Goal: Task Accomplishment & Management: Manage account settings

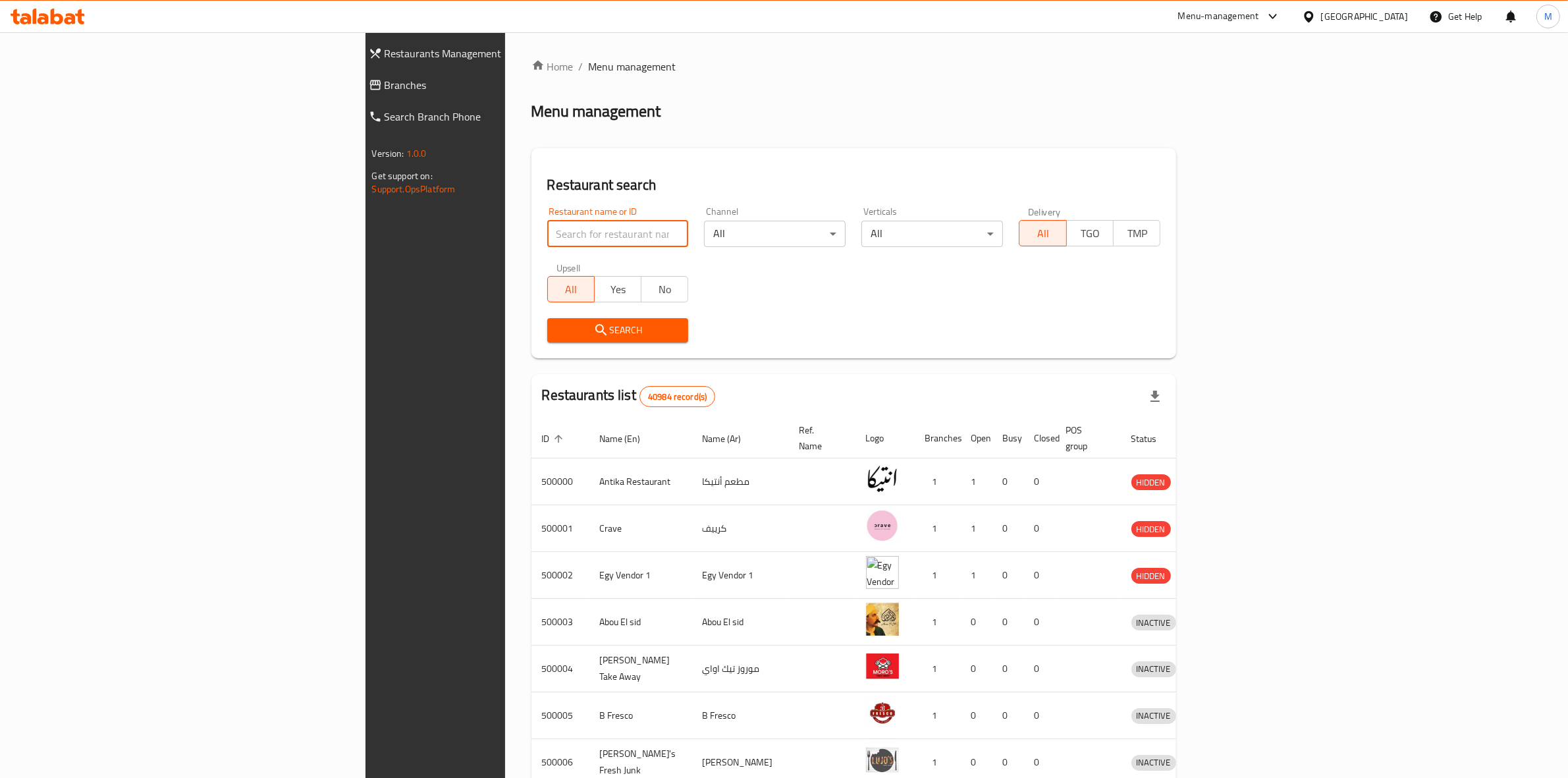
click at [548, 233] on input "search" at bounding box center [618, 233] width 142 height 26
type input "burger king"
click button "Search" at bounding box center [618, 330] width 142 height 24
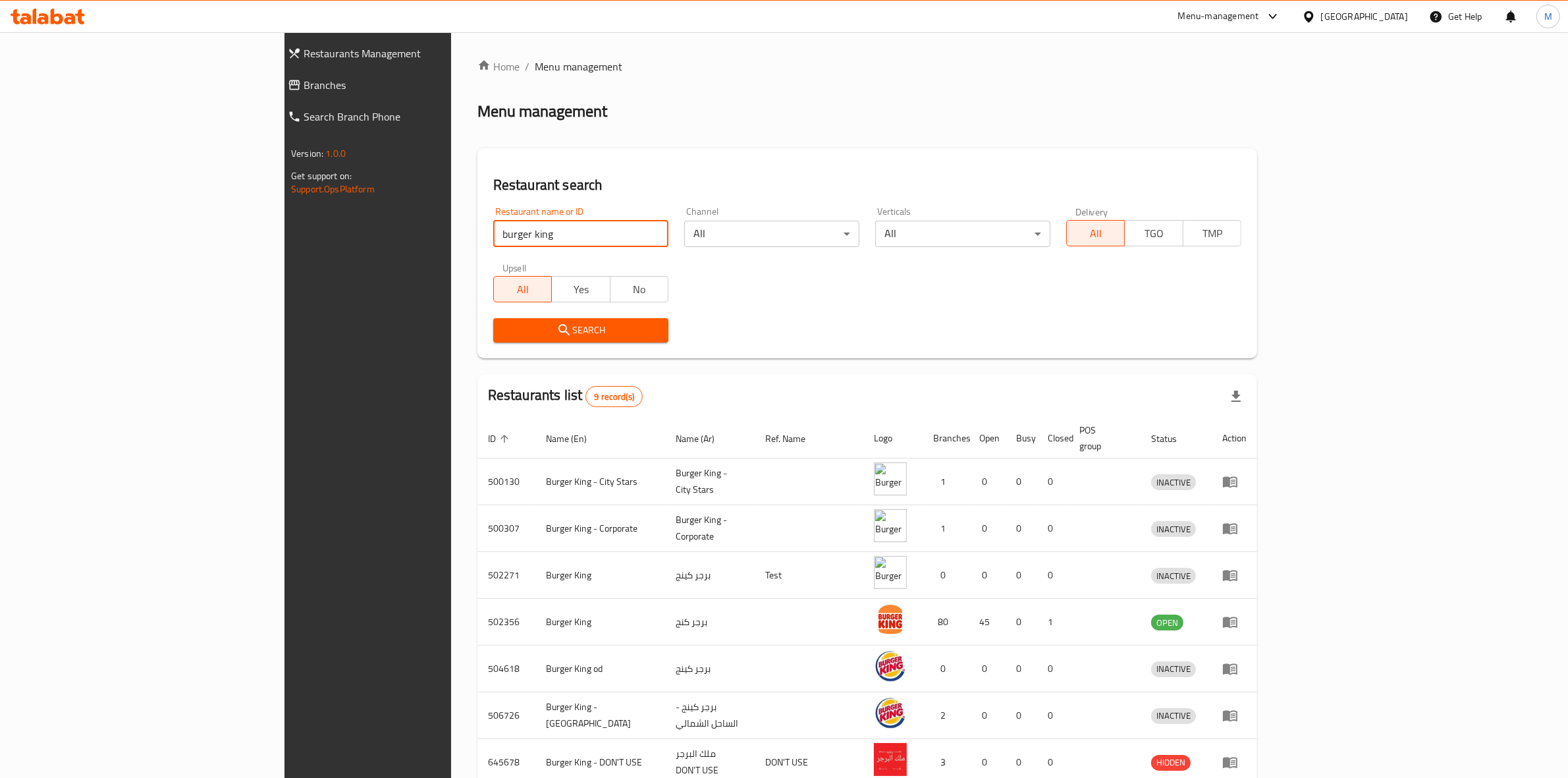
scroll to position [156, 0]
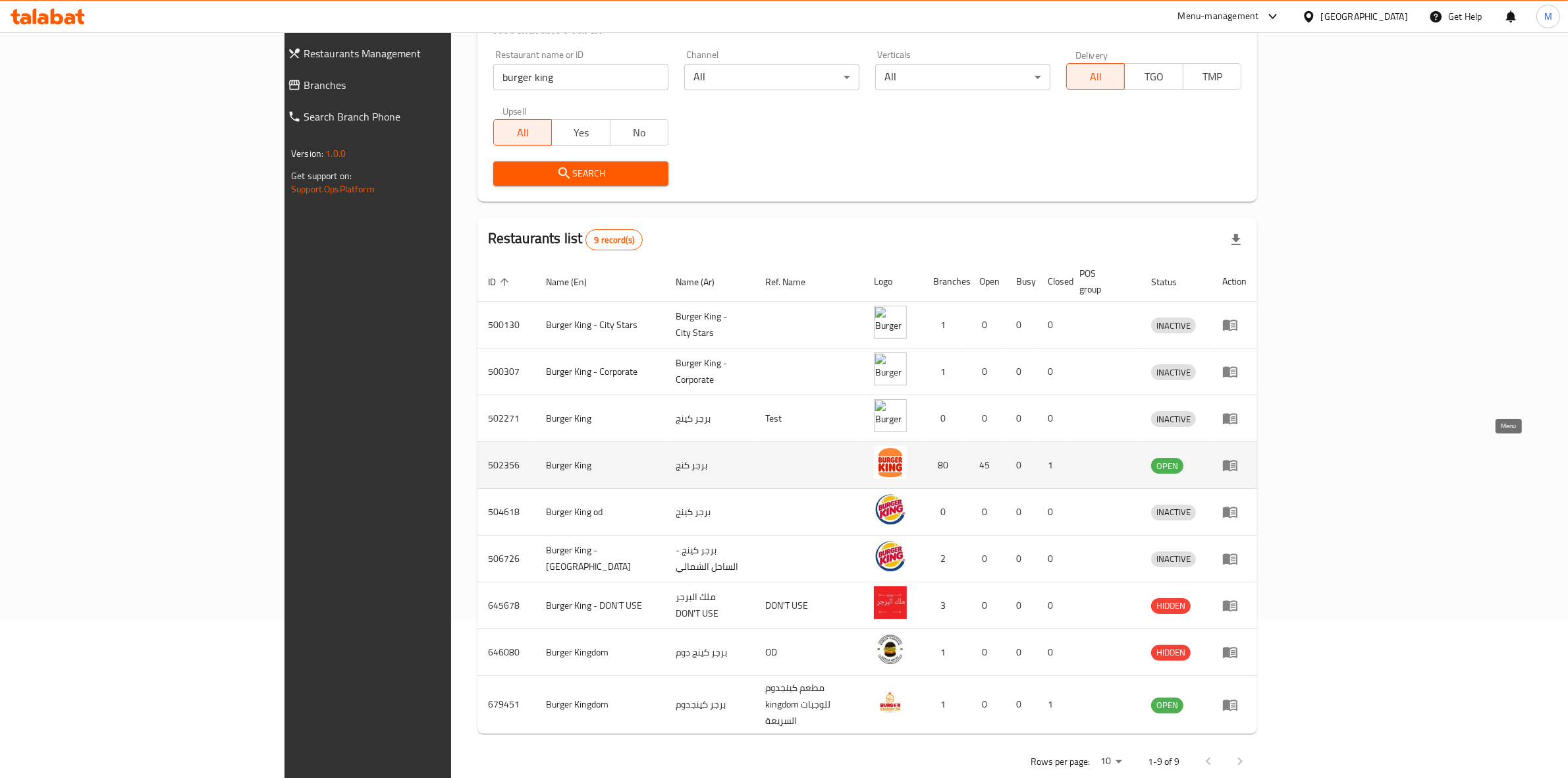
click at [1237, 460] on icon "enhanced table" at bounding box center [1230, 466] width 14 height 11
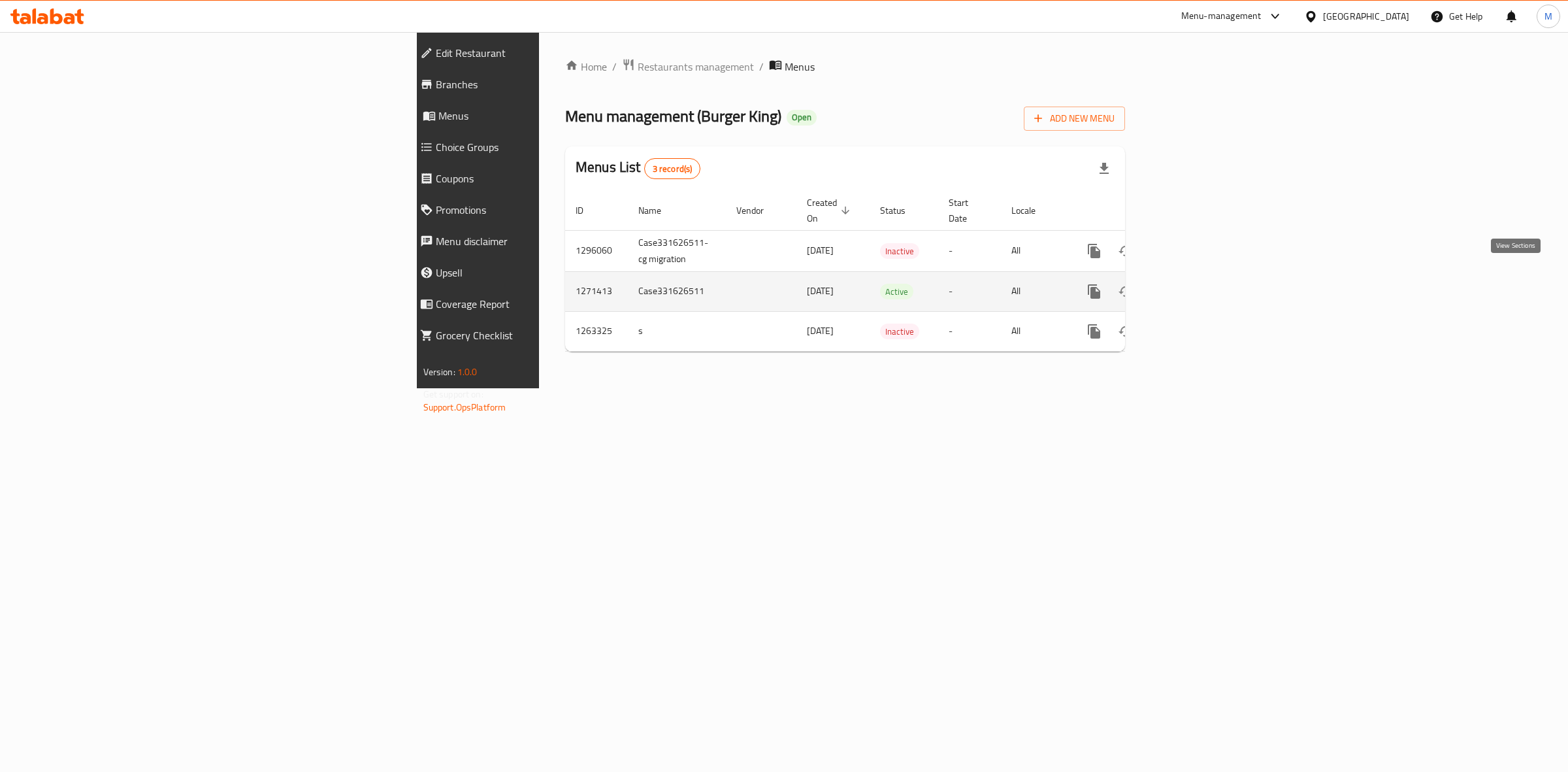
click at [1194, 286] on icon "enhanced table" at bounding box center [1188, 291] width 12 height 12
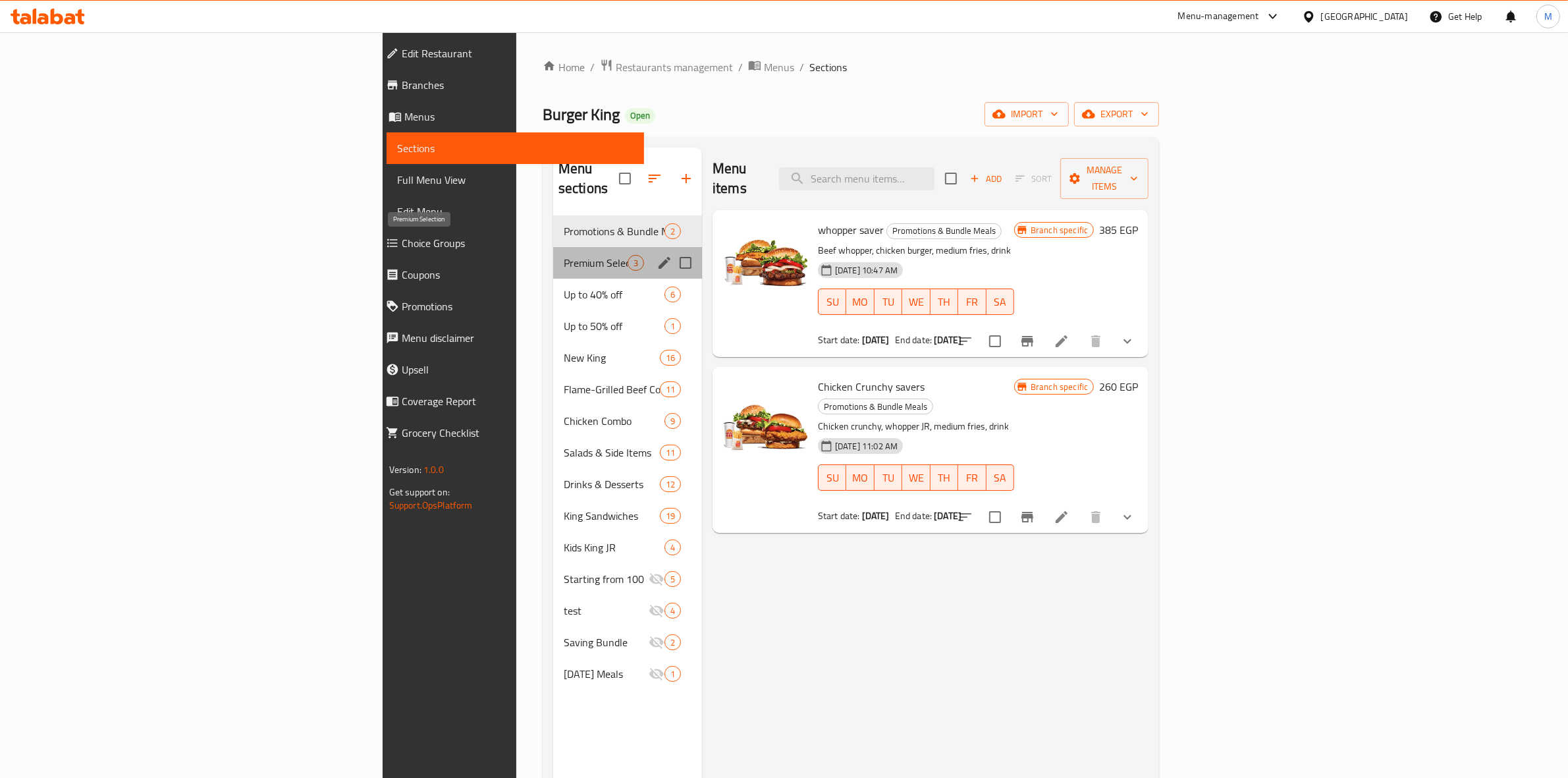
click at [564, 255] on span "Premium Selection" at bounding box center [596, 262] width 64 height 16
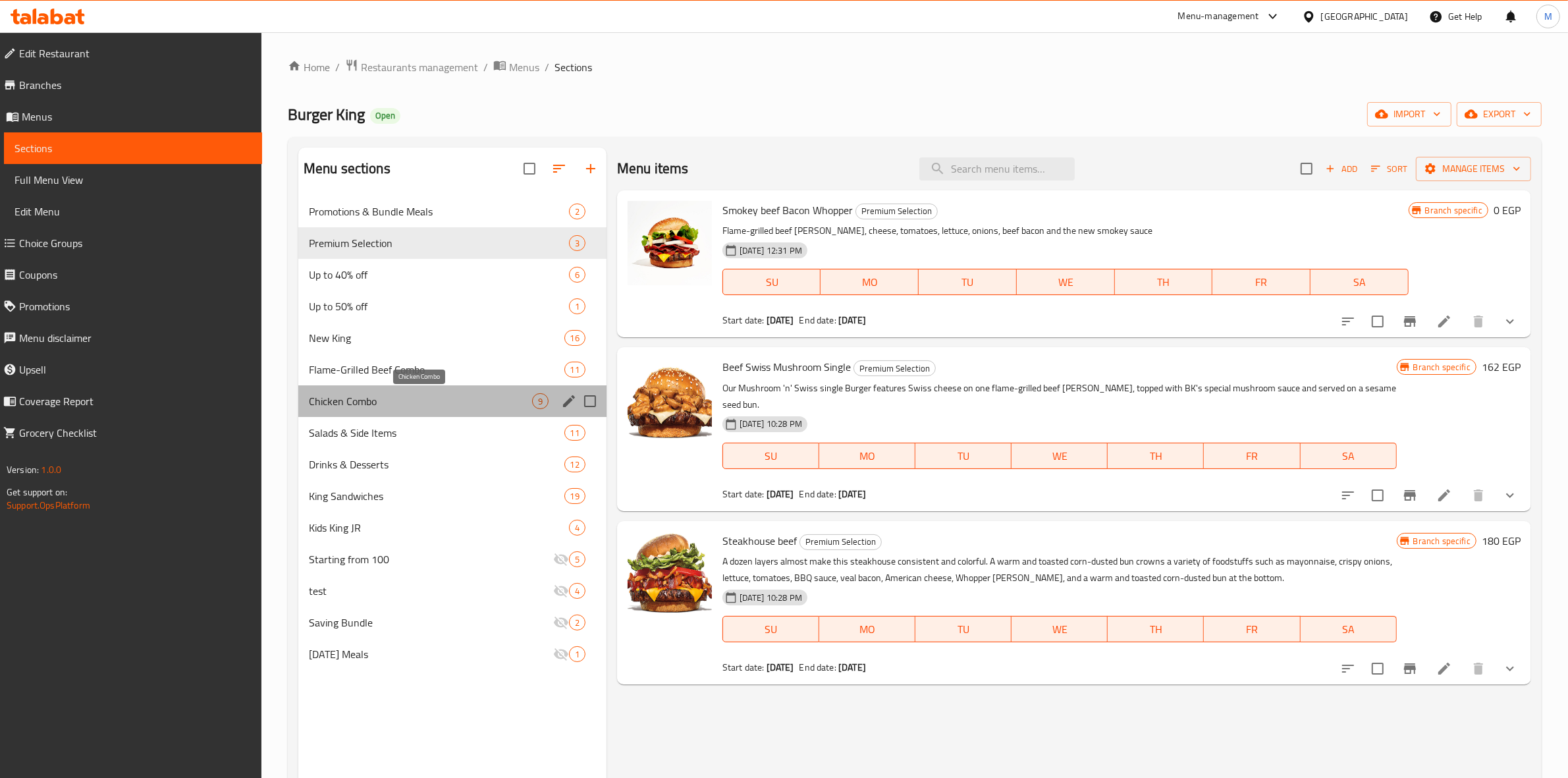
click at [396, 397] on span "Chicken Combo" at bounding box center [420, 401] width 223 height 16
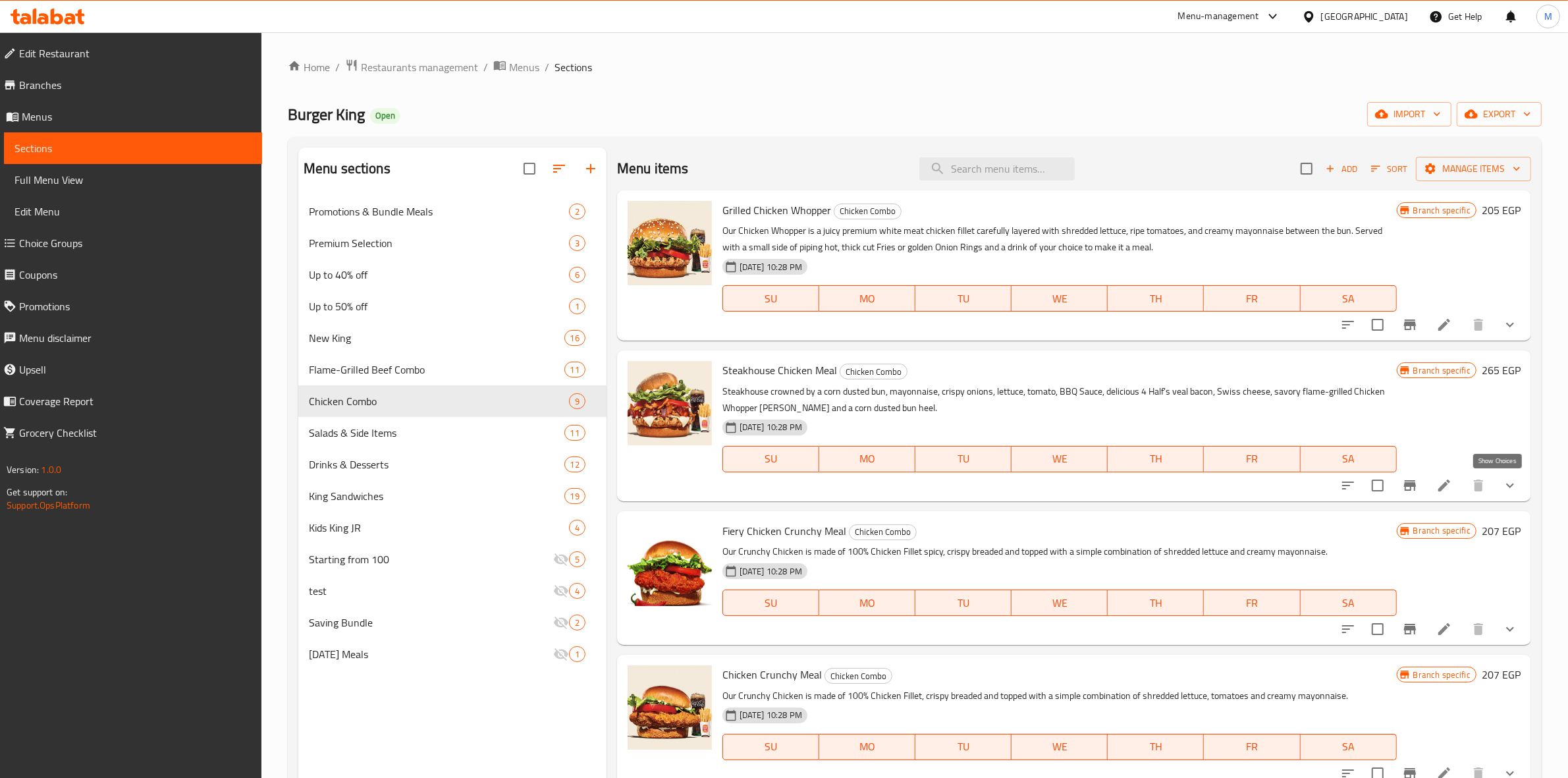
click at [1504, 488] on icon "show more" at bounding box center [1510, 485] width 16 height 16
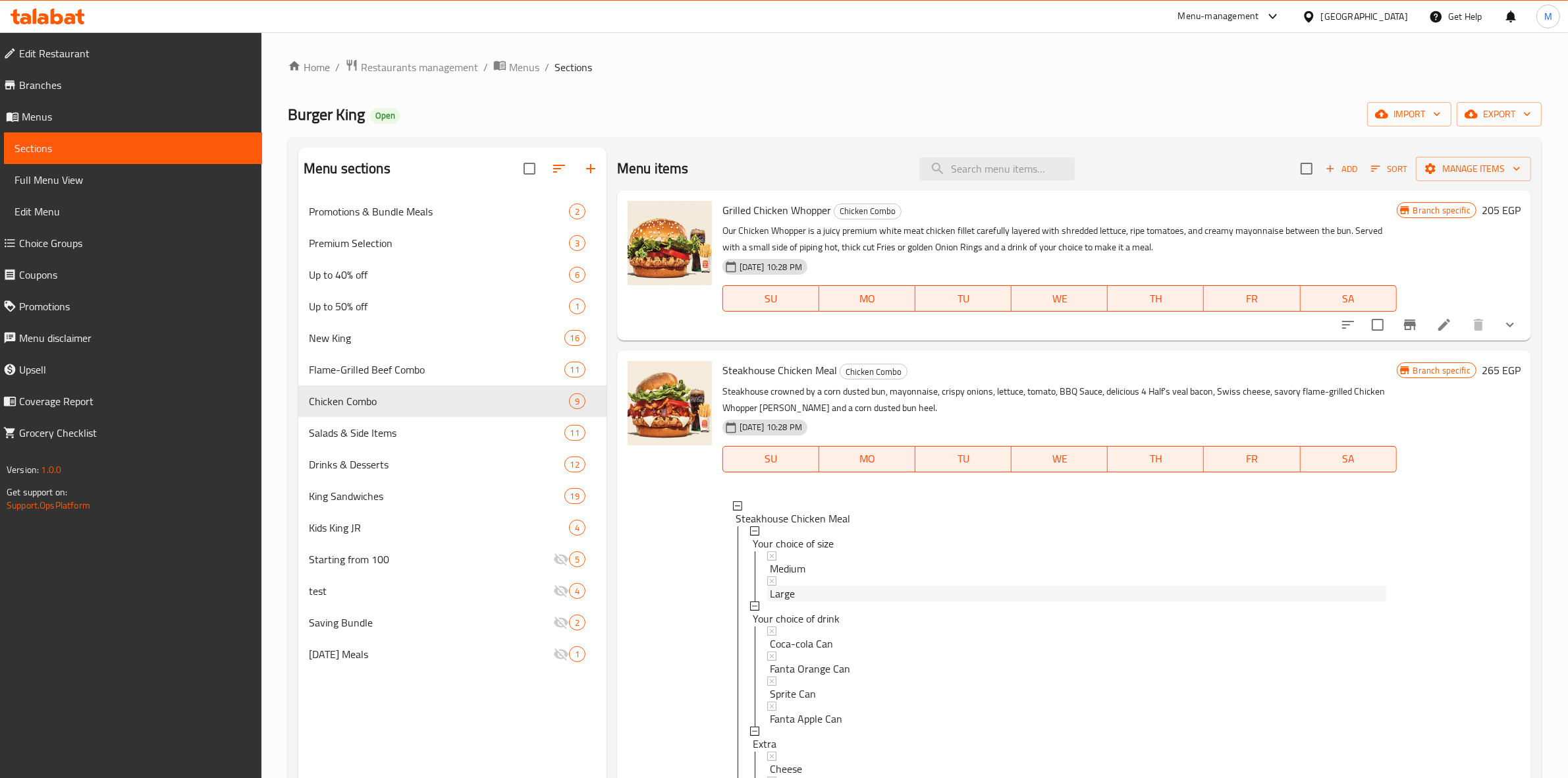
click at [789, 602] on span "Large" at bounding box center [782, 593] width 25 height 16
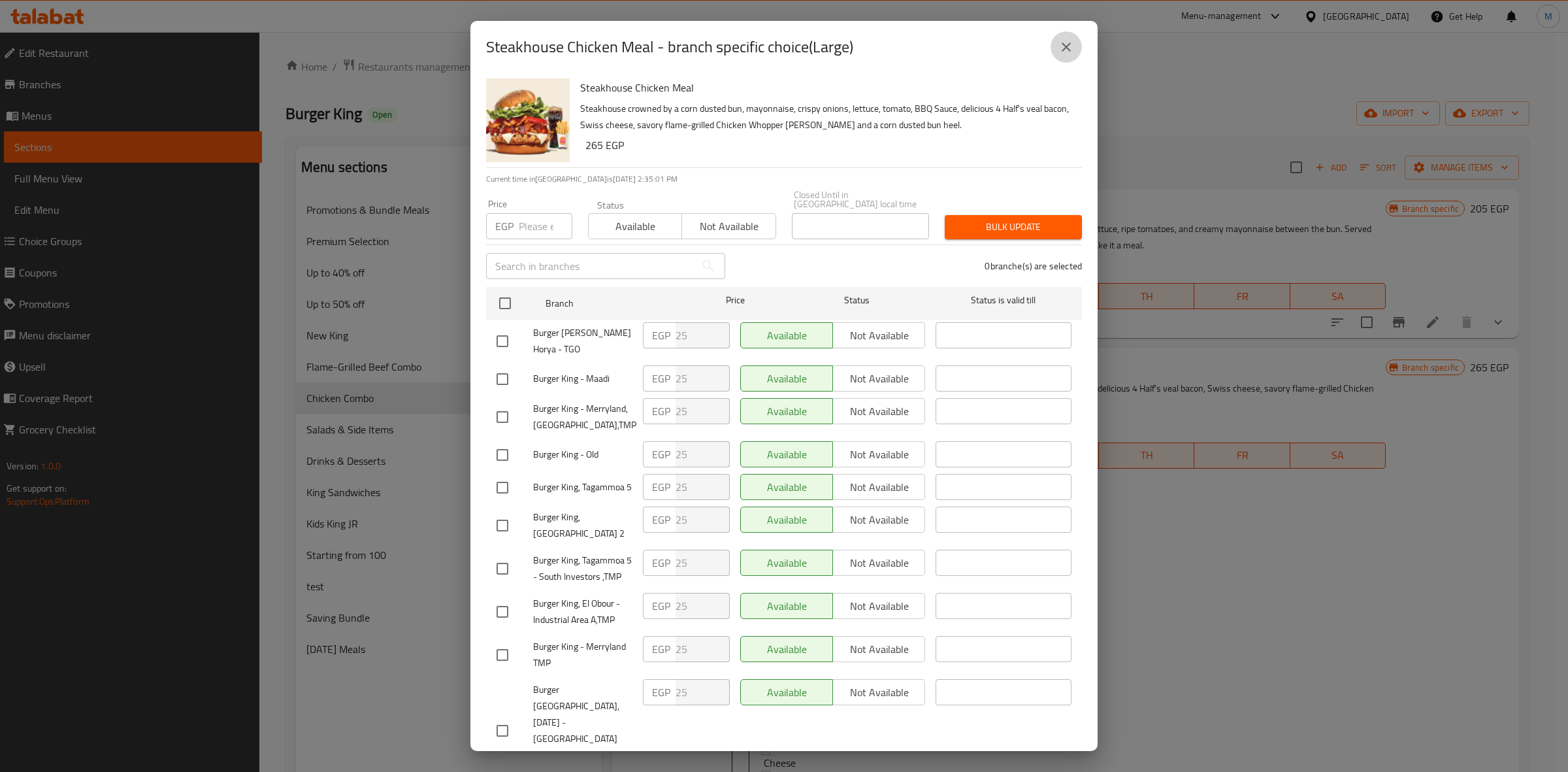
click at [1056, 43] on button "close" at bounding box center [1066, 47] width 31 height 31
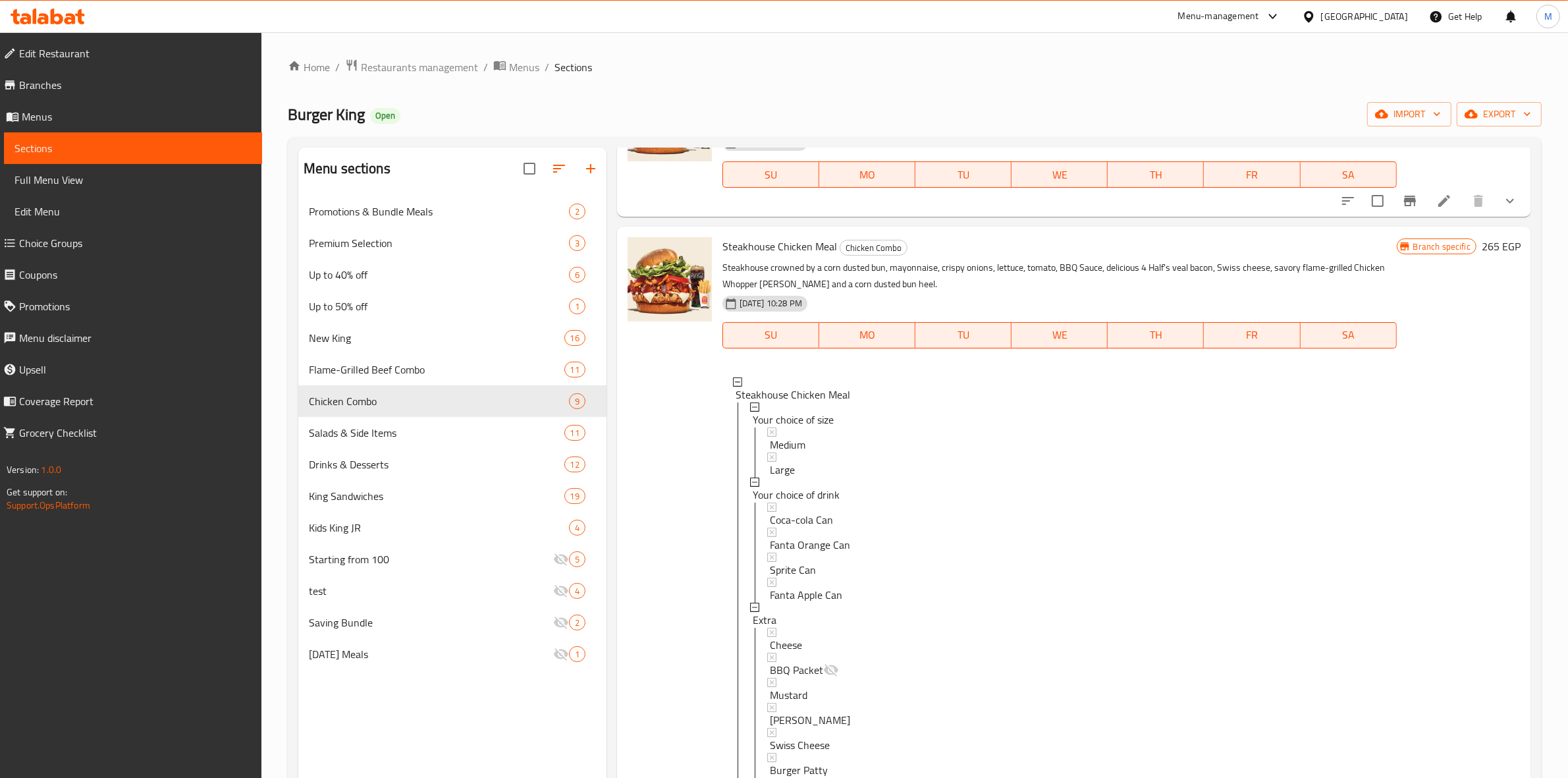
scroll to position [169, 0]
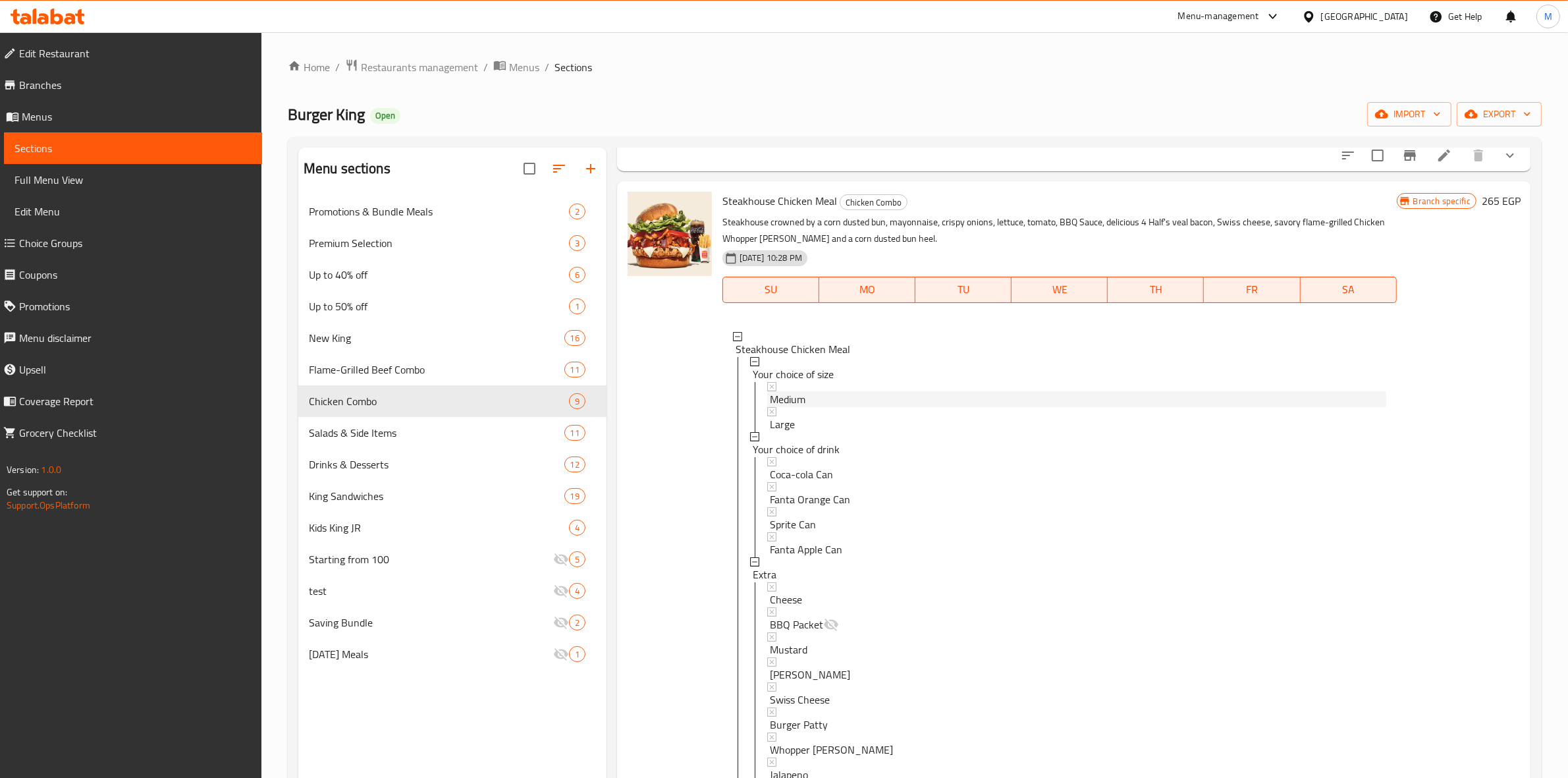
click at [779, 397] on span "Medium" at bounding box center [788, 399] width 36 height 16
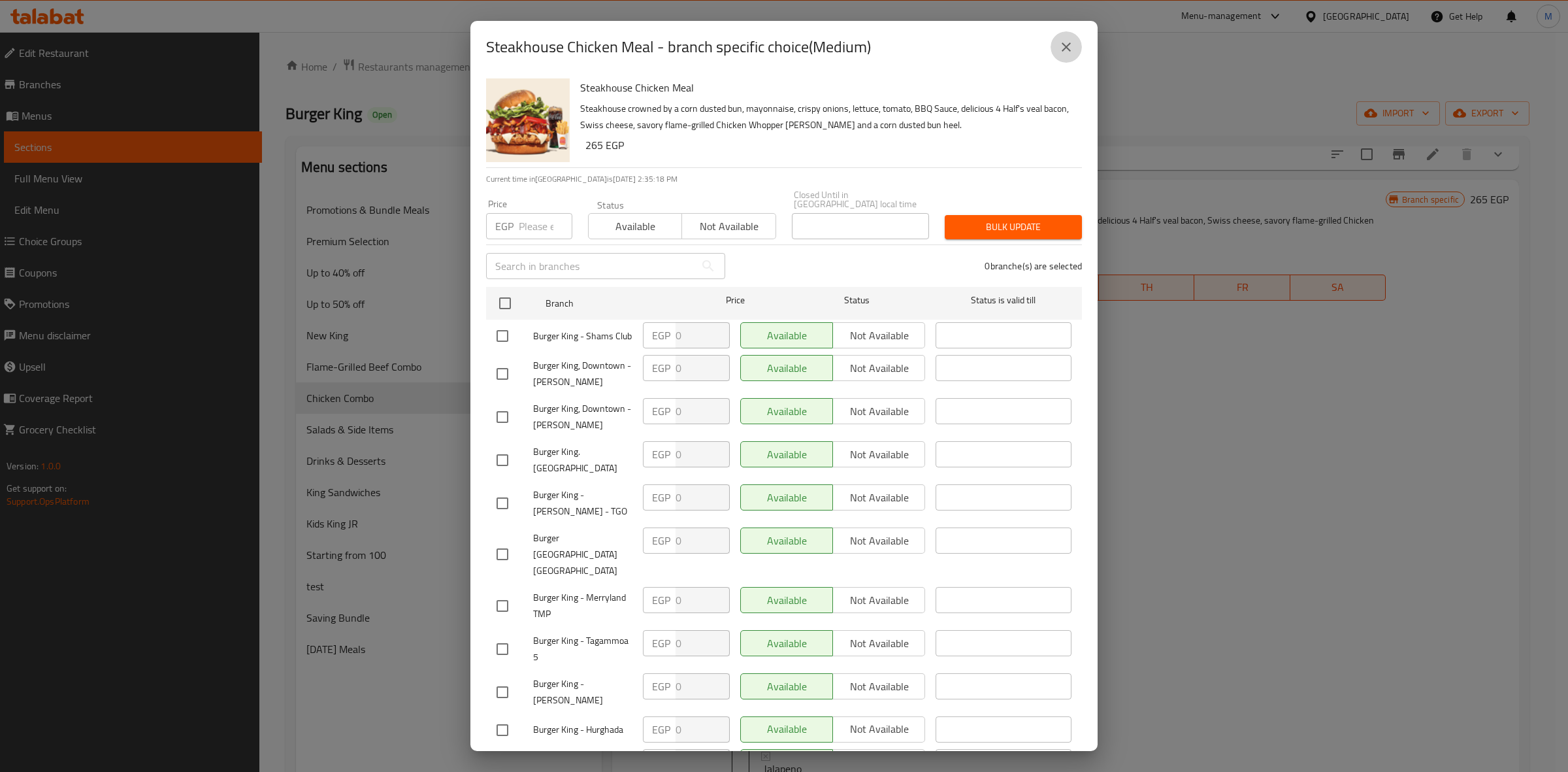
click at [1056, 40] on button "close" at bounding box center [1066, 47] width 31 height 31
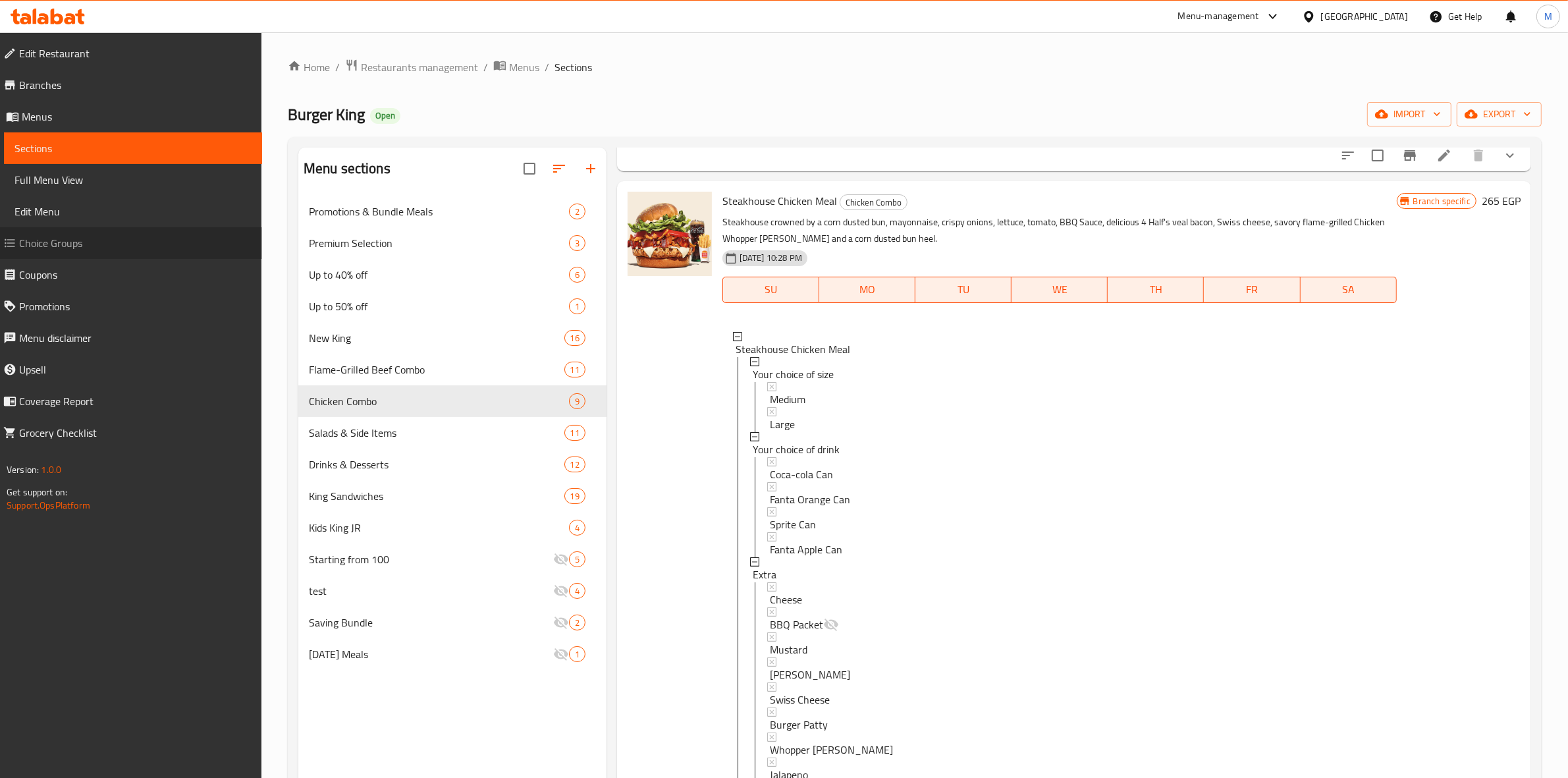
click at [85, 240] on span "Choice Groups" at bounding box center [135, 243] width 233 height 16
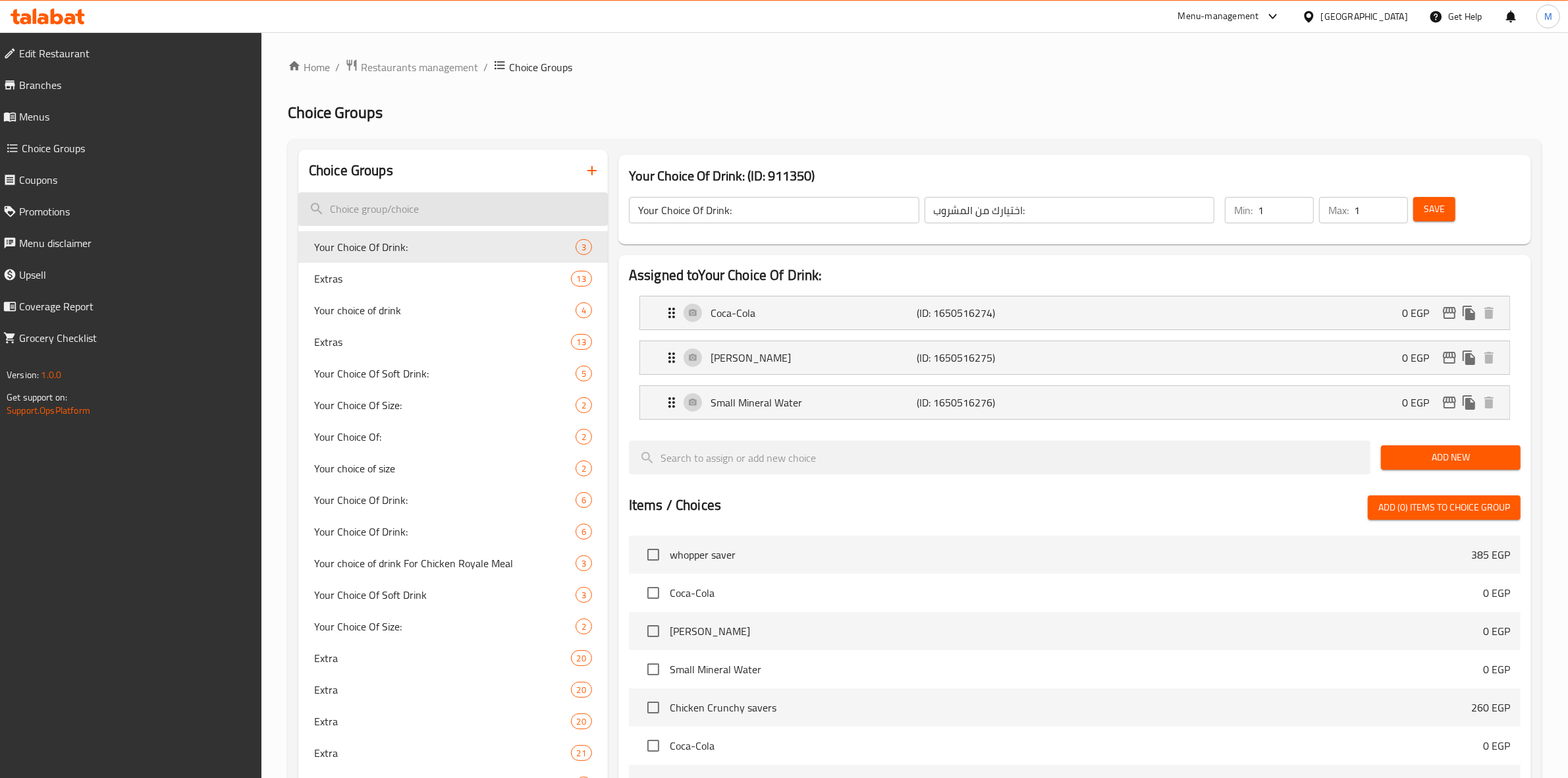
paste input "Your choice of size"
click at [481, 211] on input "Your choice of size" at bounding box center [453, 208] width 309 height 33
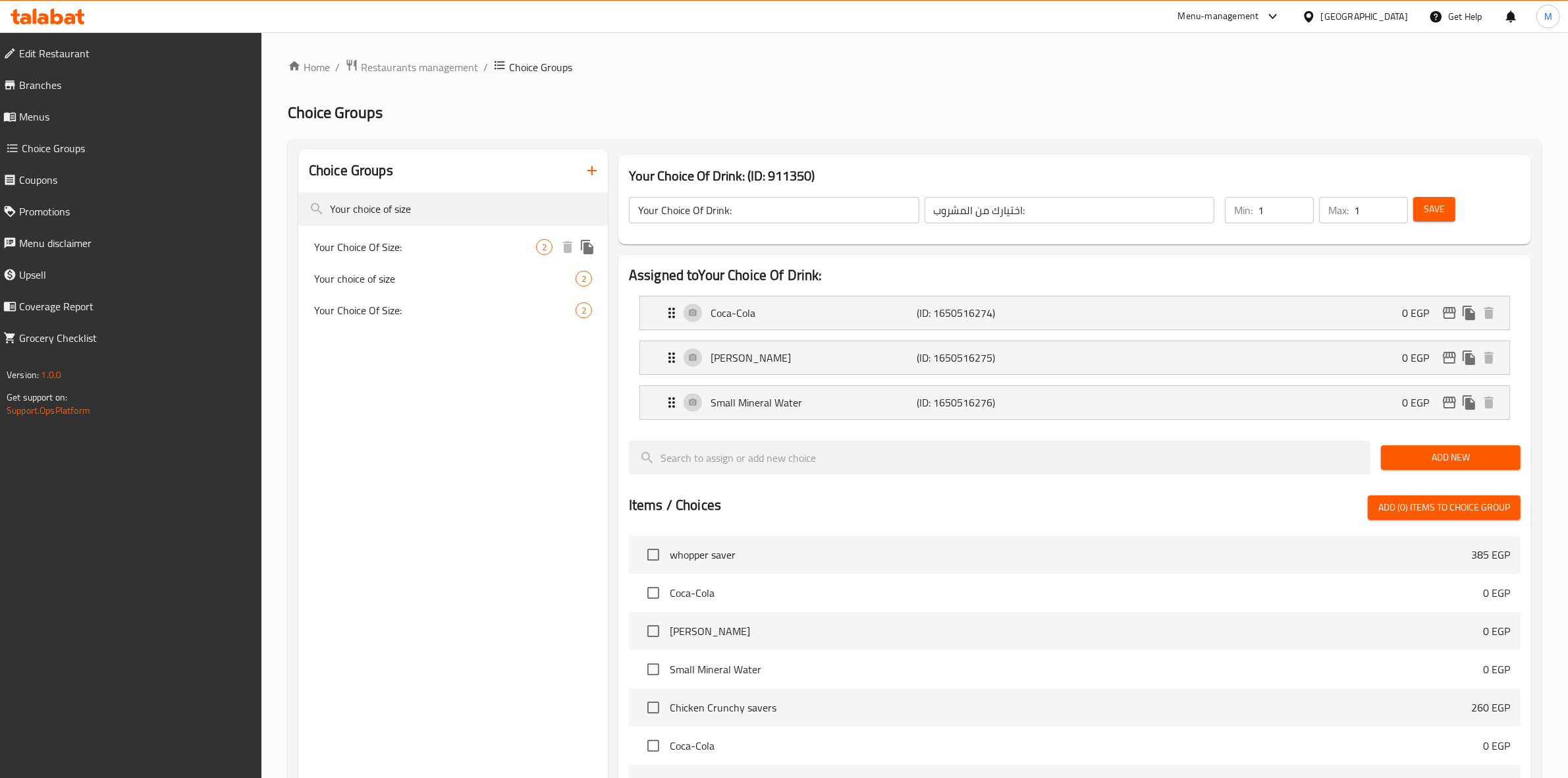
type input "Your choice of size"
click at [465, 239] on span "Your Choice Of Size:" at bounding box center [425, 247] width 222 height 16
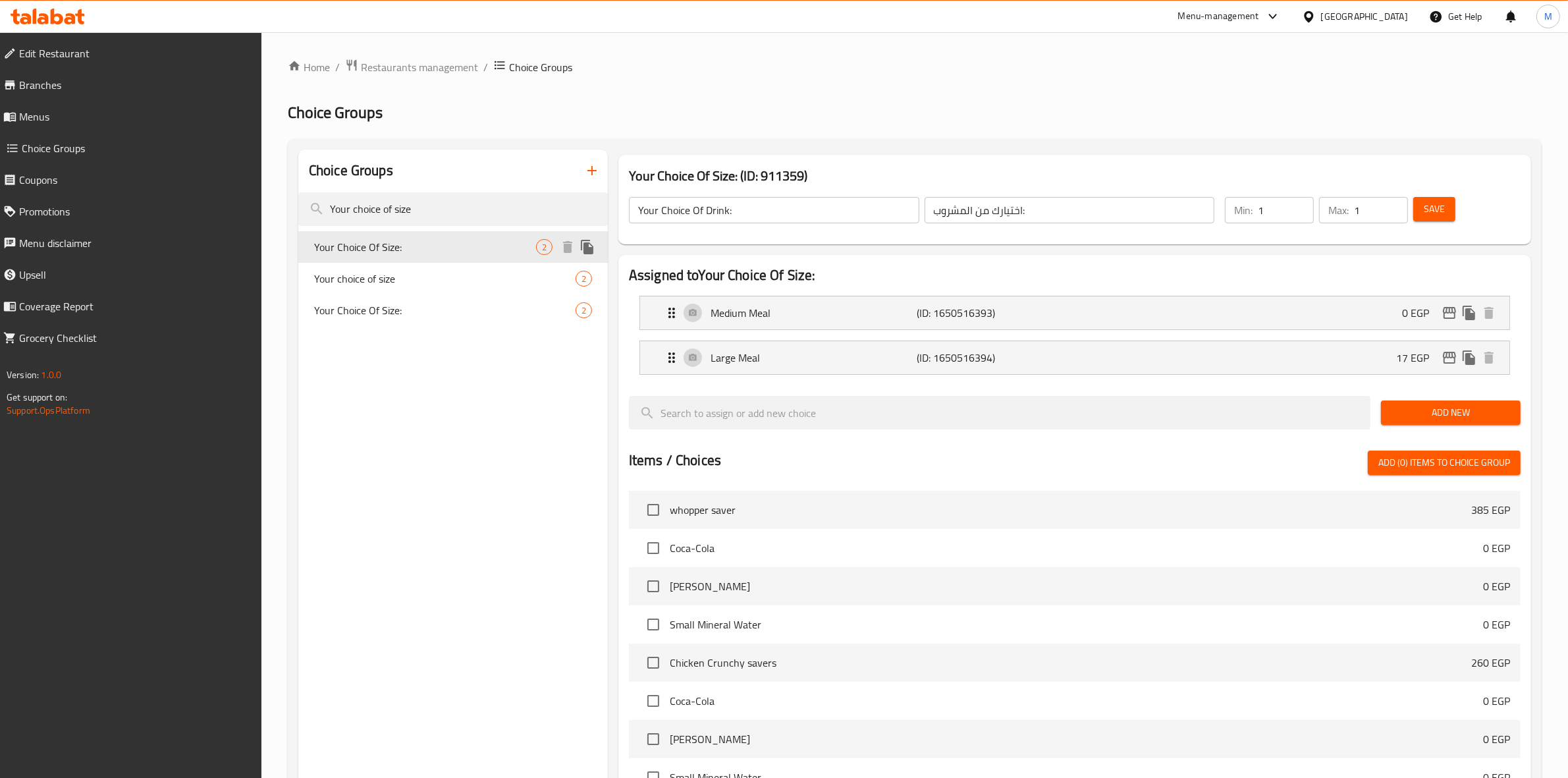
type input "Your Choice Of Size:"
type input "إختيارك من الحجم:"
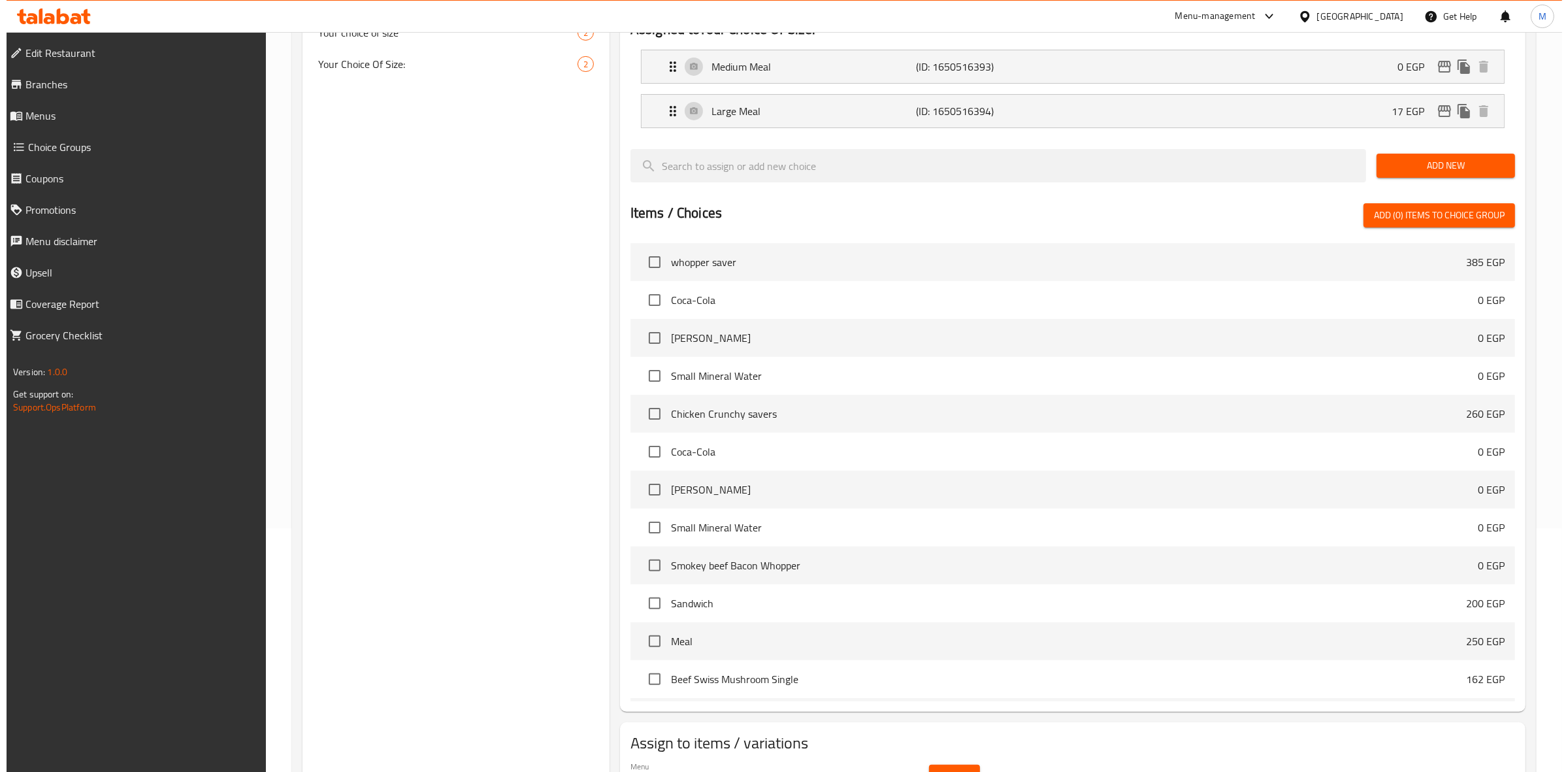
scroll to position [318, 0]
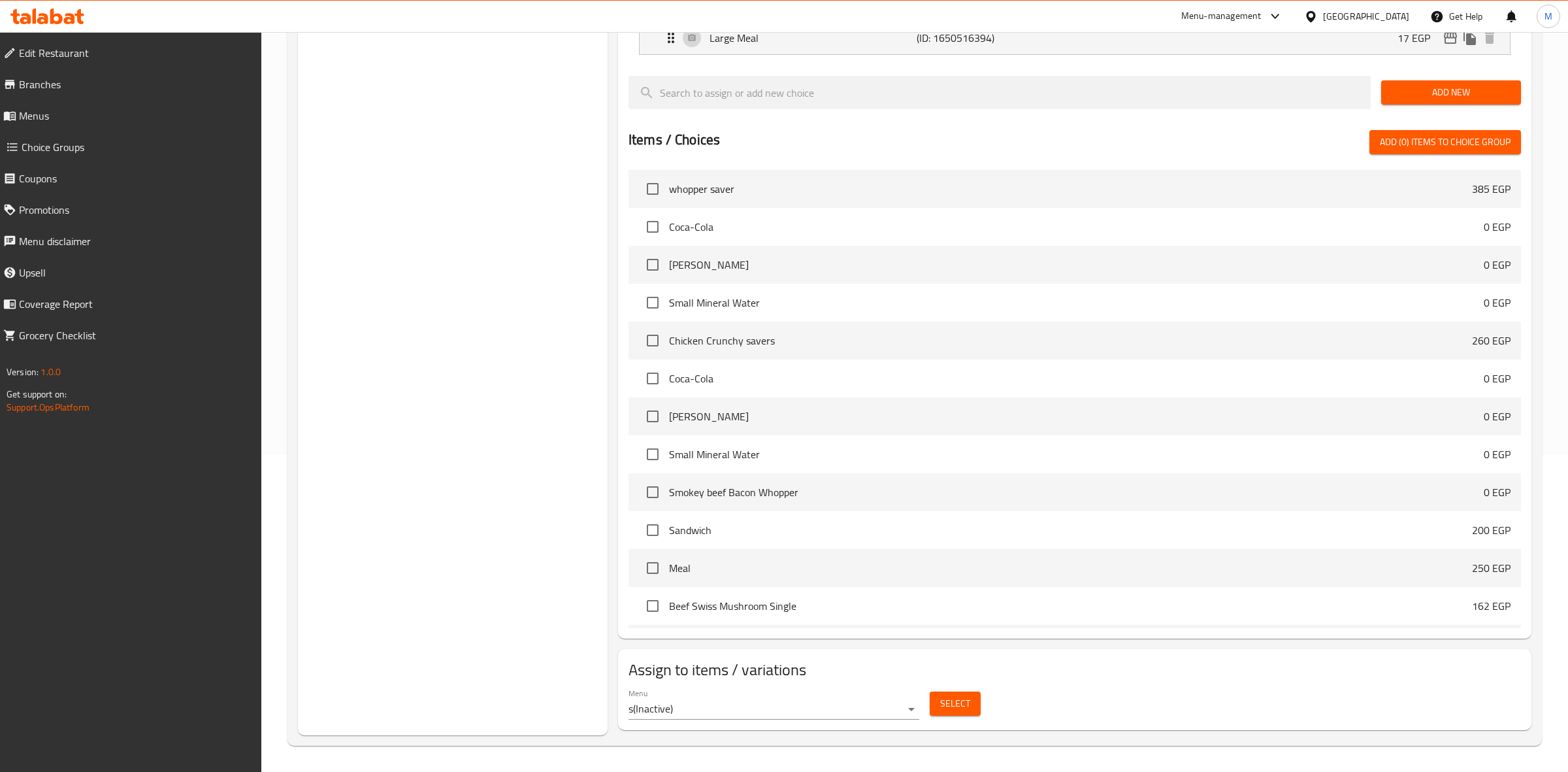
click at [844, 455] on body "​ Menu-management [GEOGRAPHIC_DATA] Get Help M Edit Restaurant Branches Menus C…" at bounding box center [784, 85] width 1568 height 740
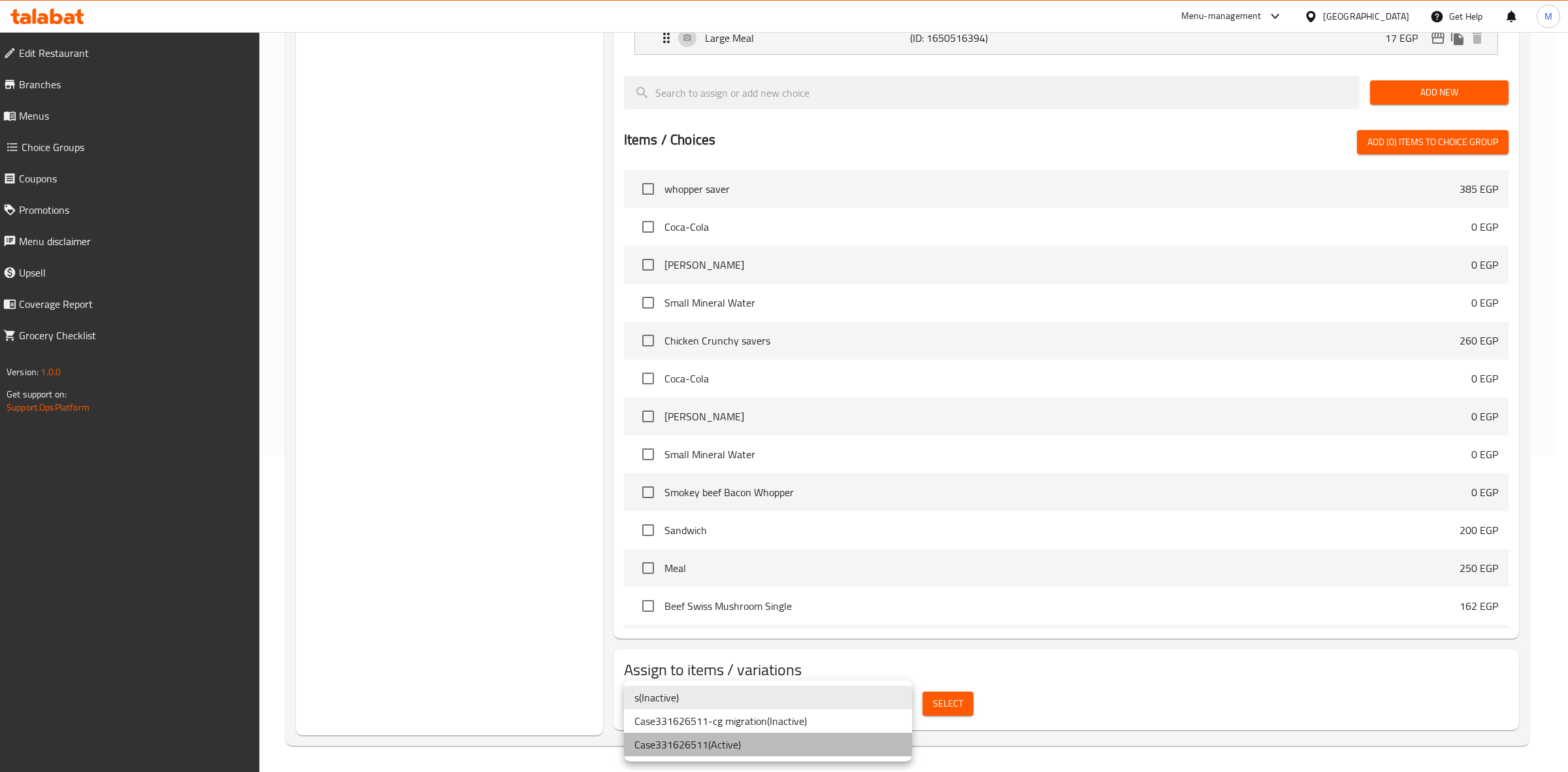
click at [797, 740] on li "Case331626511 ( Active )" at bounding box center [768, 744] width 288 height 23
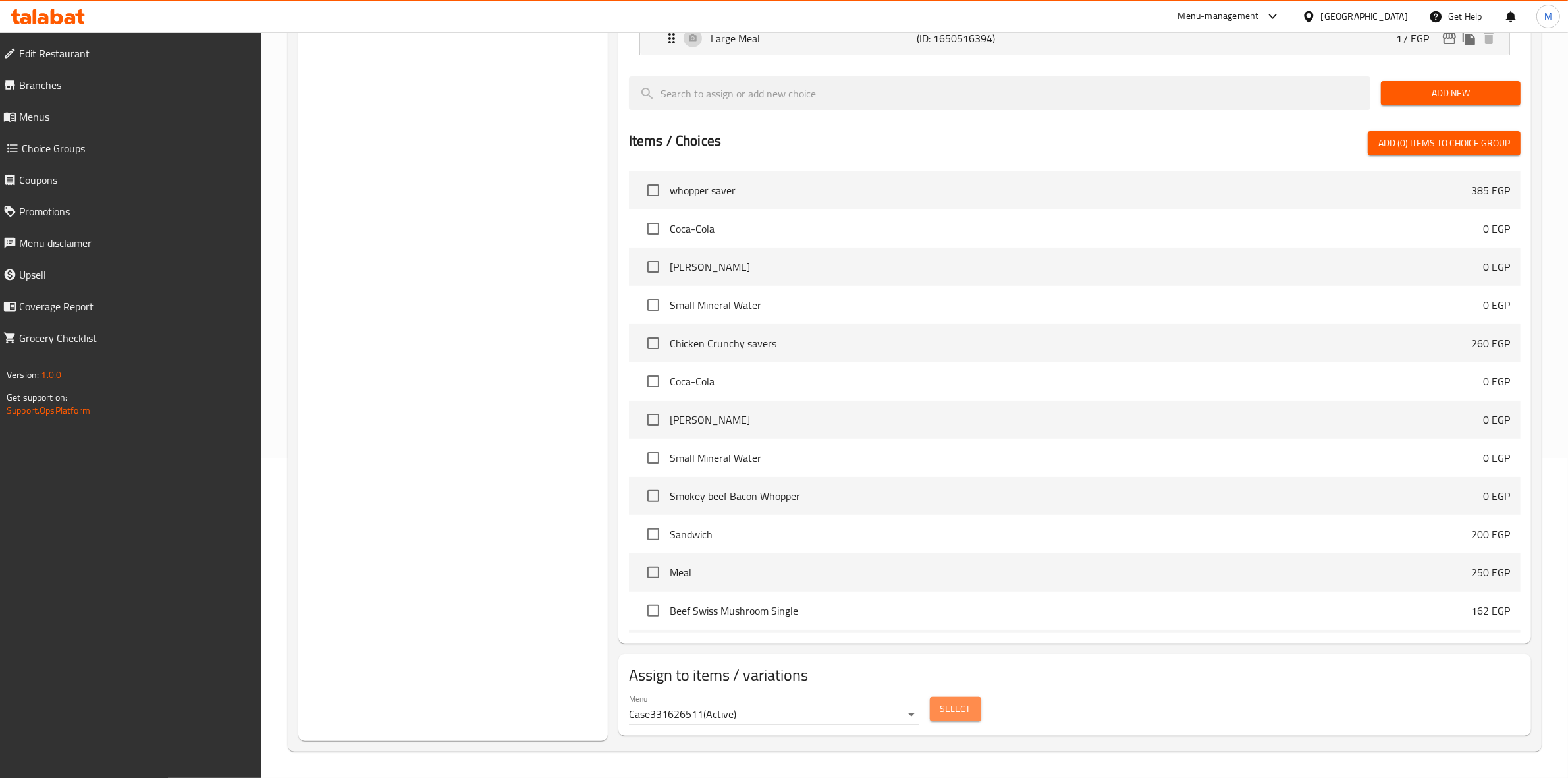
click at [947, 711] on span "Select" at bounding box center [956, 708] width 31 height 16
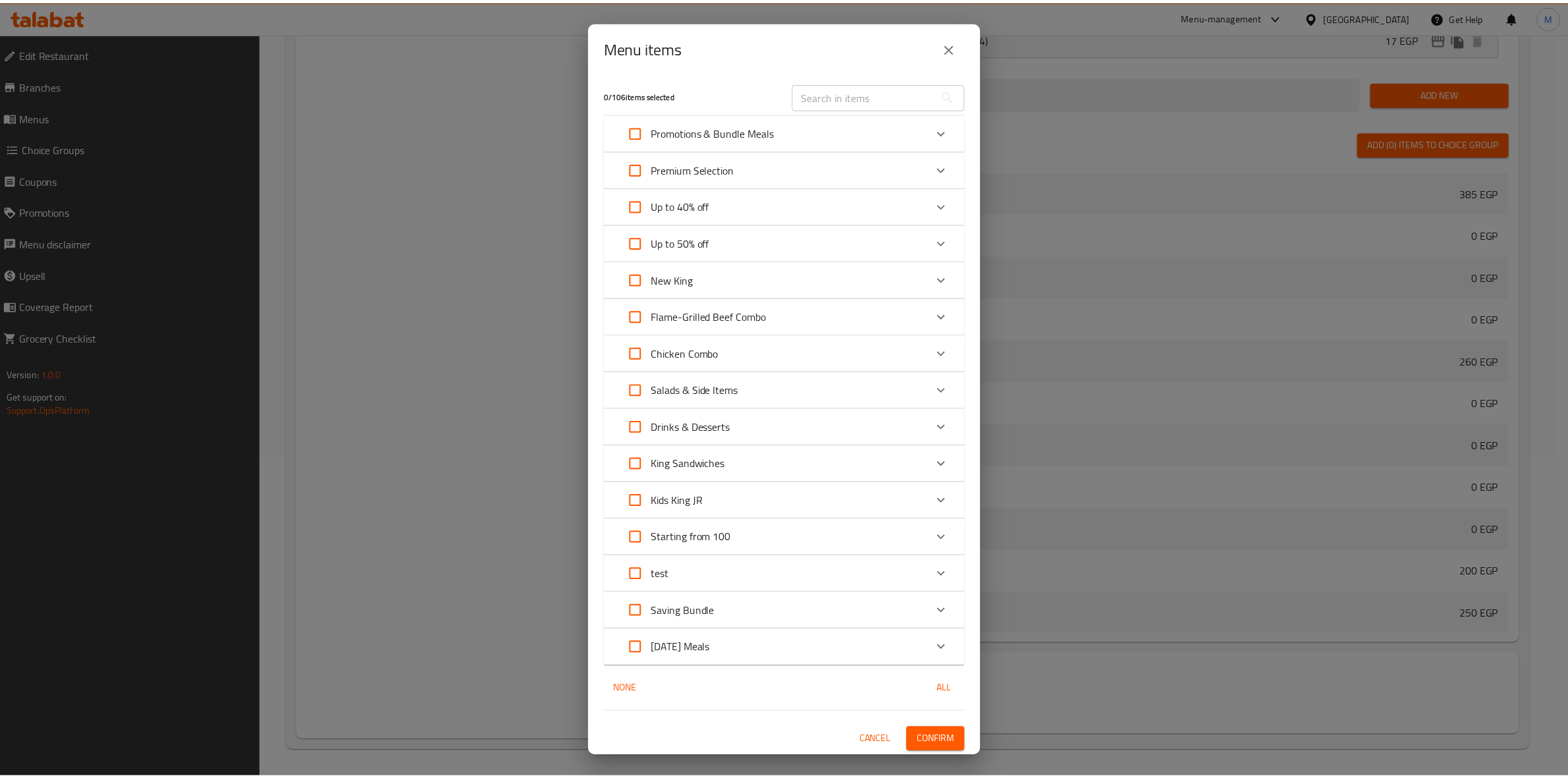
scroll to position [0, 0]
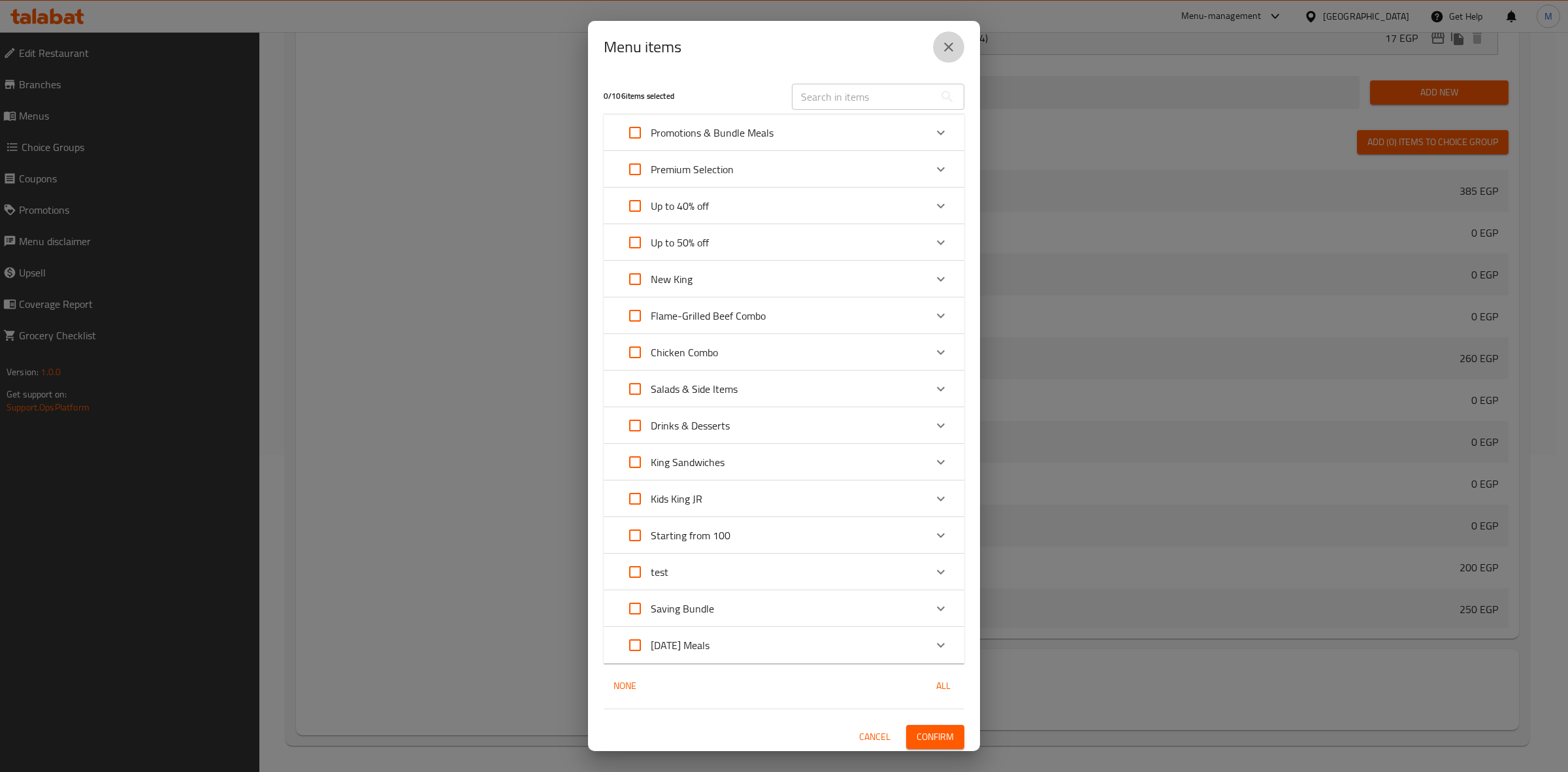
click at [947, 47] on icon "close" at bounding box center [948, 47] width 9 height 9
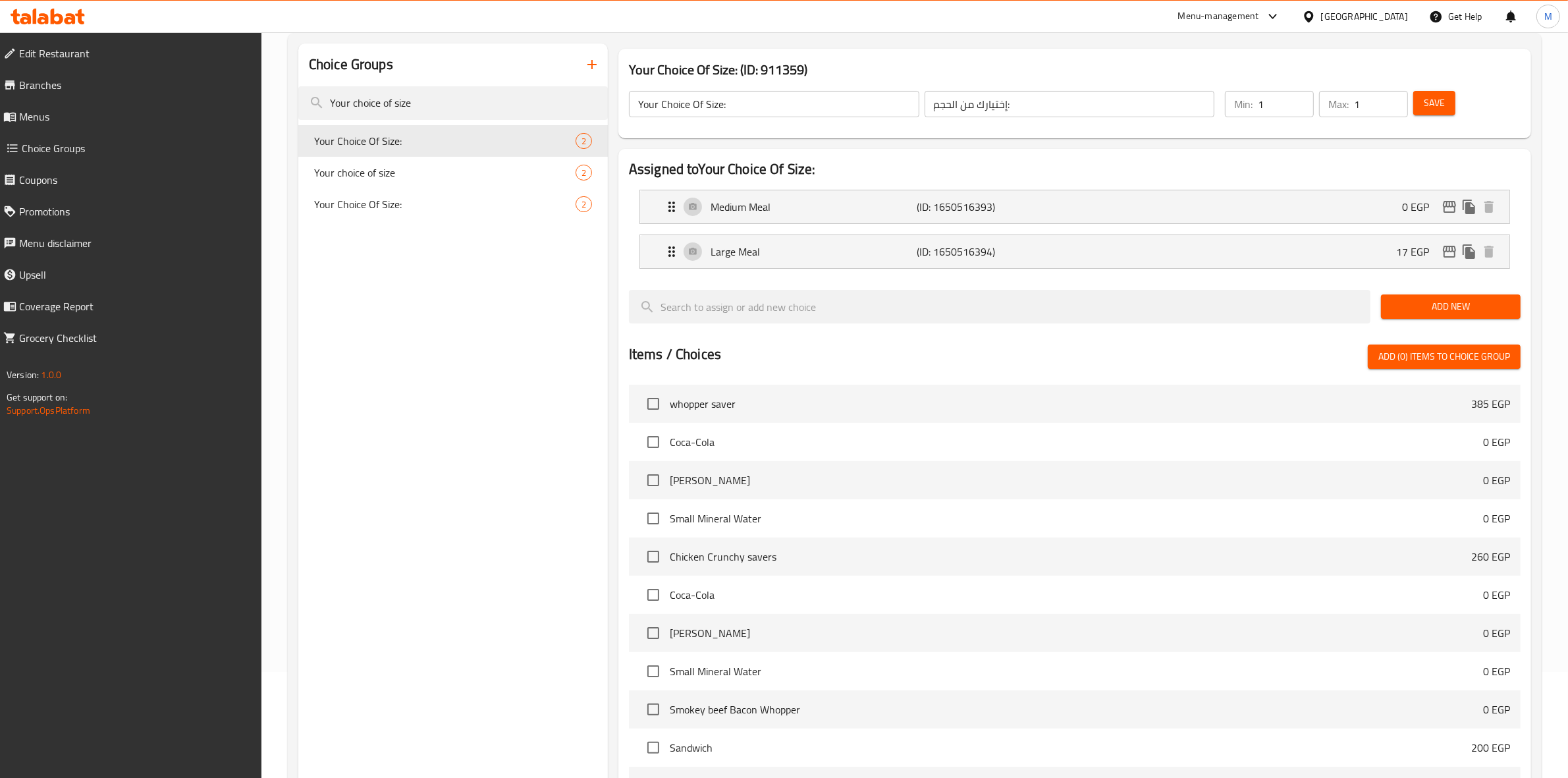
scroll to position [97, 0]
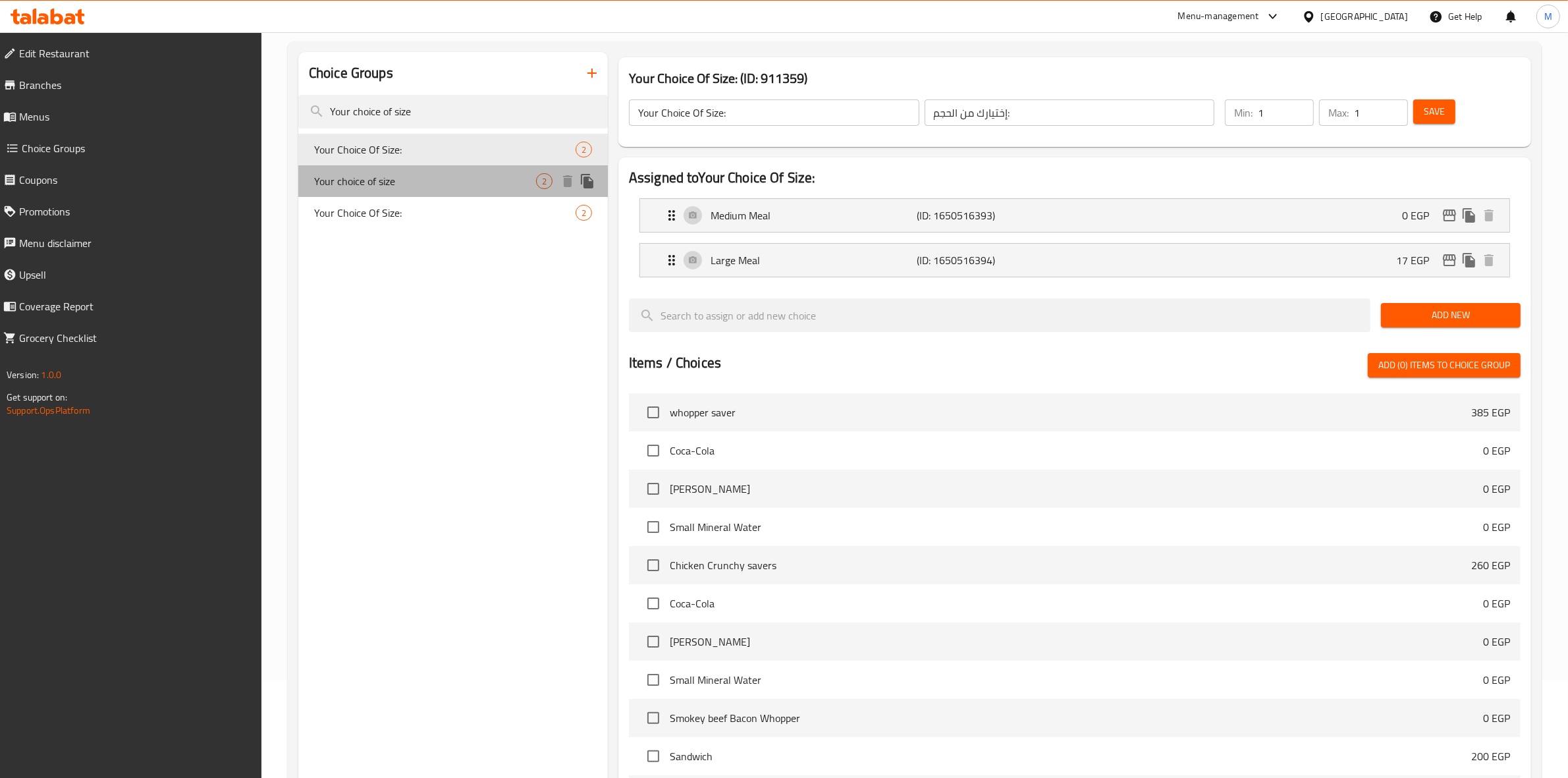
click at [430, 184] on span "Your choice of size" at bounding box center [425, 181] width 222 height 16
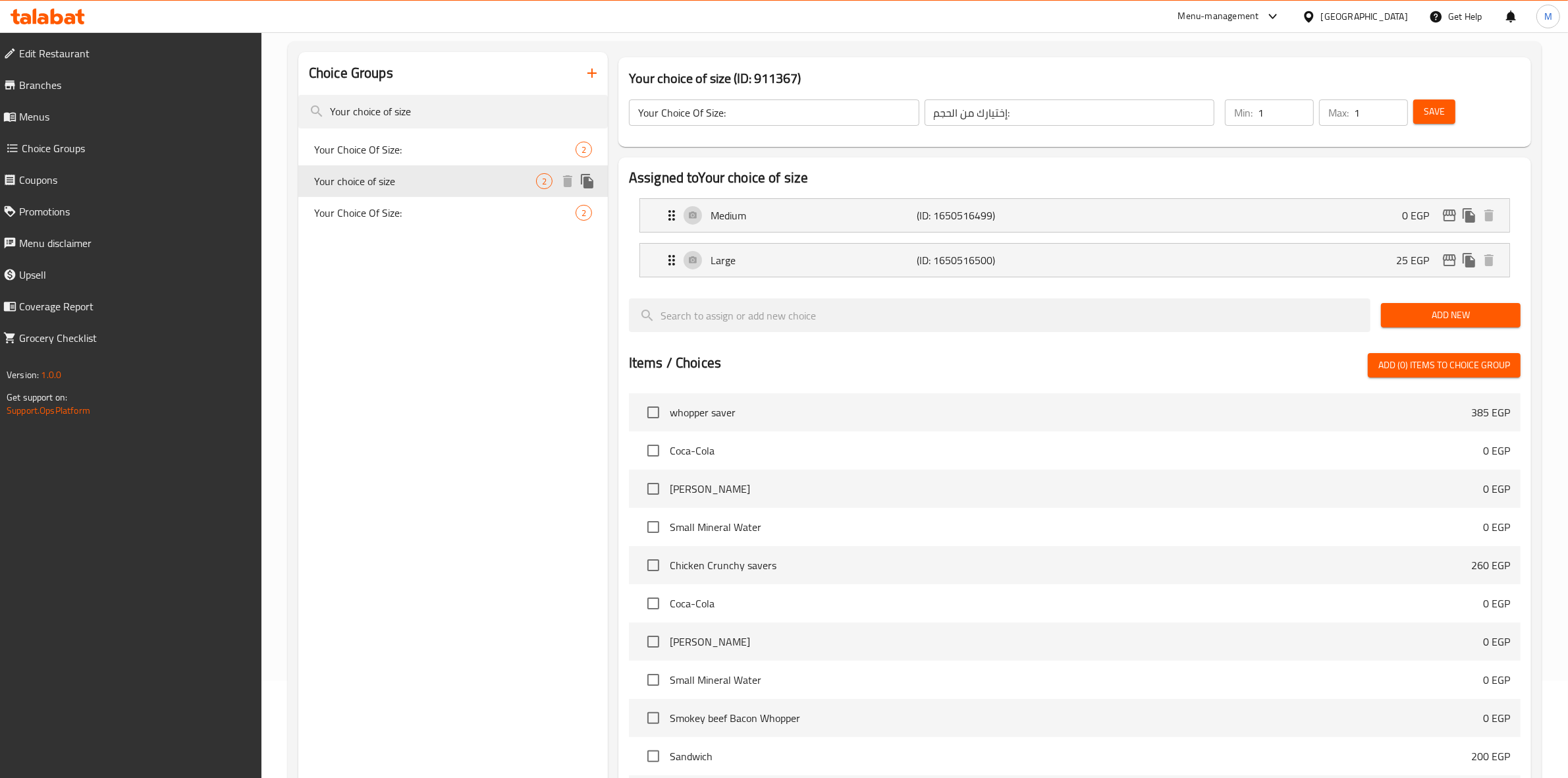
type input "Your choice of size"
type input "إختيارك من الحجم"
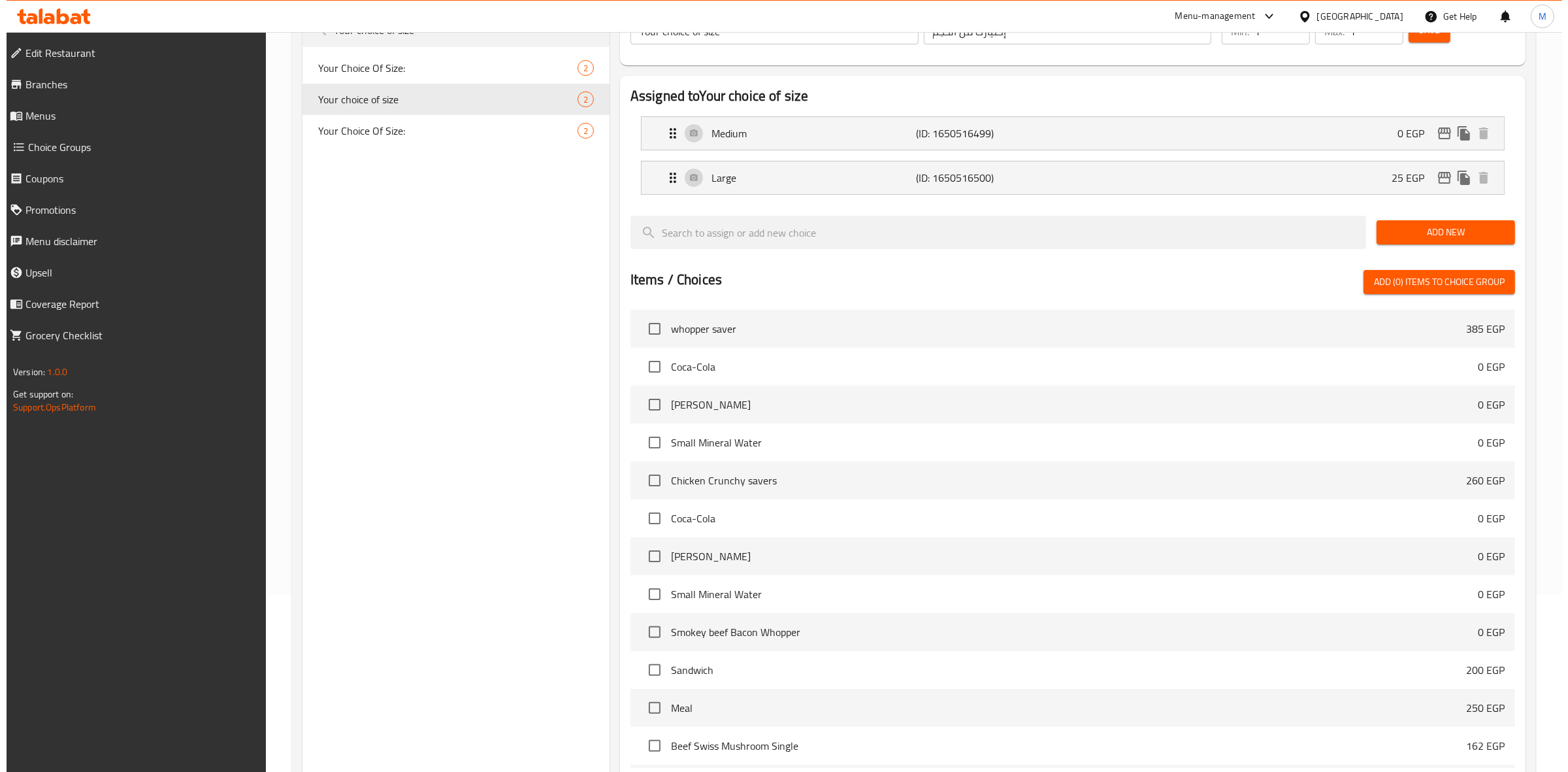
scroll to position [318, 0]
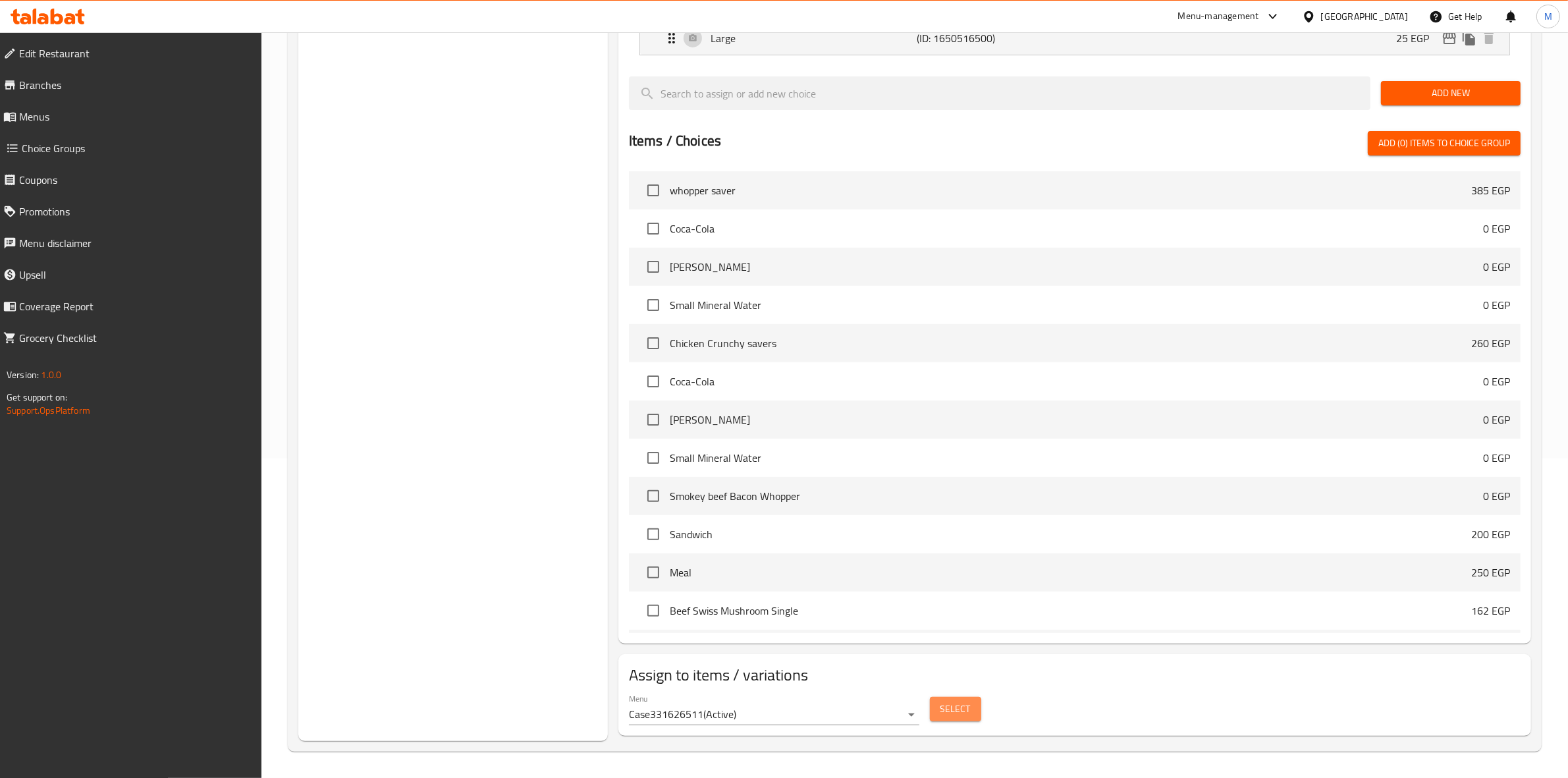
click at [962, 711] on span "Select" at bounding box center [956, 708] width 31 height 16
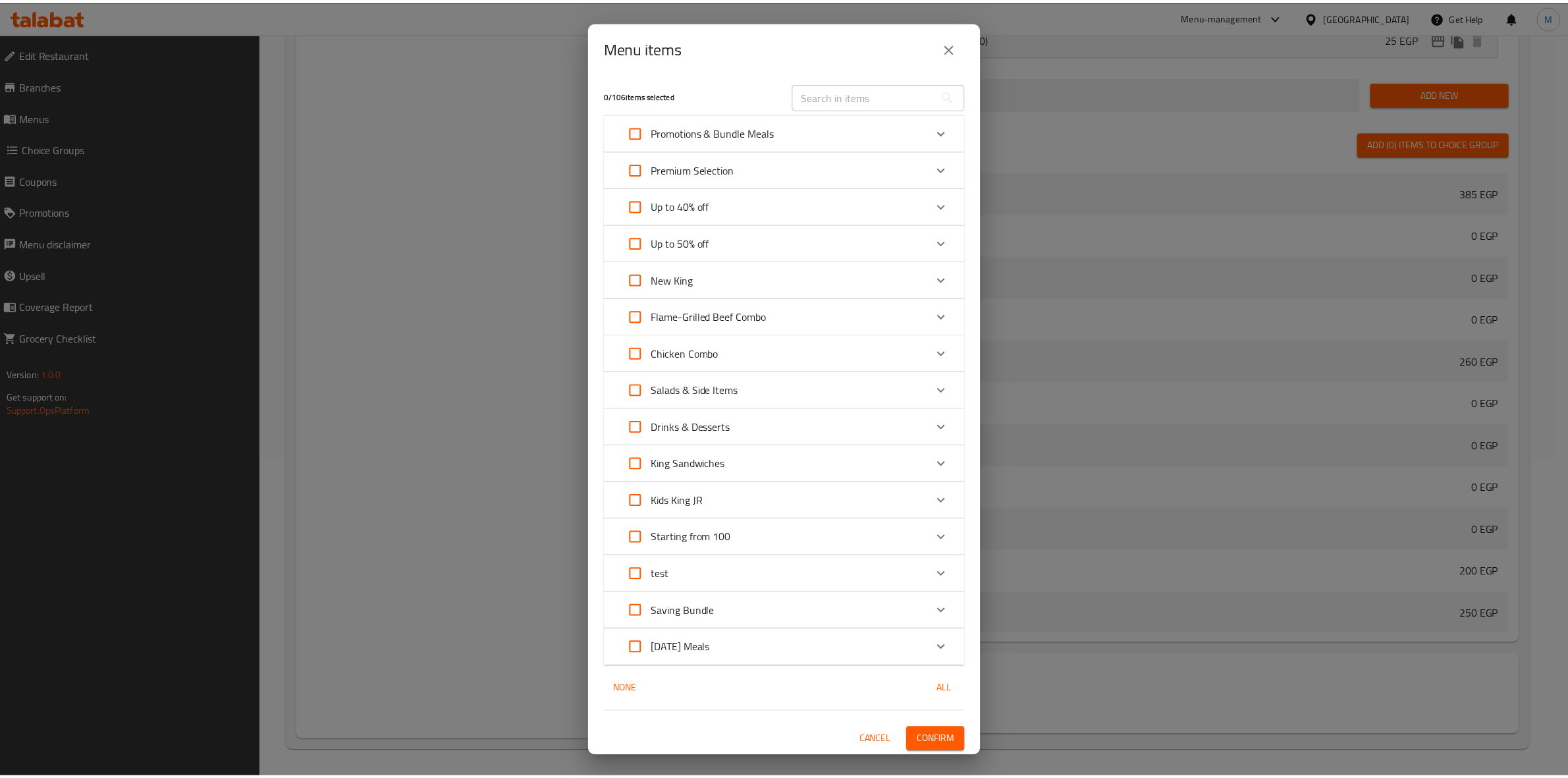
scroll to position [0, 0]
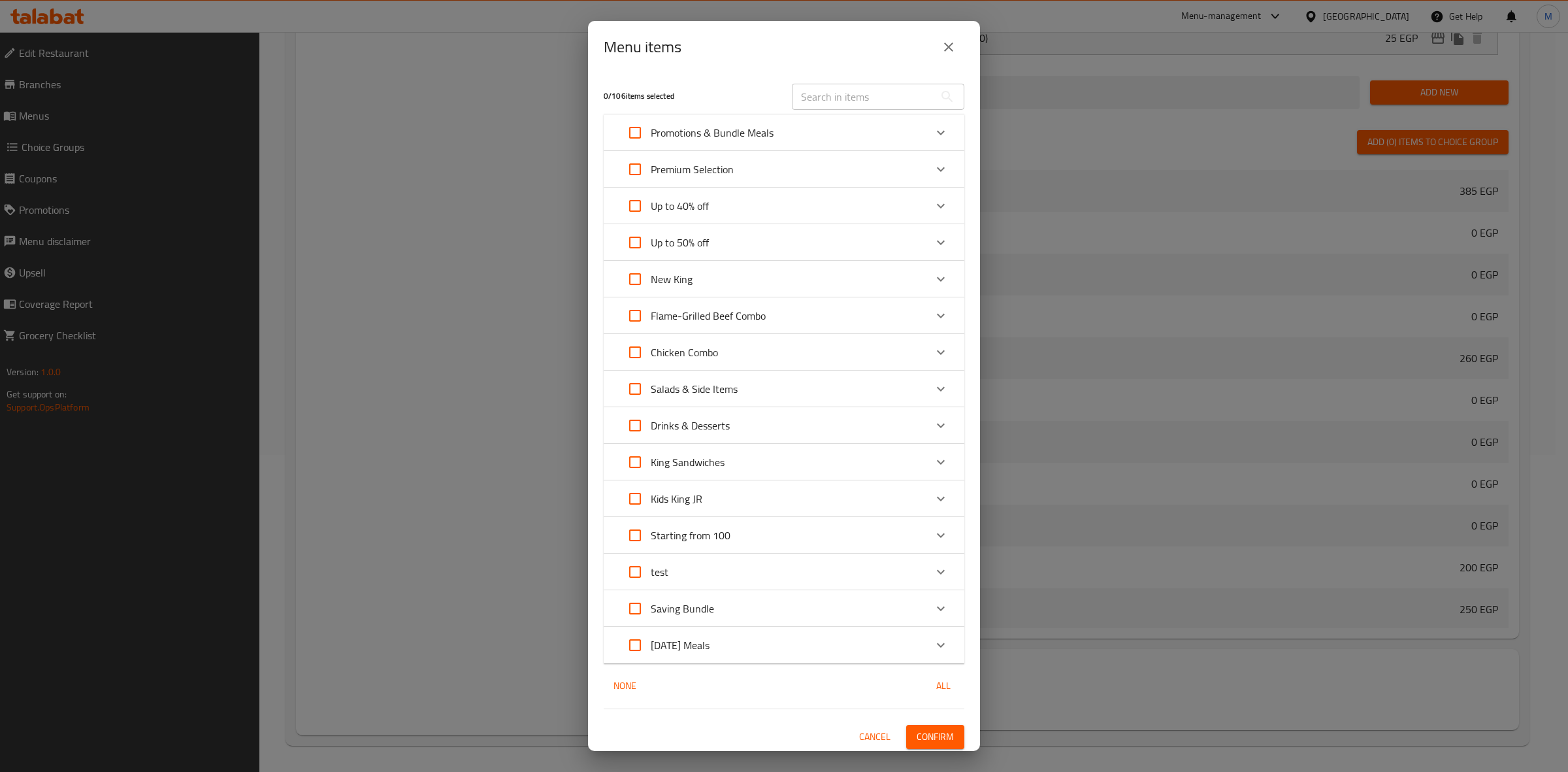
click at [933, 135] on icon "Expand" at bounding box center [941, 133] width 16 height 16
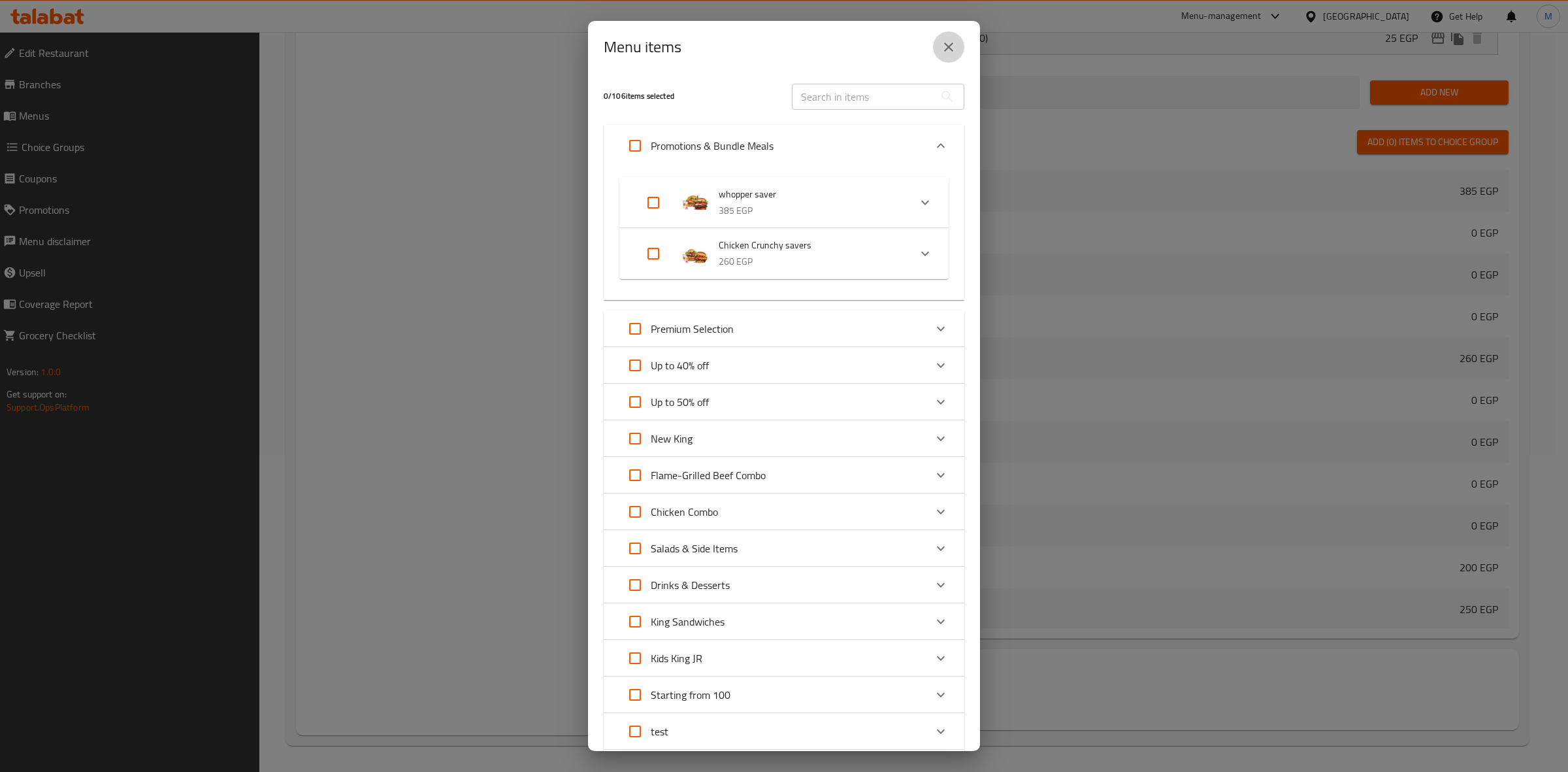
click at [946, 42] on icon "close" at bounding box center [949, 47] width 16 height 16
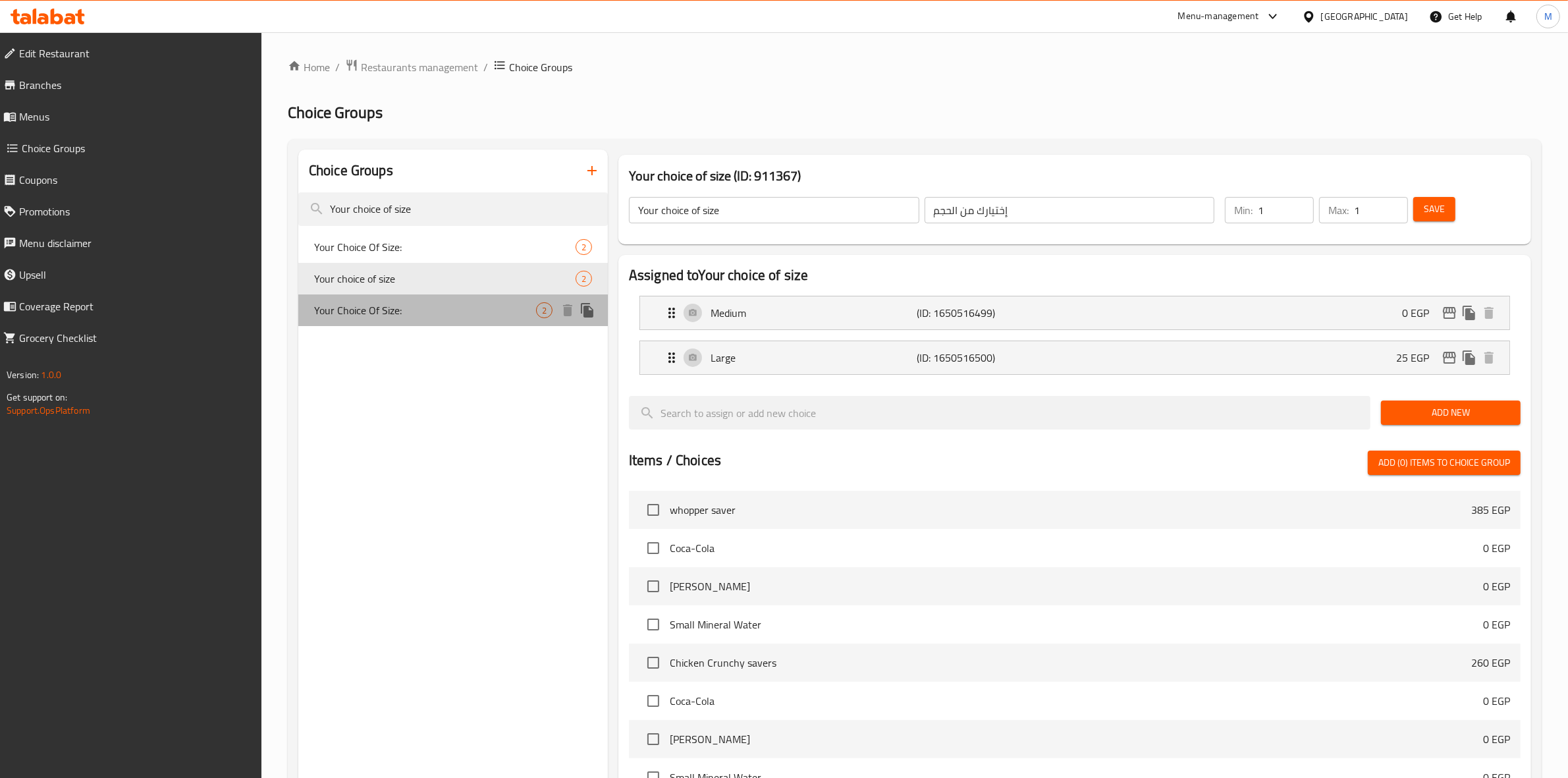
click at [404, 307] on span "Your Choice Of Size:" at bounding box center [425, 310] width 222 height 16
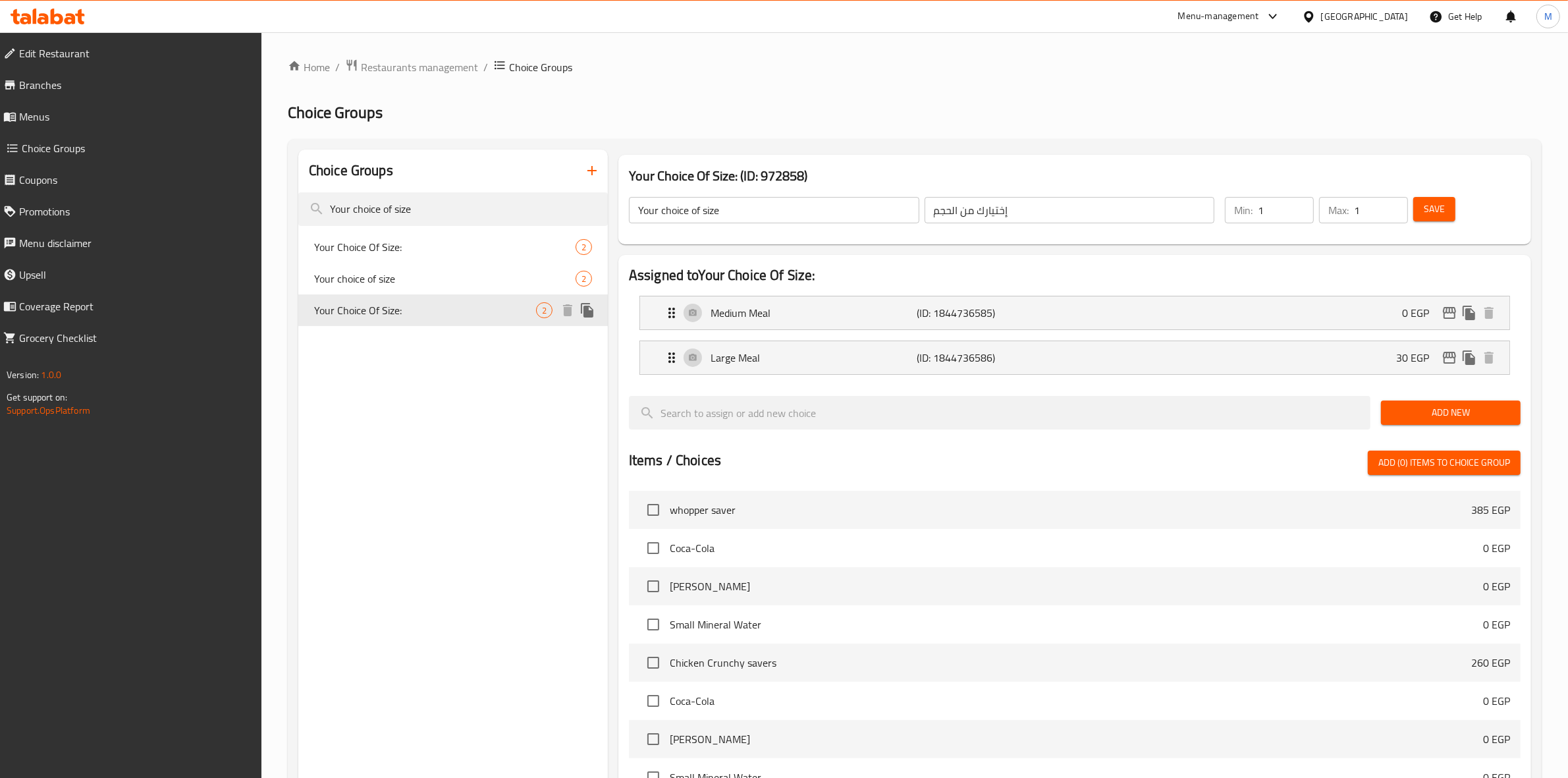
type input "Your Choice Of Size:"
type input "إختيارك من الحجم:"
click at [404, 307] on span "Your Choice Of Size:" at bounding box center [425, 310] width 222 height 16
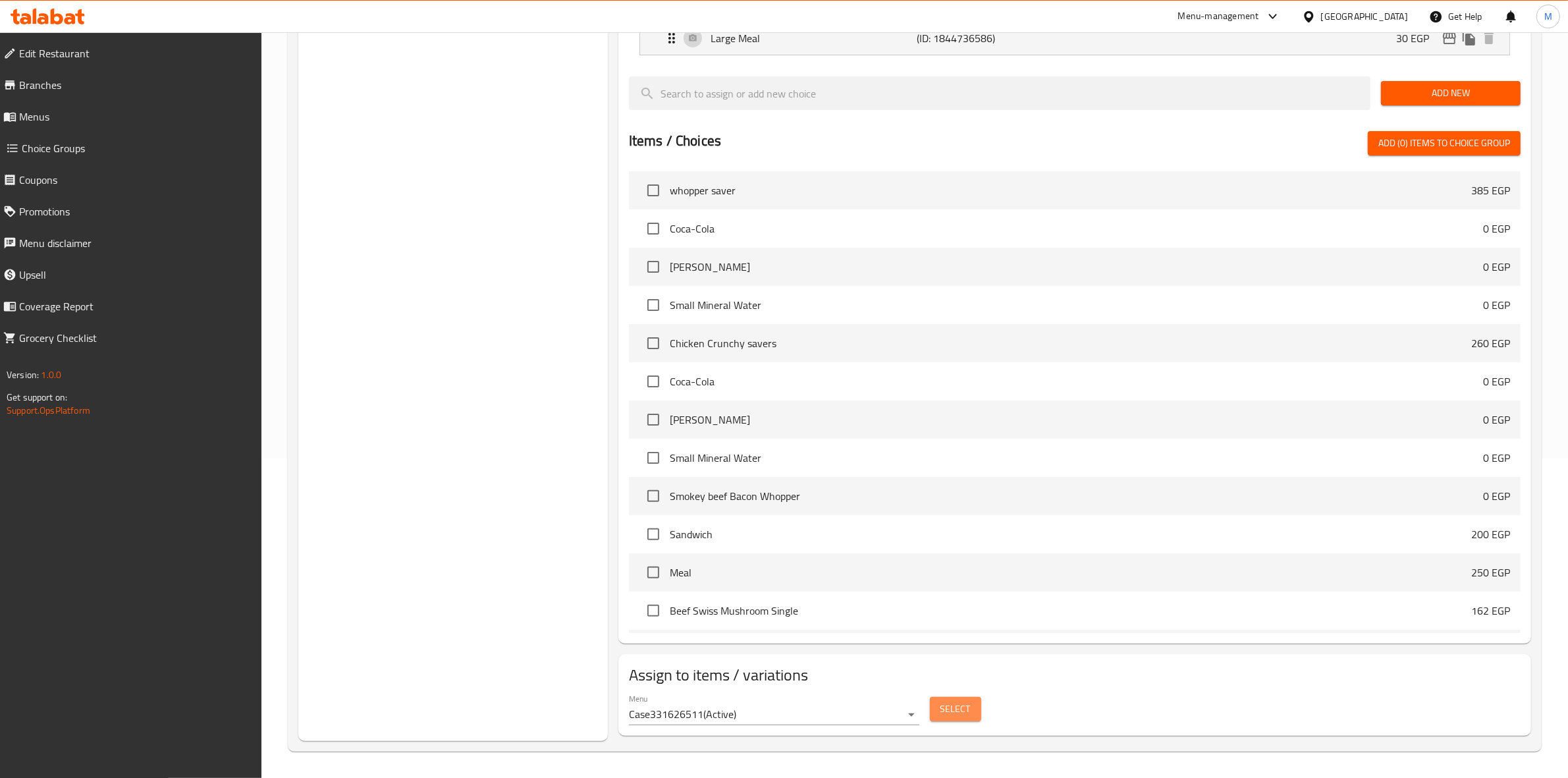
click at [957, 712] on span "Select" at bounding box center [956, 708] width 31 height 16
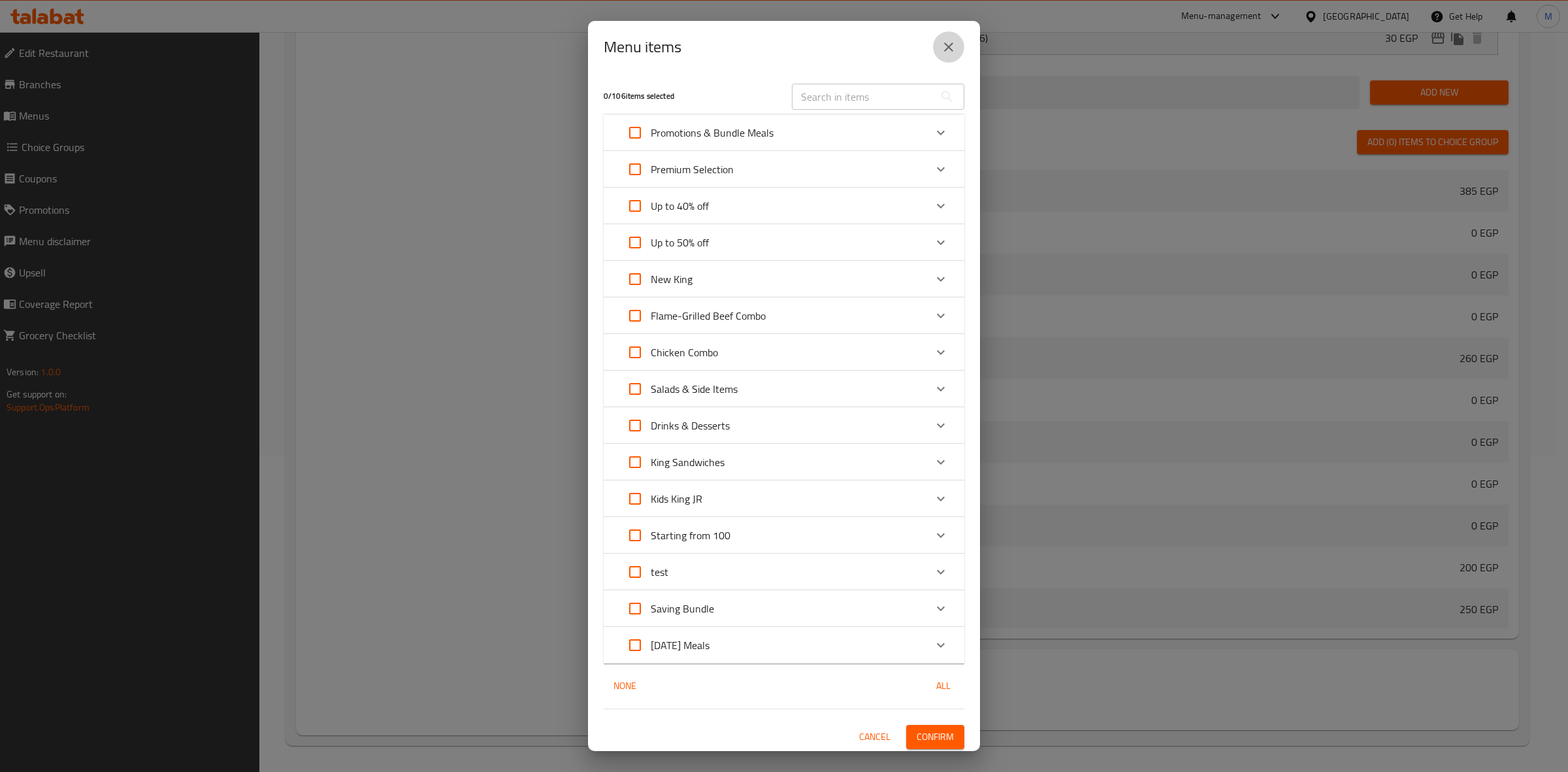
click at [944, 46] on icon "close" at bounding box center [949, 47] width 16 height 16
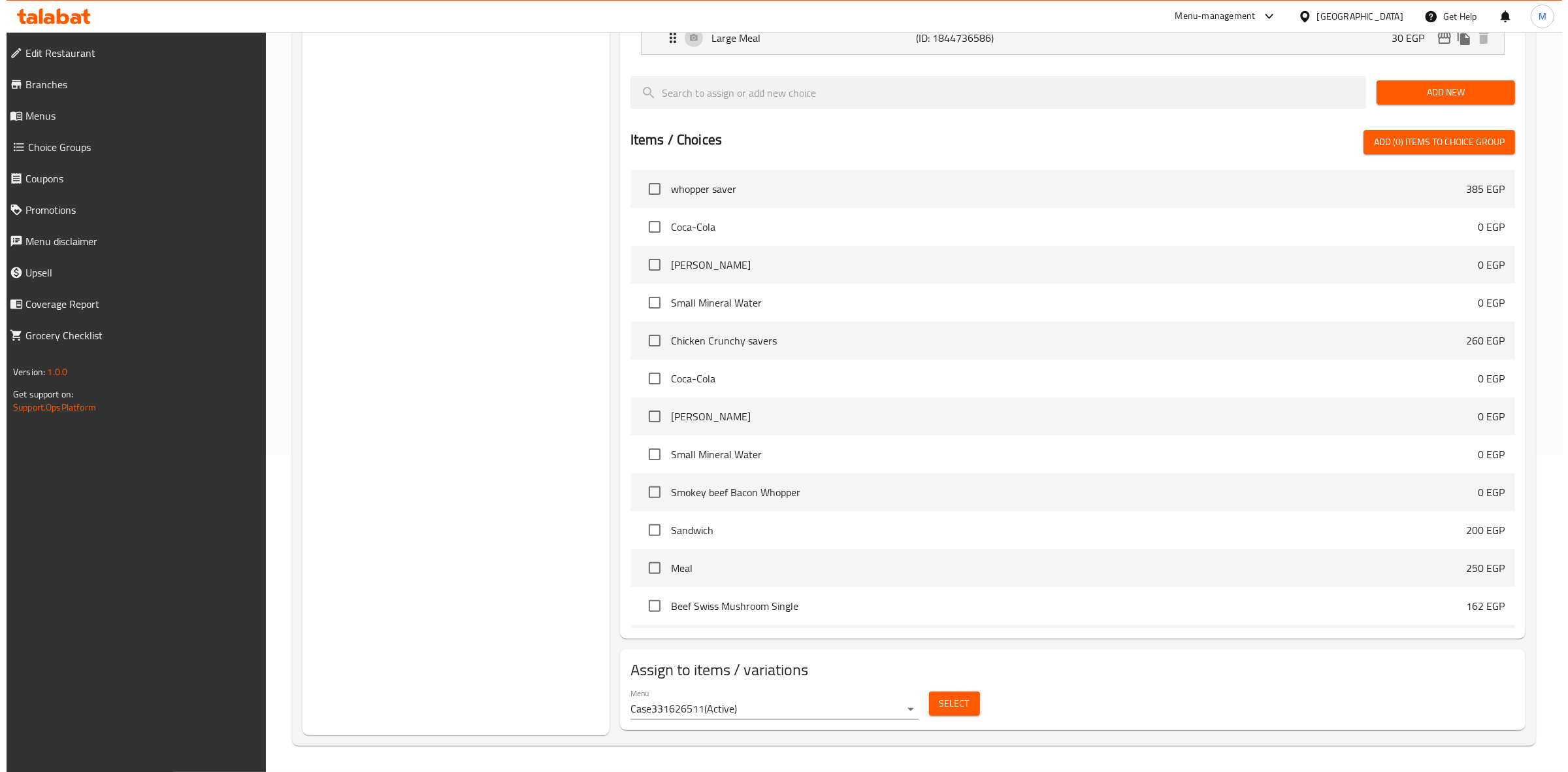
scroll to position [0, 0]
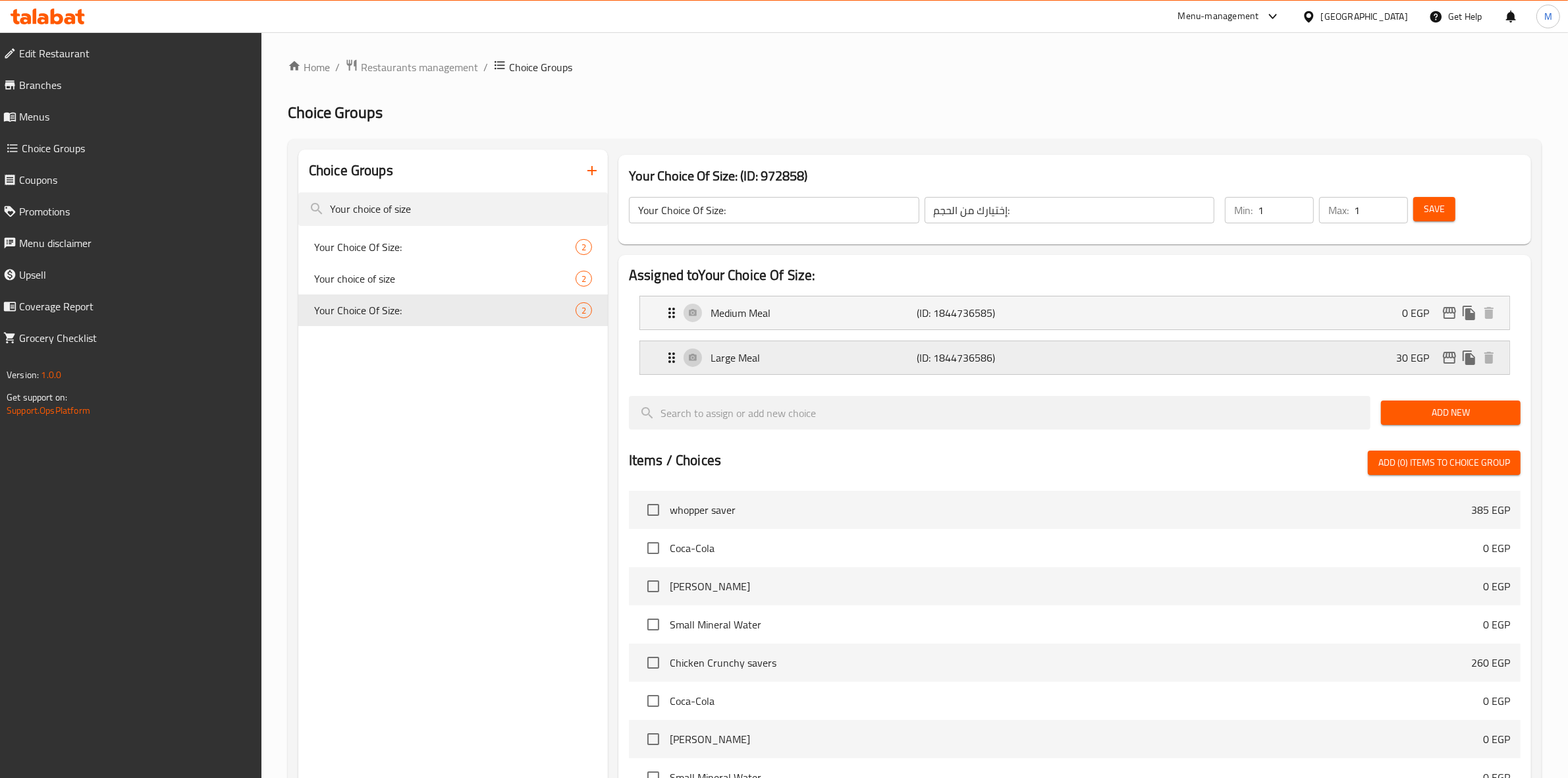
click at [1339, 364] on div "Large Meal (ID: 1844736586) 30 EGP" at bounding box center [1079, 358] width 830 height 33
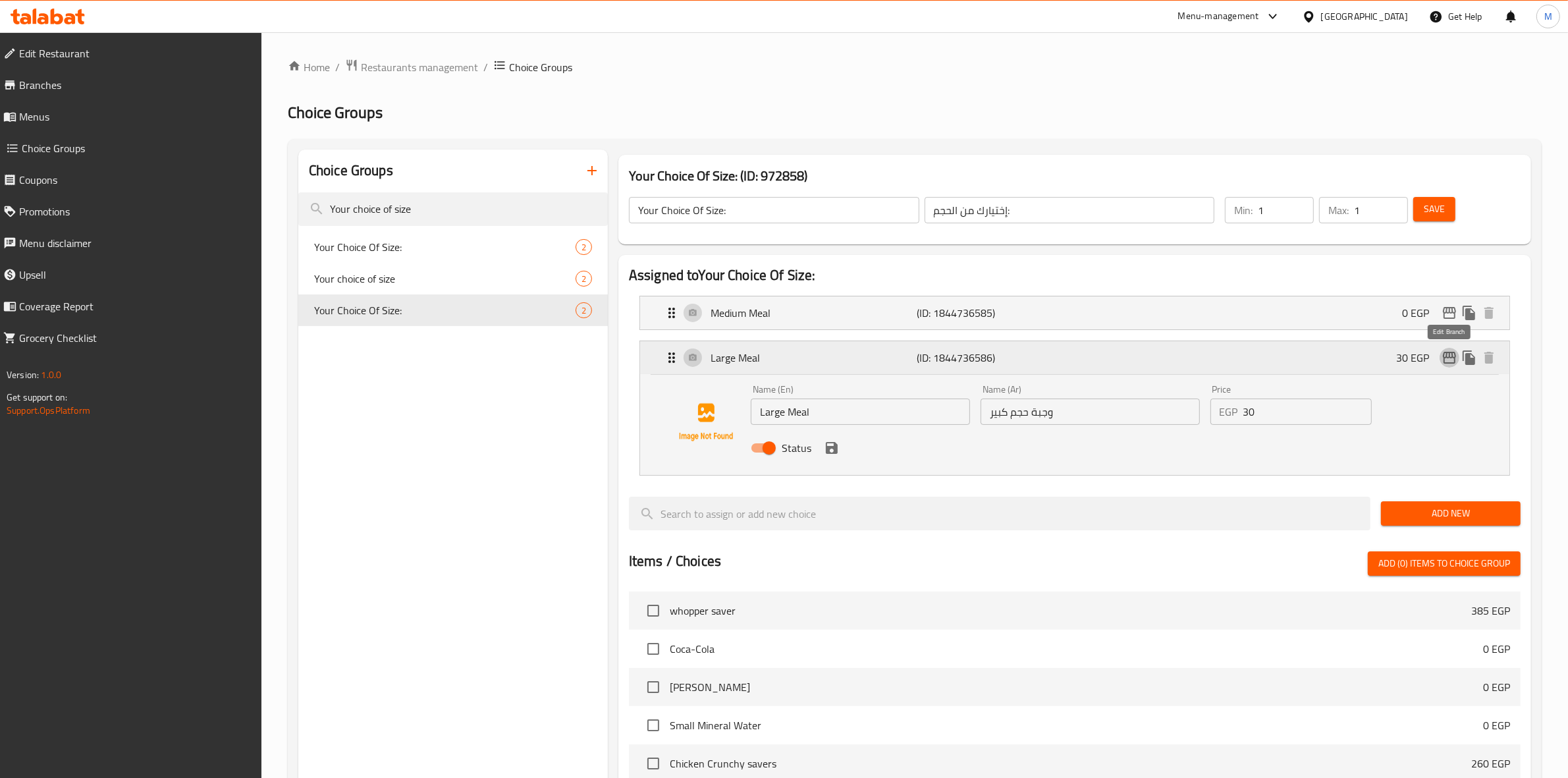
click at [1447, 356] on icon "edit" at bounding box center [1449, 358] width 14 height 12
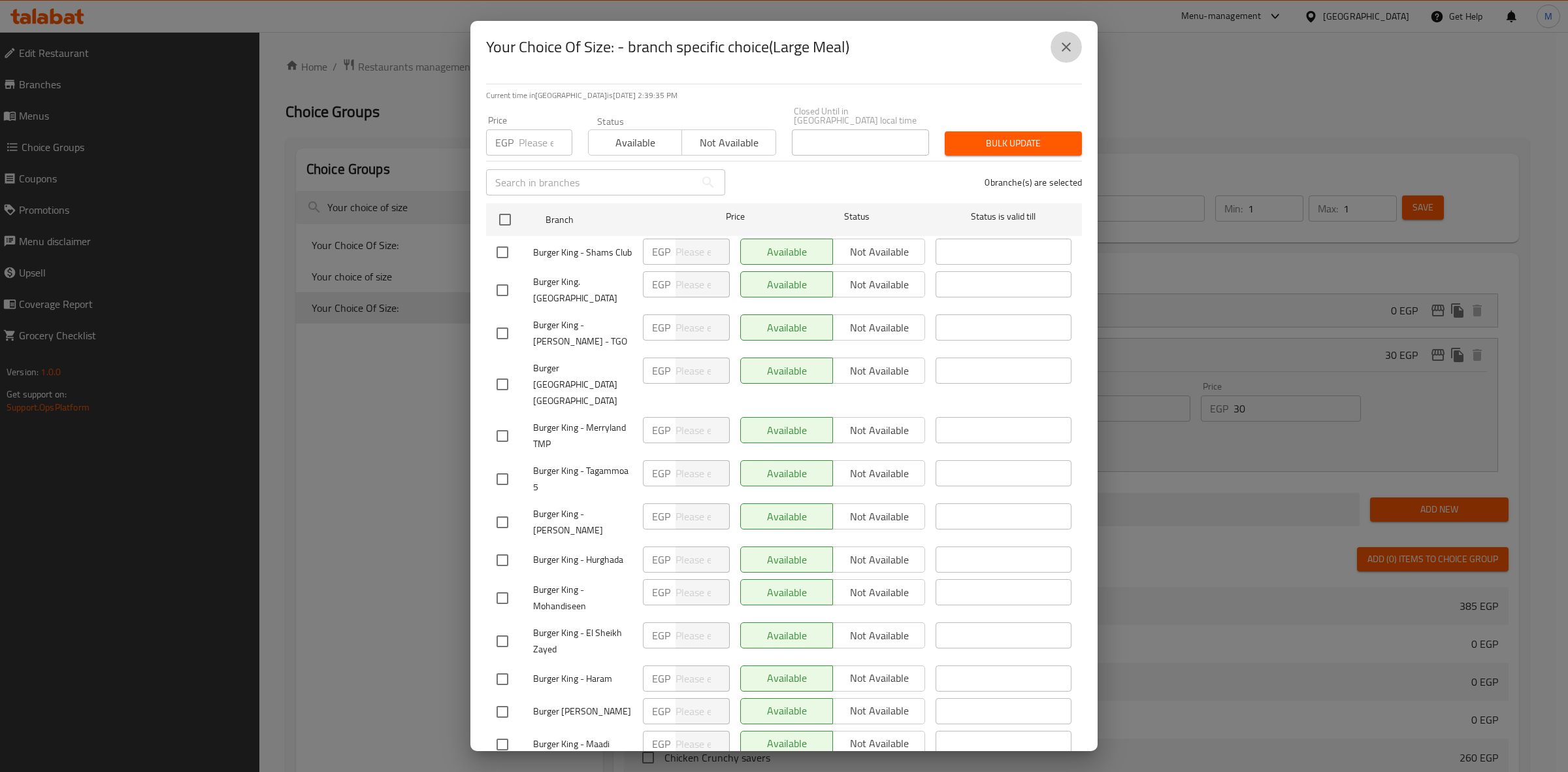
click at [1069, 50] on icon "close" at bounding box center [1066, 47] width 9 height 9
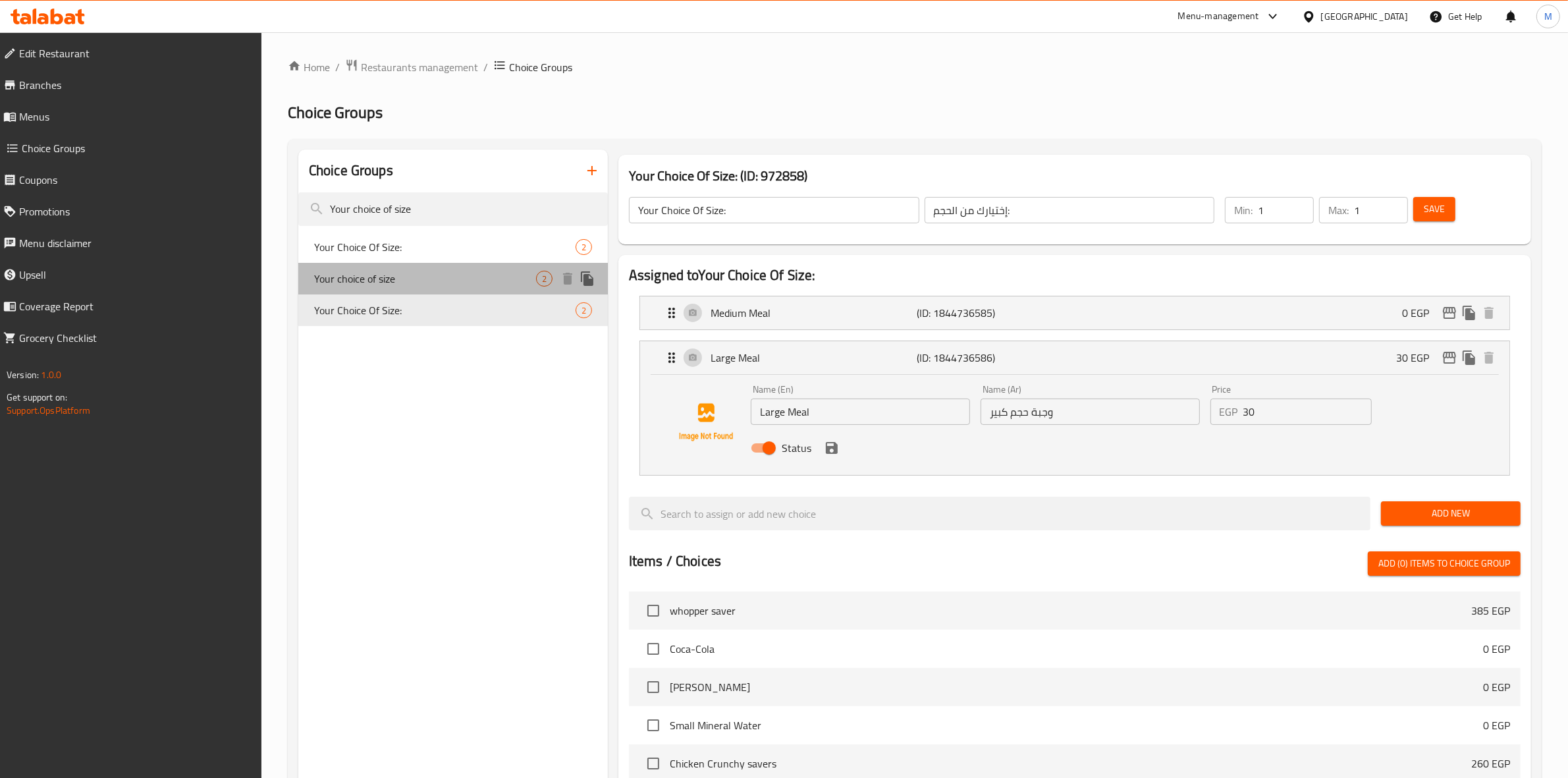
click at [412, 265] on div "Your choice of size 2" at bounding box center [453, 279] width 309 height 31
type input "Your choice of size"
type input "إختيارك من الحجم"
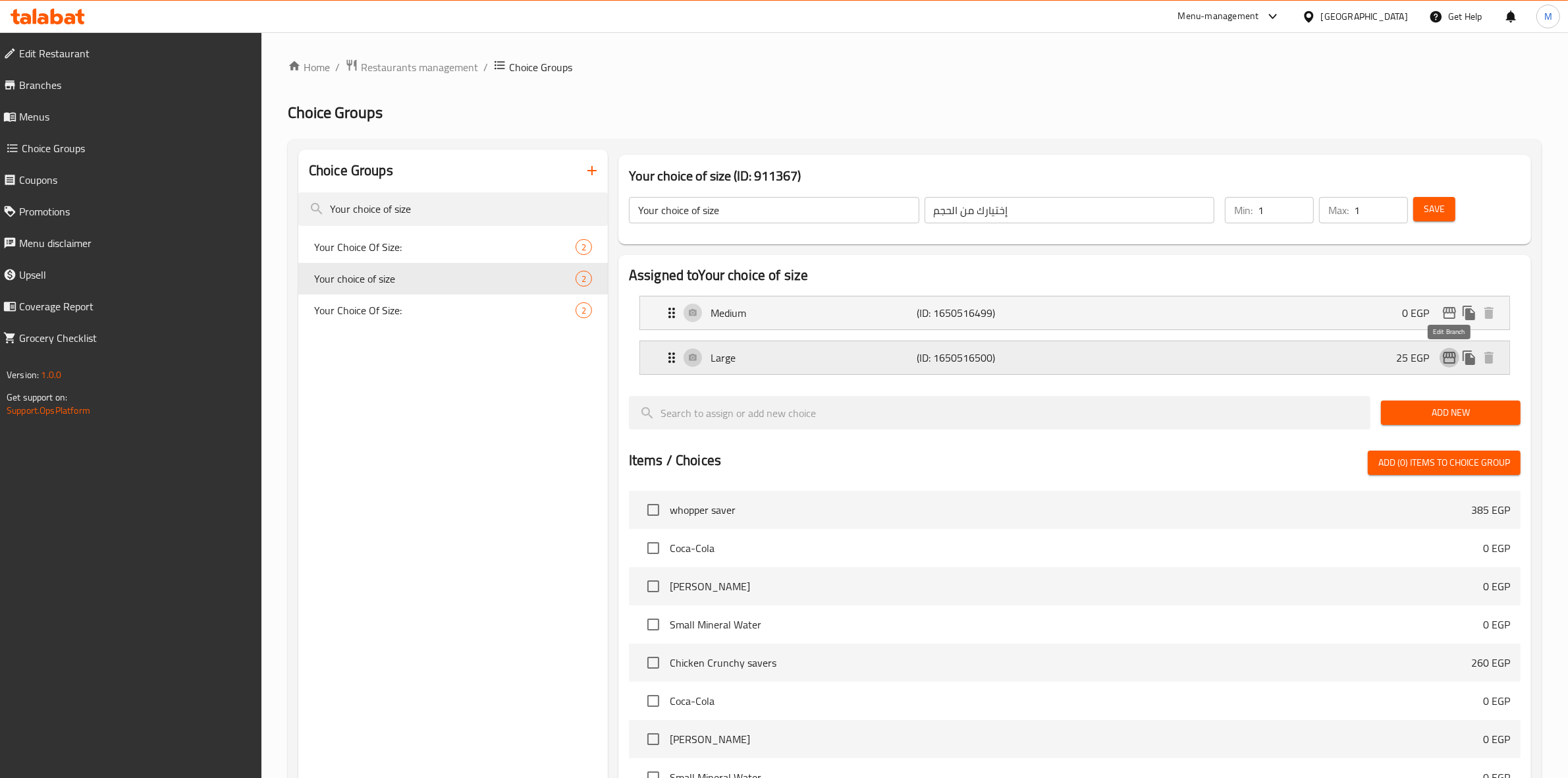
click at [1458, 359] on button "edit" at bounding box center [1450, 358] width 20 height 20
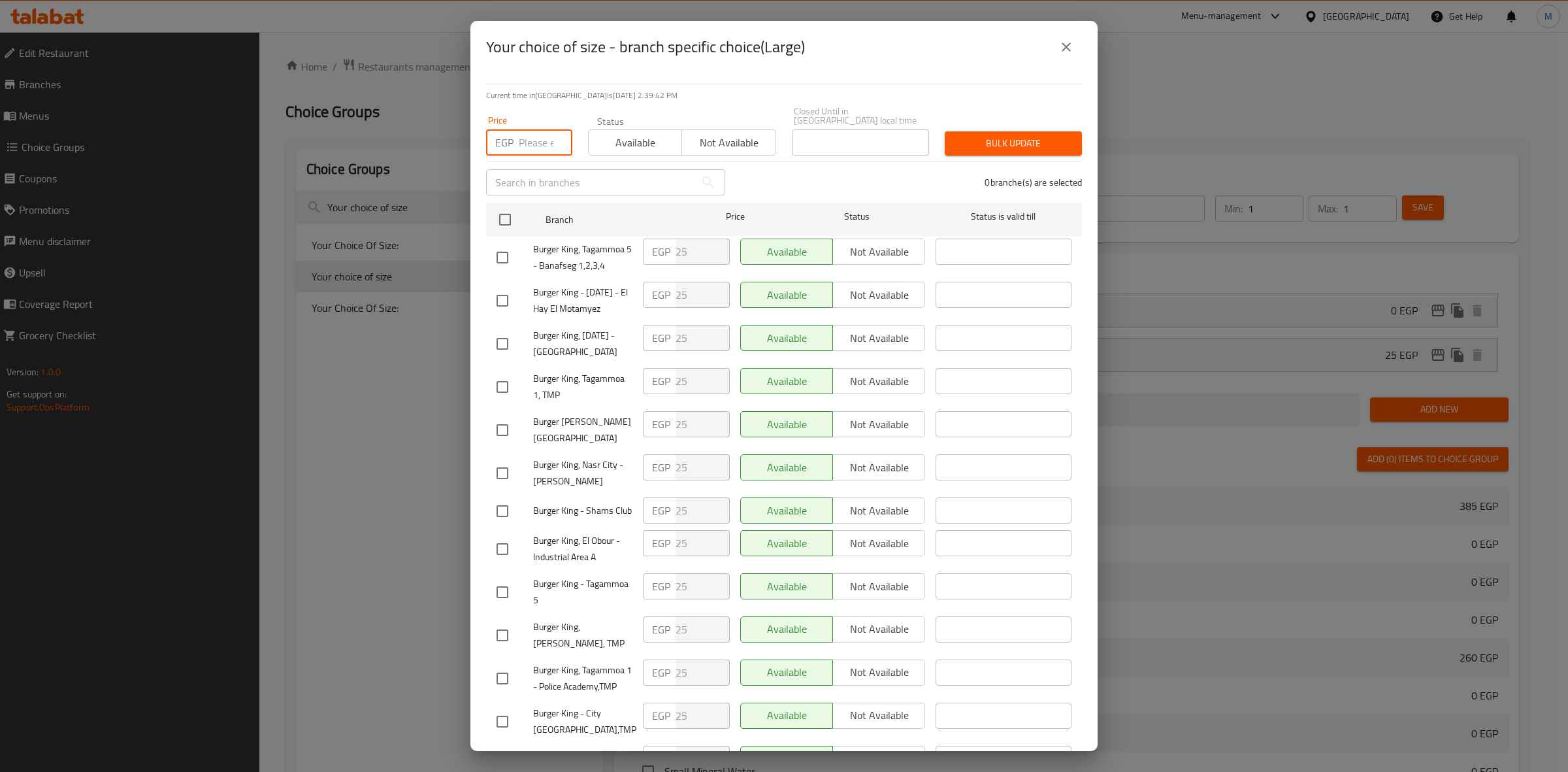
click at [536, 129] on input "number" at bounding box center [545, 142] width 54 height 26
type input "30"
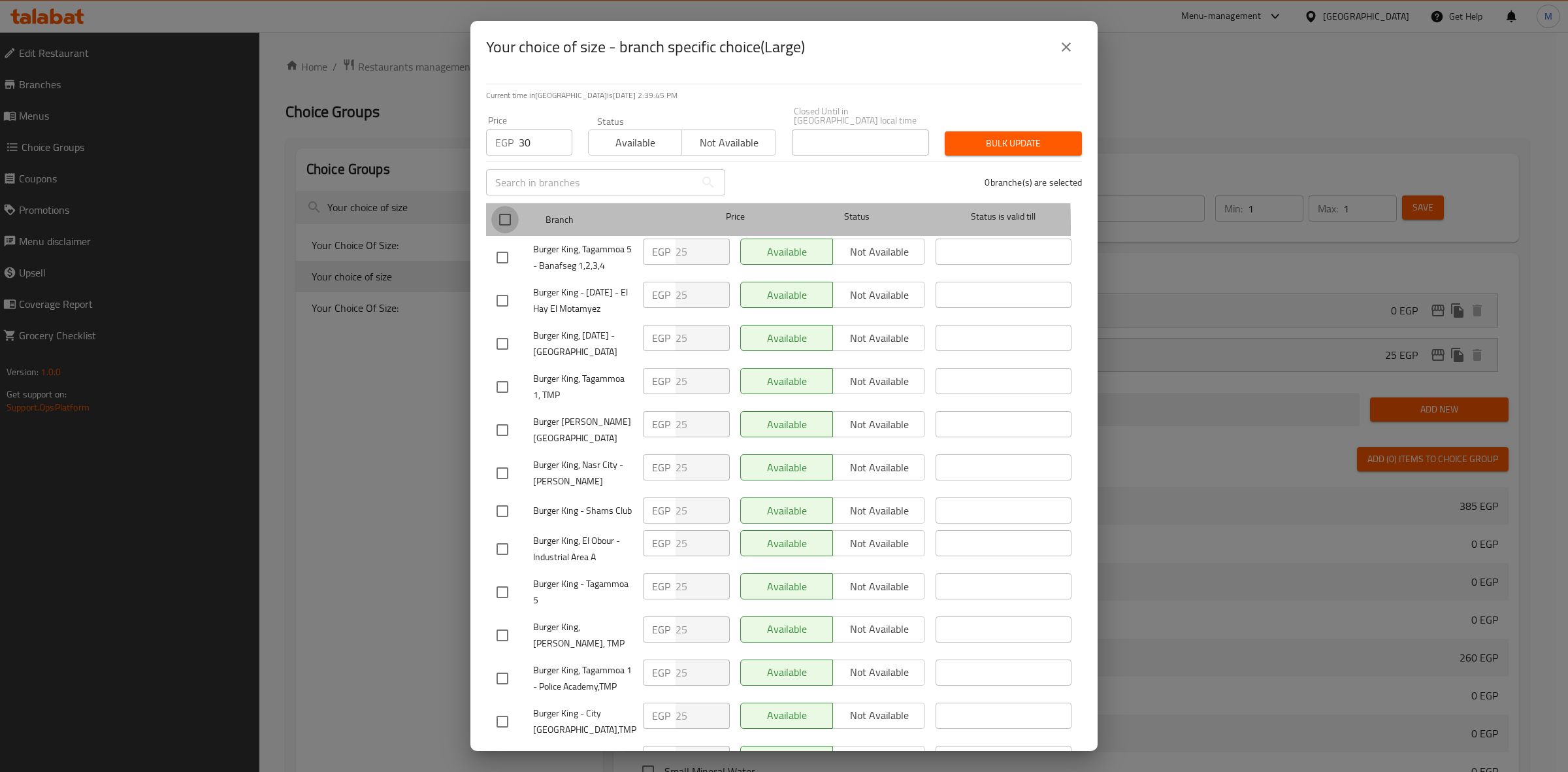
click at [507, 217] on input "checkbox" at bounding box center [505, 219] width 28 height 28
checkbox input "true"
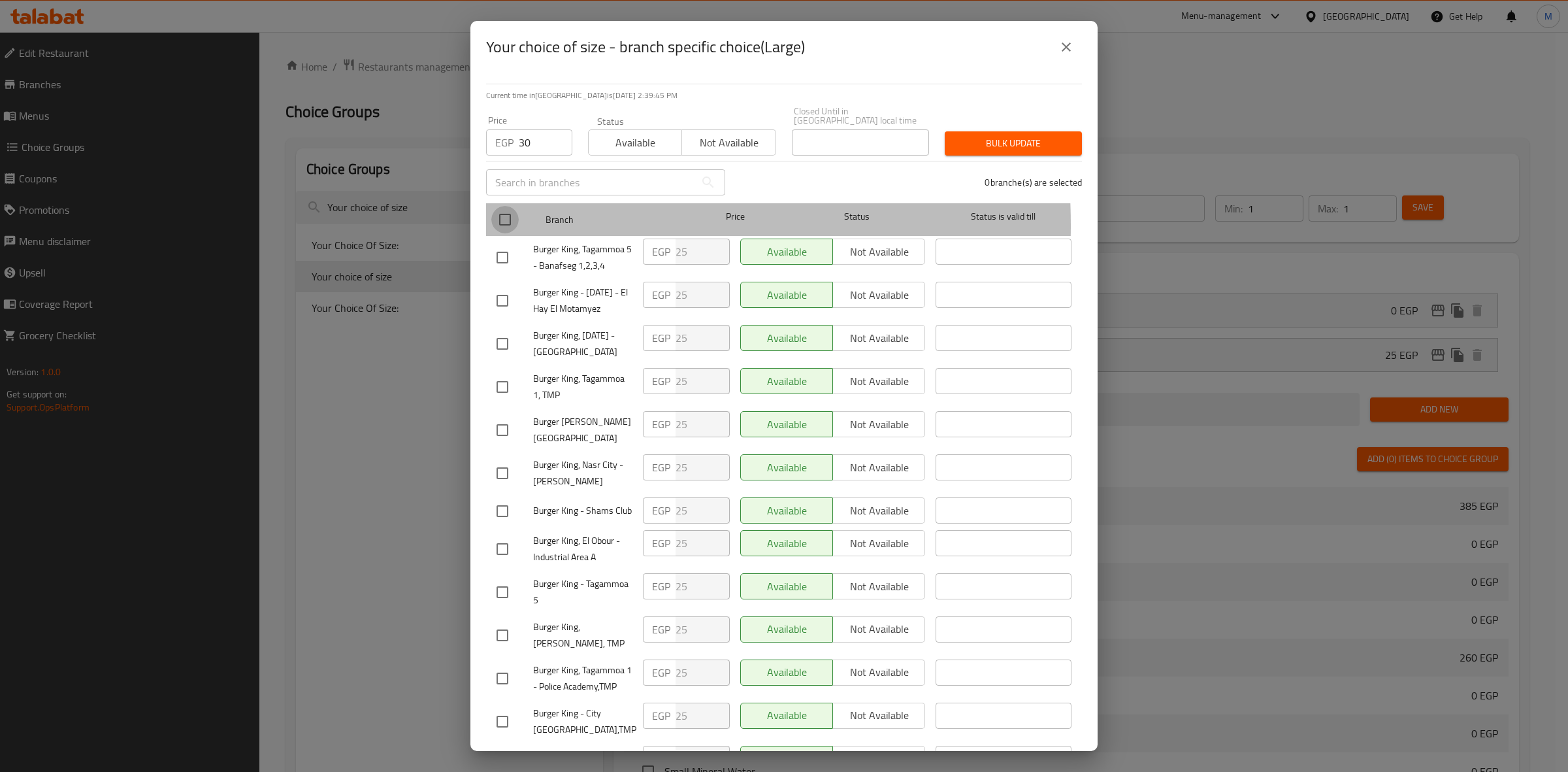
checkbox input "true"
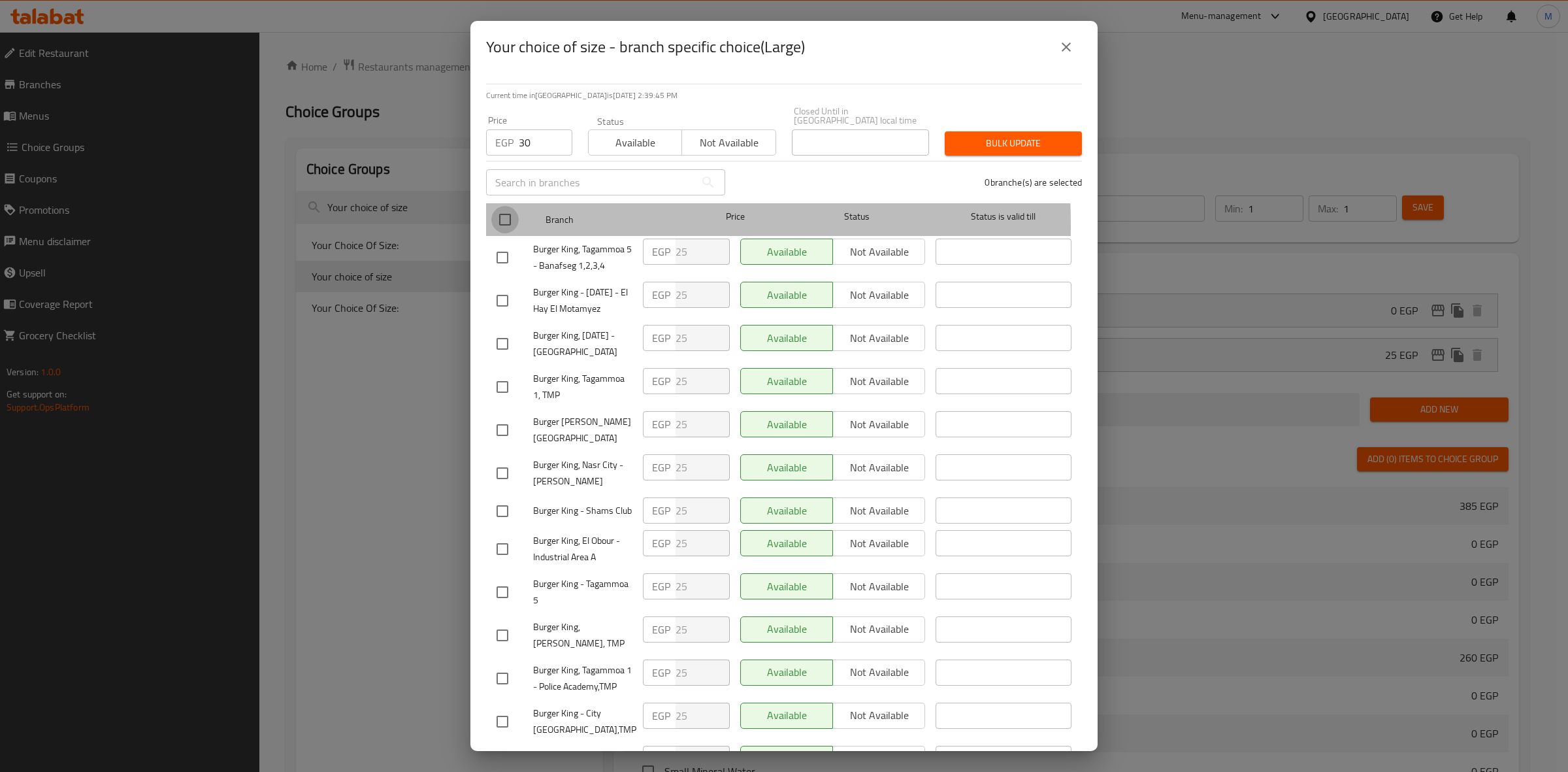
checkbox input "true"
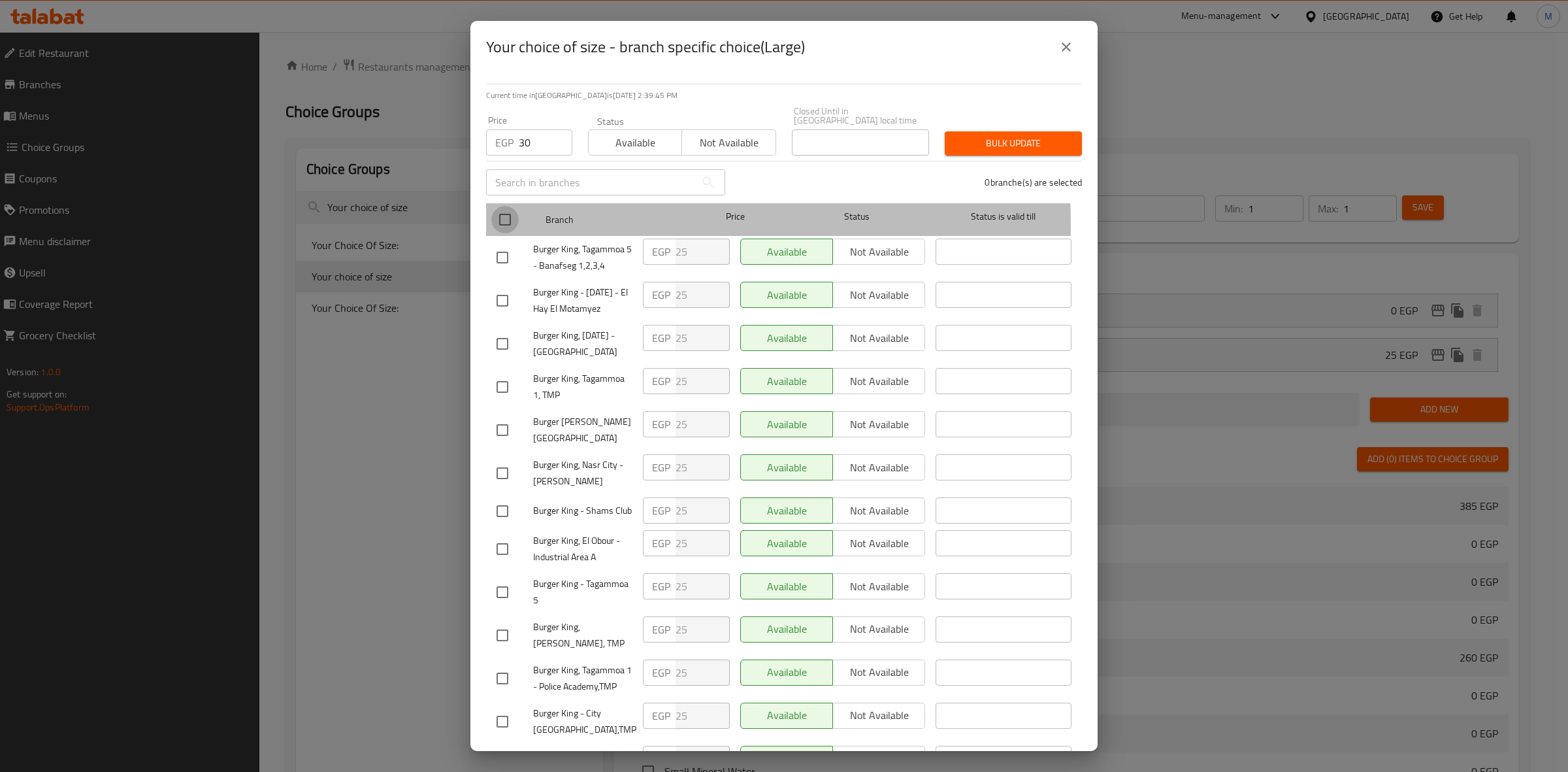
checkbox input "true"
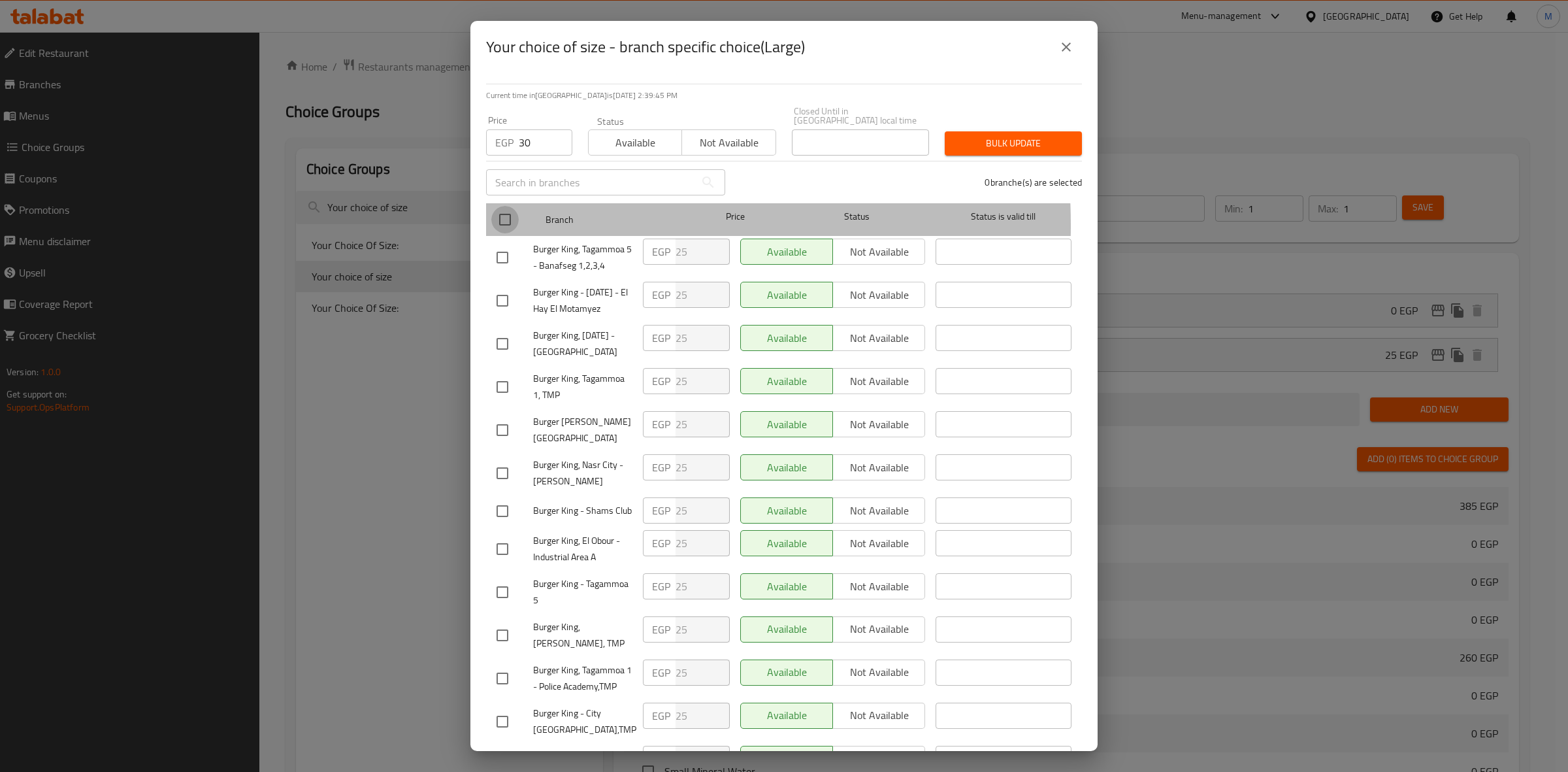
checkbox input "true"
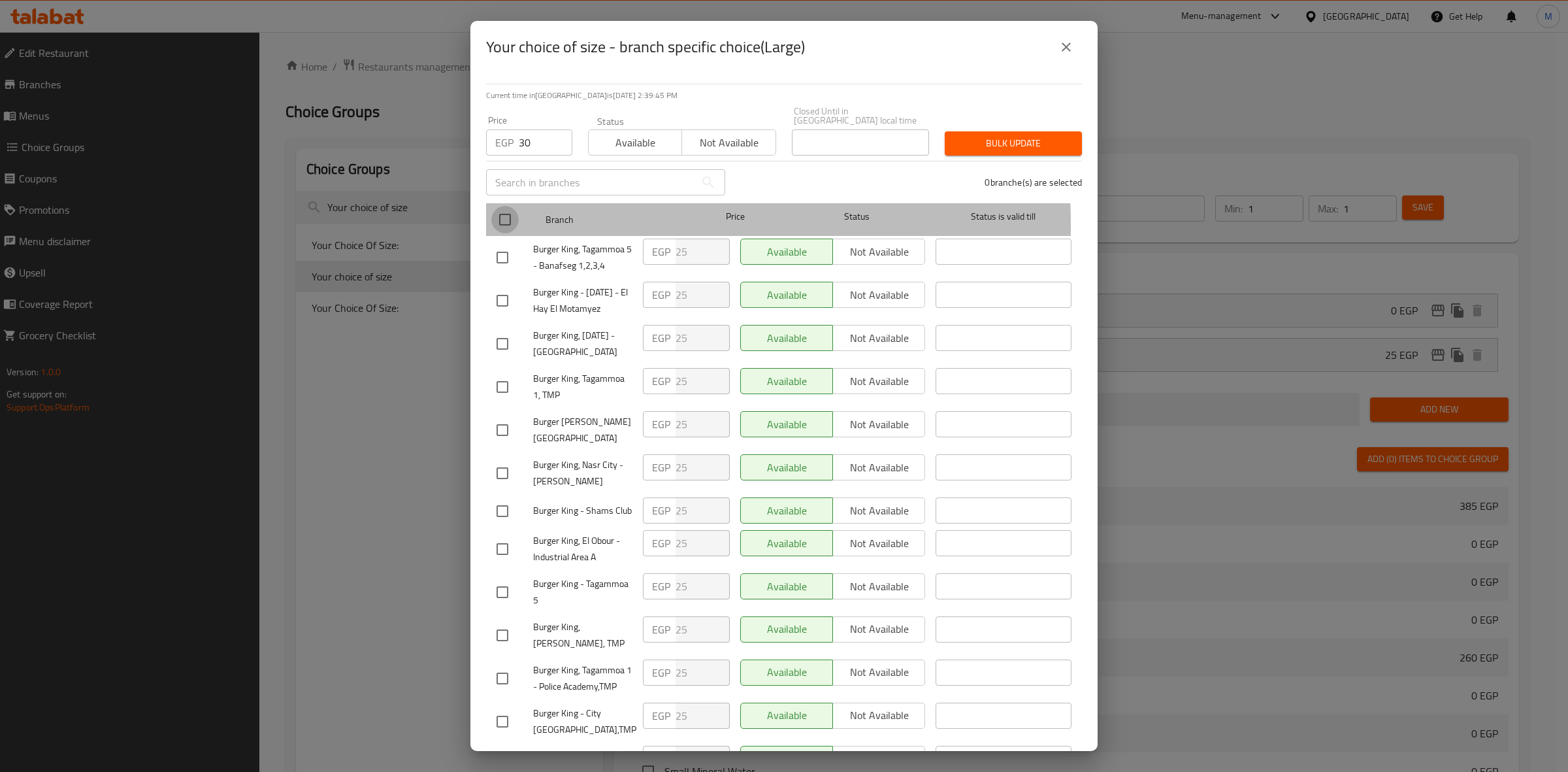
checkbox input "true"
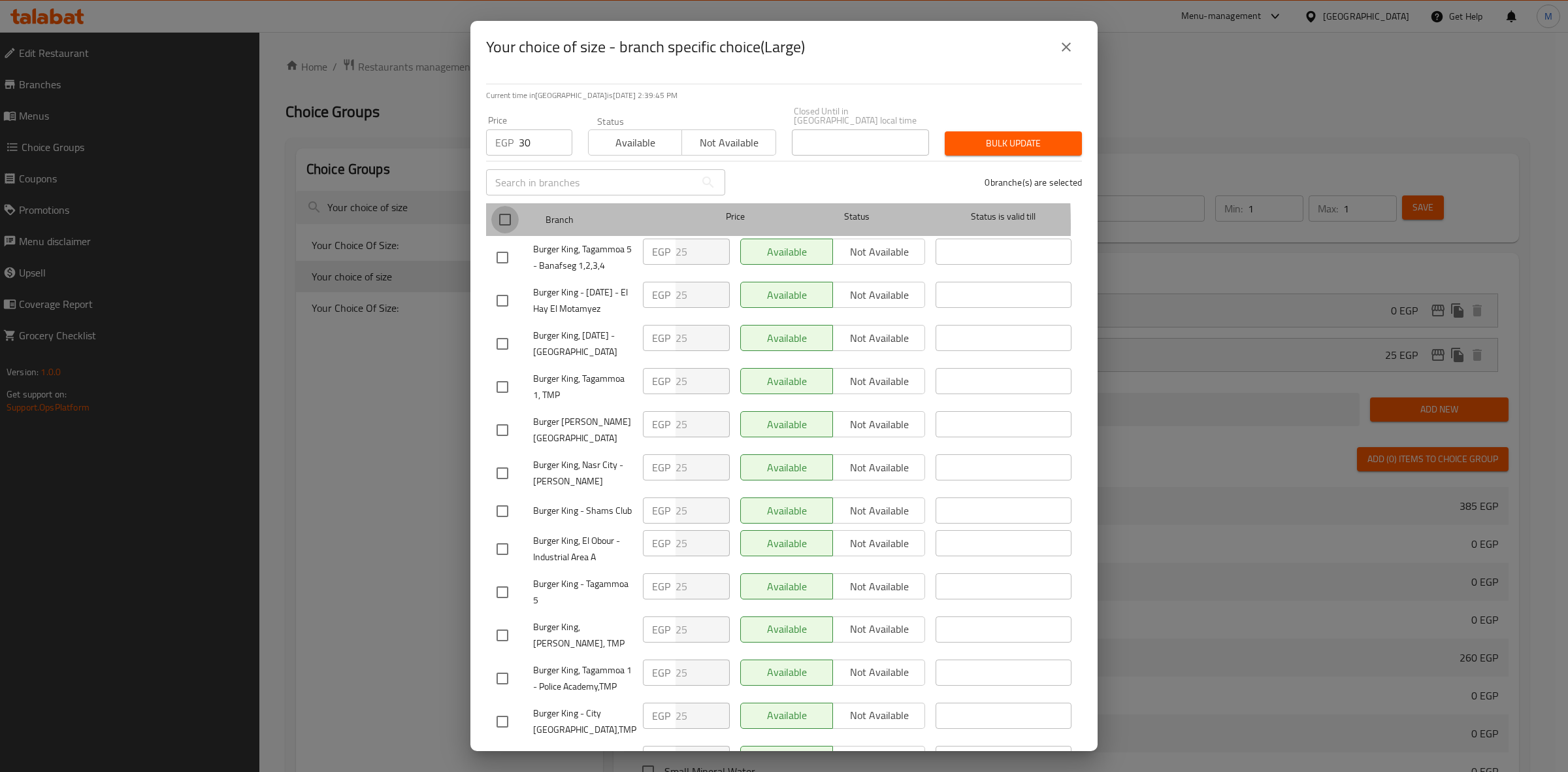
checkbox input "true"
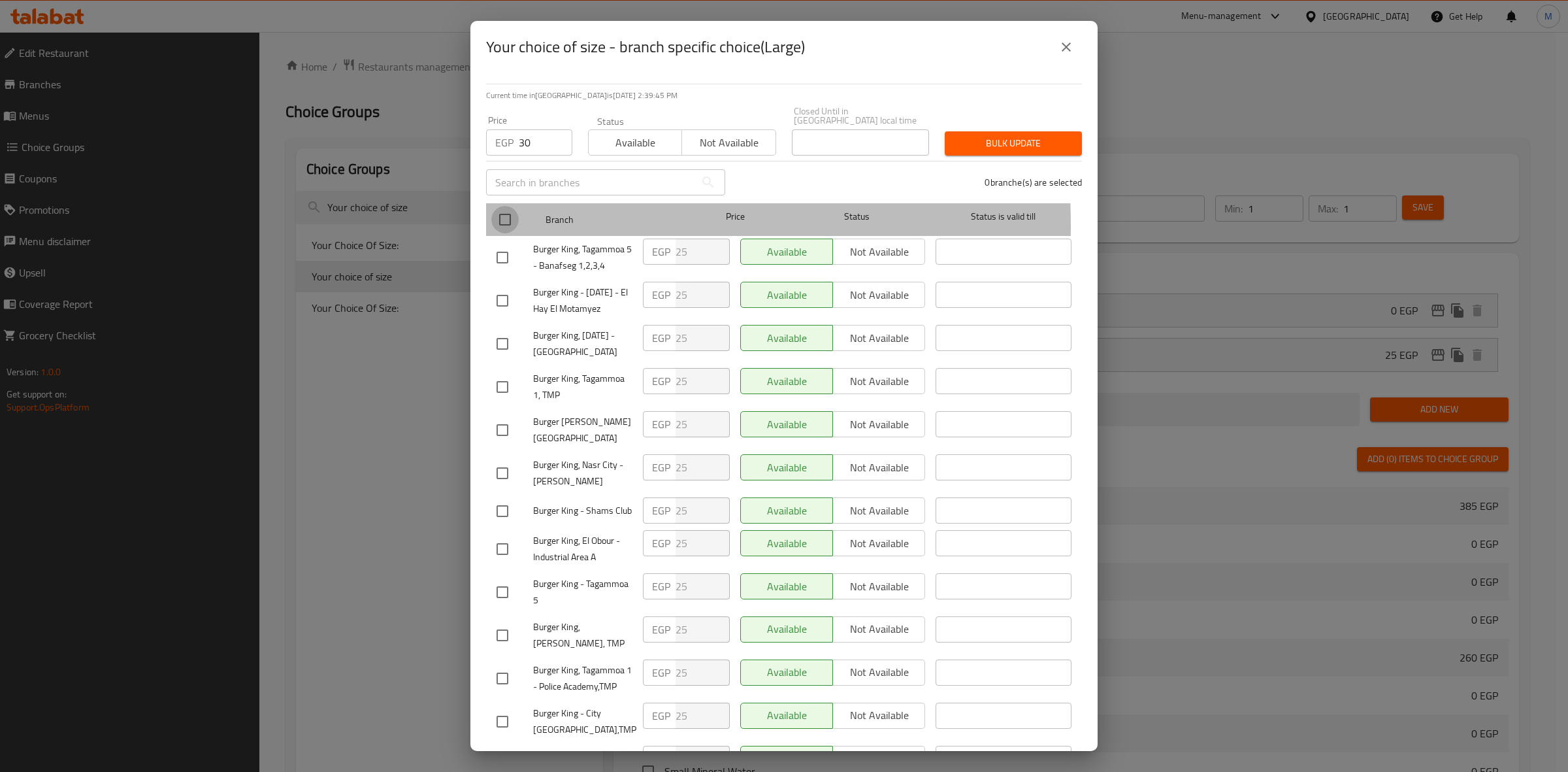
checkbox input "true"
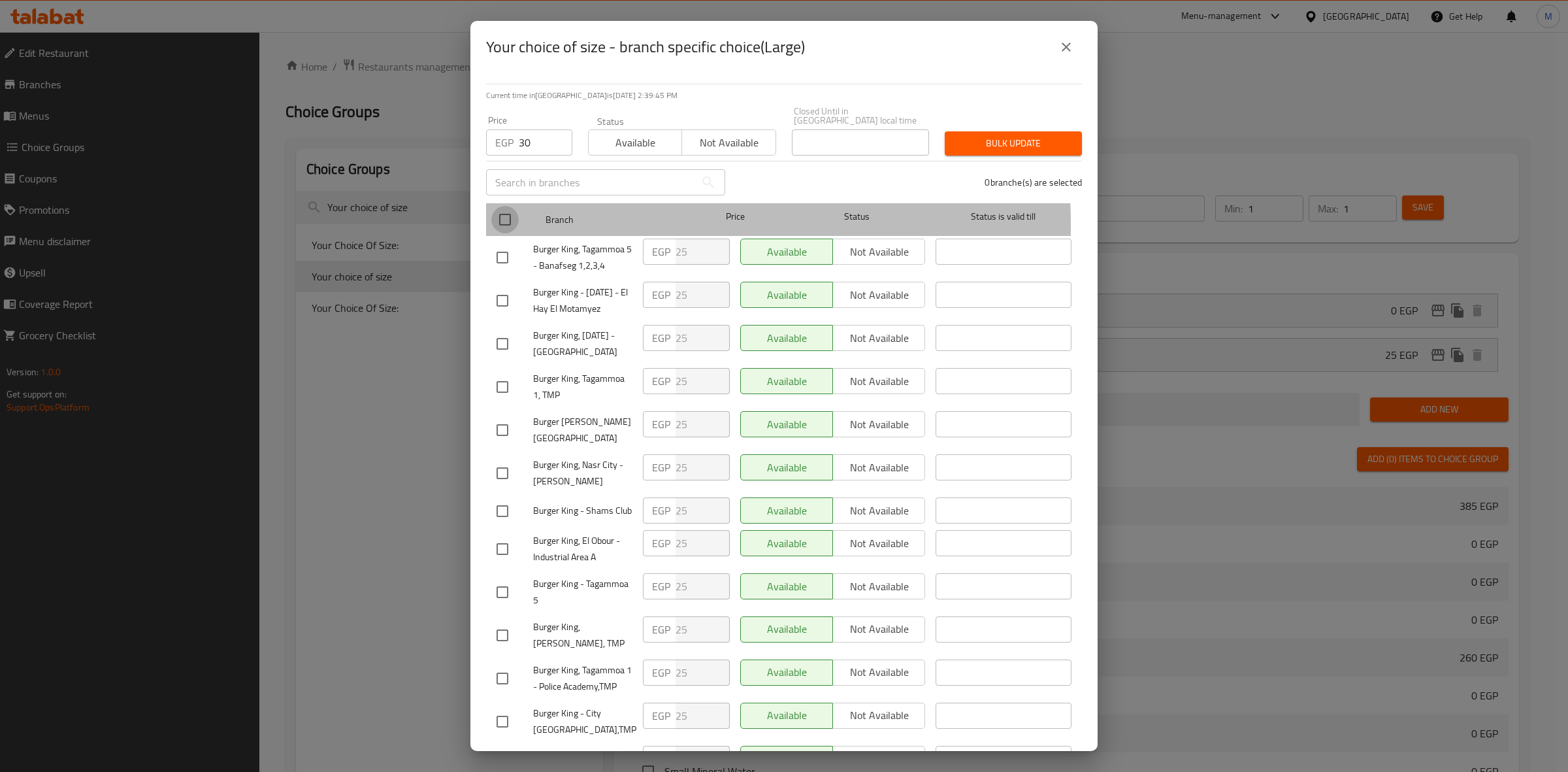
checkbox input "true"
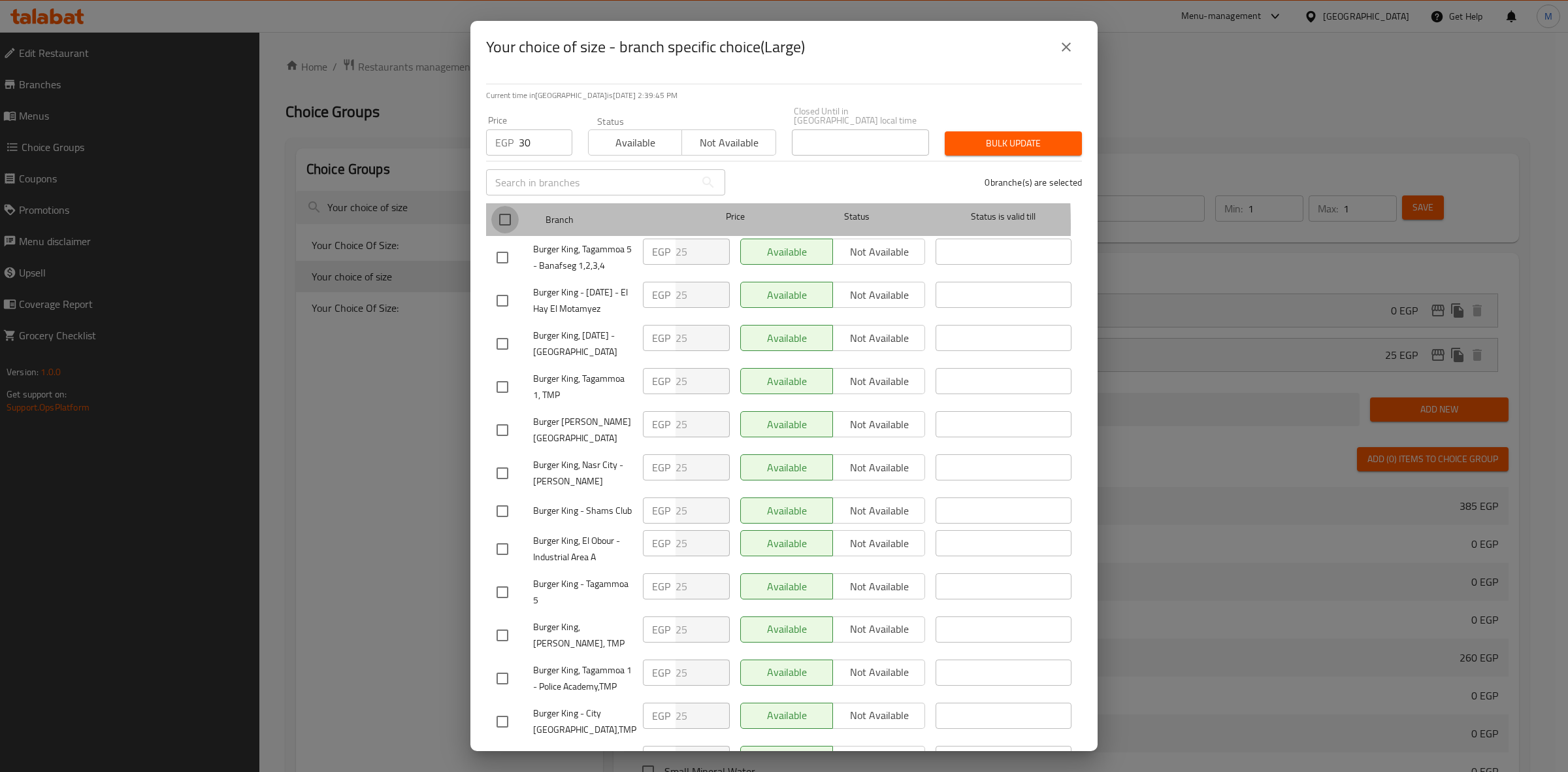
checkbox input "true"
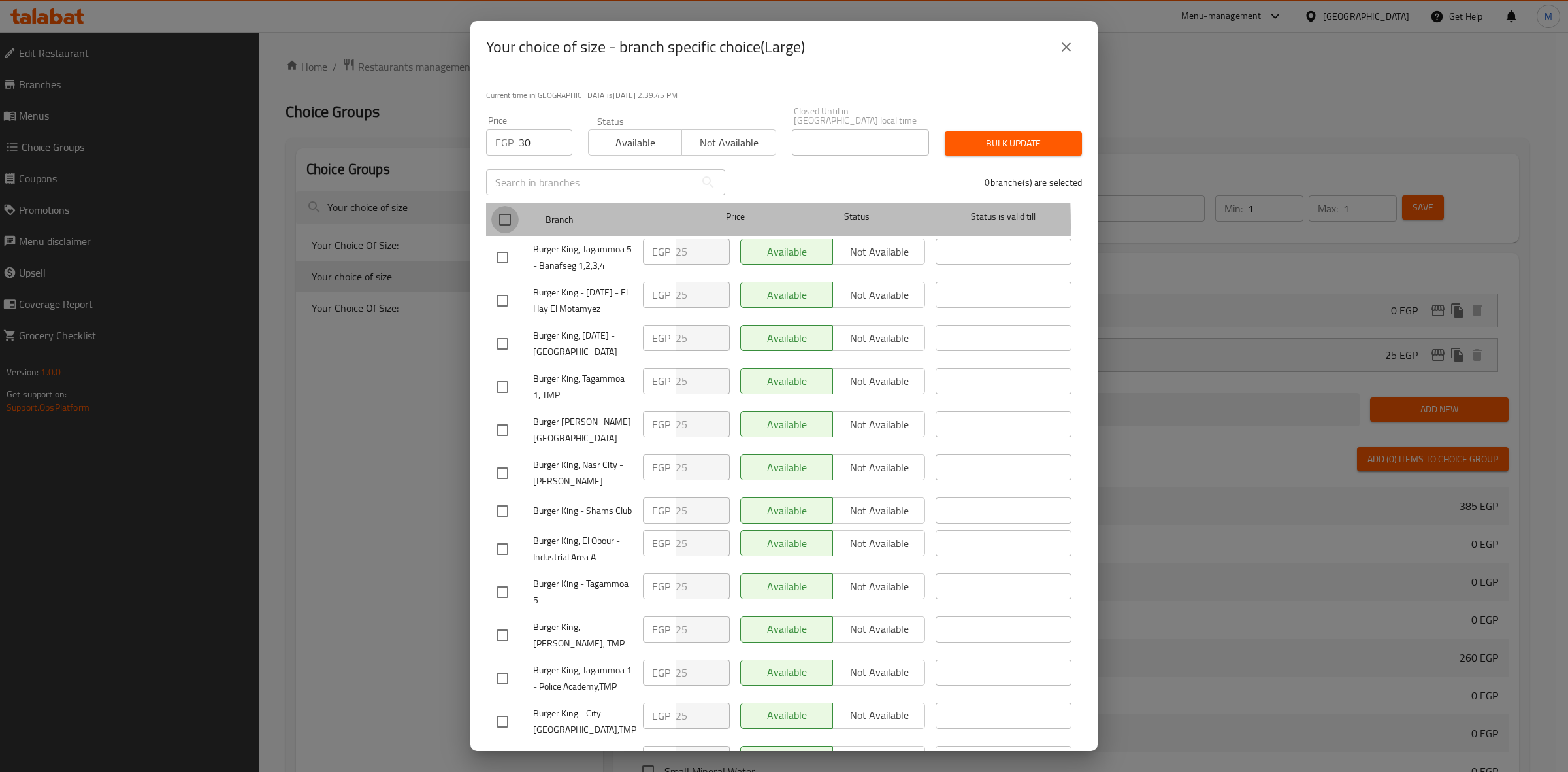
checkbox input "true"
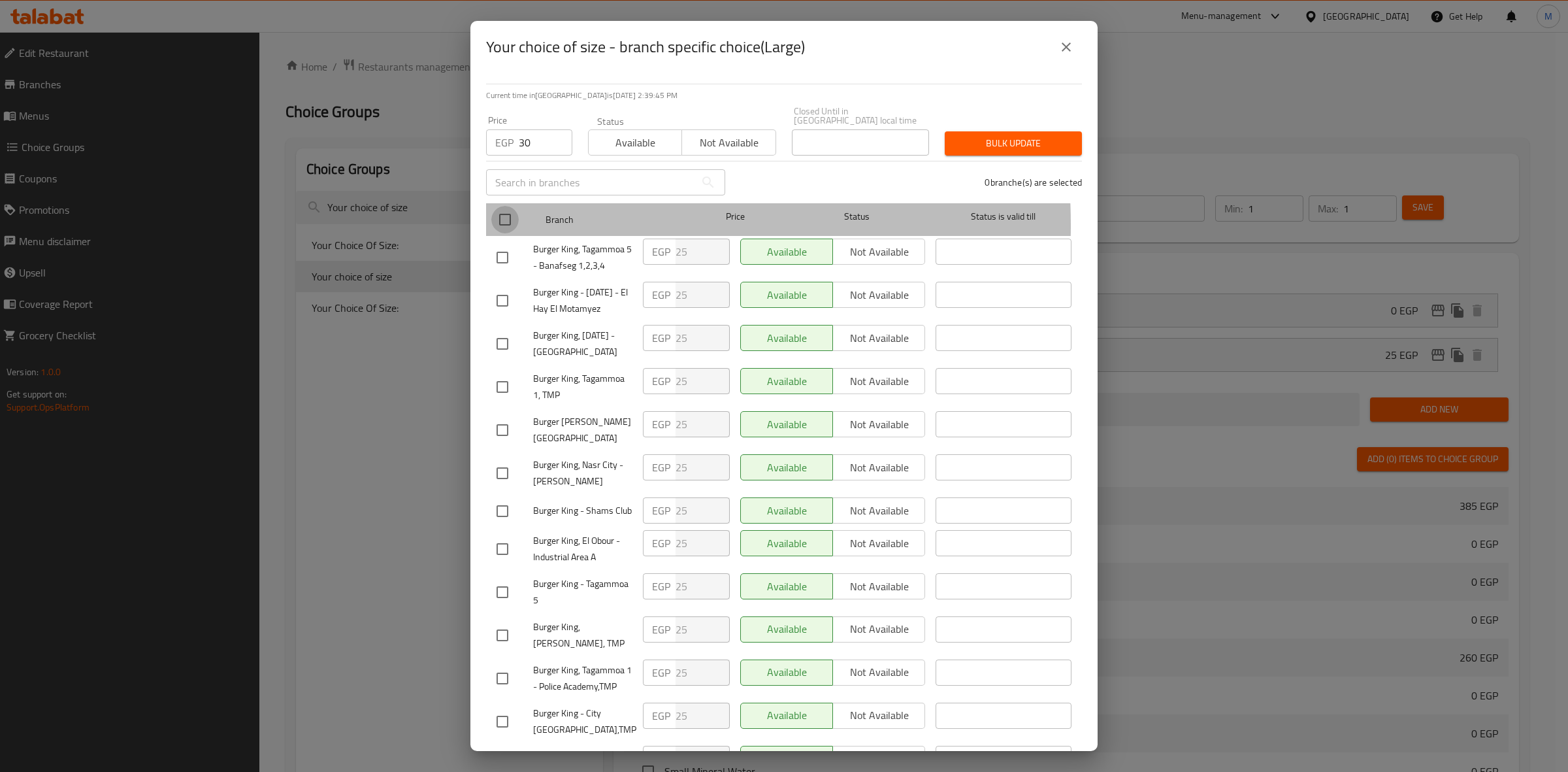
checkbox input "true"
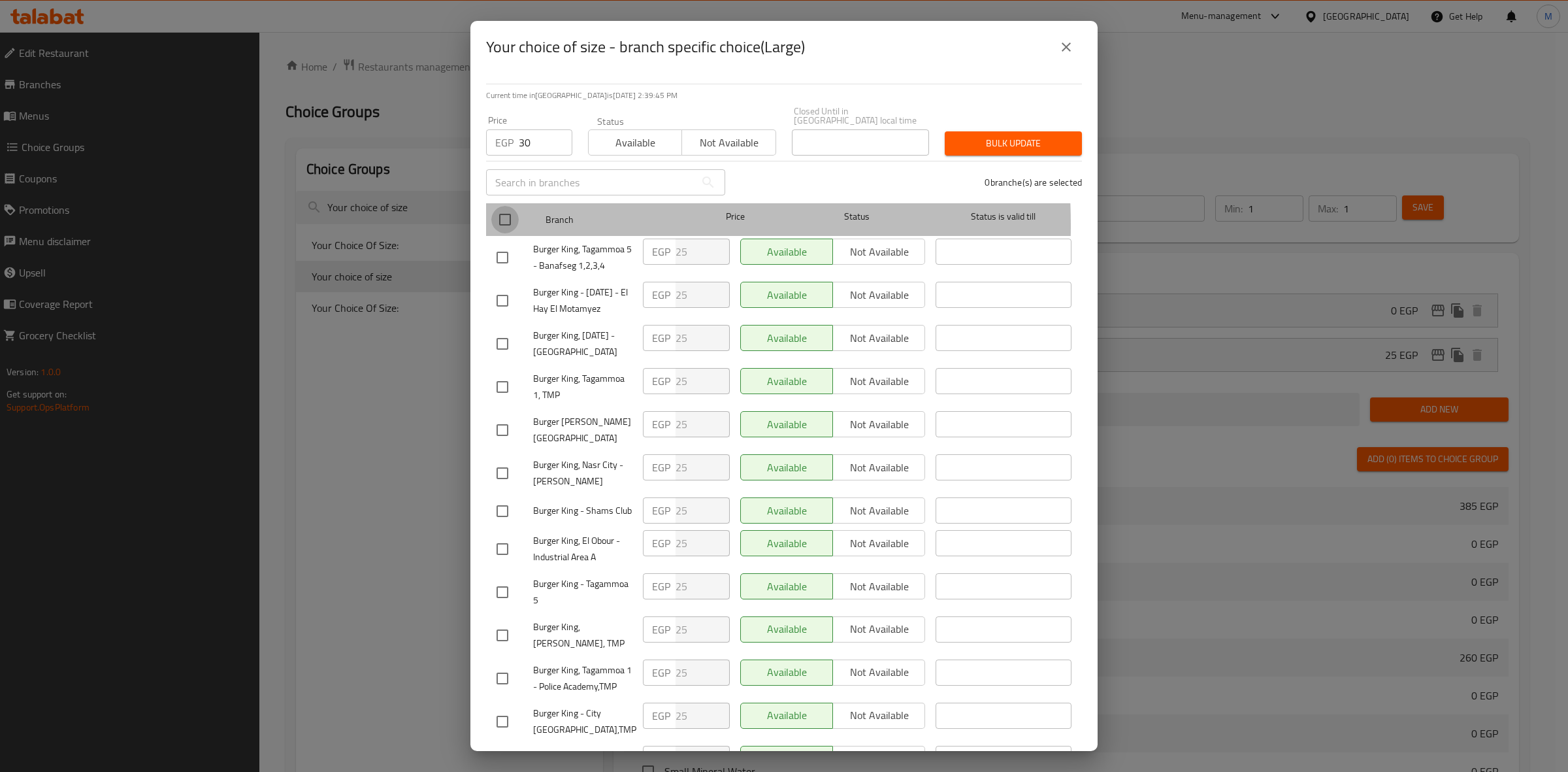
checkbox input "true"
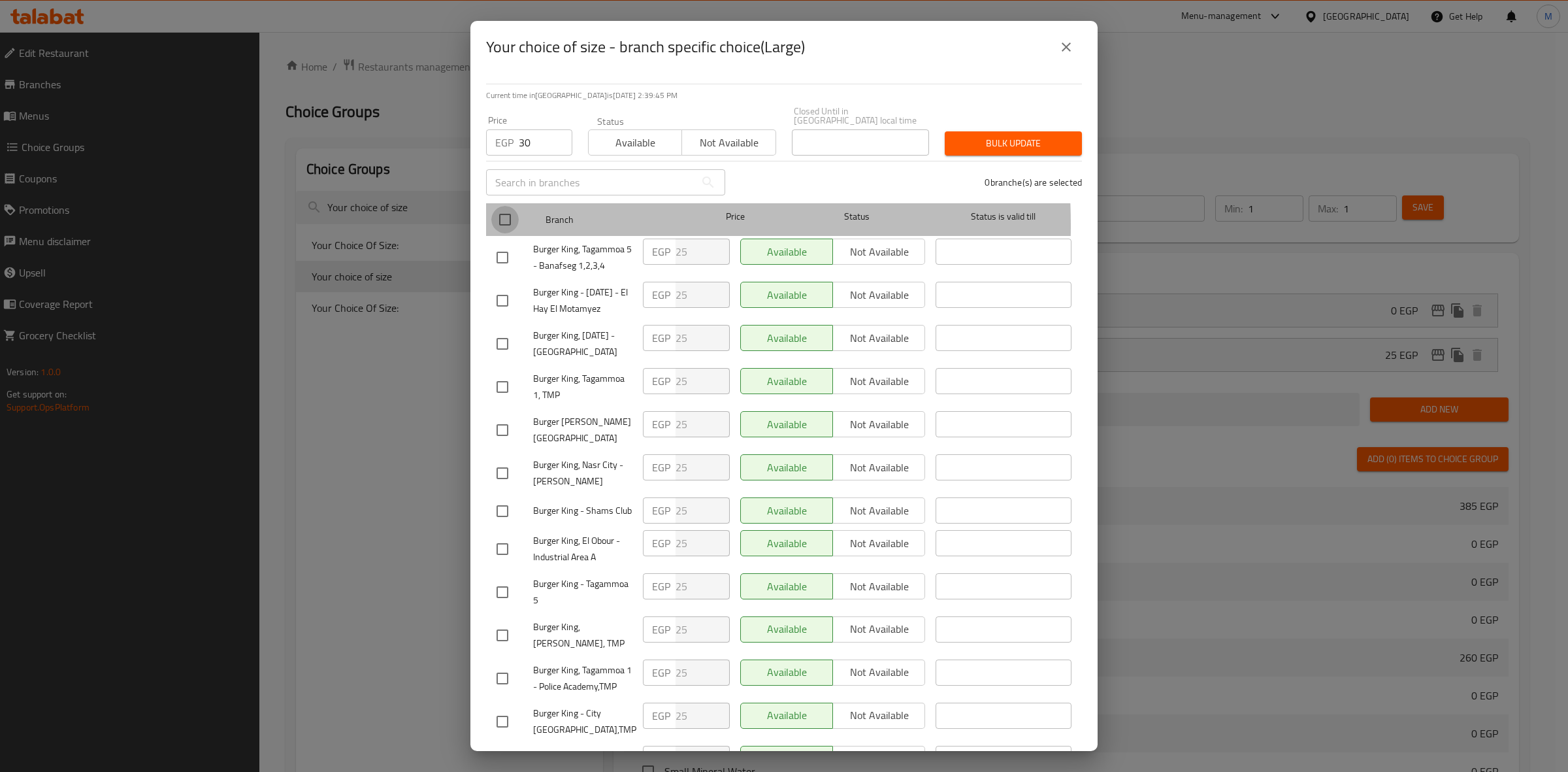
checkbox input "true"
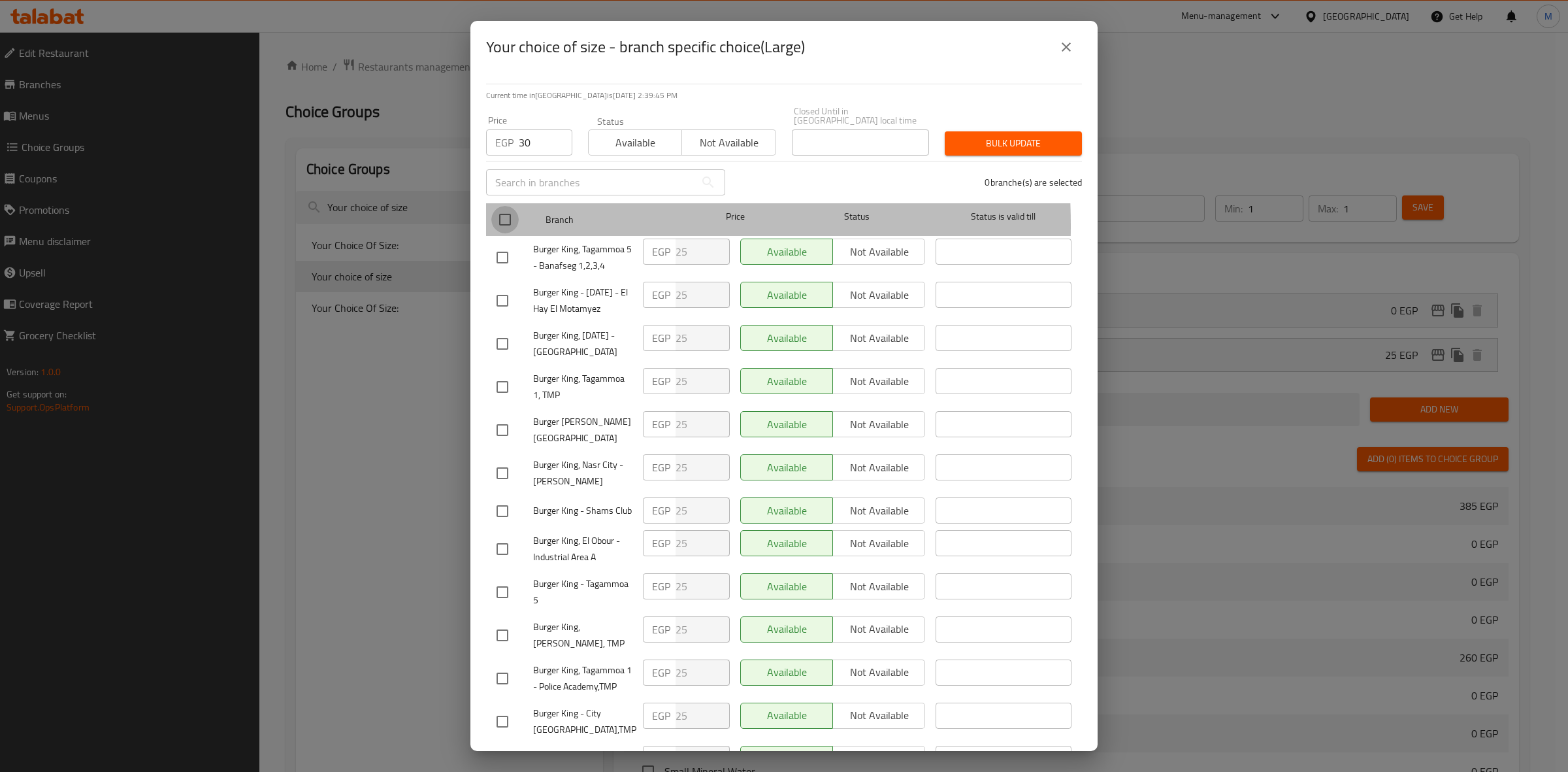
checkbox input "true"
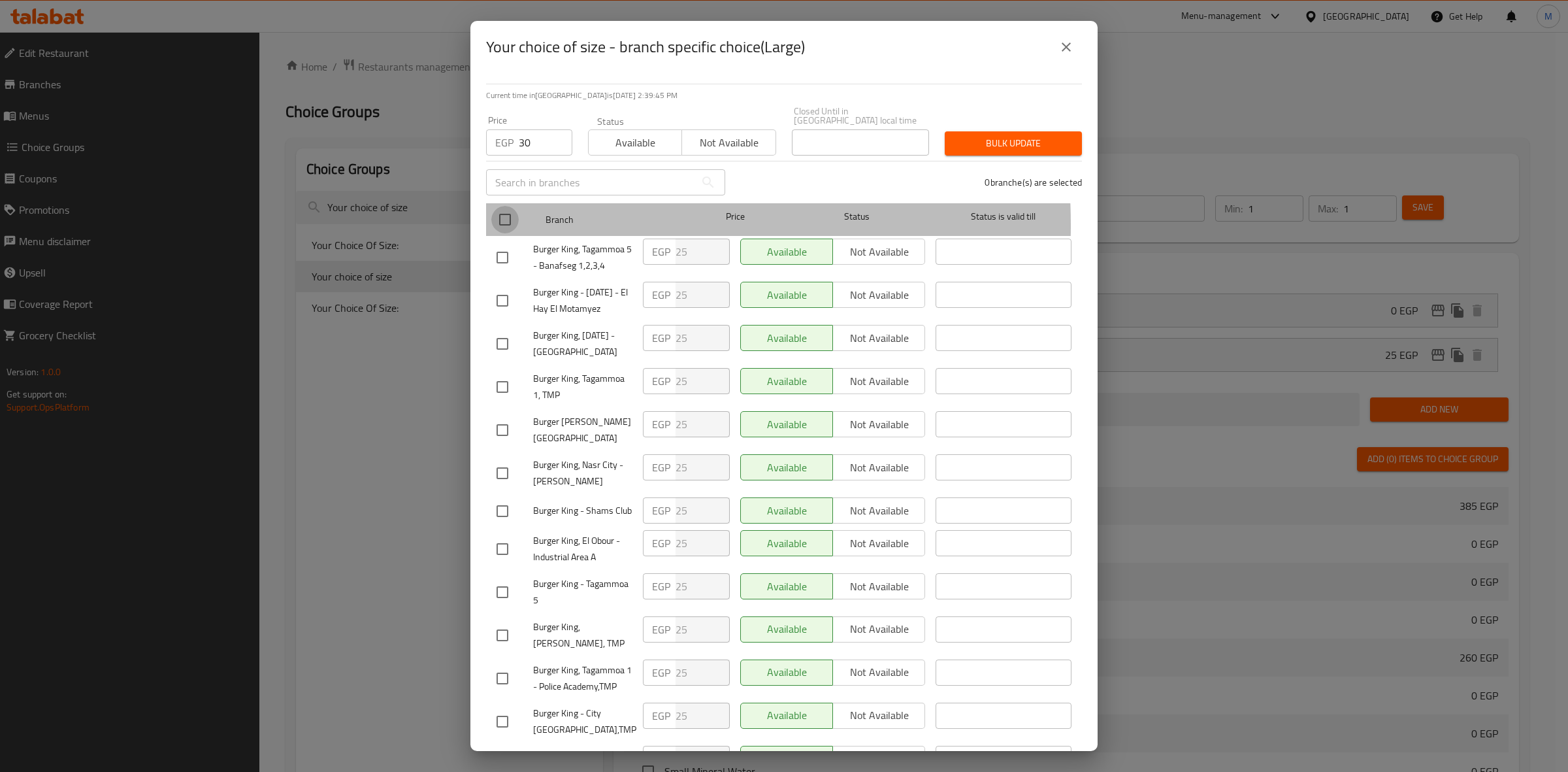
checkbox input "true"
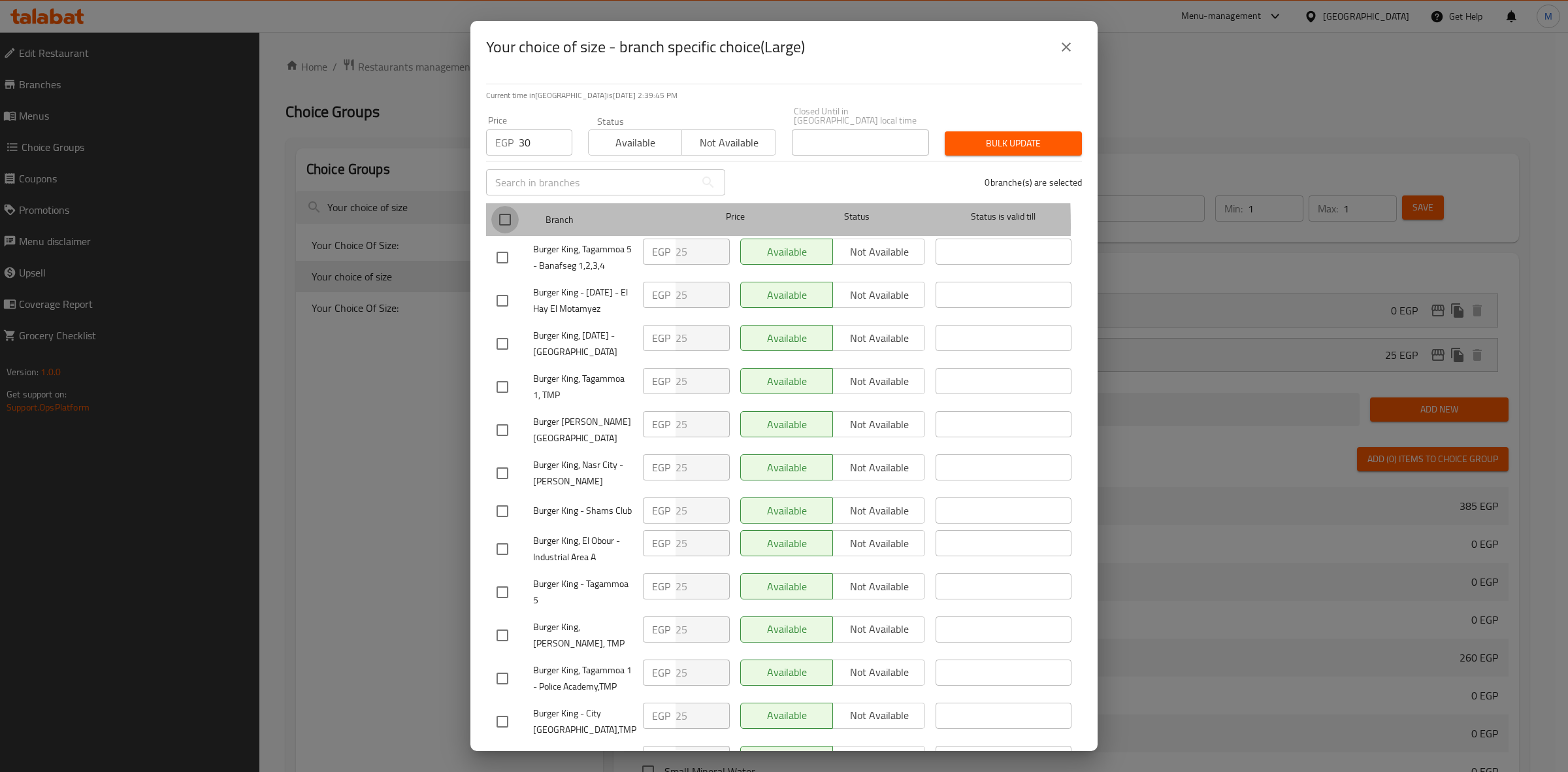
checkbox input "true"
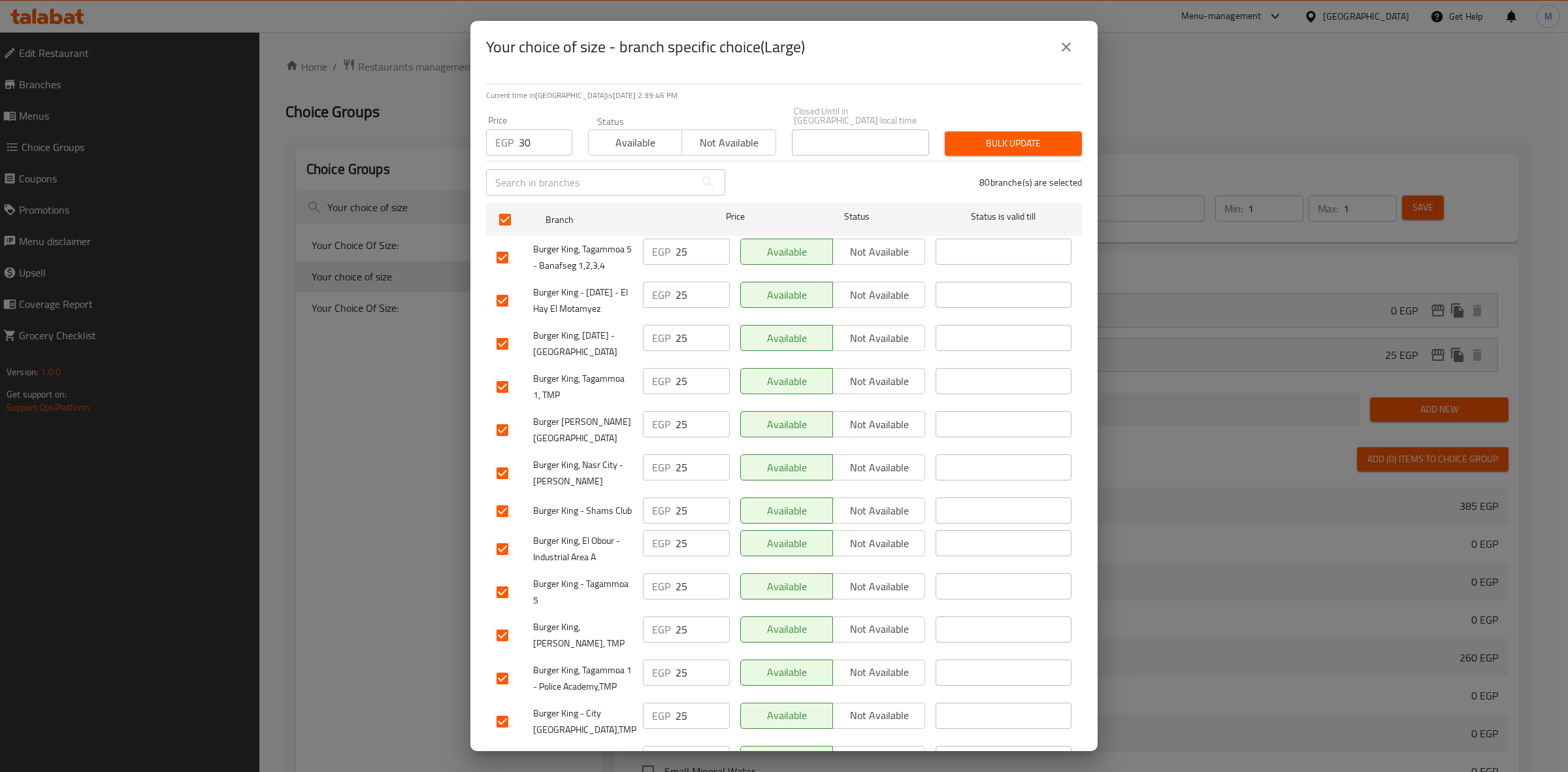
click at [1017, 138] on span "Bulk update" at bounding box center [1013, 143] width 116 height 16
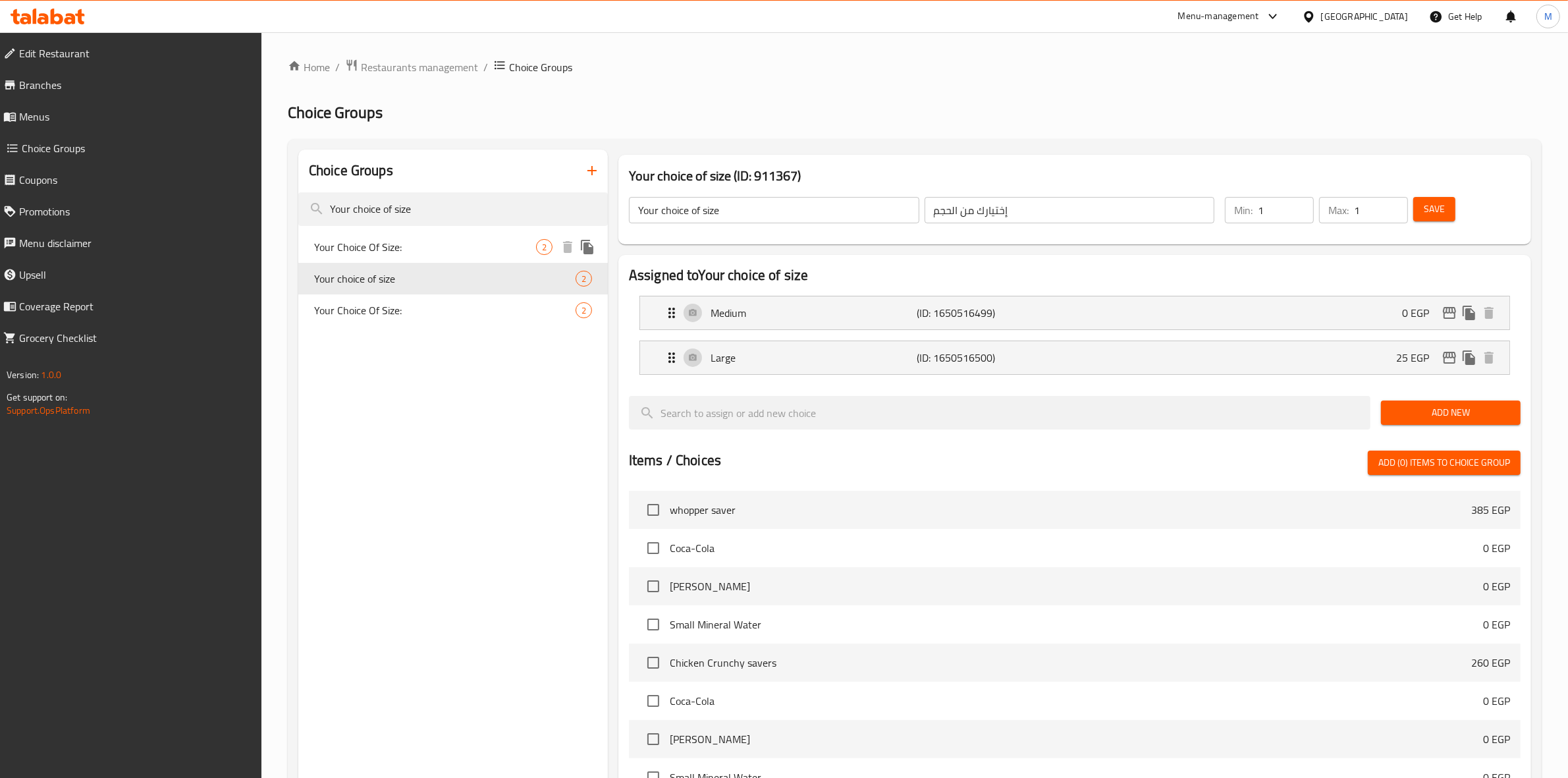
click at [410, 244] on span "Your Choice Of Size:" at bounding box center [425, 247] width 222 height 16
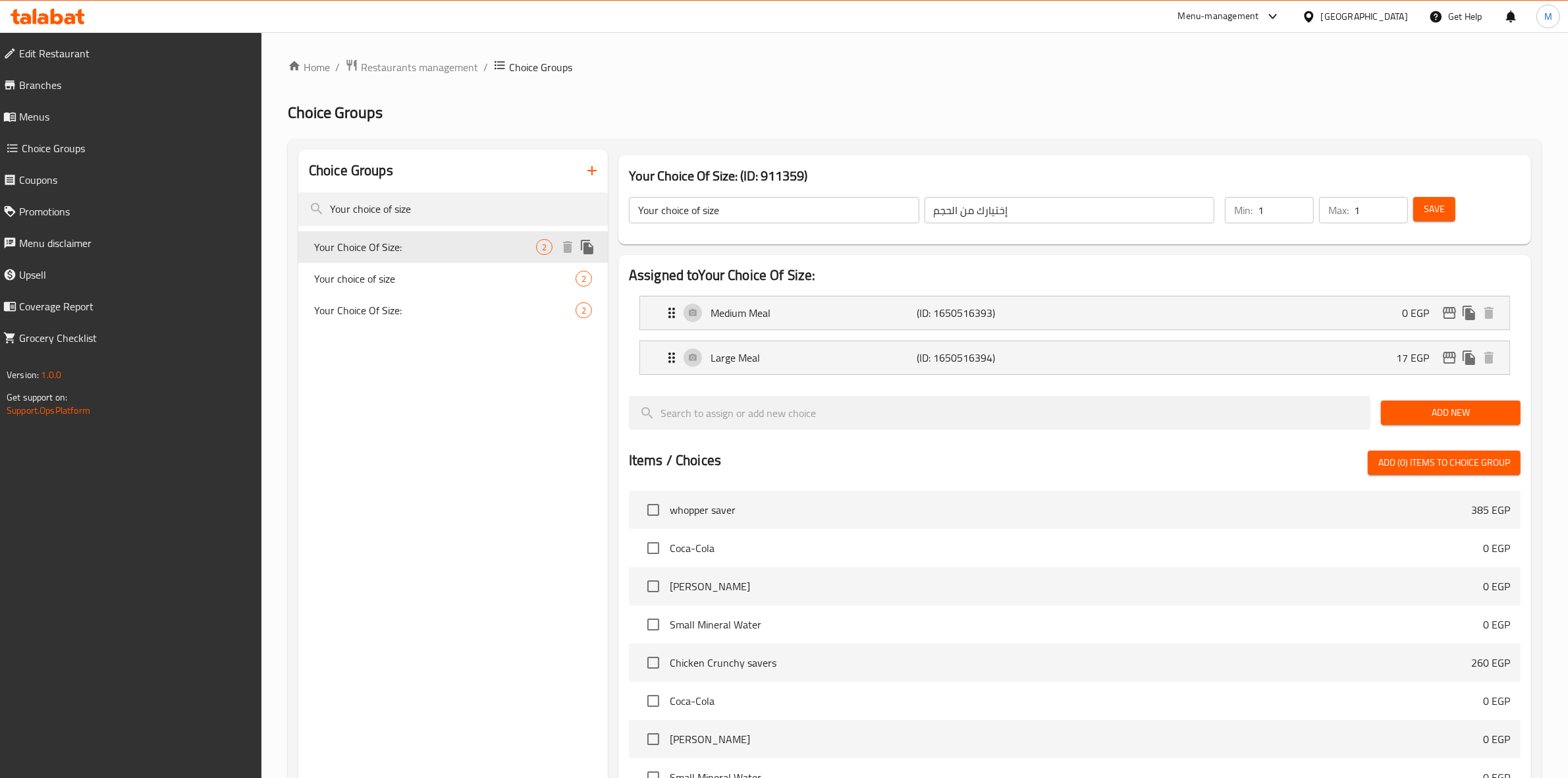
type input "Your Choice Of Size:"
type input "إختيارك من الحجم:"
click at [1343, 356] on div "Large Meal (ID: 1650516394) 17 EGP" at bounding box center [1079, 358] width 830 height 33
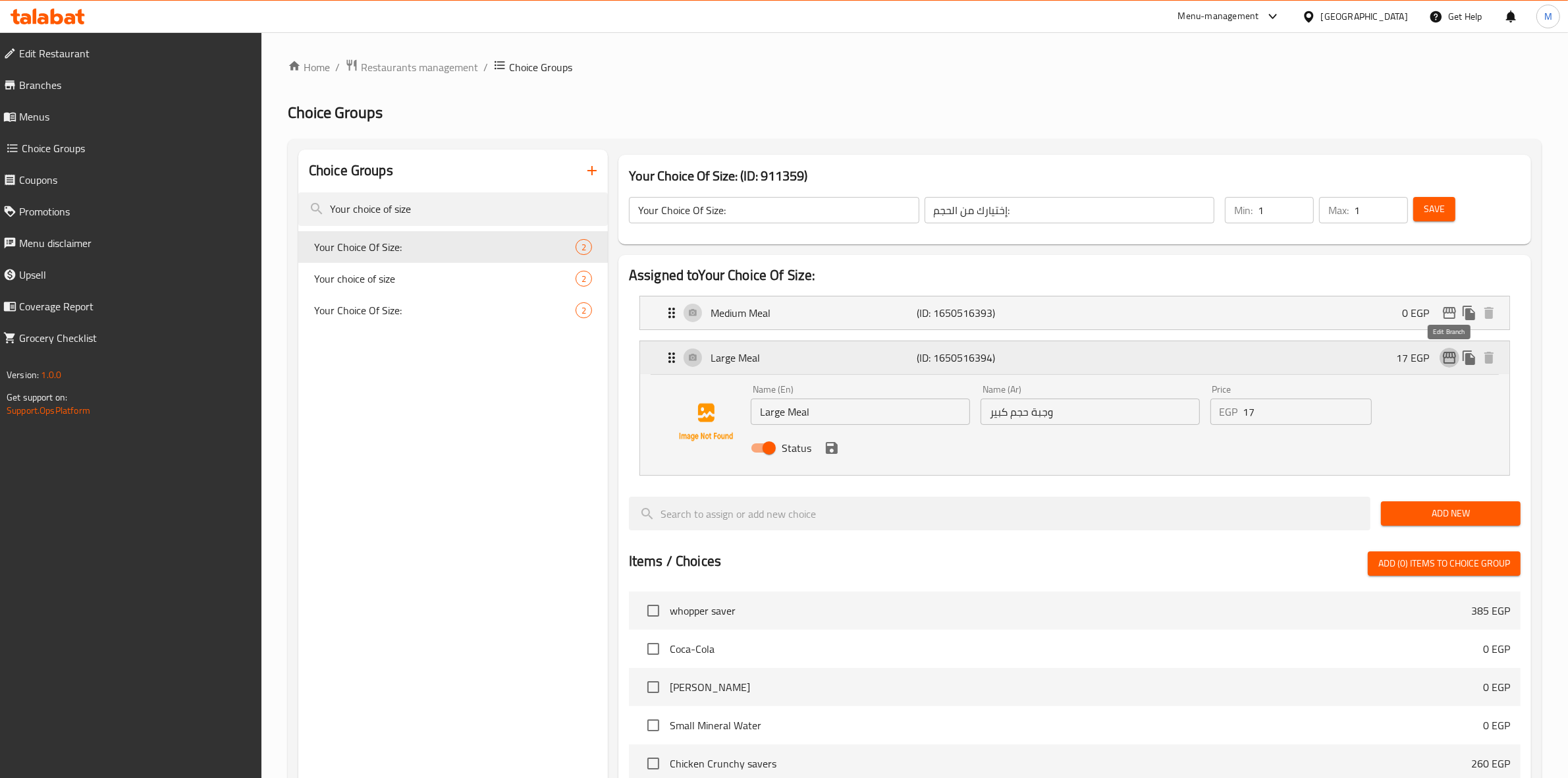
click at [1450, 361] on icon "edit" at bounding box center [1449, 358] width 16 height 16
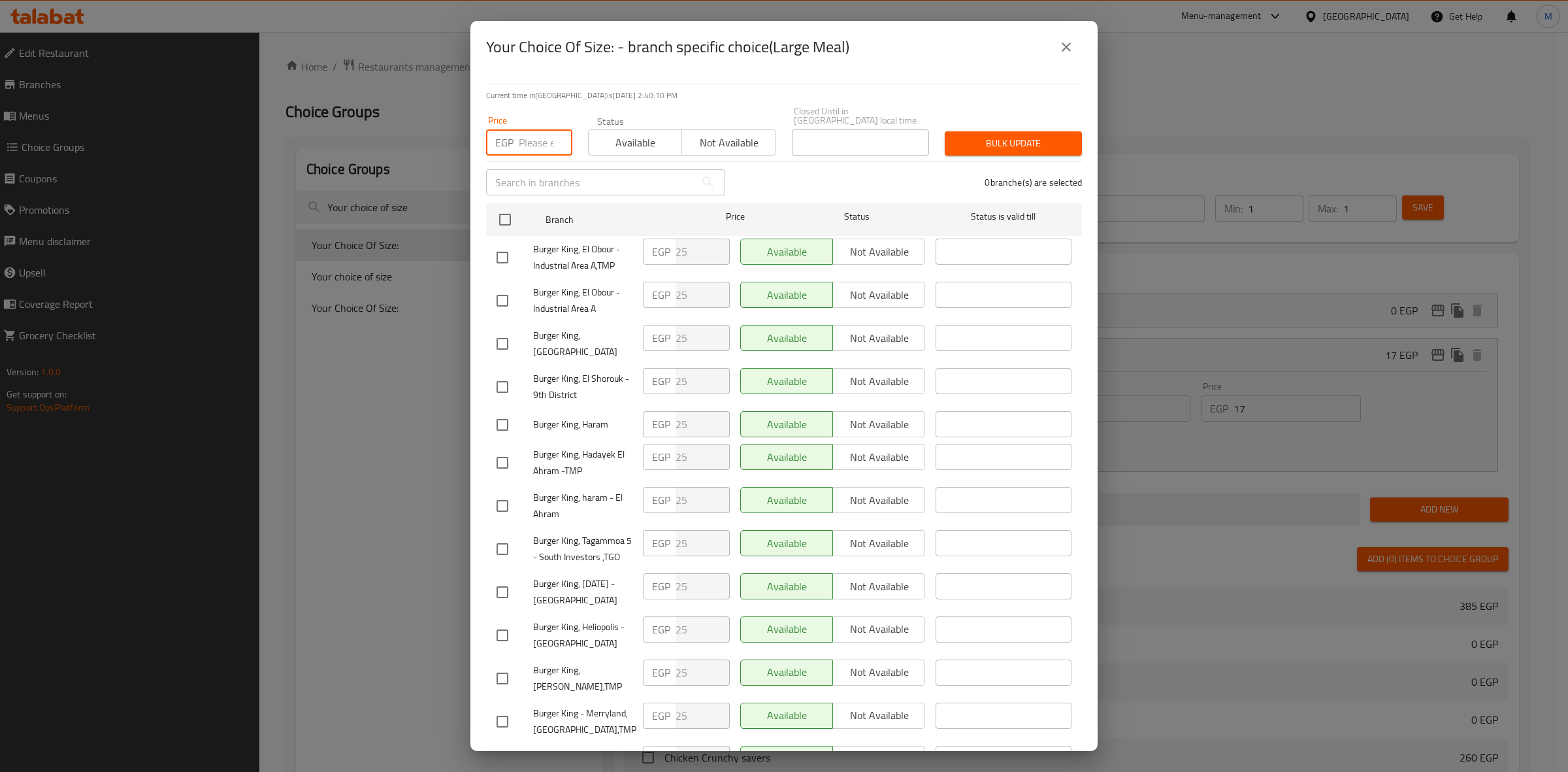
click at [524, 135] on input "number" at bounding box center [545, 142] width 54 height 26
type input "30"
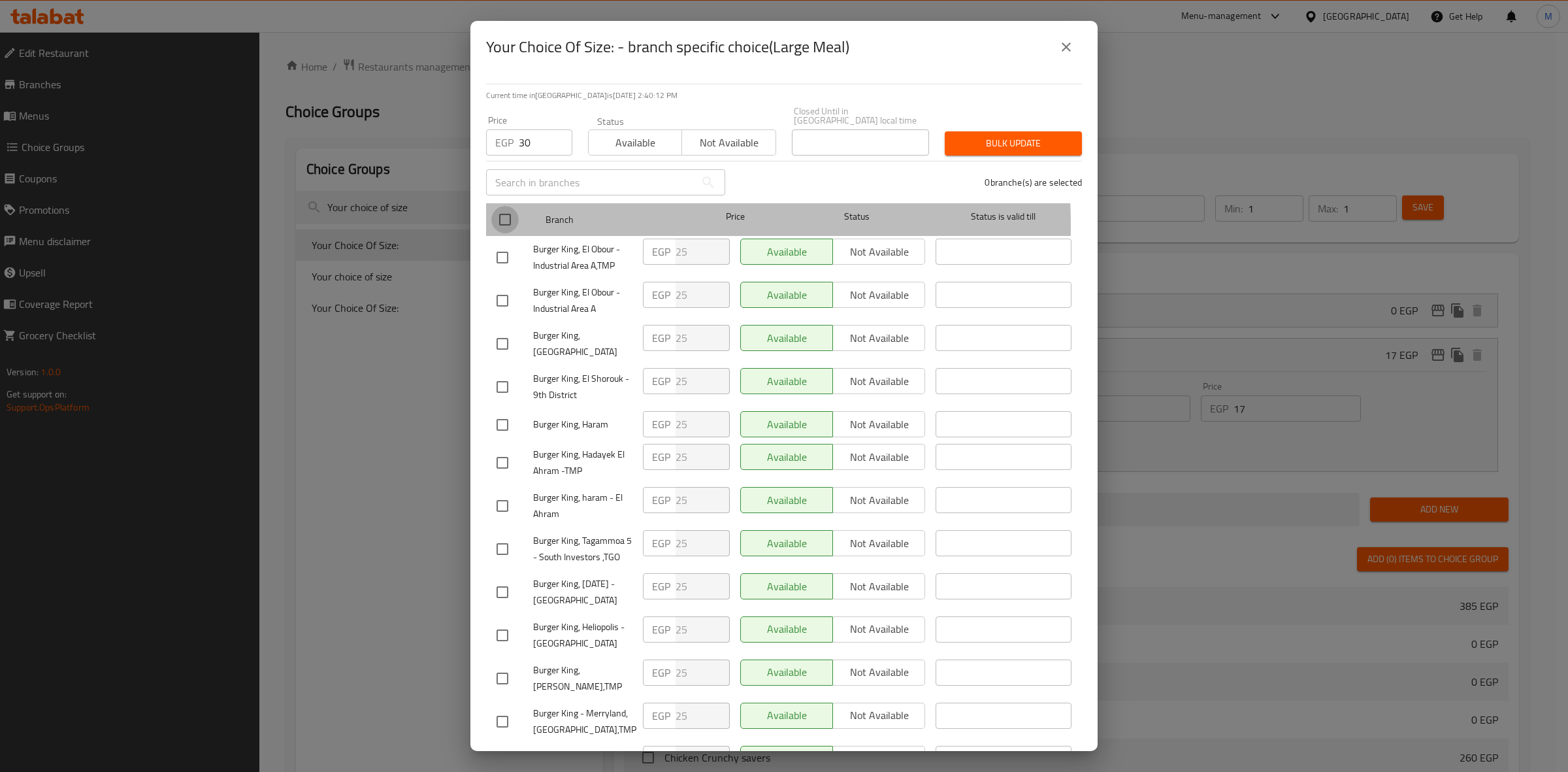
click at [505, 217] on input "checkbox" at bounding box center [505, 219] width 28 height 28
checkbox input "true"
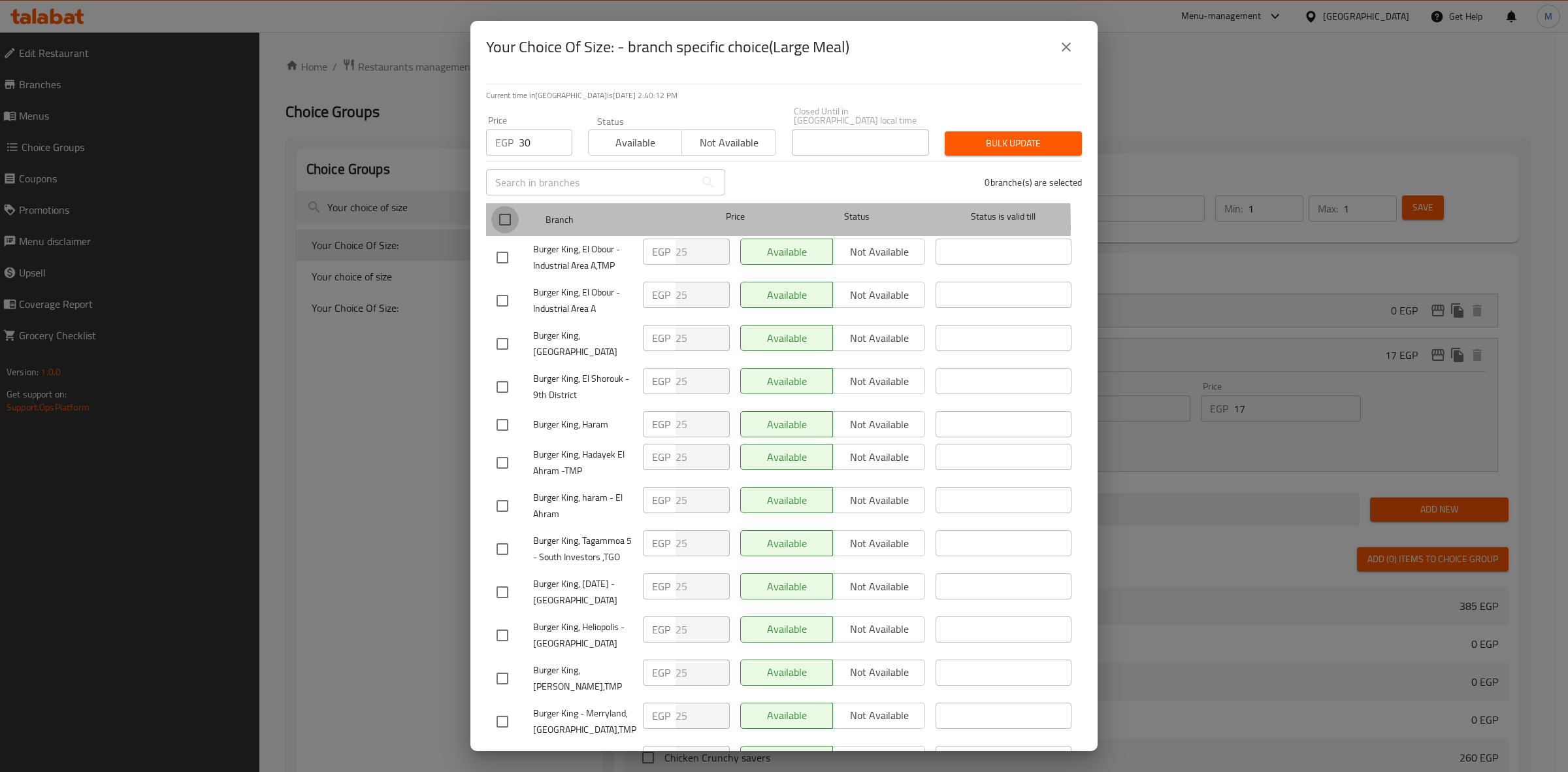
checkbox input "true"
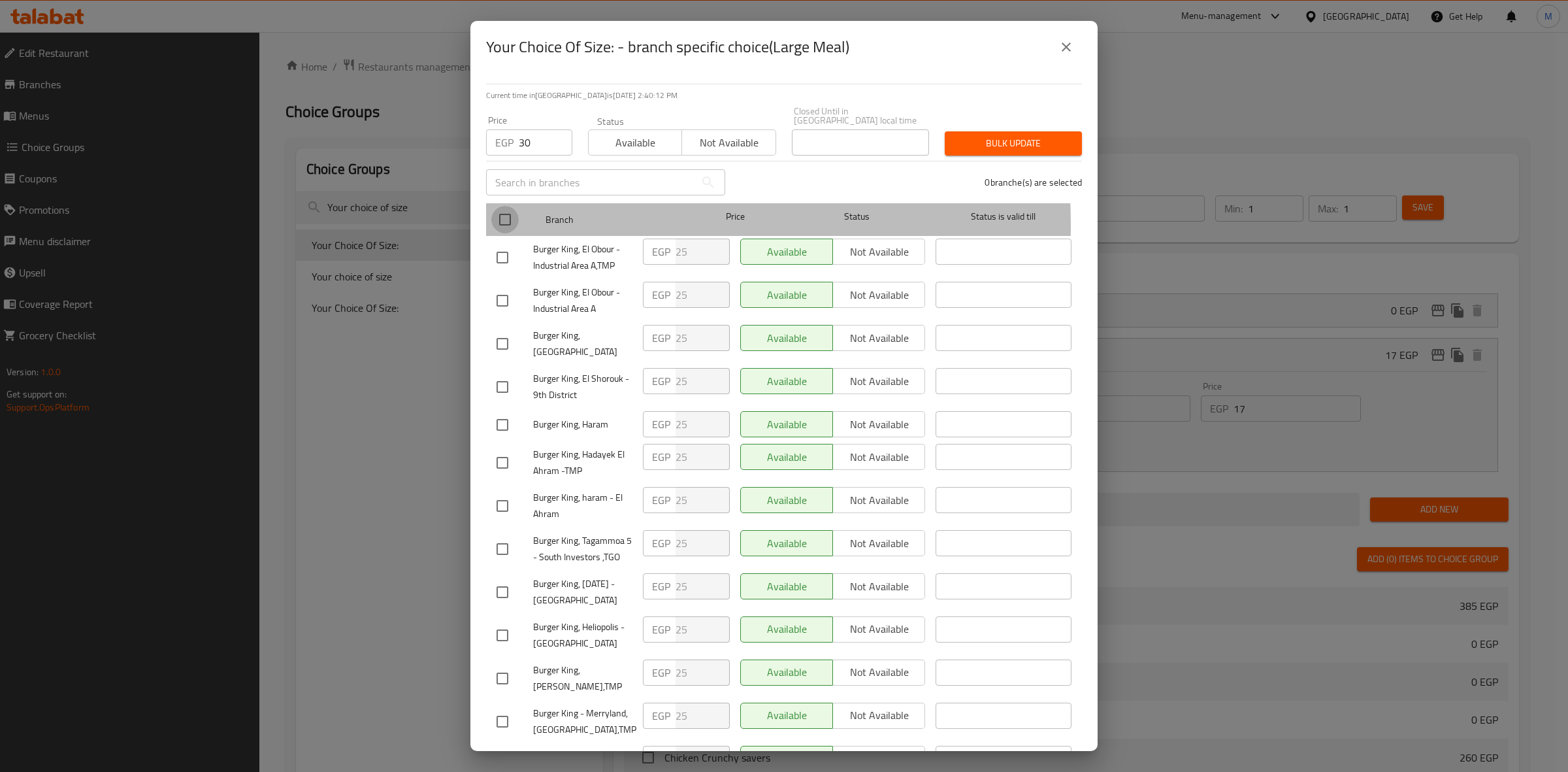
checkbox input "true"
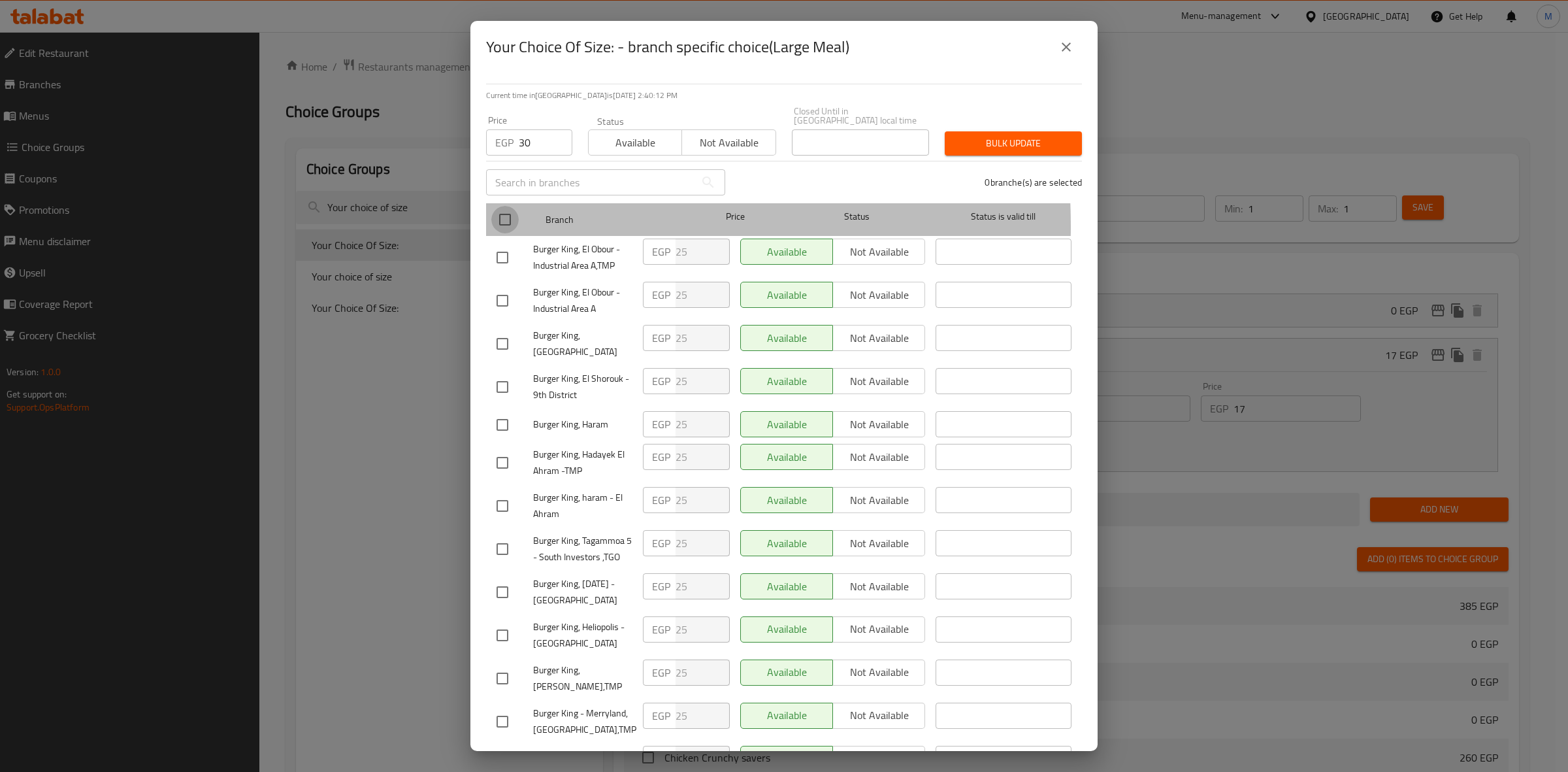
checkbox input "true"
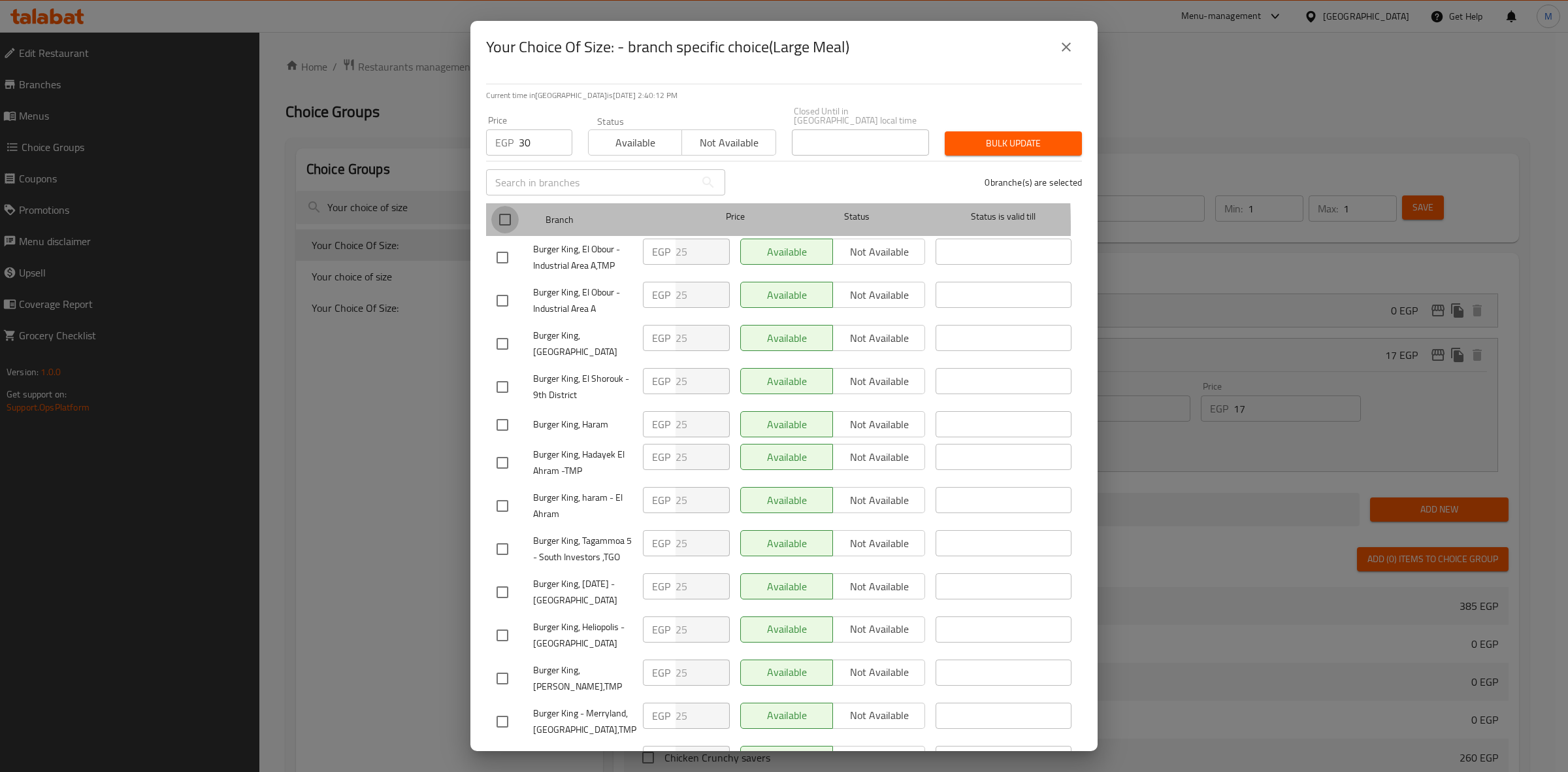
checkbox input "true"
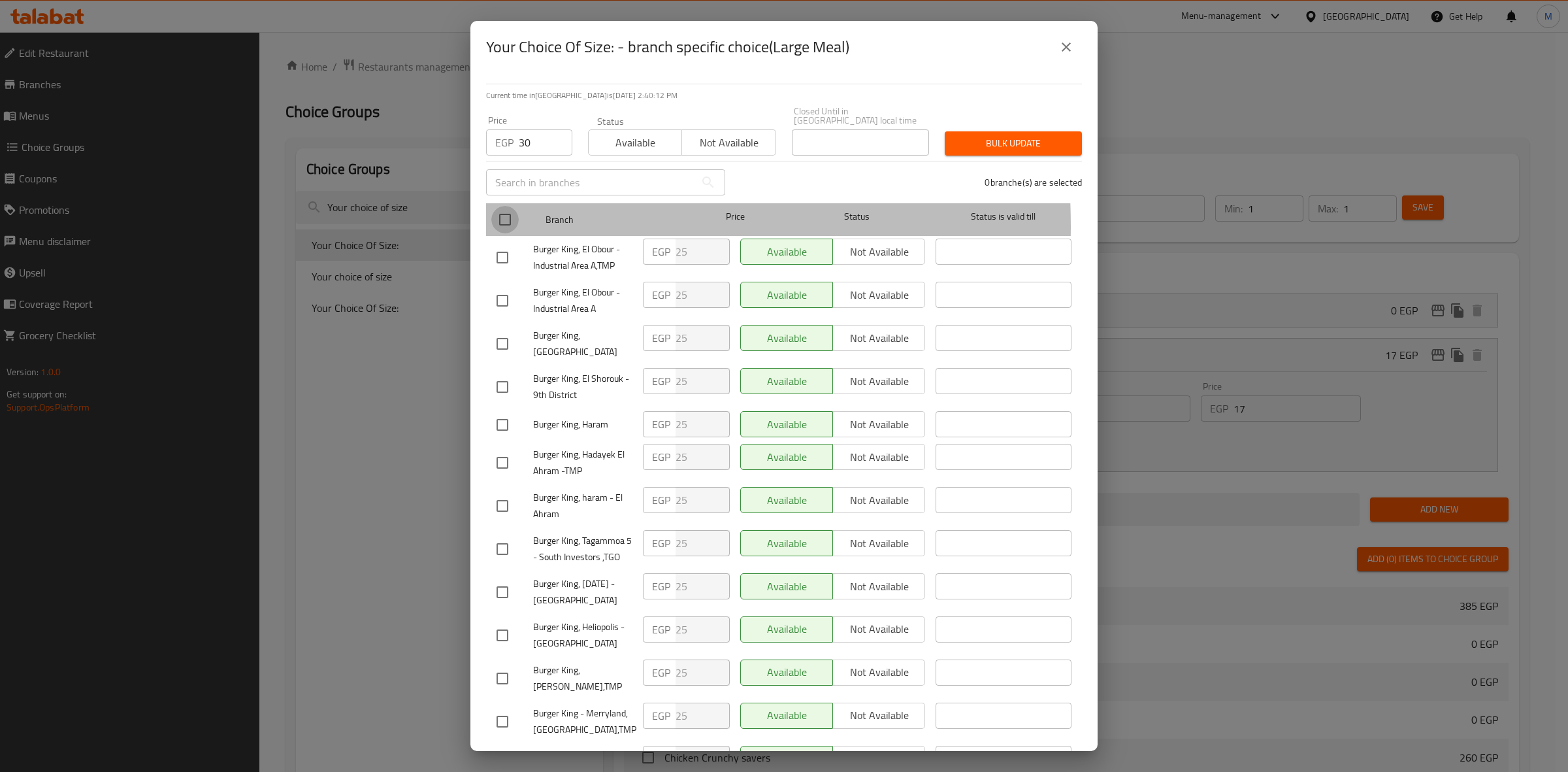
checkbox input "true"
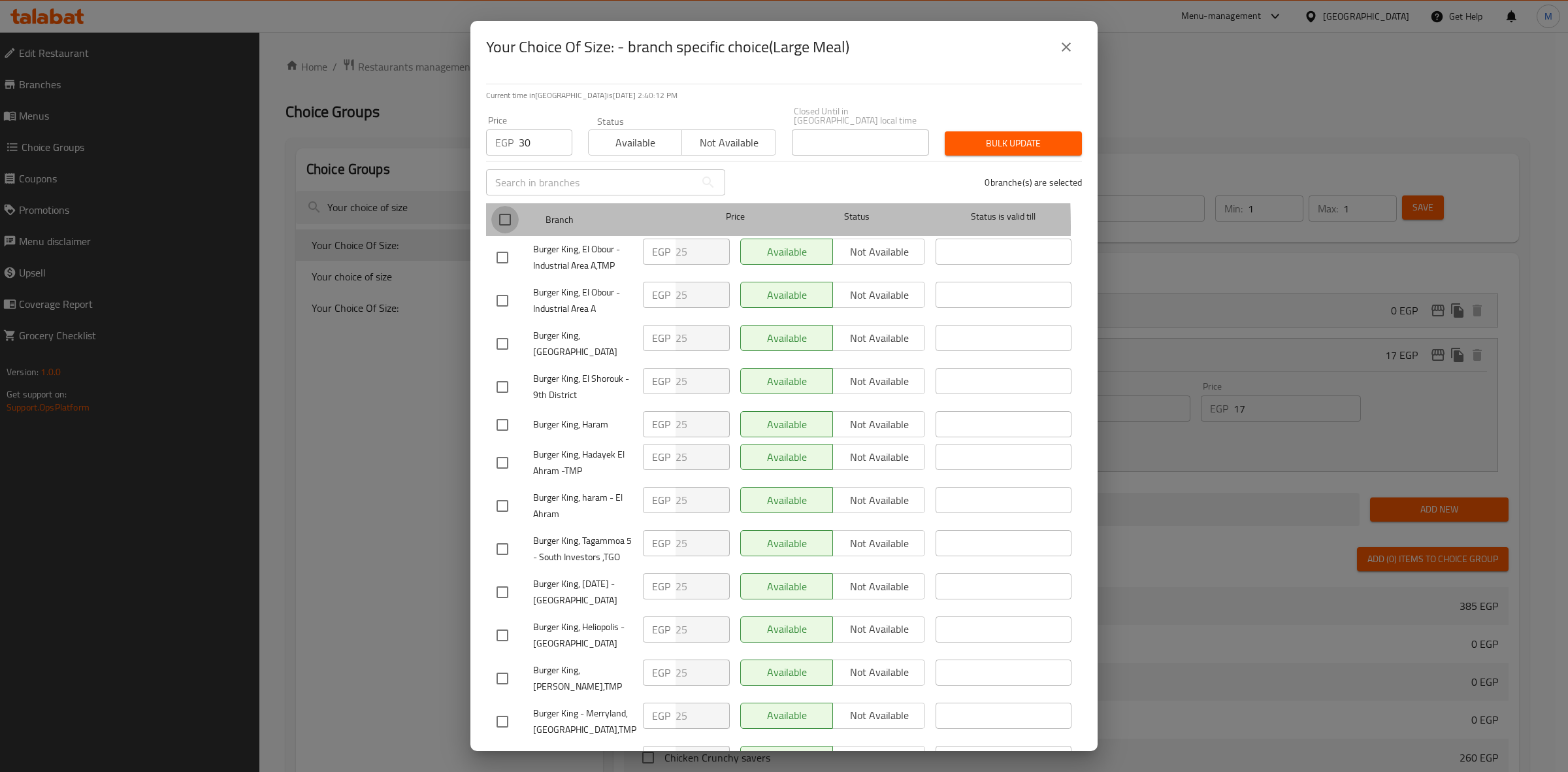
checkbox input "true"
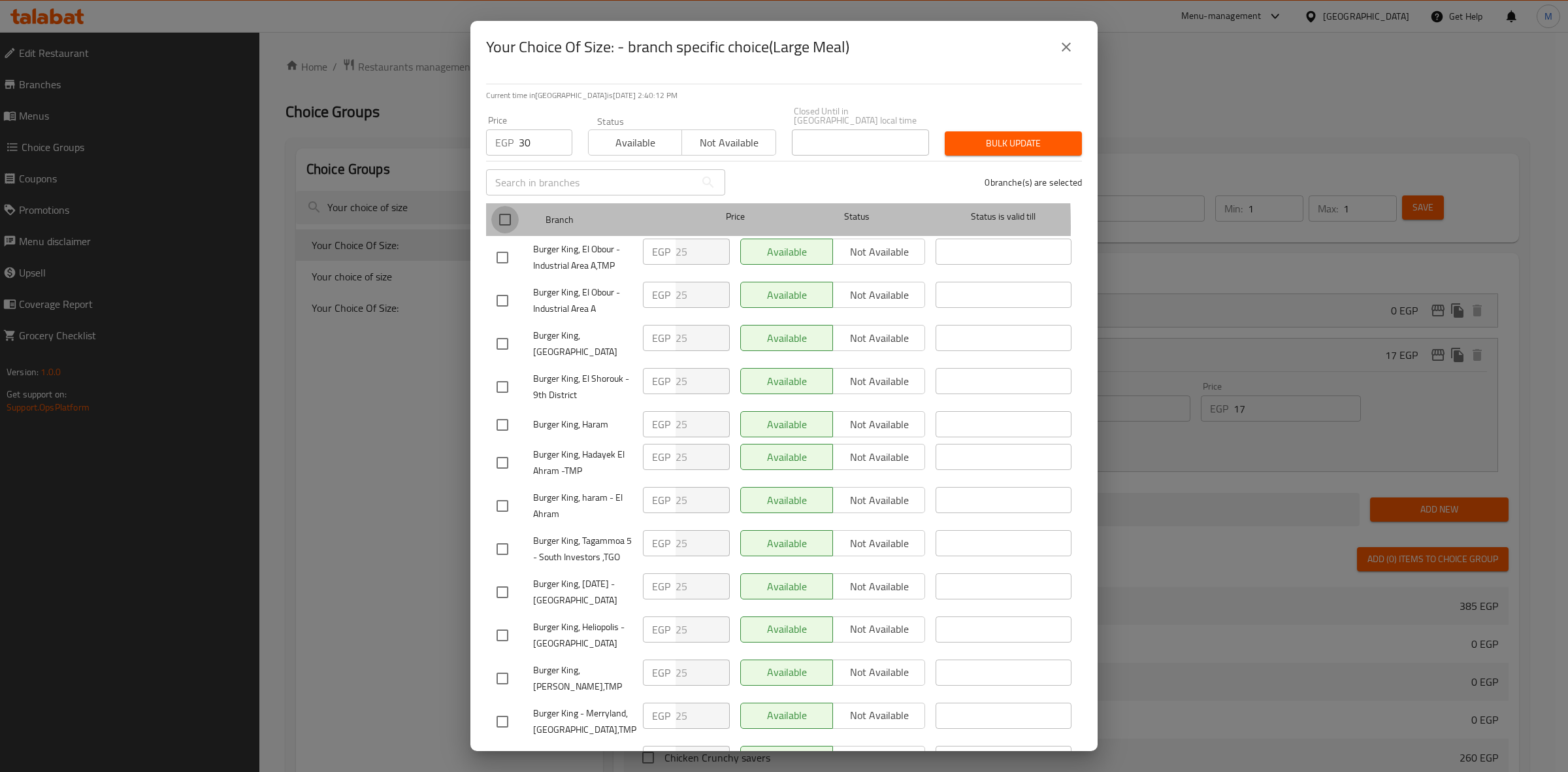
checkbox input "true"
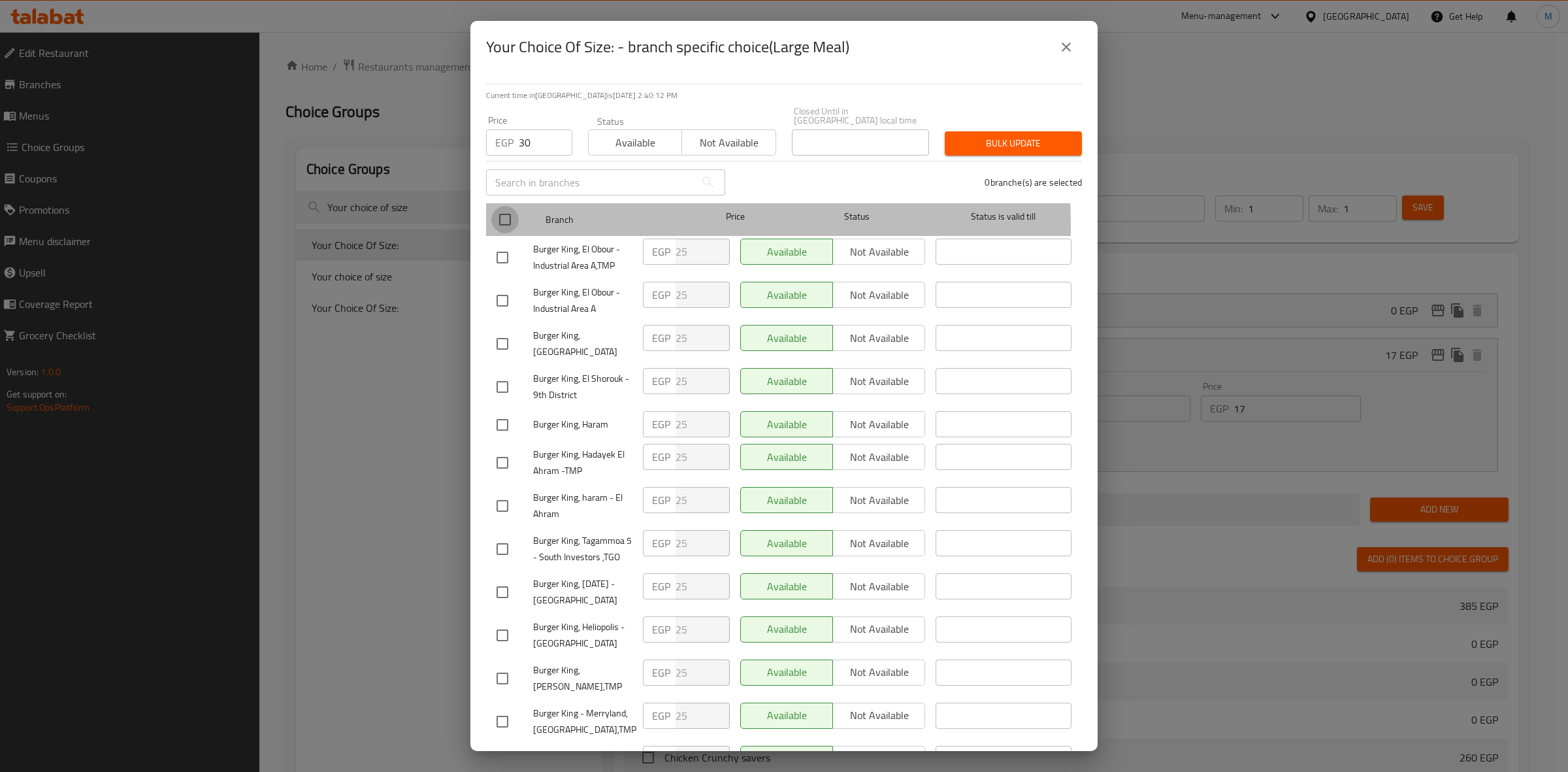
checkbox input "true"
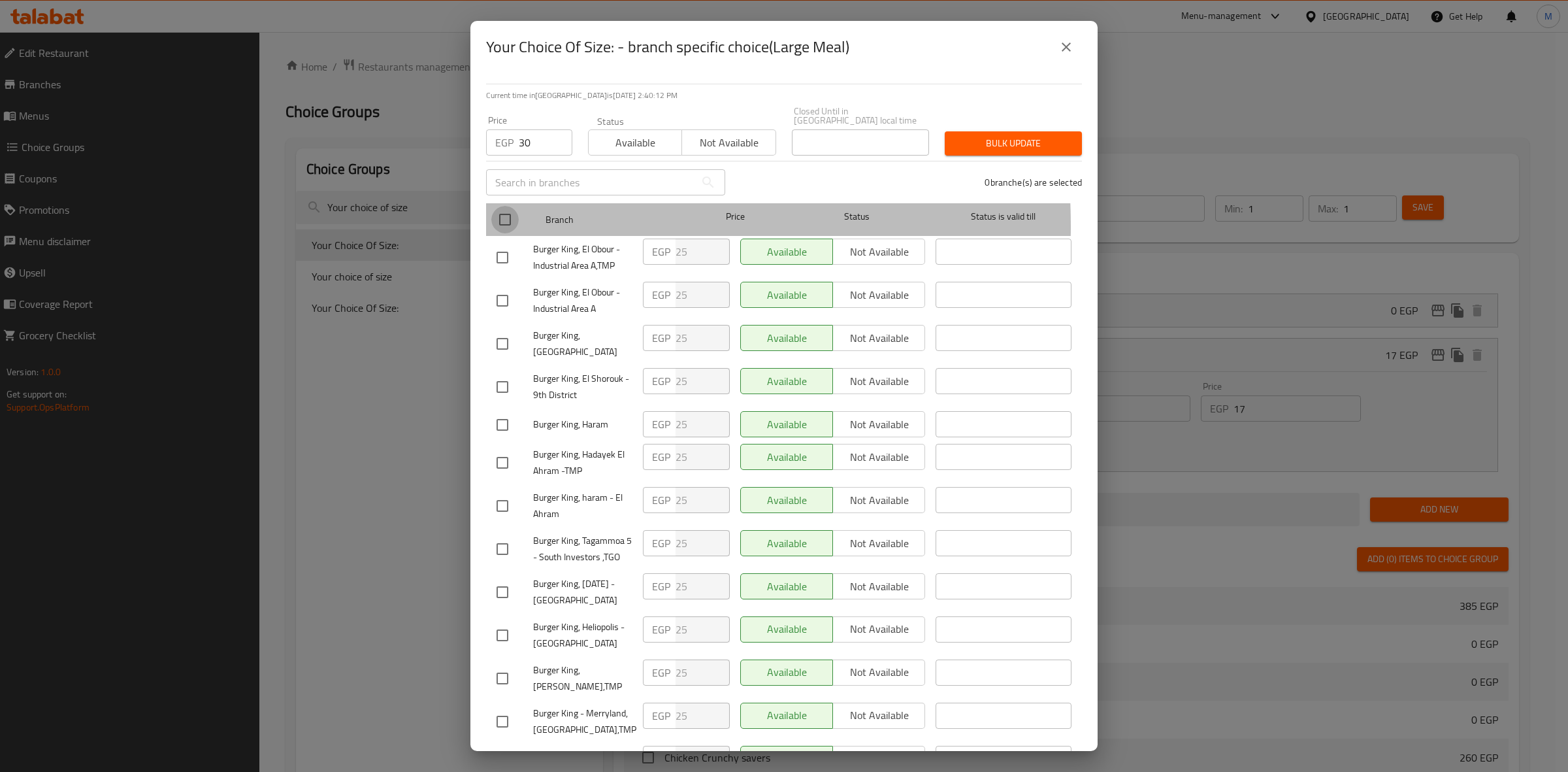
checkbox input "true"
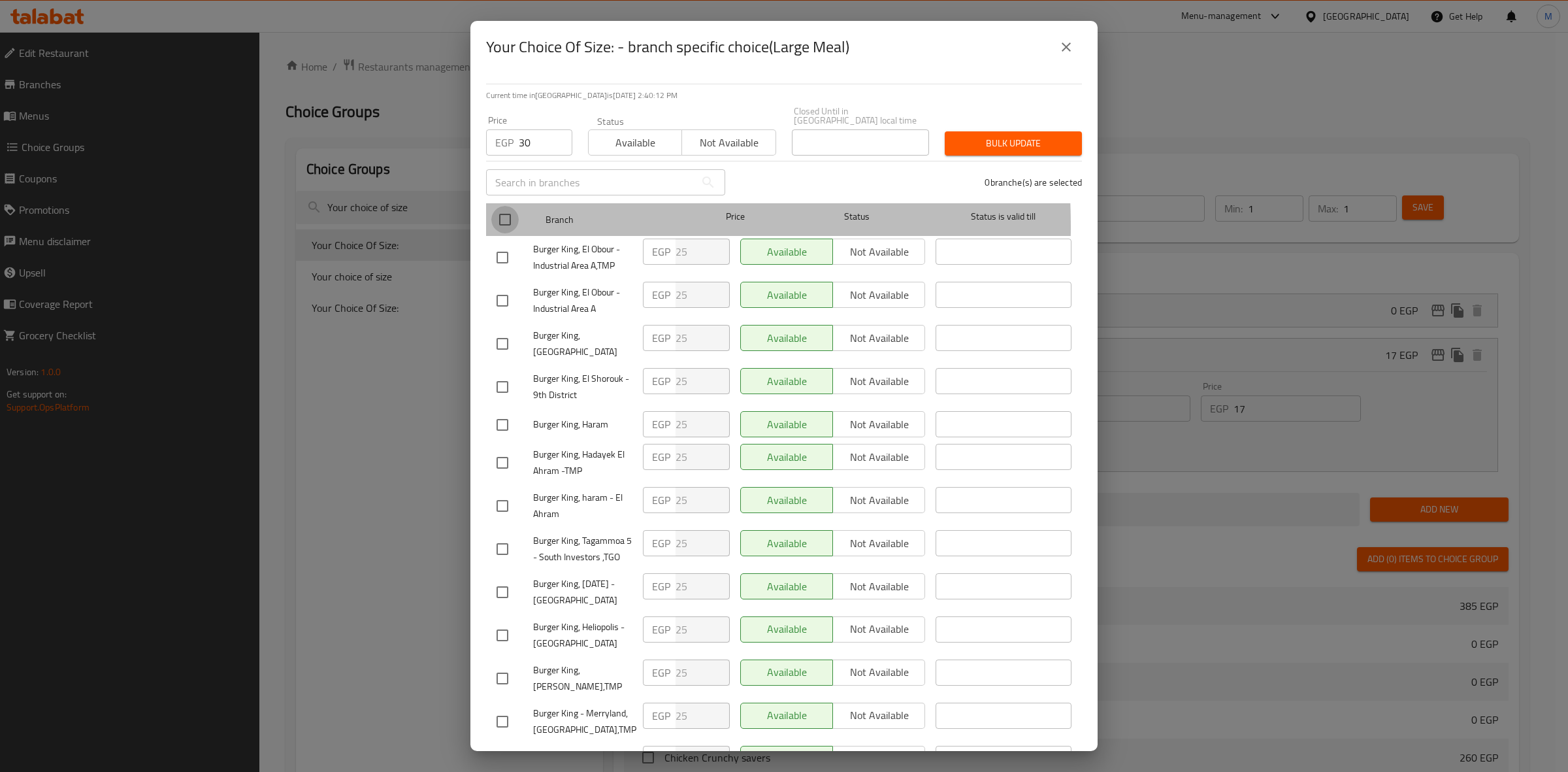
checkbox input "true"
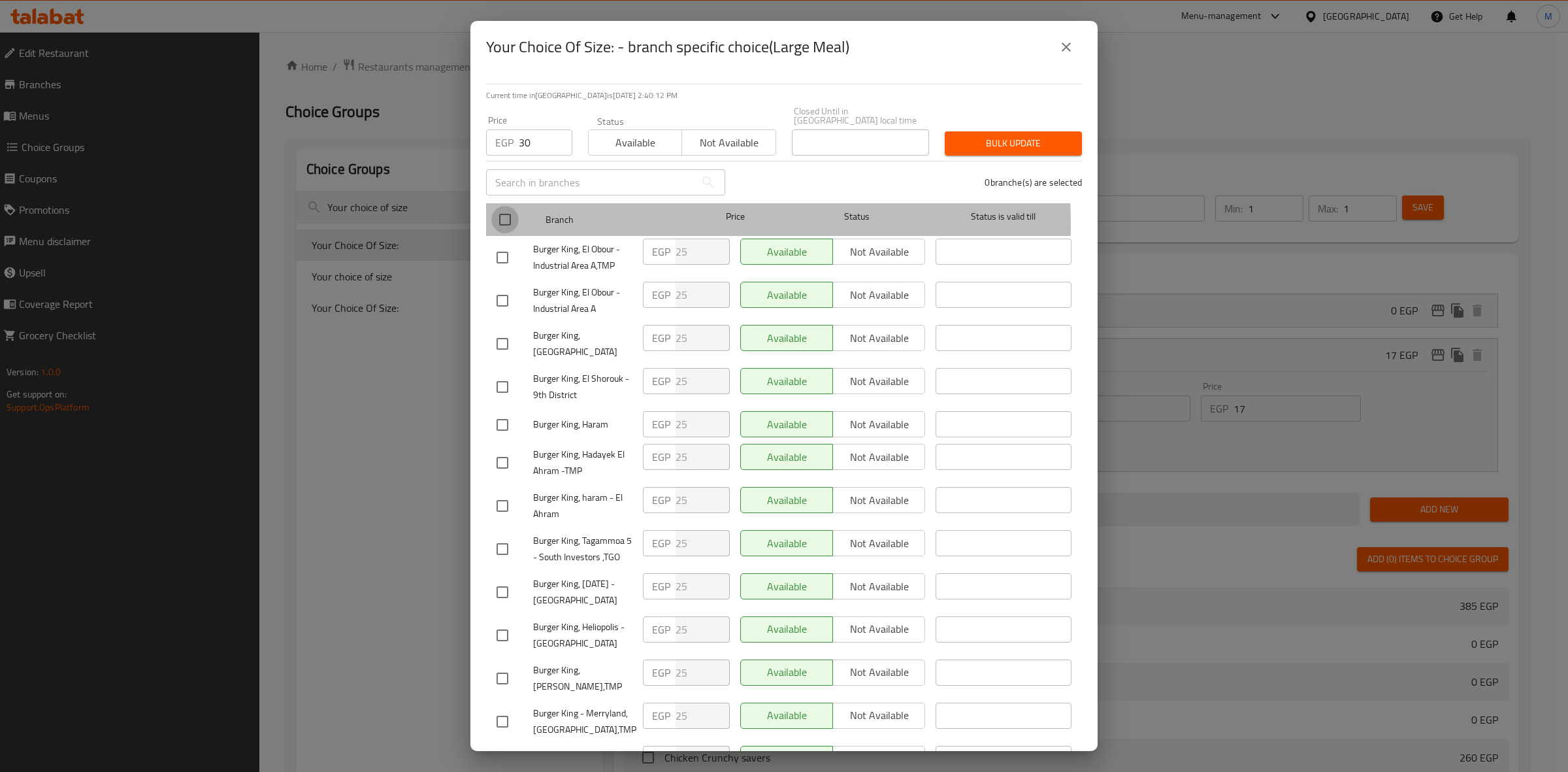
checkbox input "true"
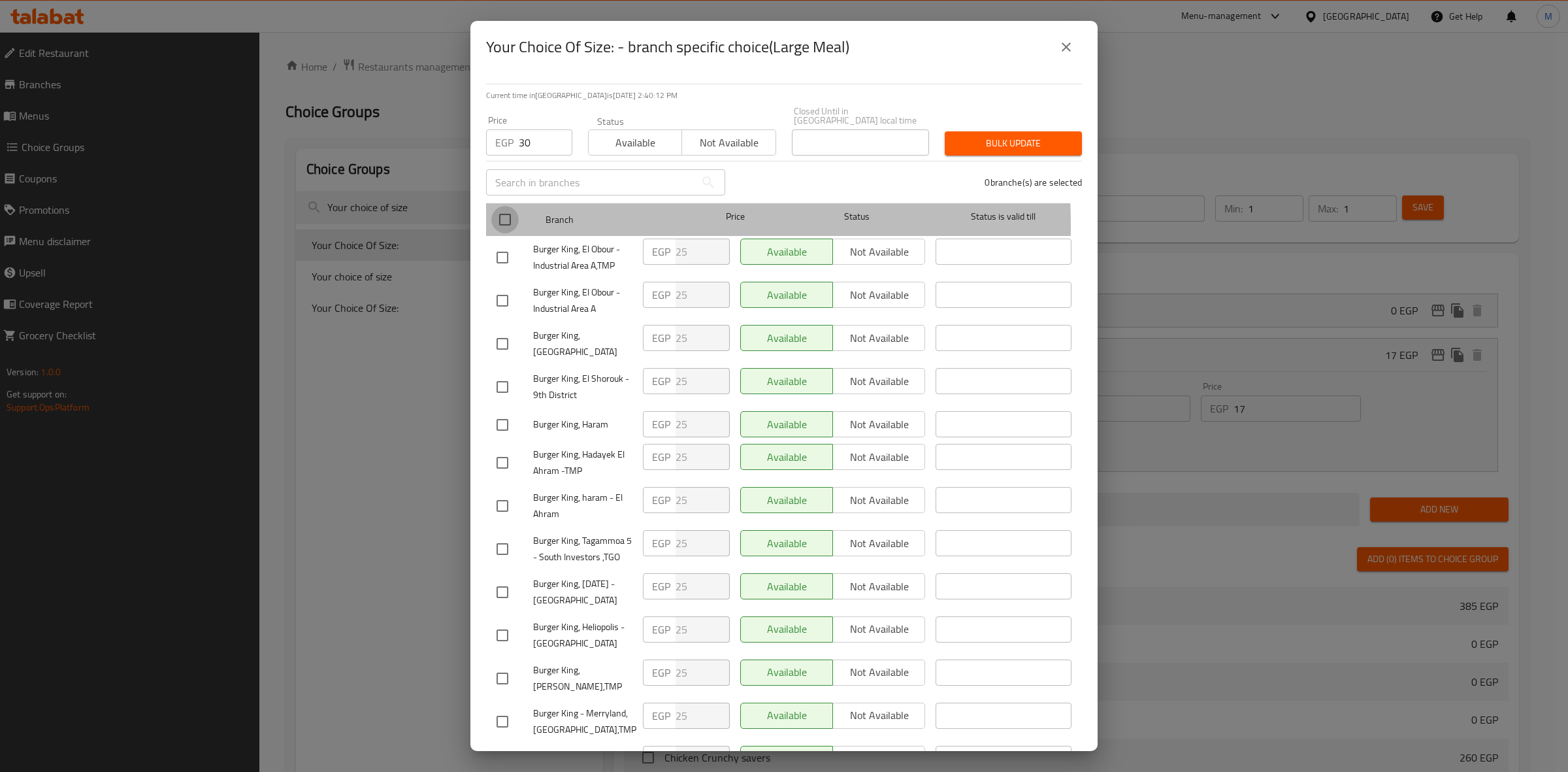
checkbox input "true"
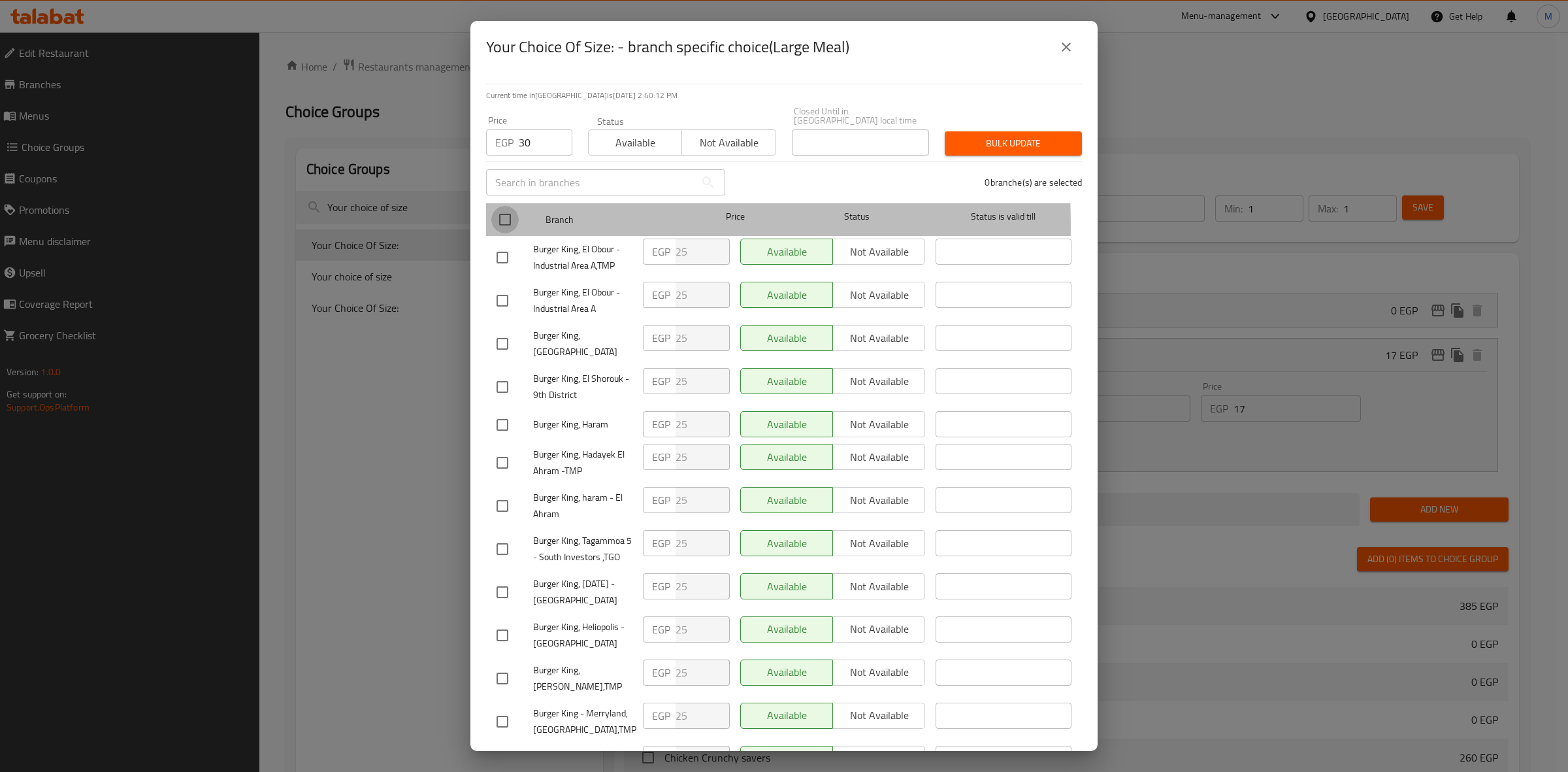
checkbox input "true"
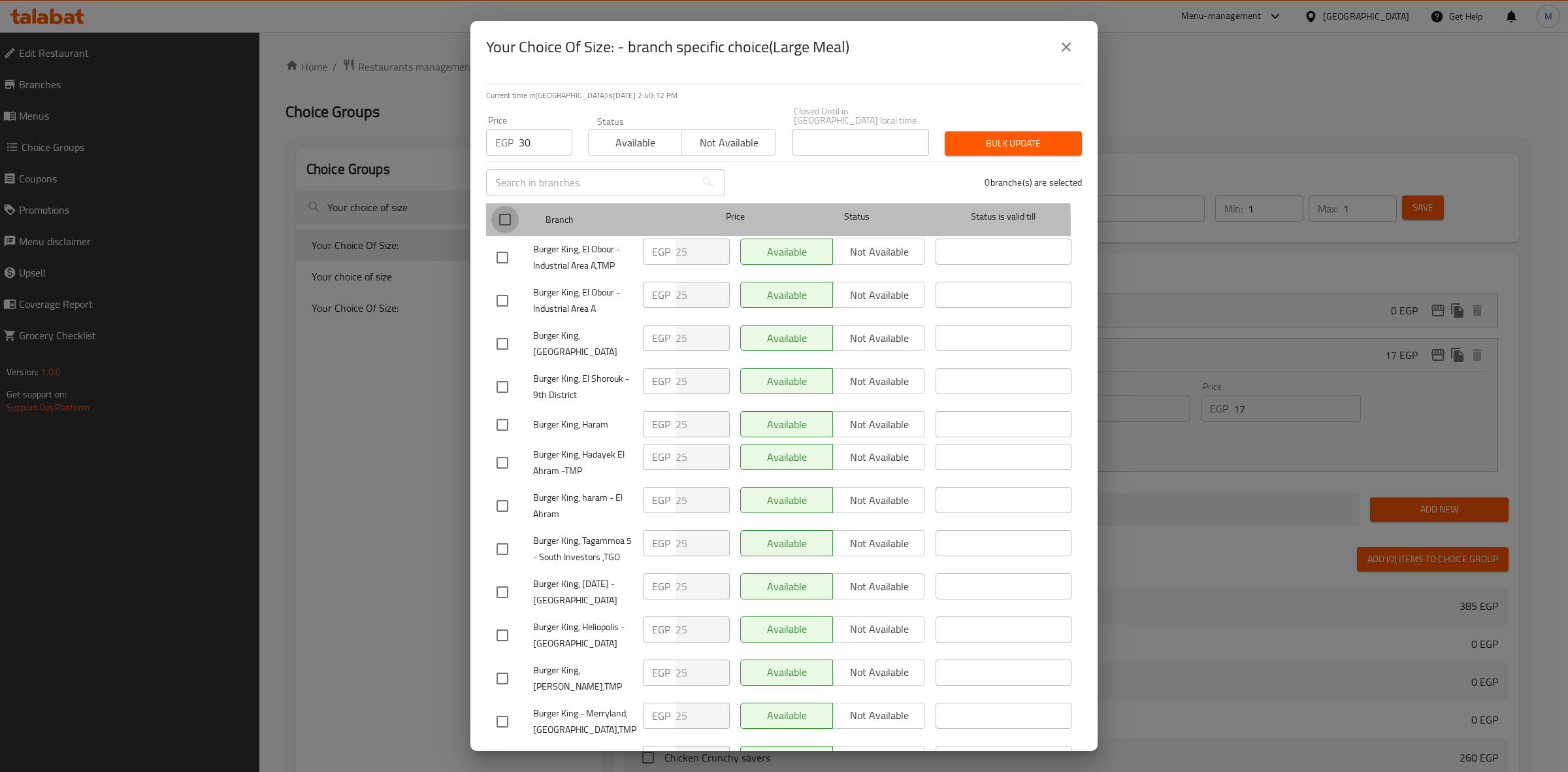
checkbox input "true"
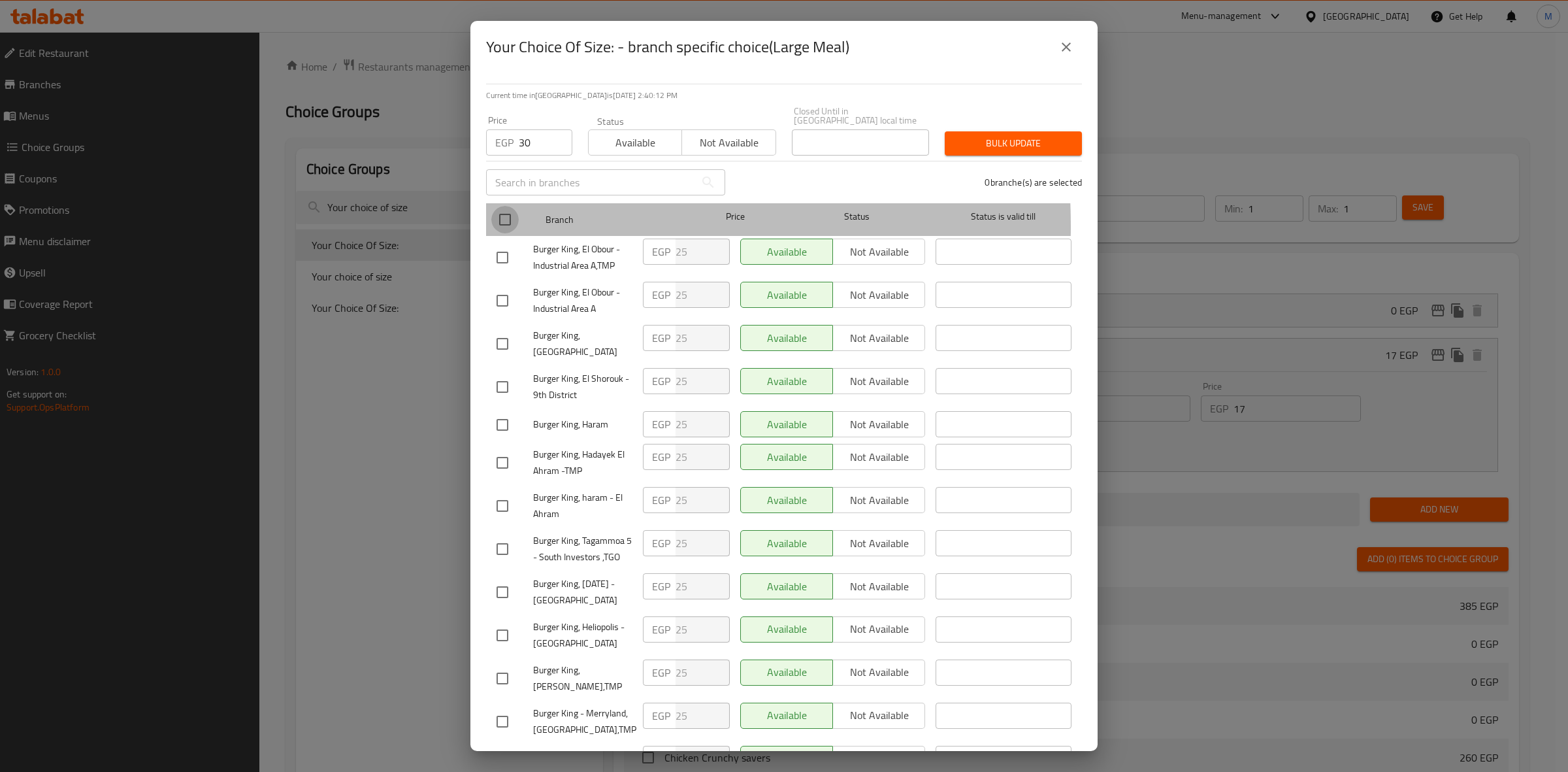
checkbox input "true"
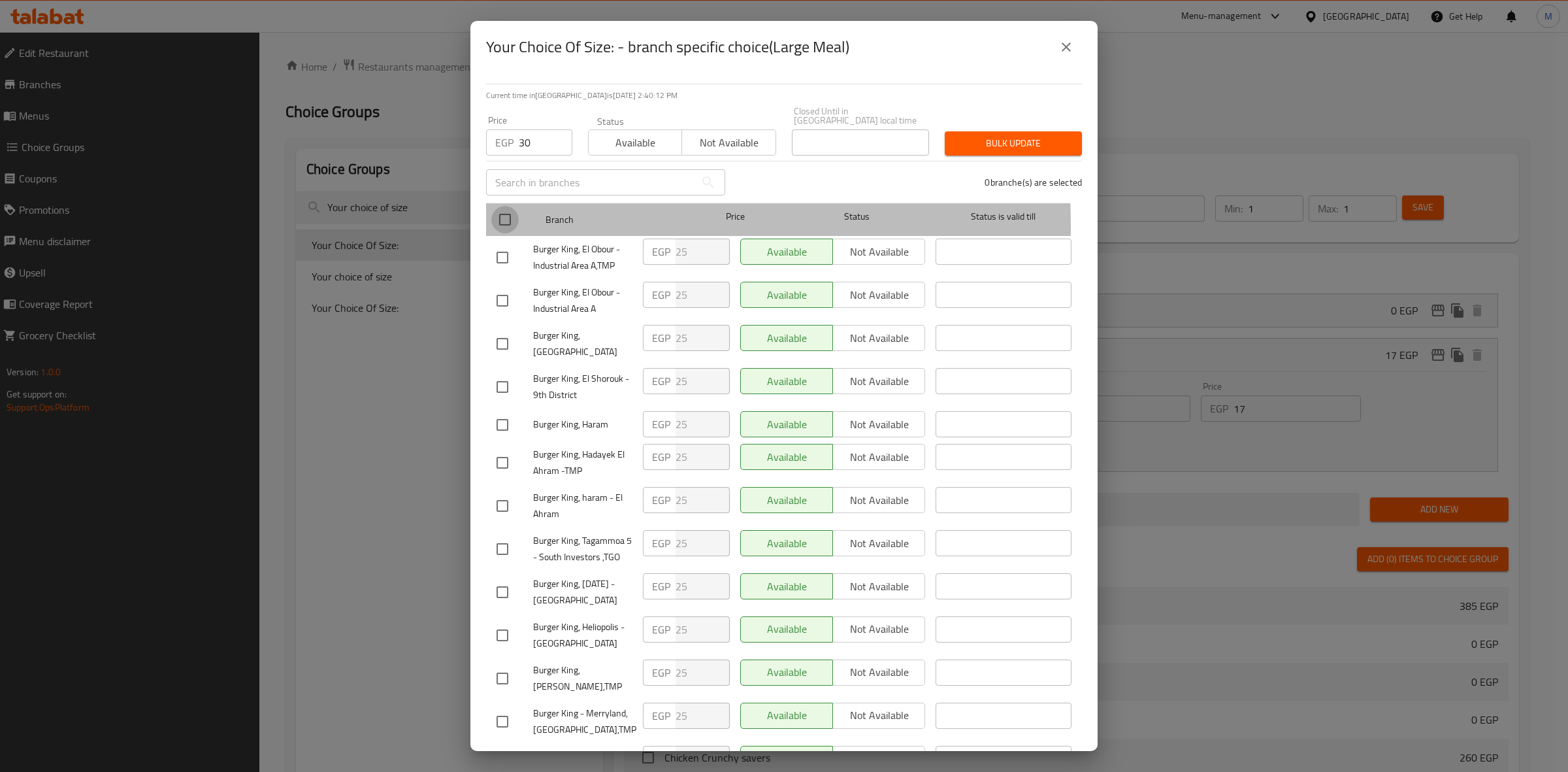
checkbox input "true"
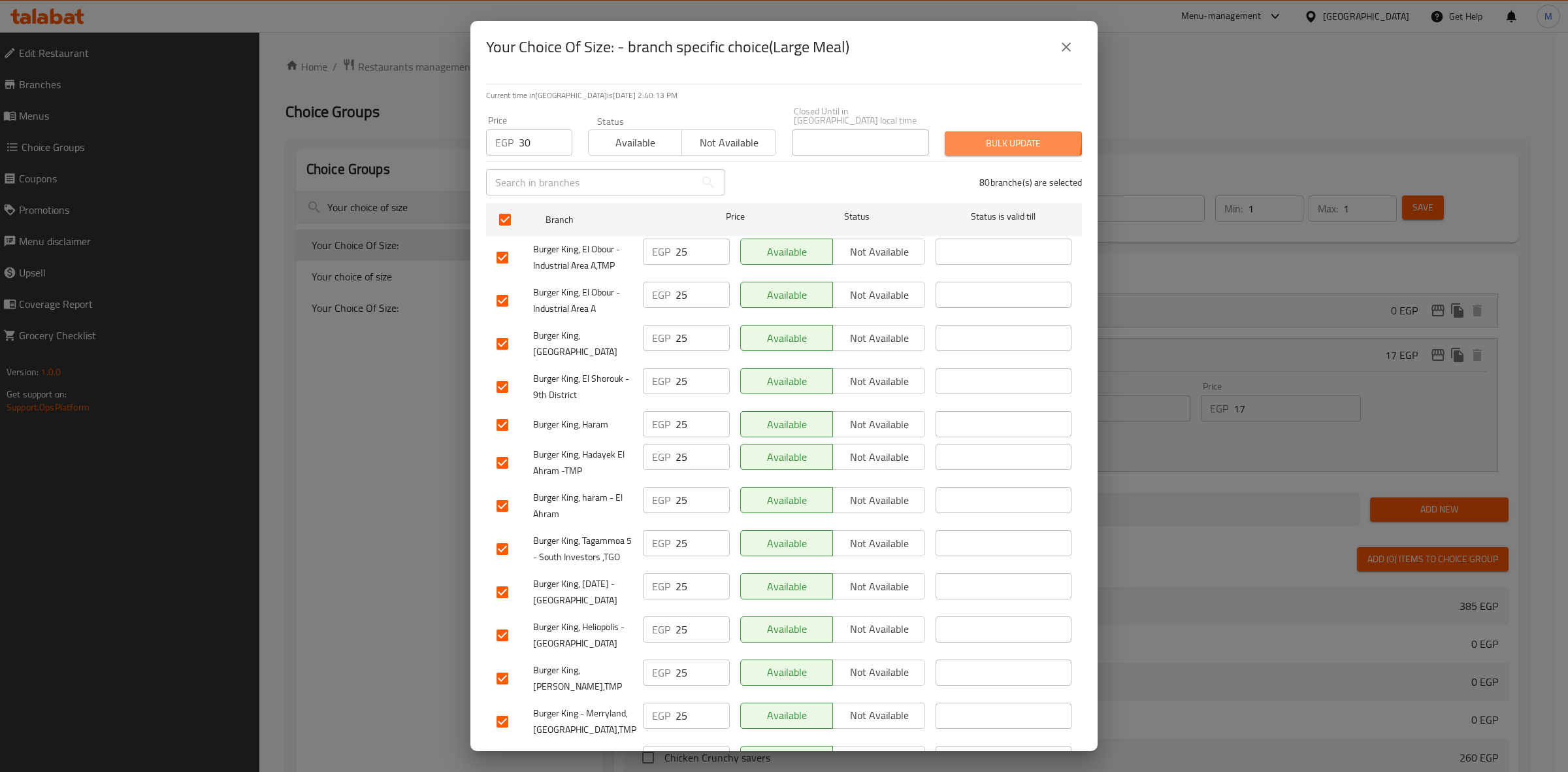
click at [974, 135] on span "Bulk update" at bounding box center [1013, 143] width 116 height 16
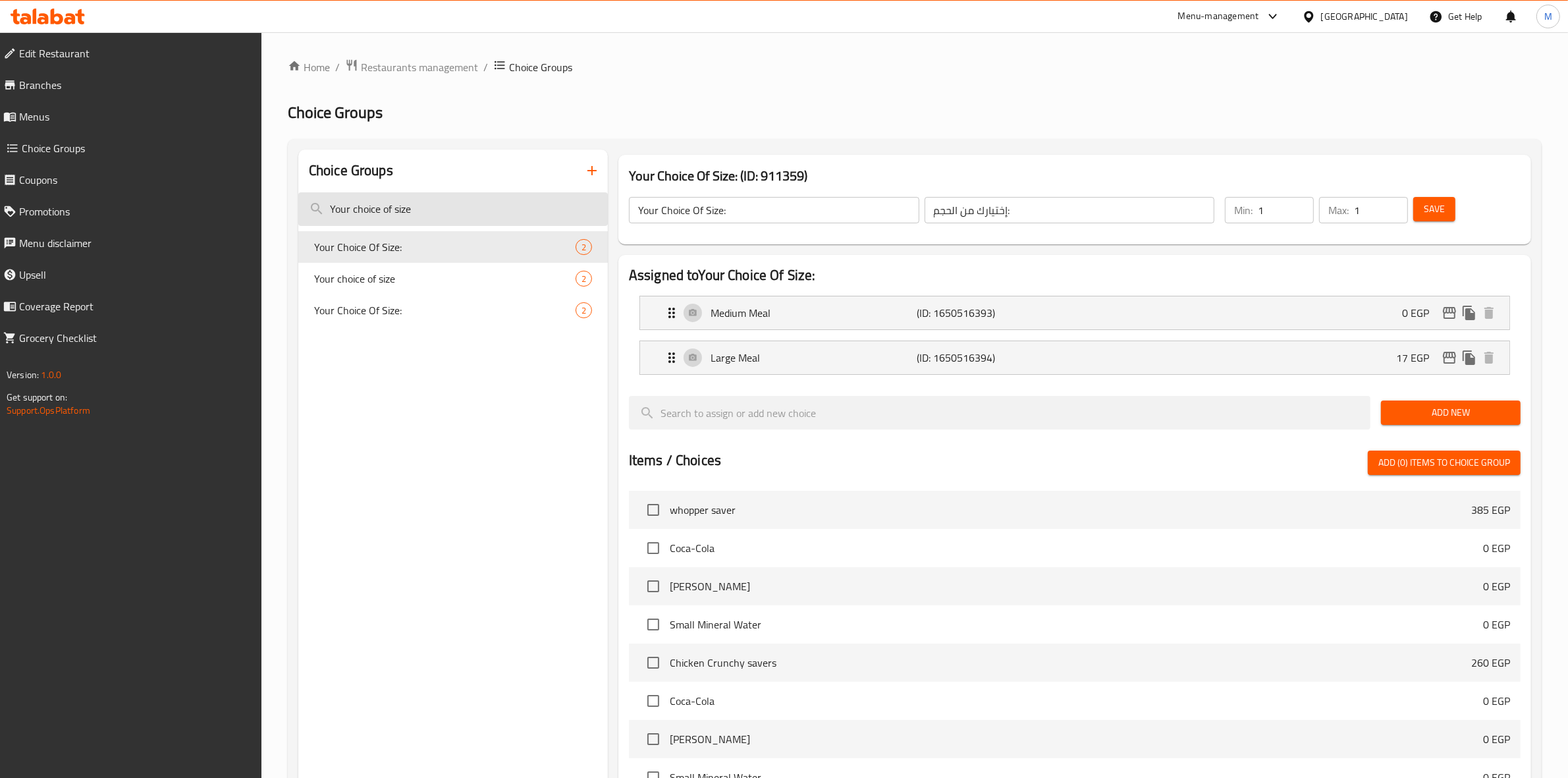
click at [484, 211] on input "Your choice of size" at bounding box center [453, 208] width 309 height 33
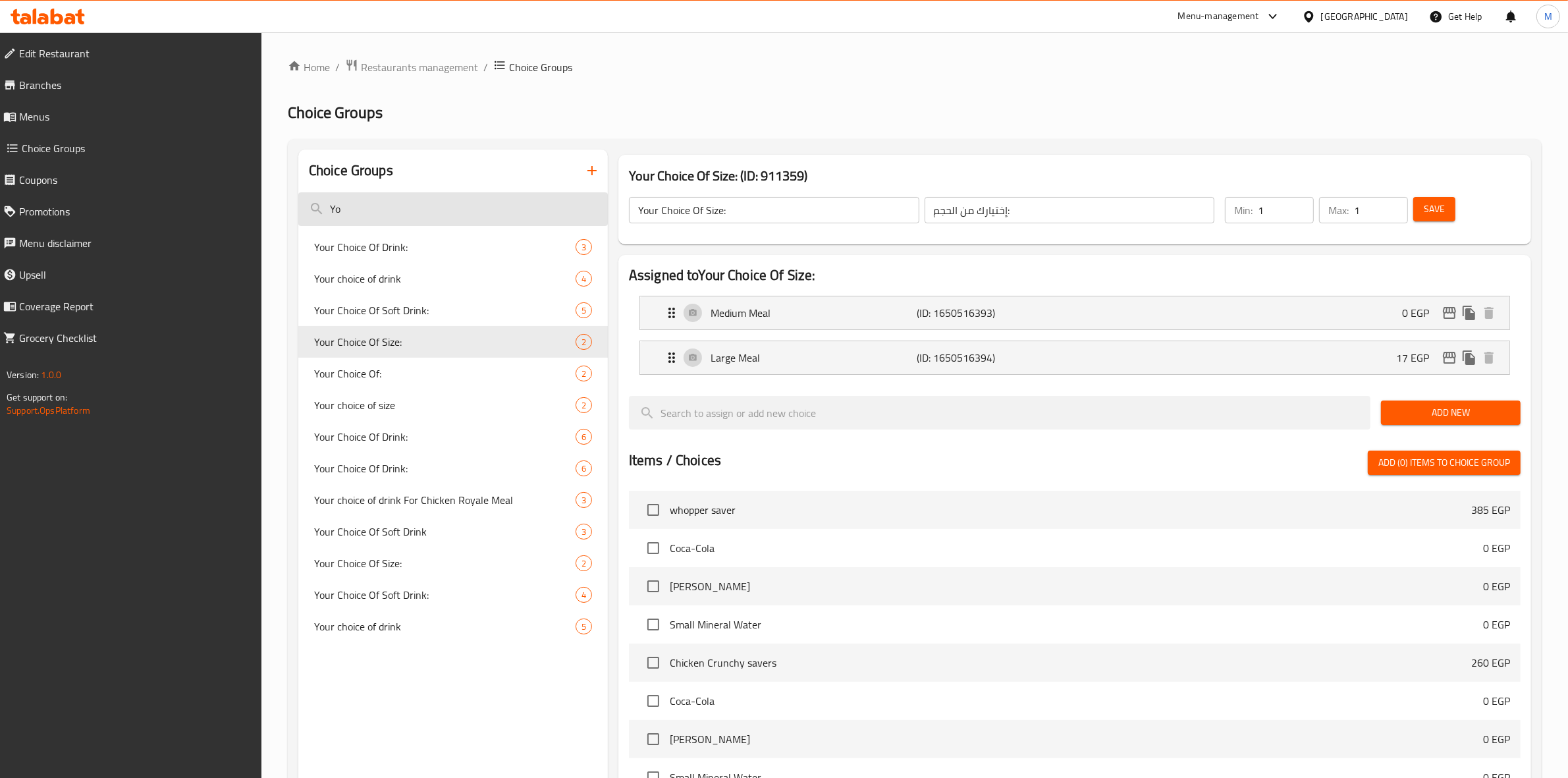
type input "Y"
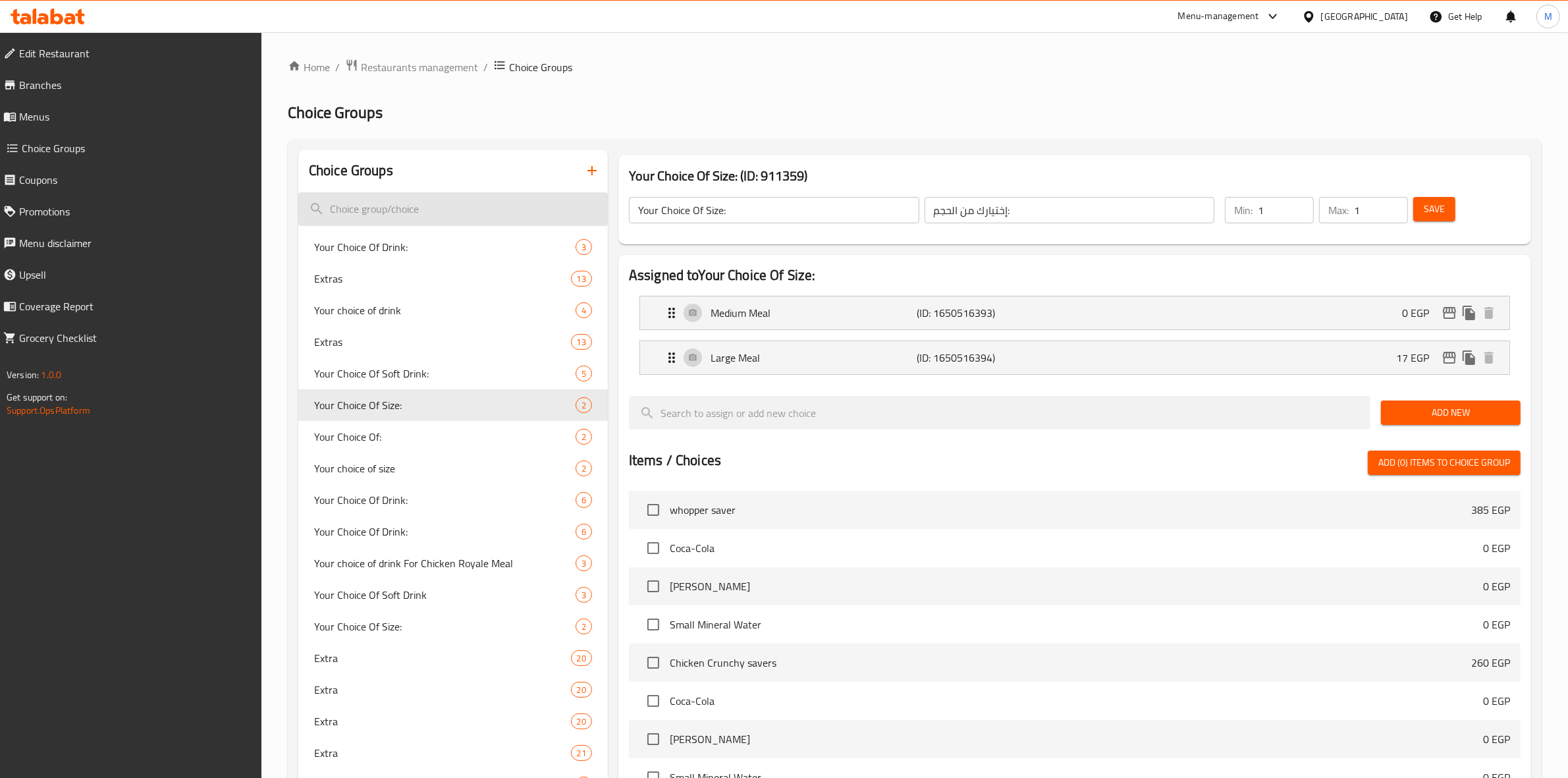
paste input "Your choice of size"
type input "Your choice of size"
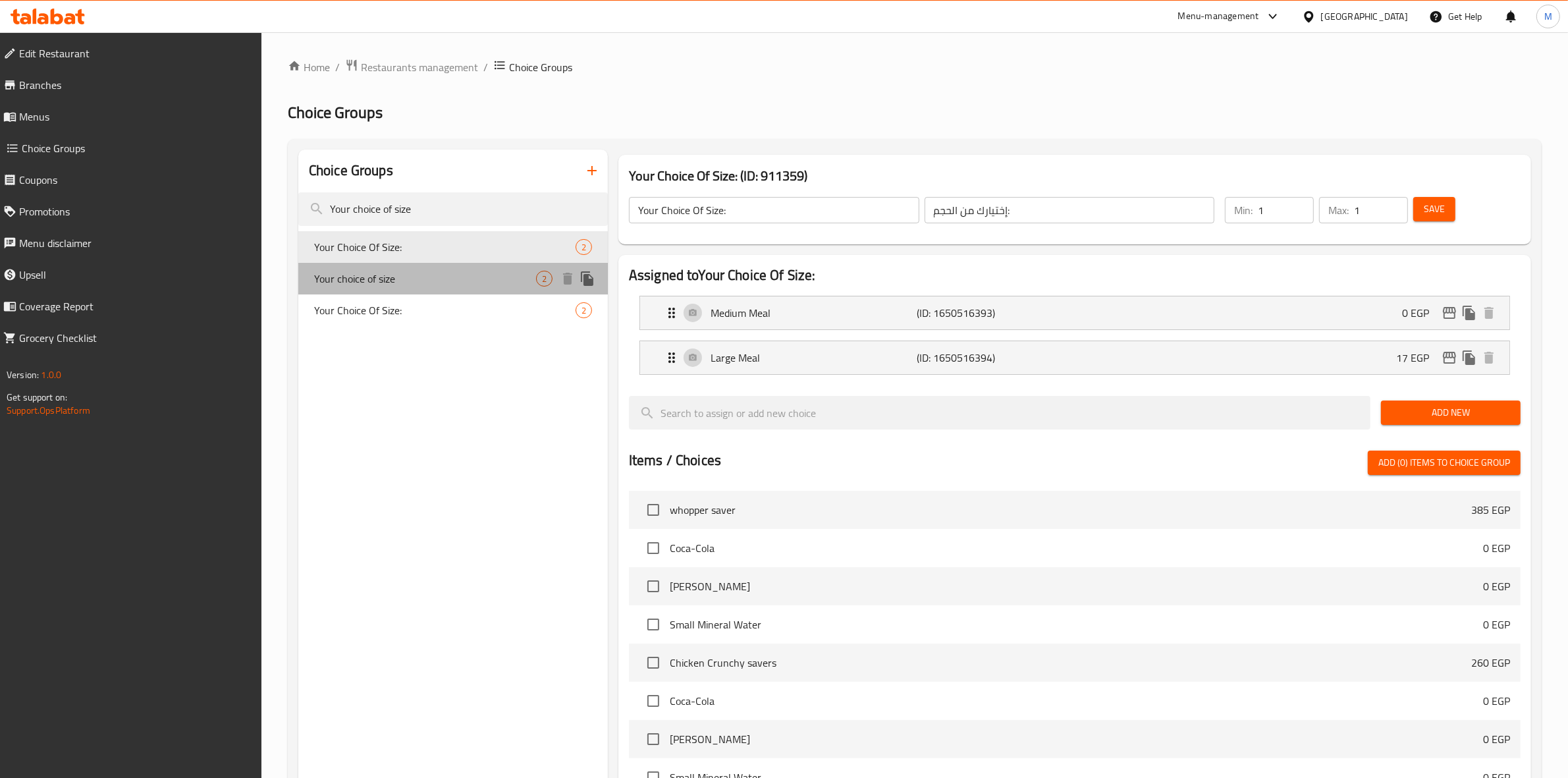
click at [454, 275] on span "Your choice of size" at bounding box center [425, 279] width 222 height 16
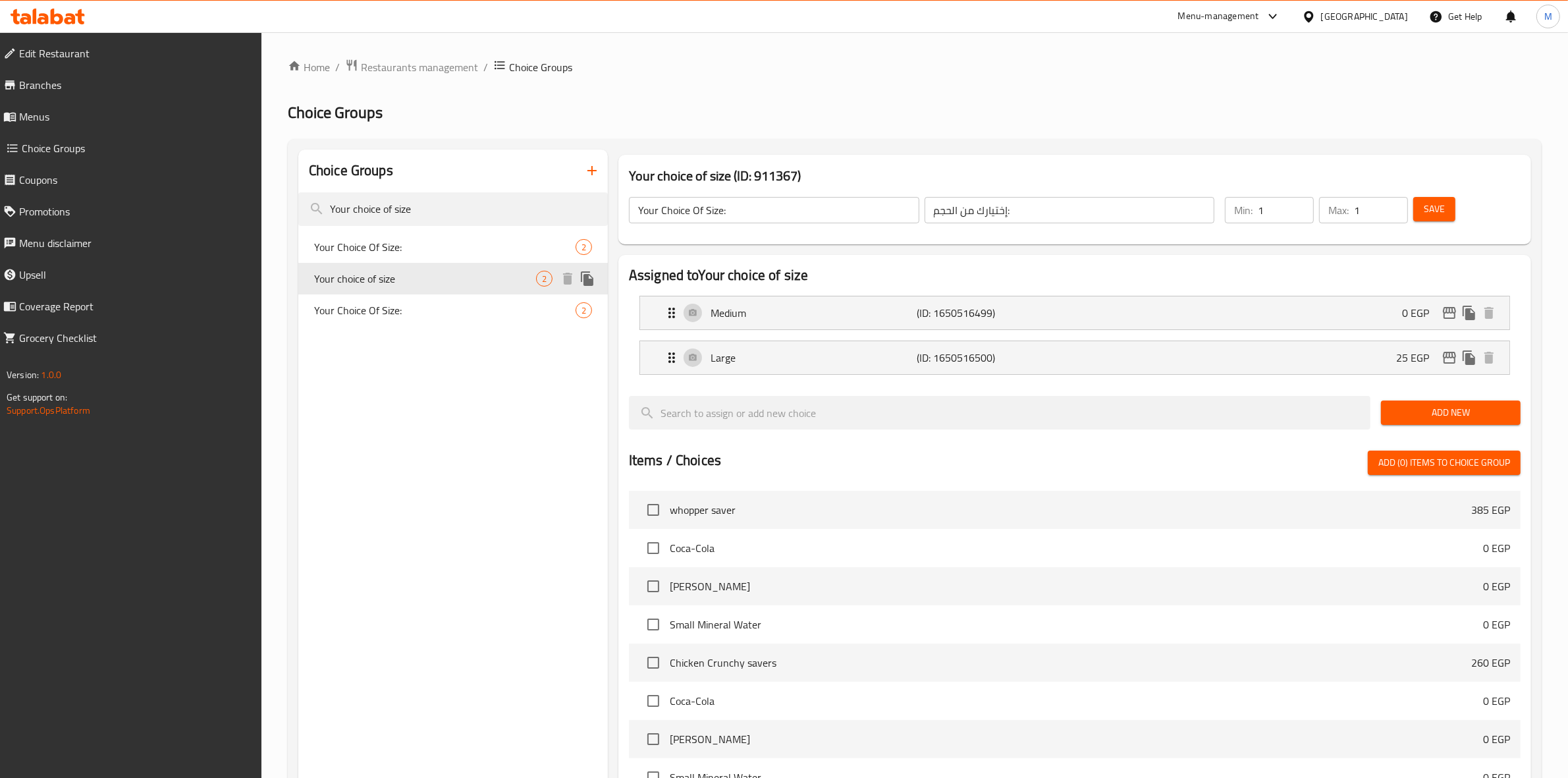
type input "Your choice of size"
type input "إختيارك من الحجم"
click at [1456, 358] on icon "edit" at bounding box center [1449, 358] width 16 height 16
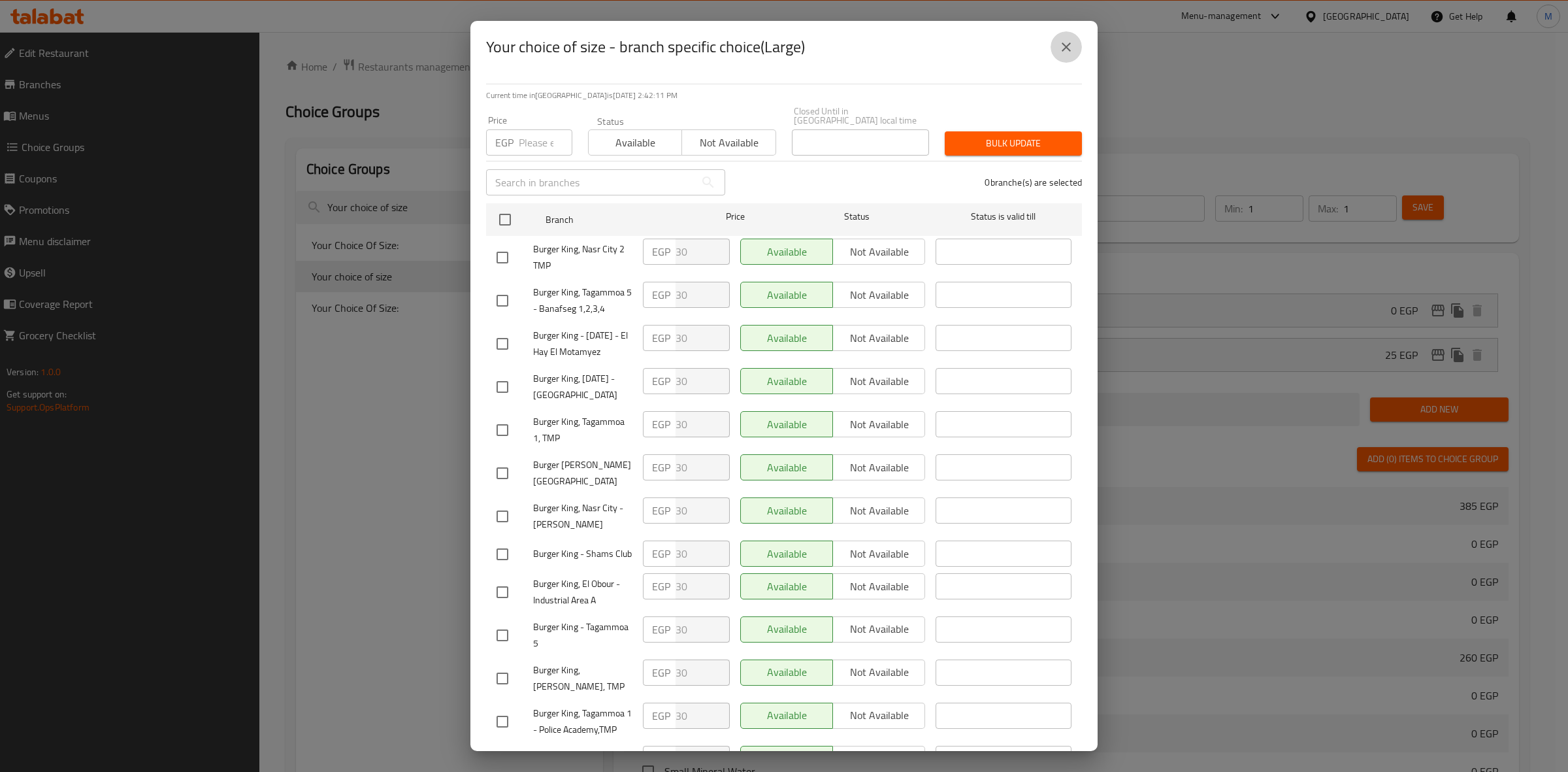
click at [1075, 49] on button "close" at bounding box center [1066, 47] width 31 height 31
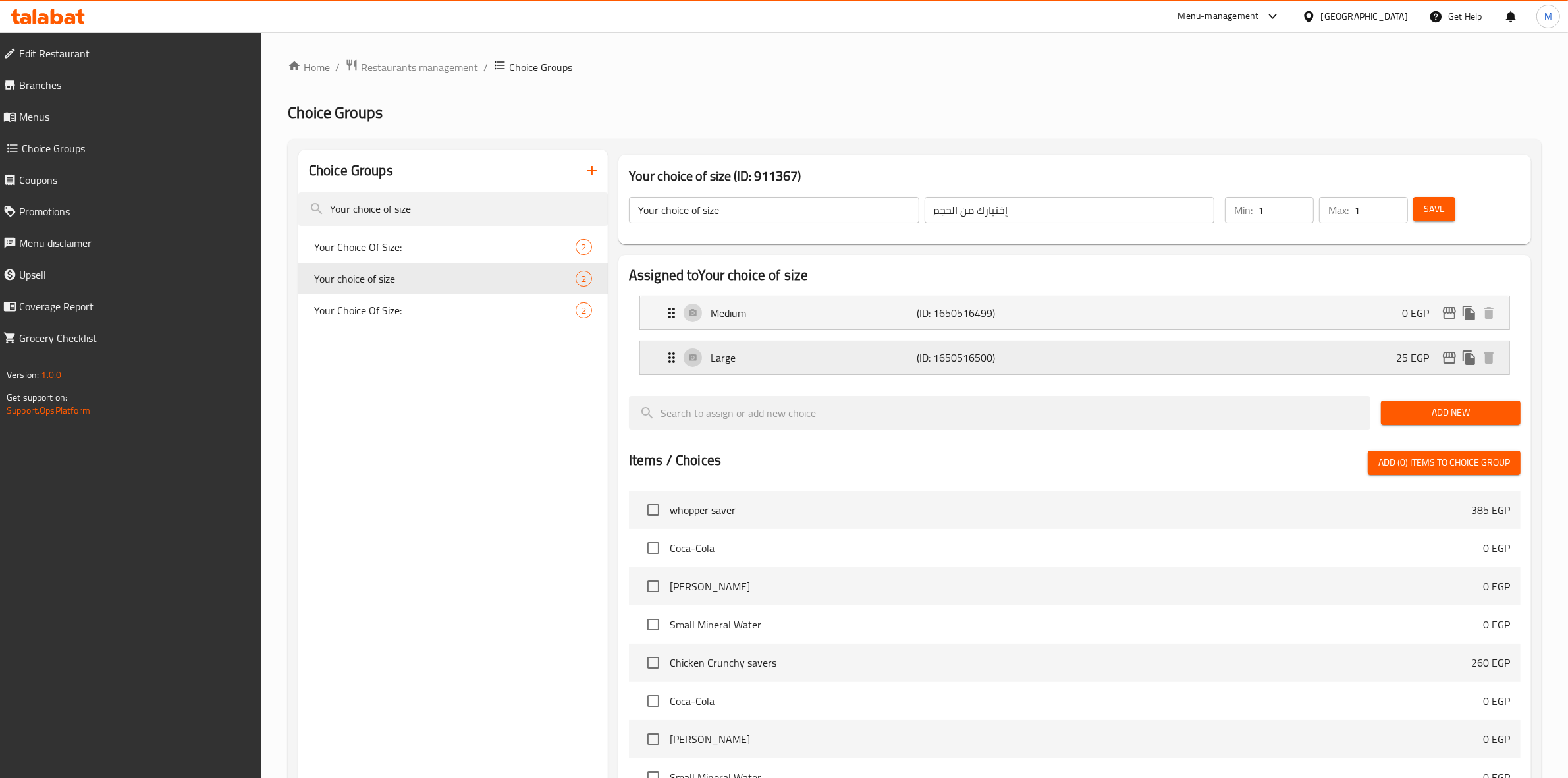
click at [1353, 361] on div "Large (ID: 1650516500) 25 EGP" at bounding box center [1079, 358] width 830 height 33
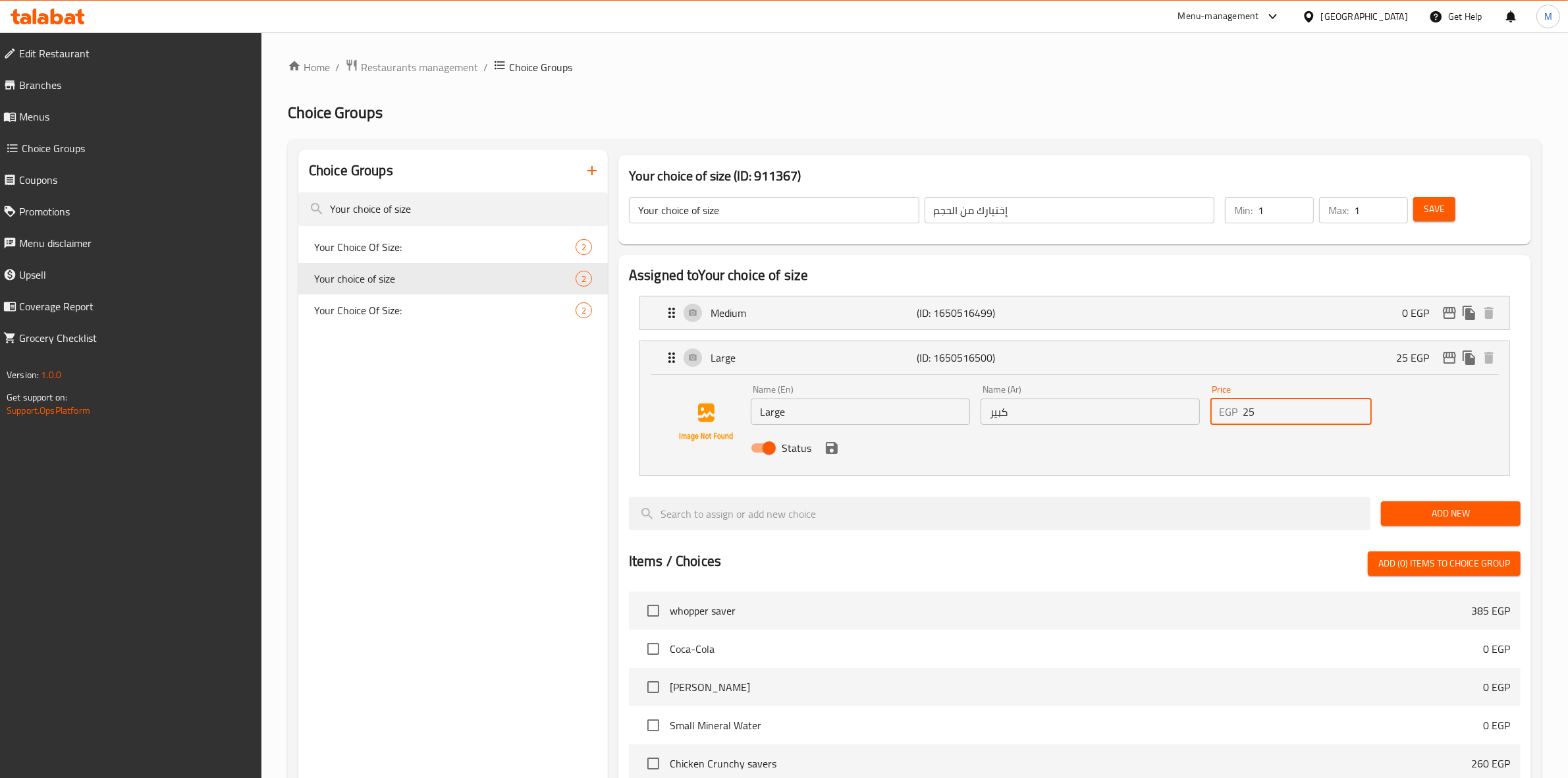
click at [1269, 417] on input "25" at bounding box center [1308, 411] width 129 height 26
type input "2"
type input "1"
type input "2"
click at [831, 452] on icon "save" at bounding box center [832, 448] width 16 height 16
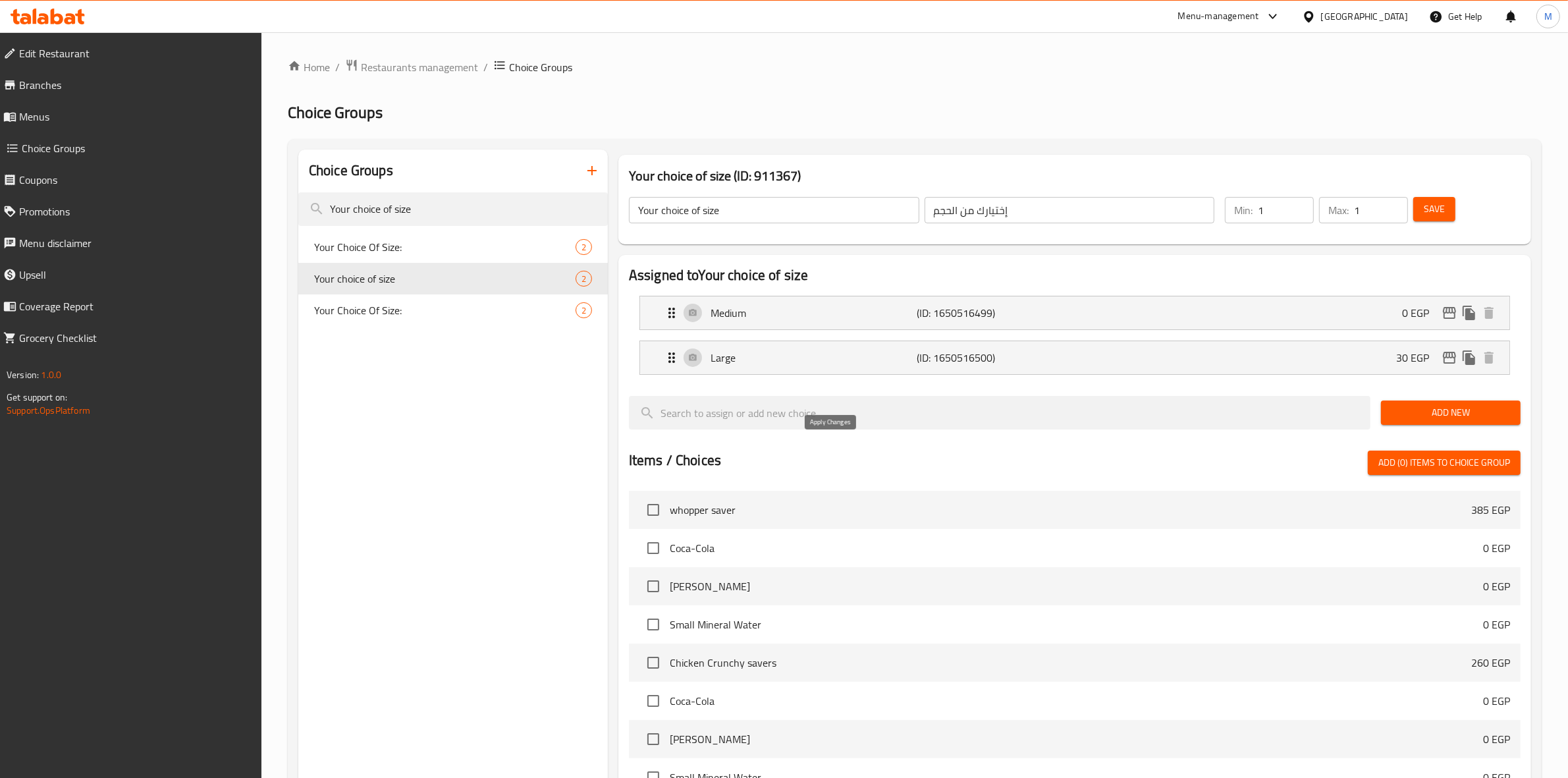
type input "30"
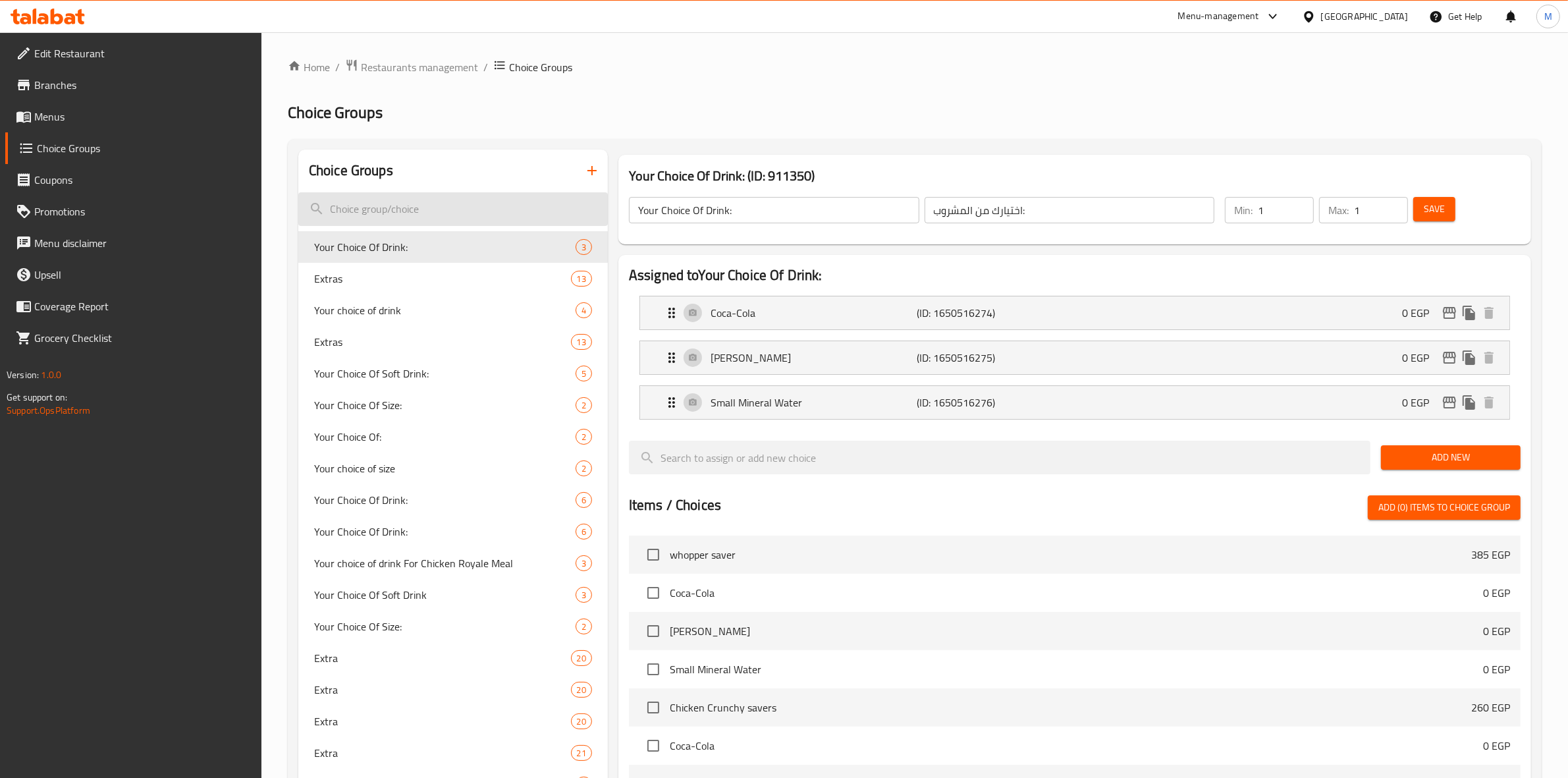
paste input "Your choice of size"
click at [458, 213] on input "search" at bounding box center [453, 208] width 309 height 33
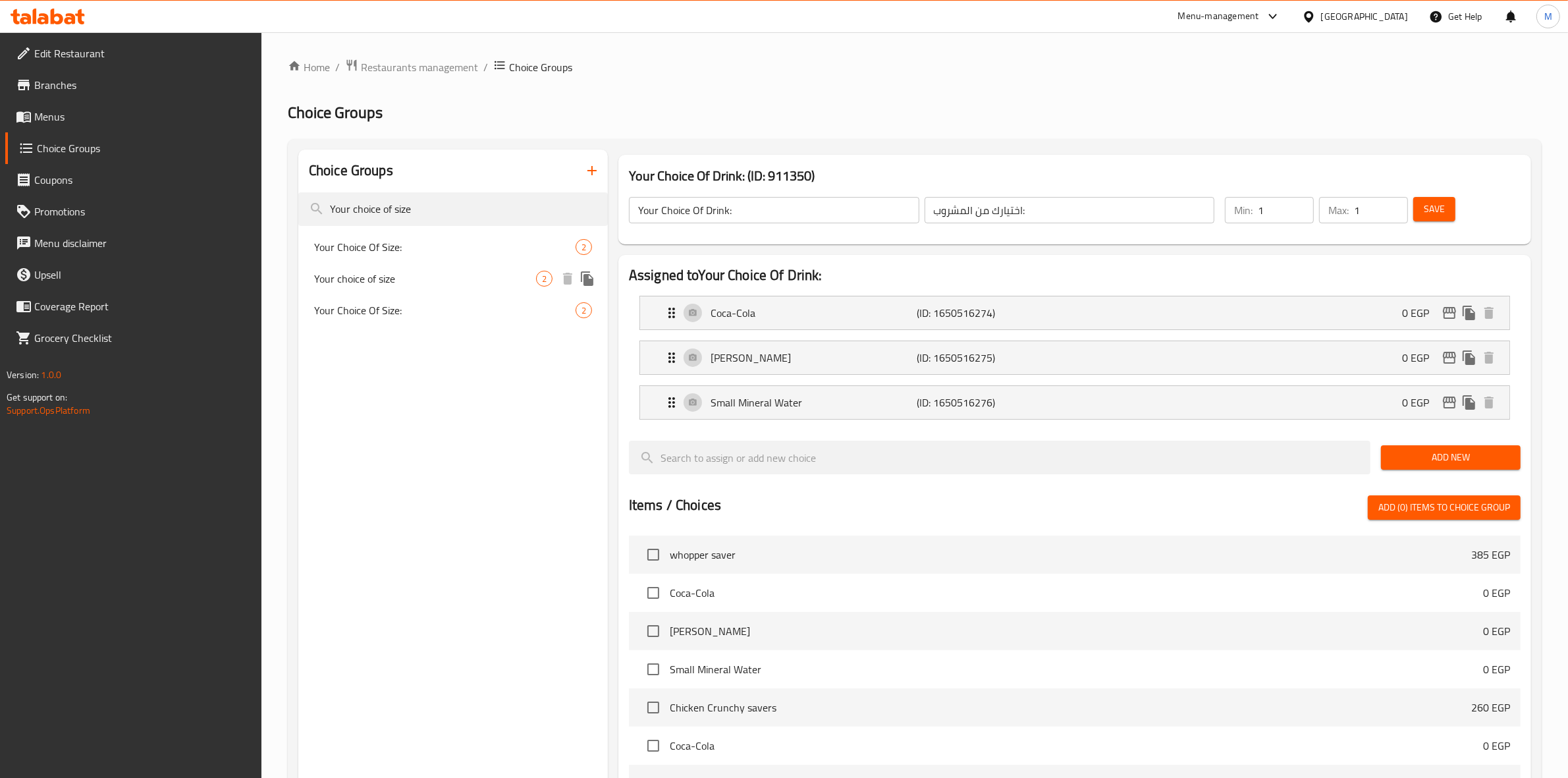
type input "Your choice of size"
click at [410, 281] on span "Your choice of size" at bounding box center [425, 279] width 222 height 16
type input "Your choice of size"
type input "إختيارك من الحجم"
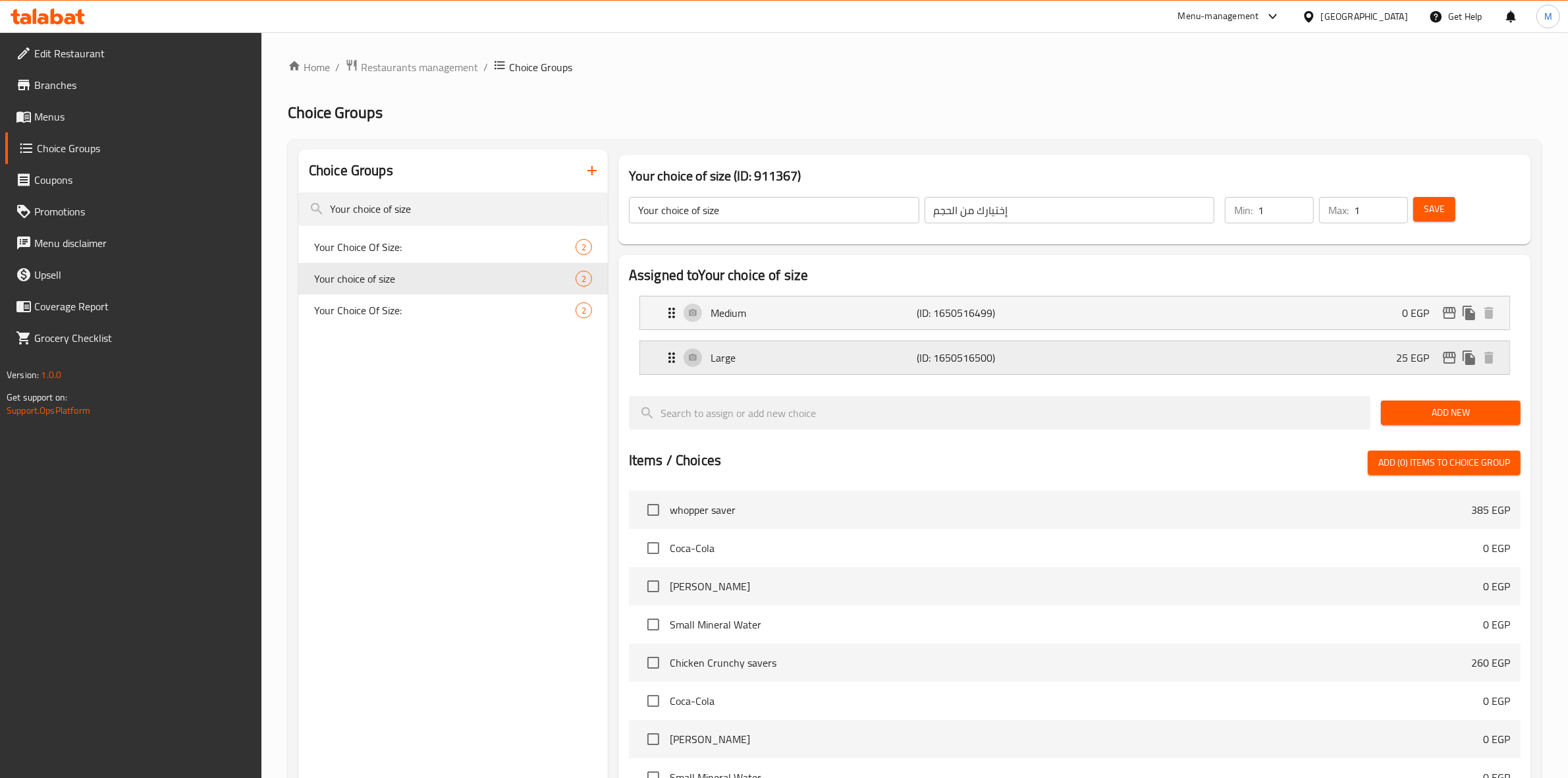
click at [1317, 363] on div "Large (ID: 1650516500) 25 EGP" at bounding box center [1079, 358] width 830 height 33
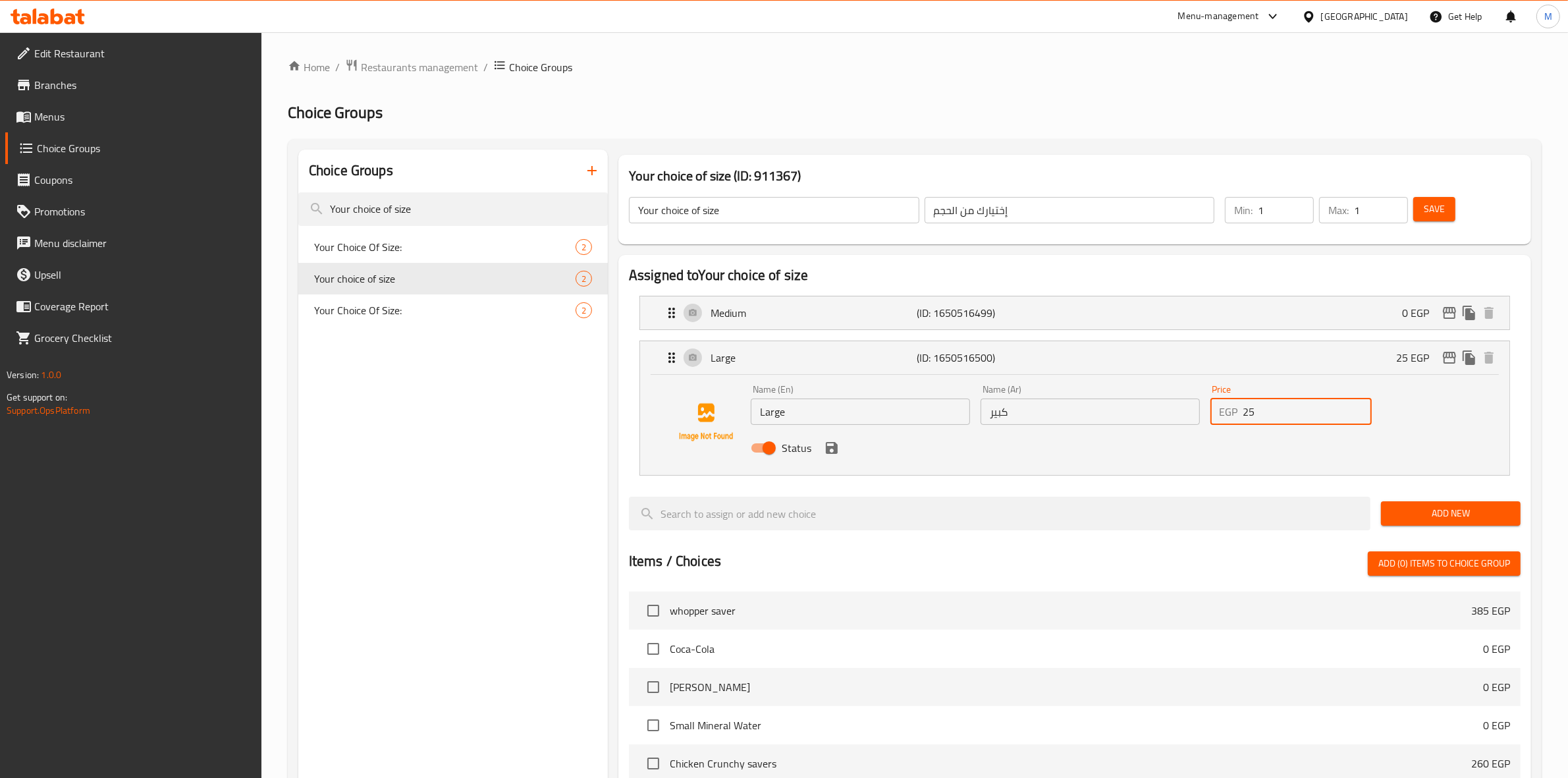
click at [1306, 413] on input "25" at bounding box center [1308, 411] width 129 height 26
type input "2"
click at [825, 451] on icon "save" at bounding box center [832, 448] width 16 height 16
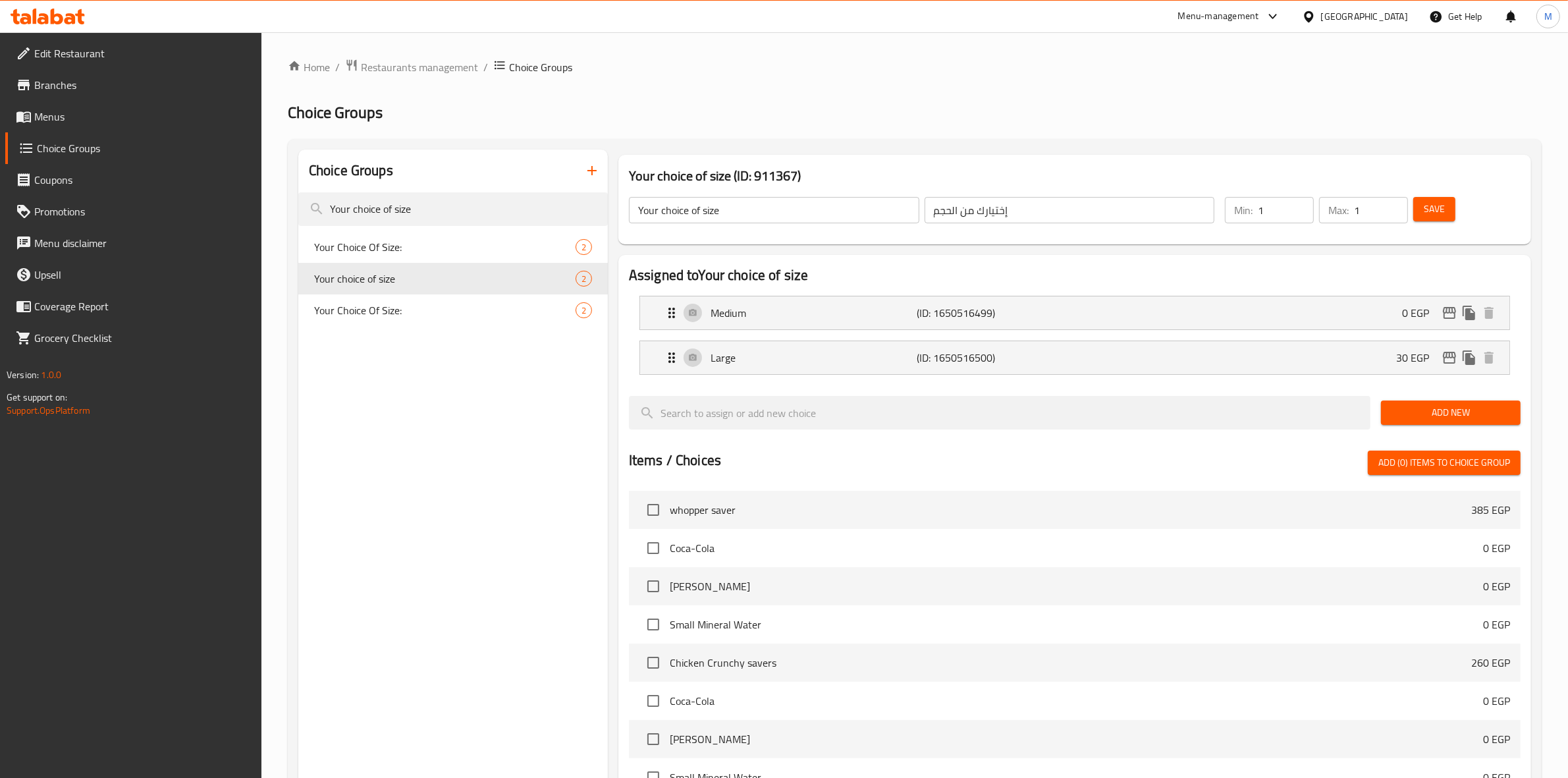
type input "30"
click at [1450, 211] on button "Save" at bounding box center [1434, 209] width 42 height 24
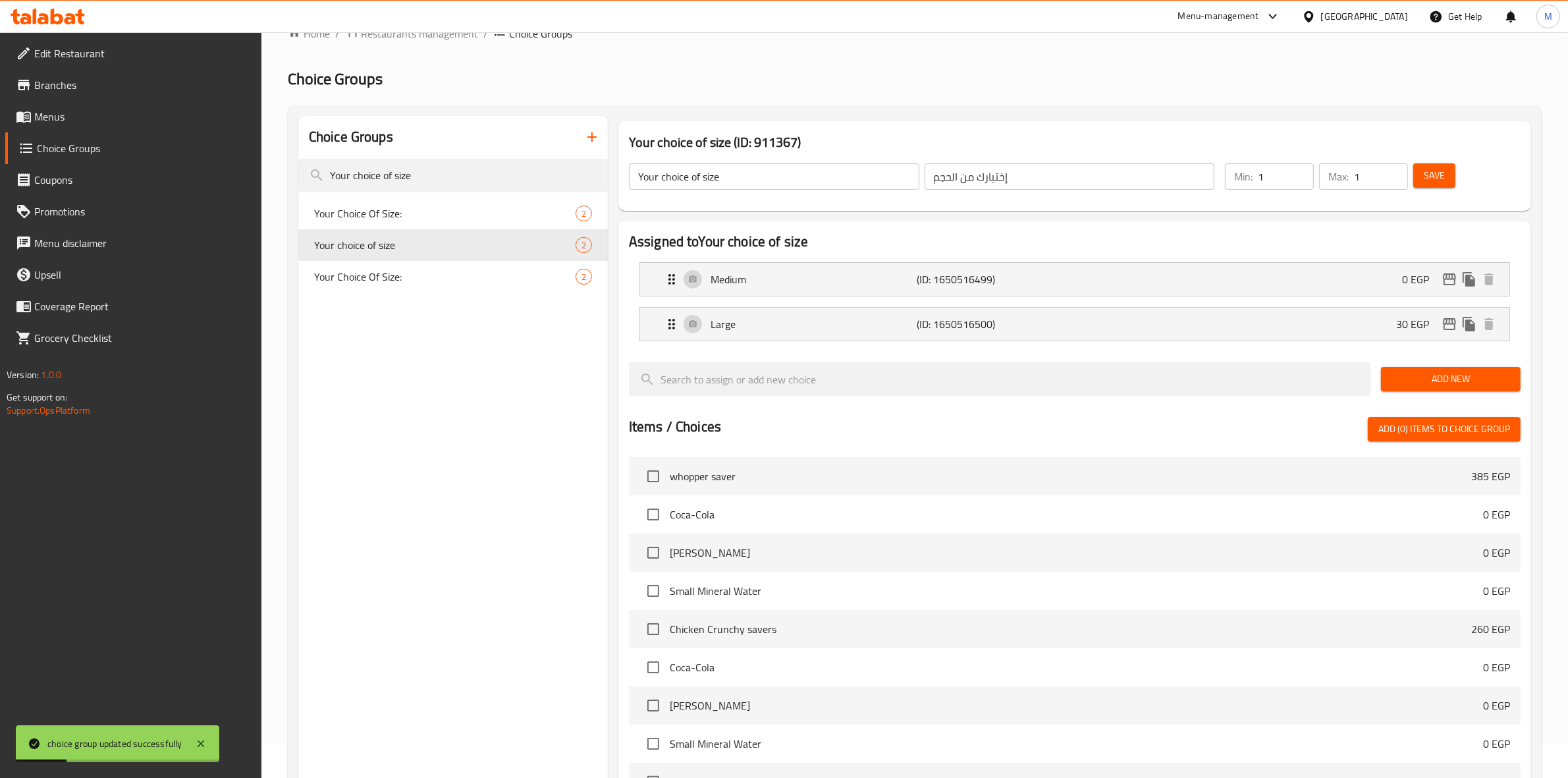
scroll to position [320, 0]
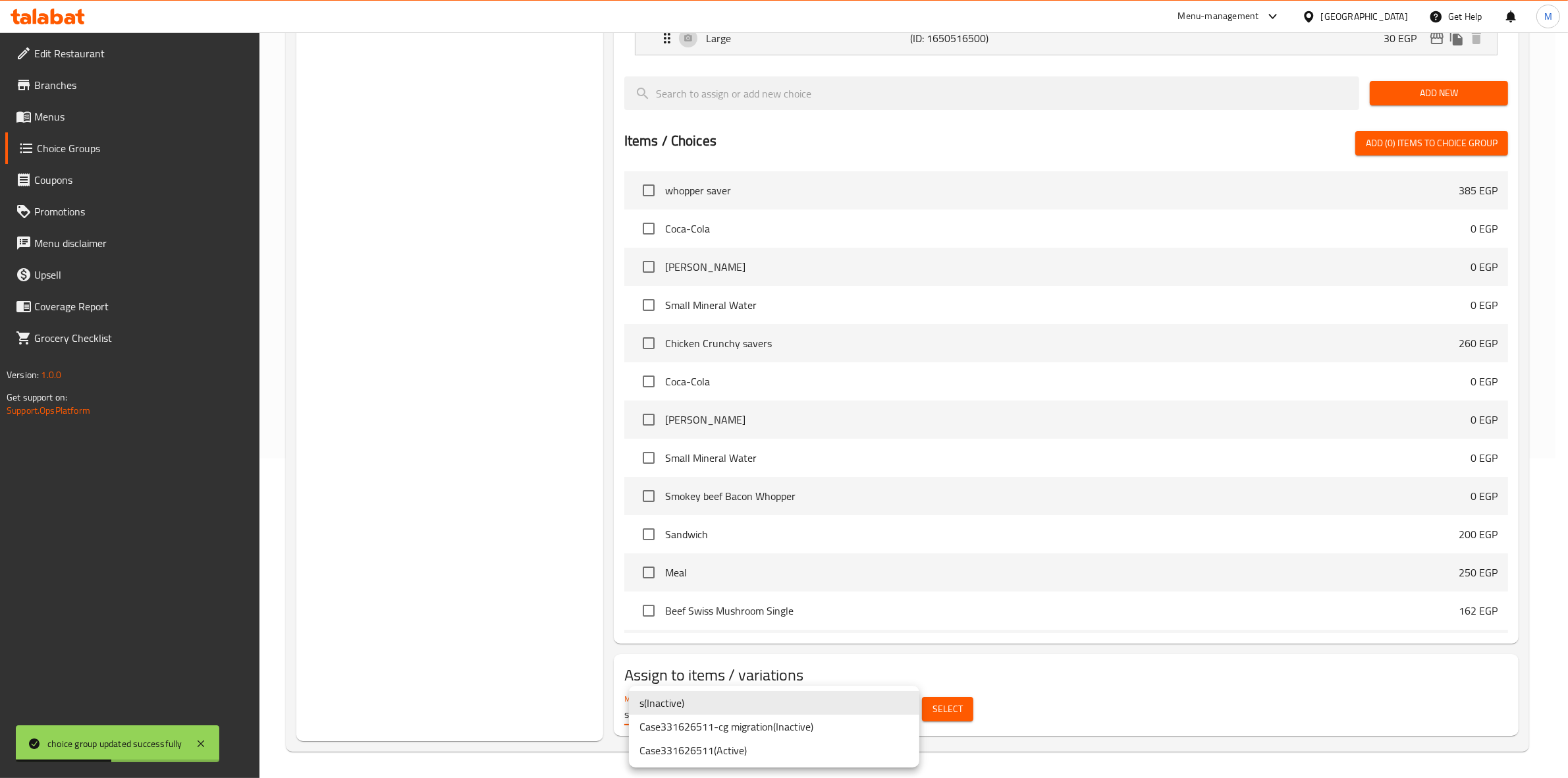
click at [907, 459] on body "choice group updated successfully ​ Menu-management Egypt Get Help M Edit Resta…" at bounding box center [784, 85] width 1568 height 745
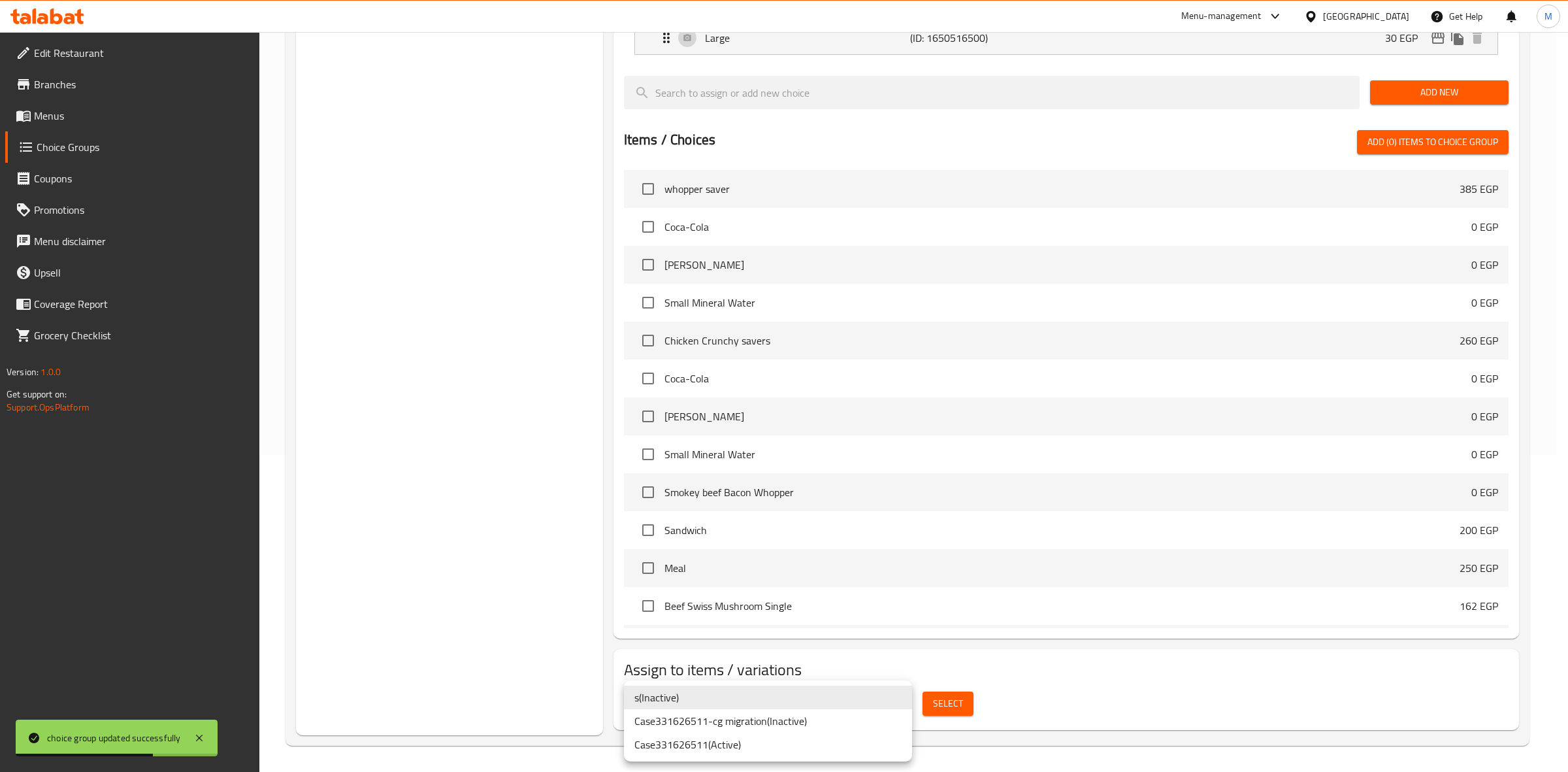
click at [1063, 762] on div at bounding box center [784, 386] width 1568 height 772
click at [902, 455] on body "choice group updated successfully ​ Menu-management Egypt Get Help M Edit Resta…" at bounding box center [784, 85] width 1568 height 740
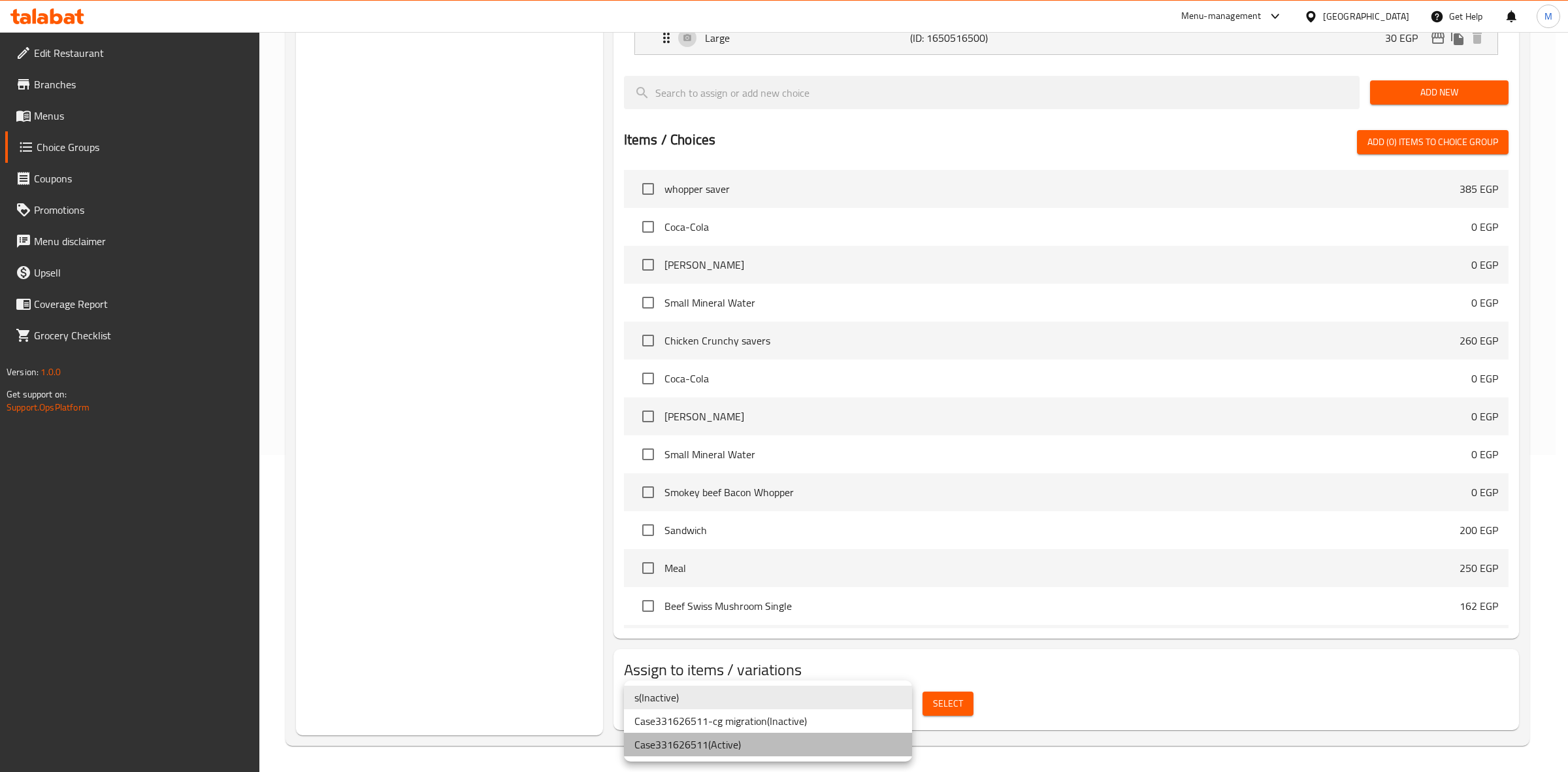
click at [788, 746] on li "Case331626511 ( Active )" at bounding box center [768, 744] width 288 height 23
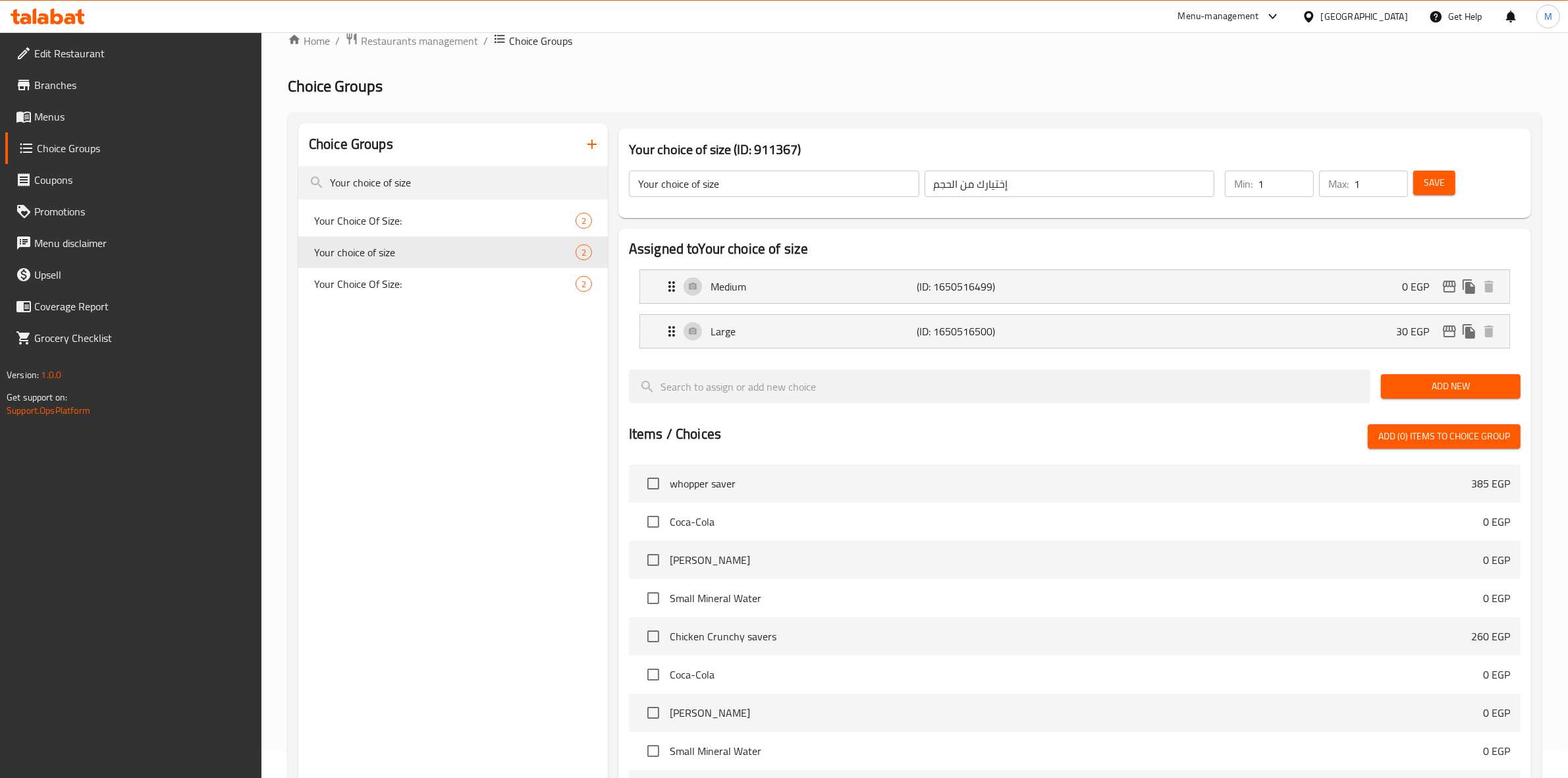
scroll to position [0, 0]
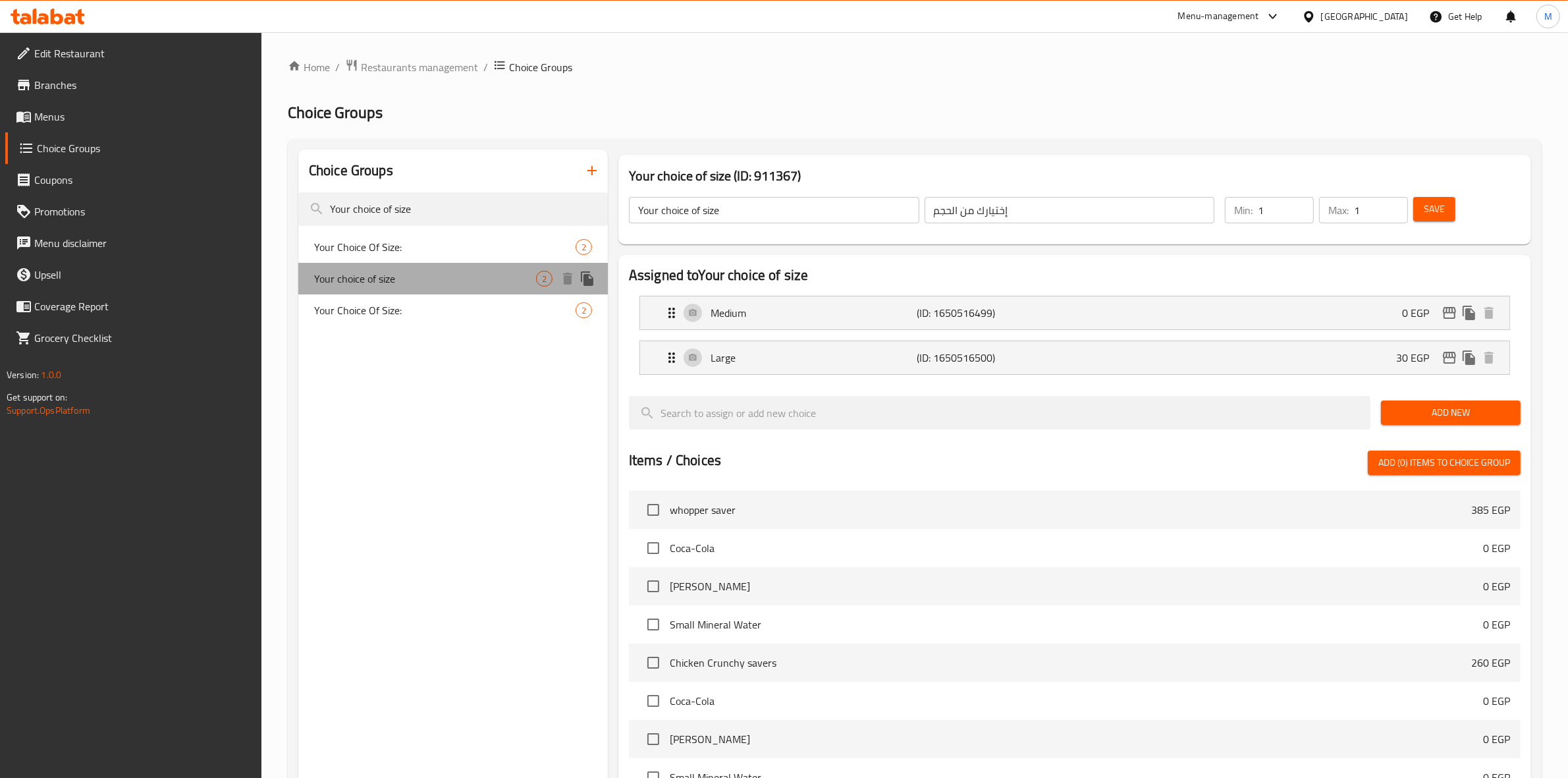
click at [463, 284] on span "Your choice of size" at bounding box center [425, 279] width 222 height 16
click at [1341, 353] on div "Large (ID: 1650516500) 30 EGP" at bounding box center [1079, 358] width 830 height 33
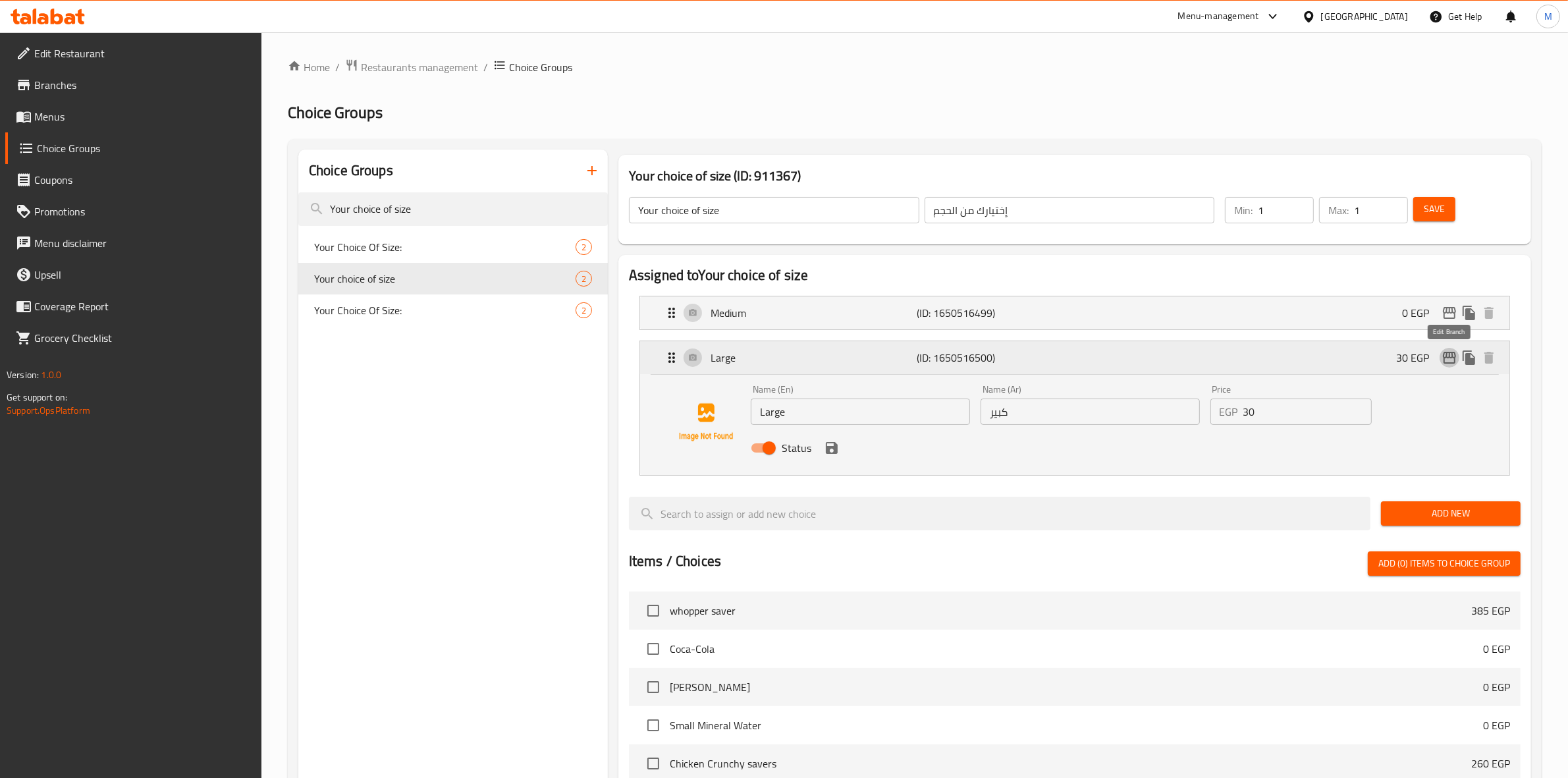
click at [1450, 363] on icon "edit" at bounding box center [1449, 358] width 14 height 12
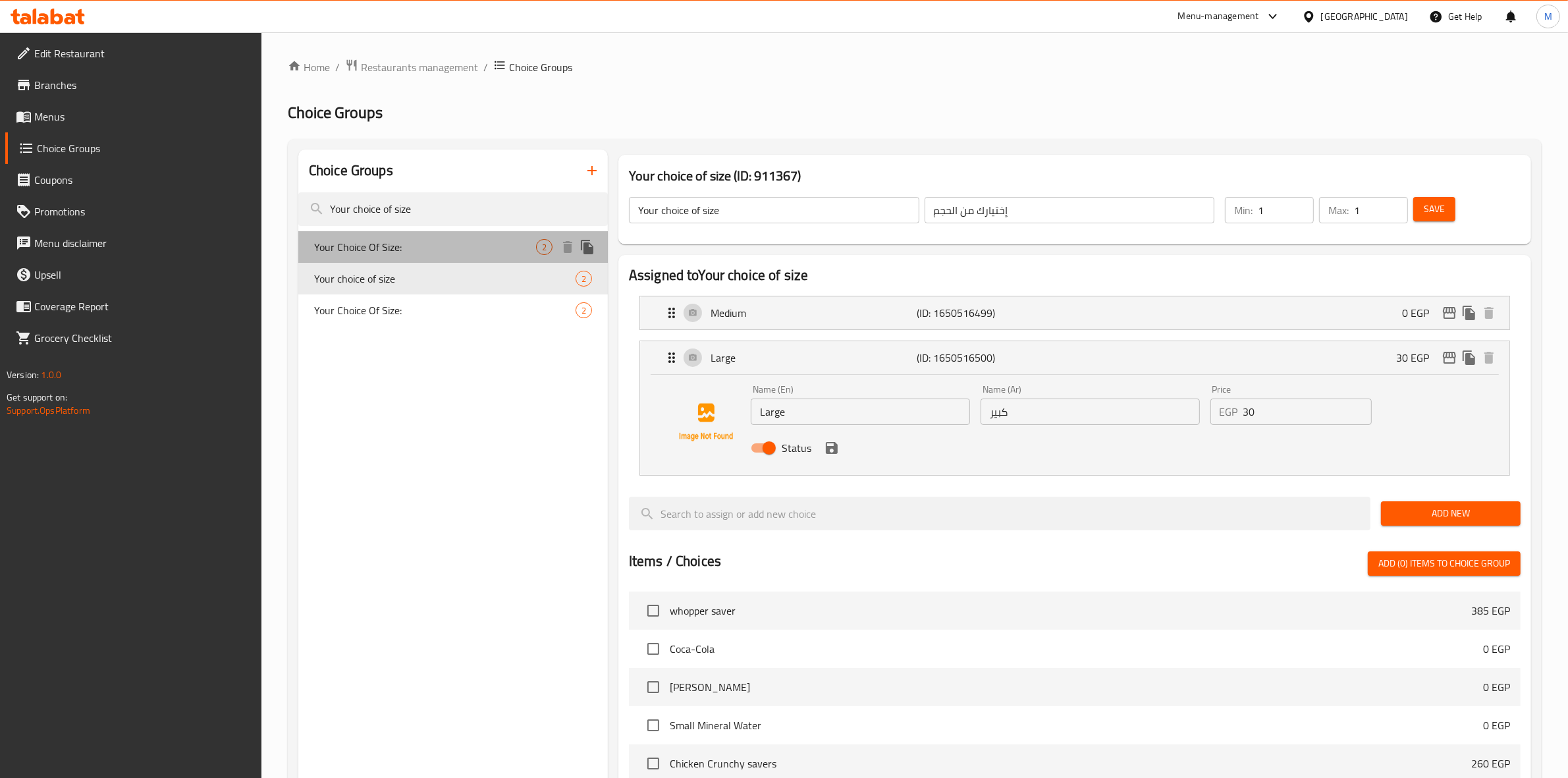
click at [494, 245] on span "Your Choice Of Size:" at bounding box center [425, 247] width 222 height 16
type input "Your Choice Of Size:"
type input "إختيارك من الحجم:"
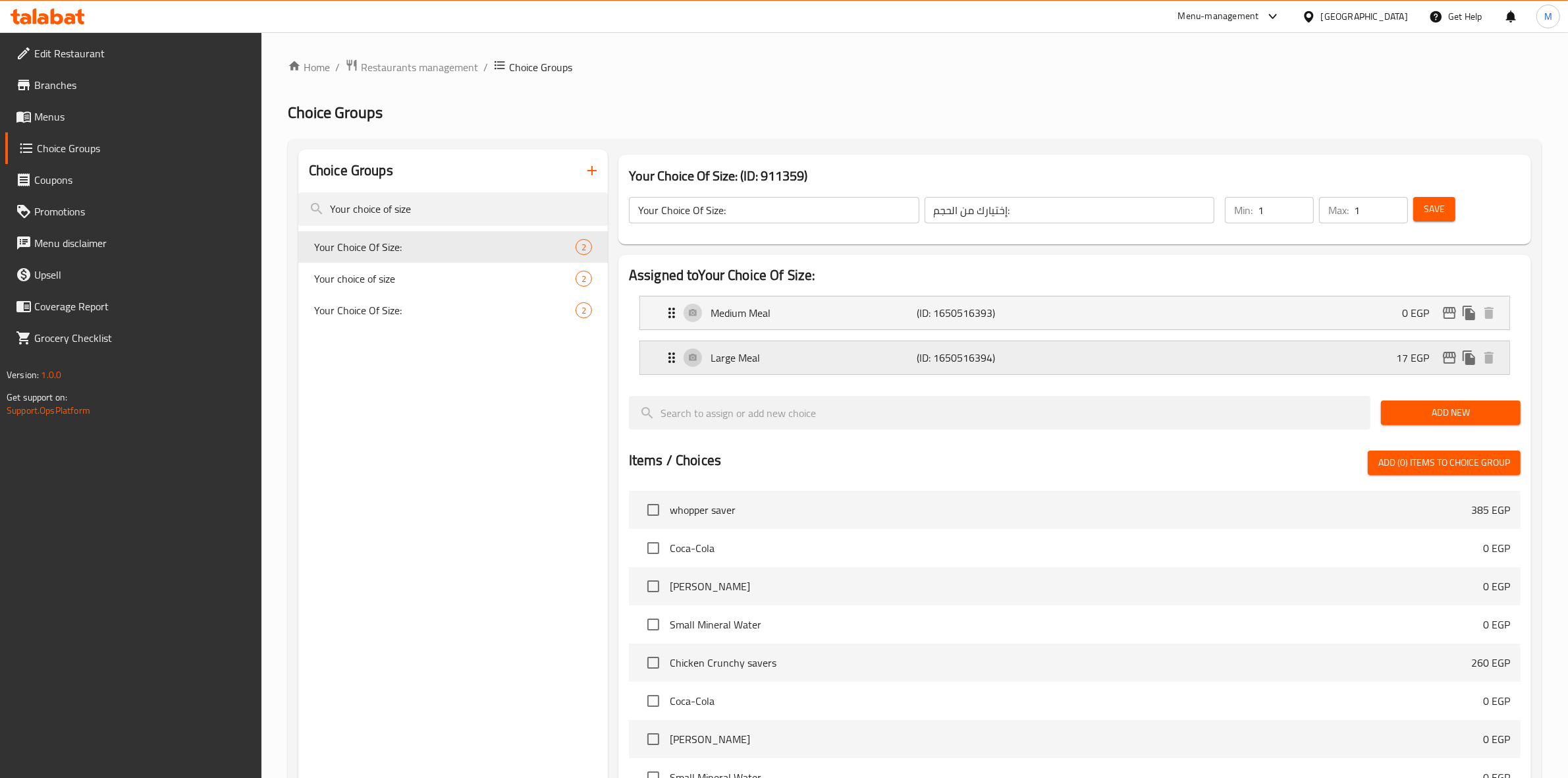
click at [1161, 367] on div "Large Meal (ID: 1650516394) 17 EGP" at bounding box center [1079, 358] width 830 height 33
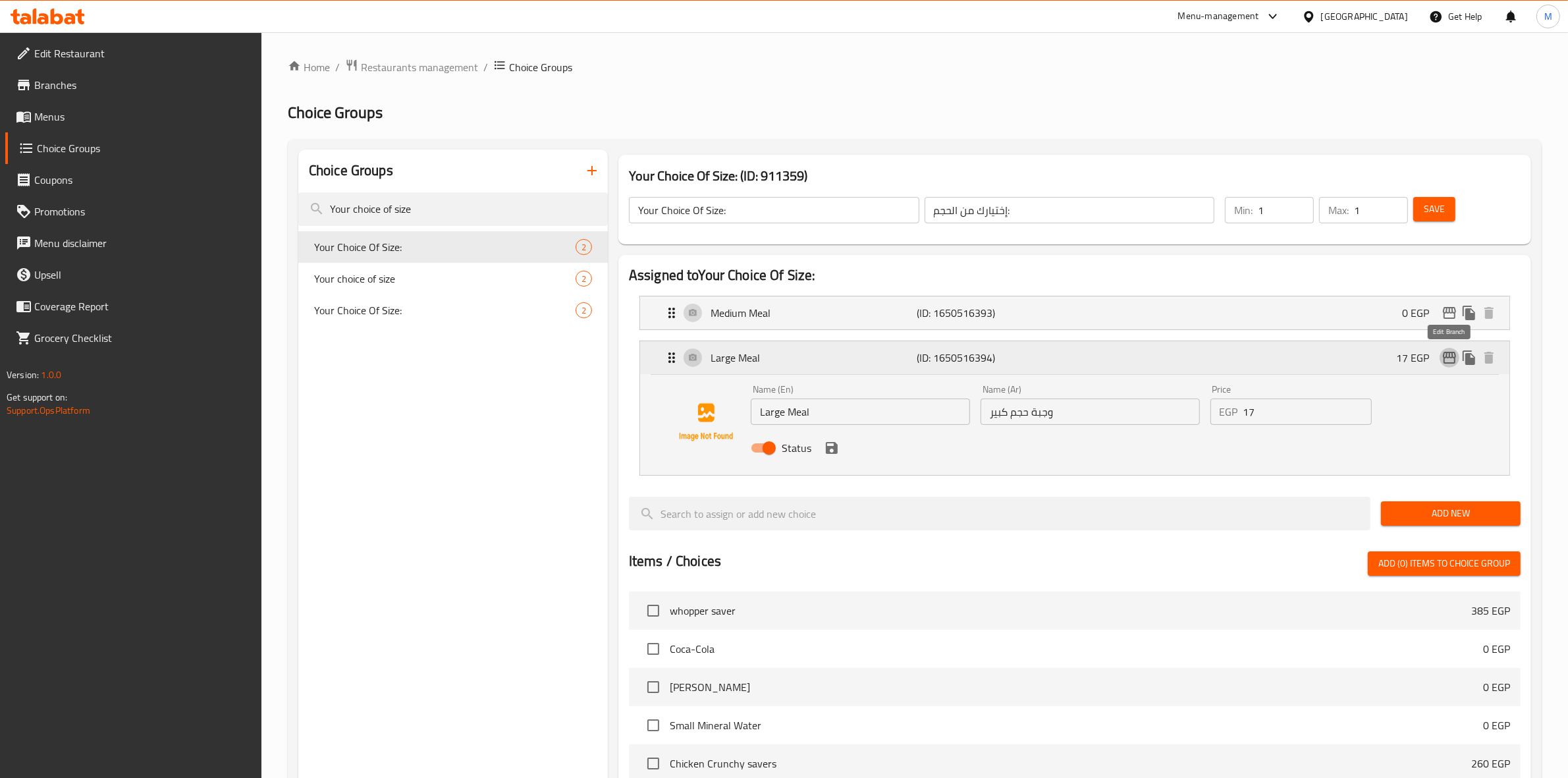
click at [1447, 358] on icon "edit" at bounding box center [1449, 358] width 14 height 12
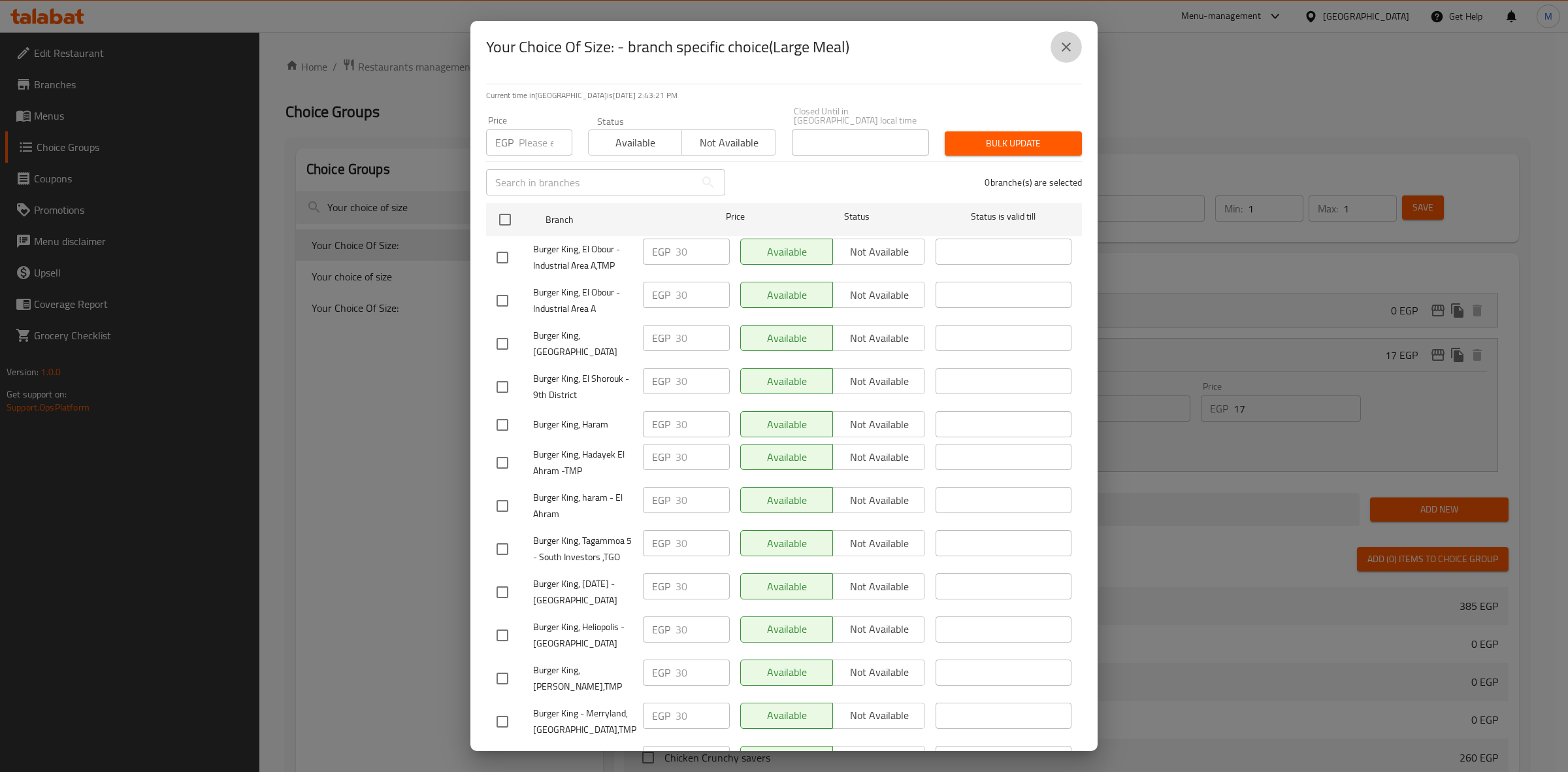
click at [1070, 44] on icon "close" at bounding box center [1066, 47] width 16 height 16
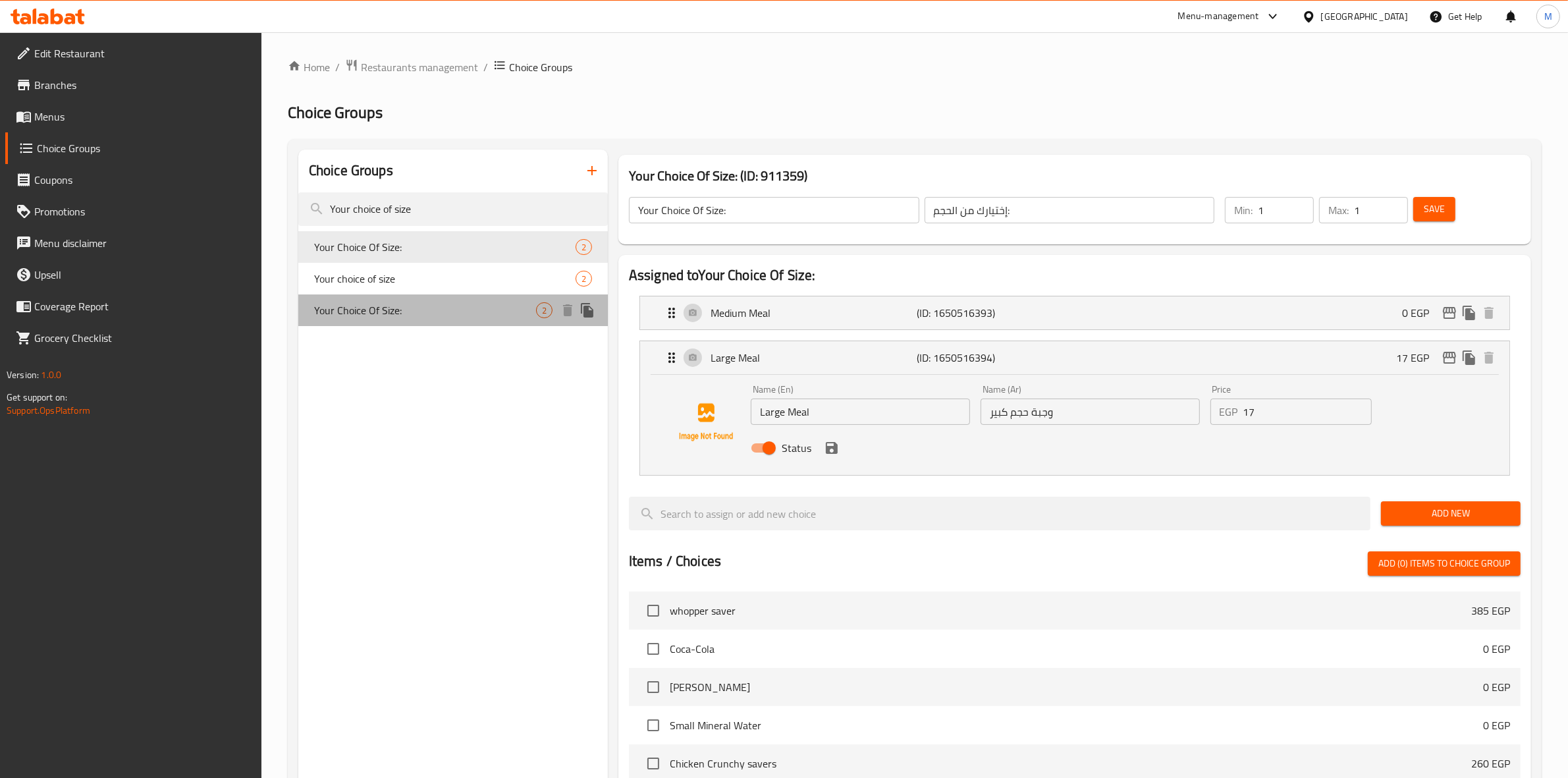
click at [383, 309] on span "Your Choice Of Size:" at bounding box center [425, 310] width 222 height 16
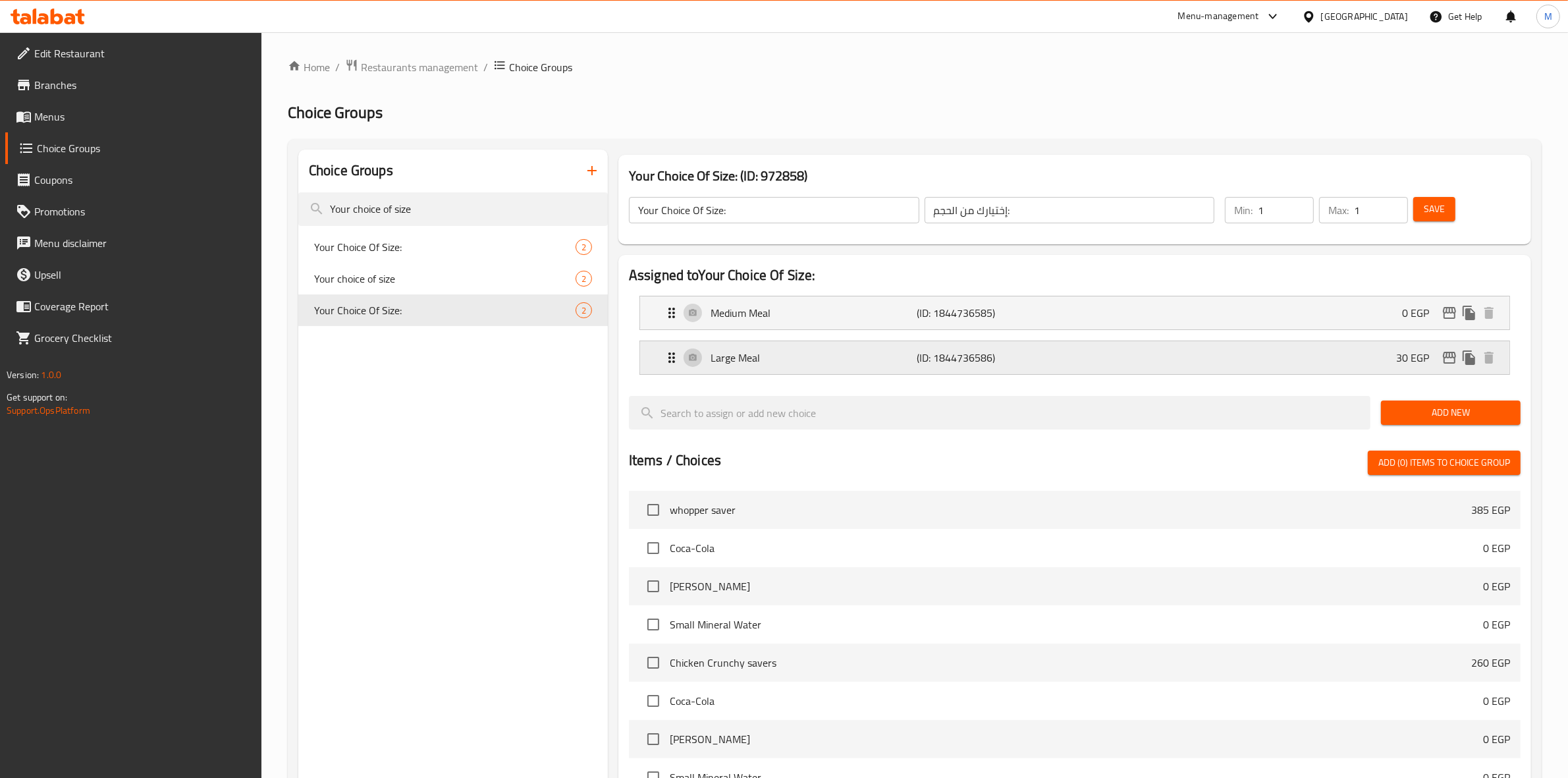
click at [1181, 361] on div "Large Meal (ID: 1844736586) 30 EGP" at bounding box center [1079, 358] width 830 height 33
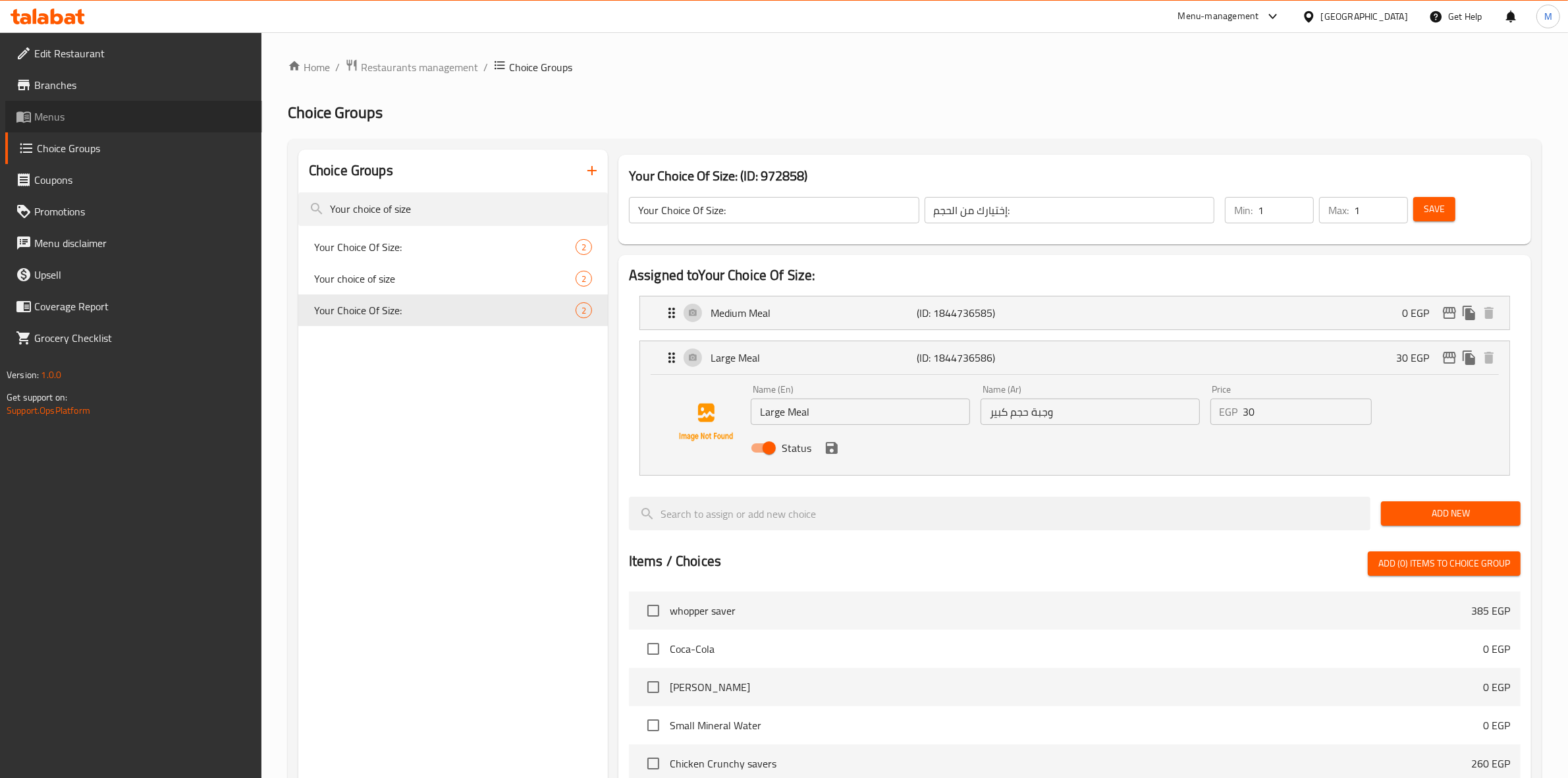
click at [67, 112] on span "Menus" at bounding box center [143, 117] width 218 height 16
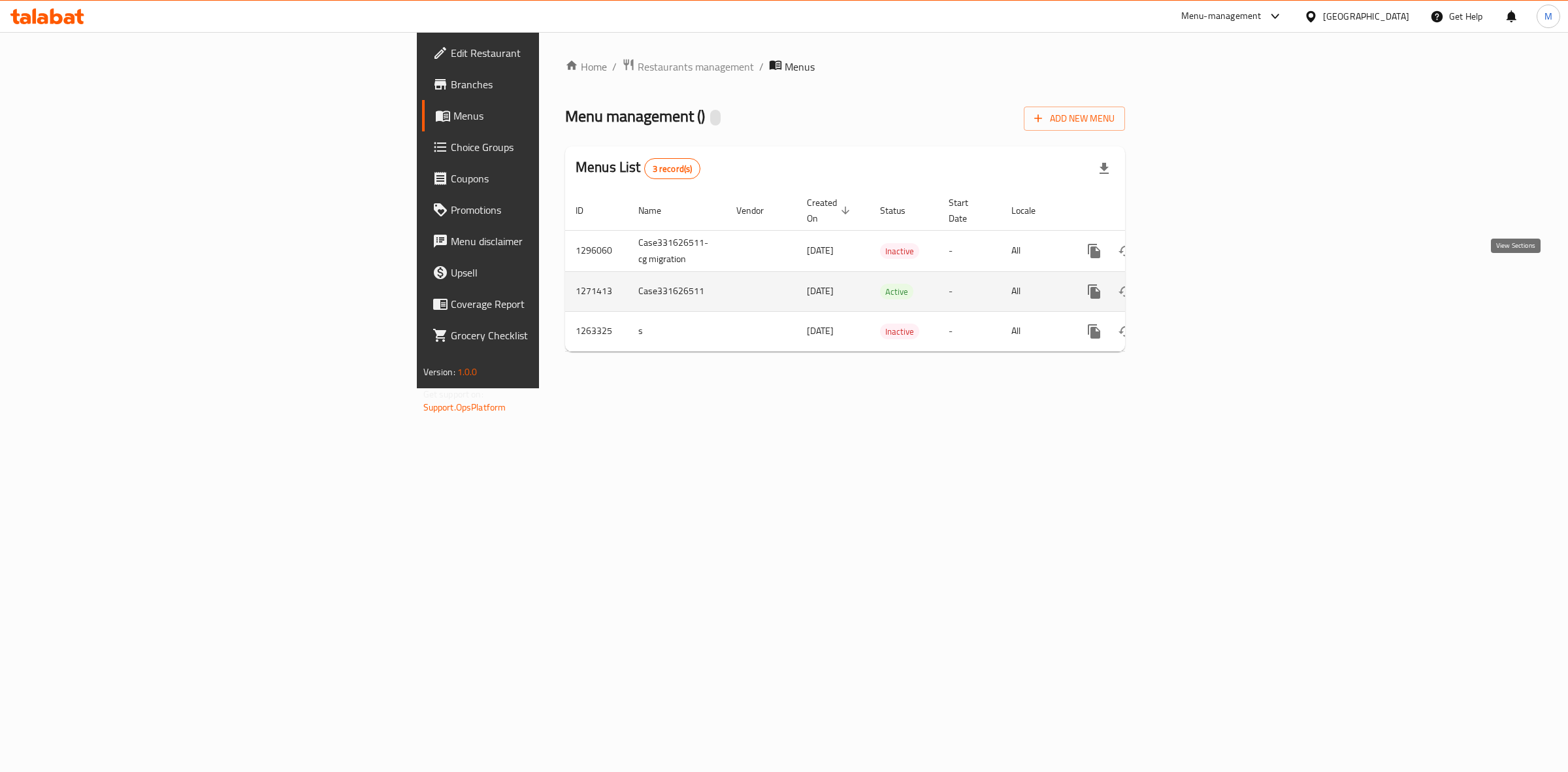
click at [1196, 284] on icon "enhanced table" at bounding box center [1189, 291] width 16 height 16
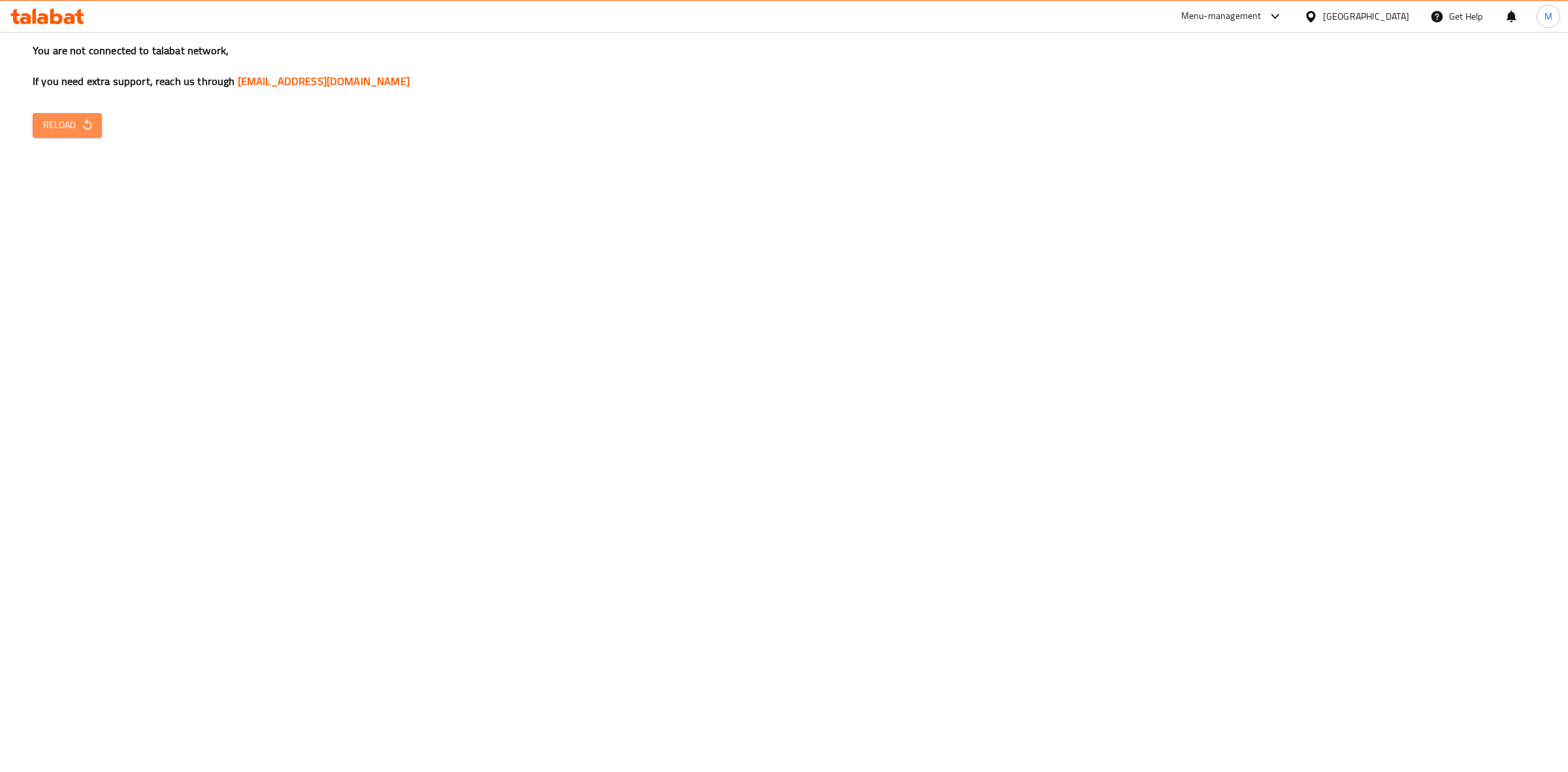
click at [64, 128] on span "Reload" at bounding box center [67, 125] width 49 height 16
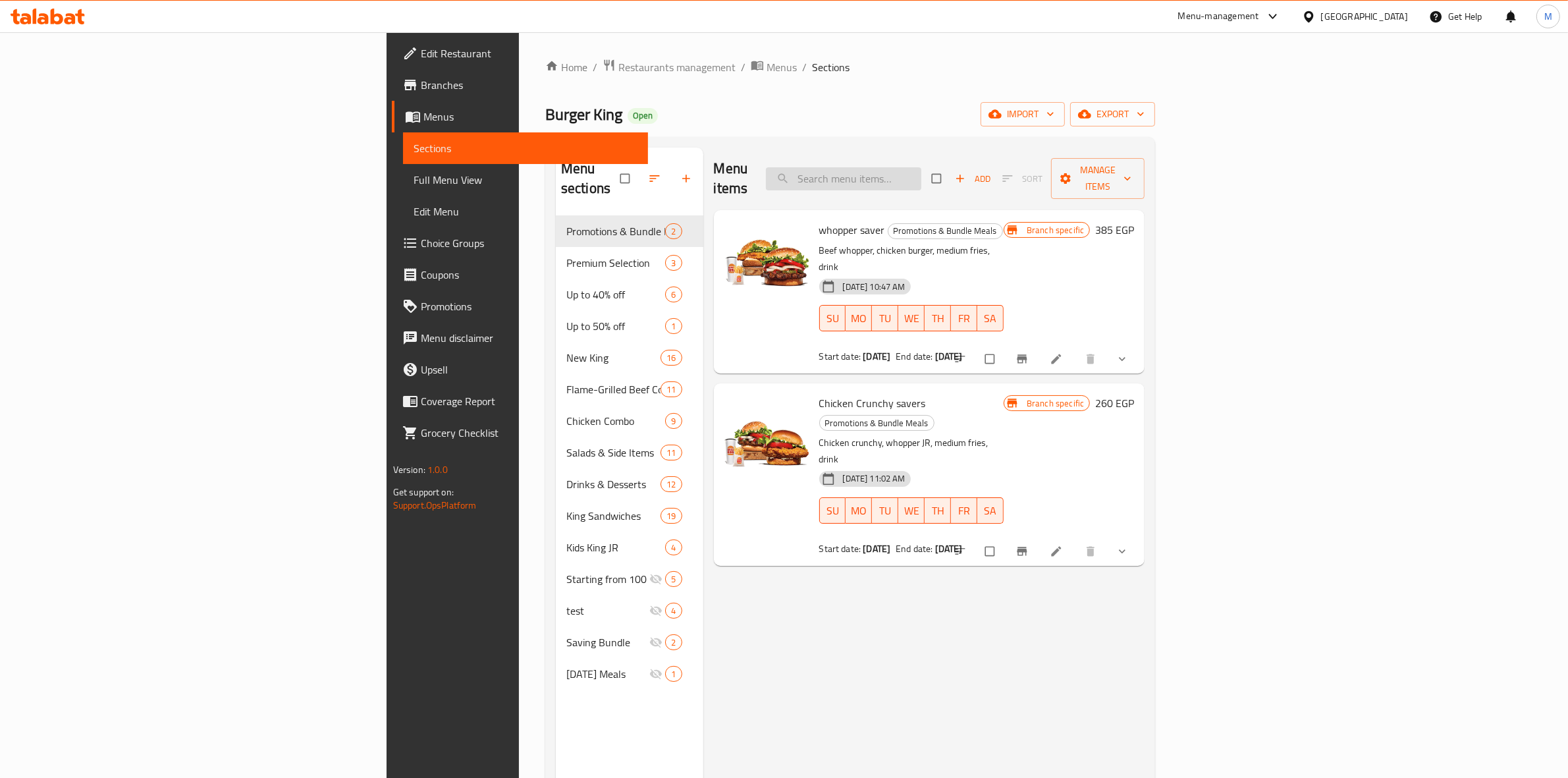
paste input "Chk. Whopper combo"
click at [922, 174] on input "Chk. Whopper combo" at bounding box center [843, 178] width 156 height 23
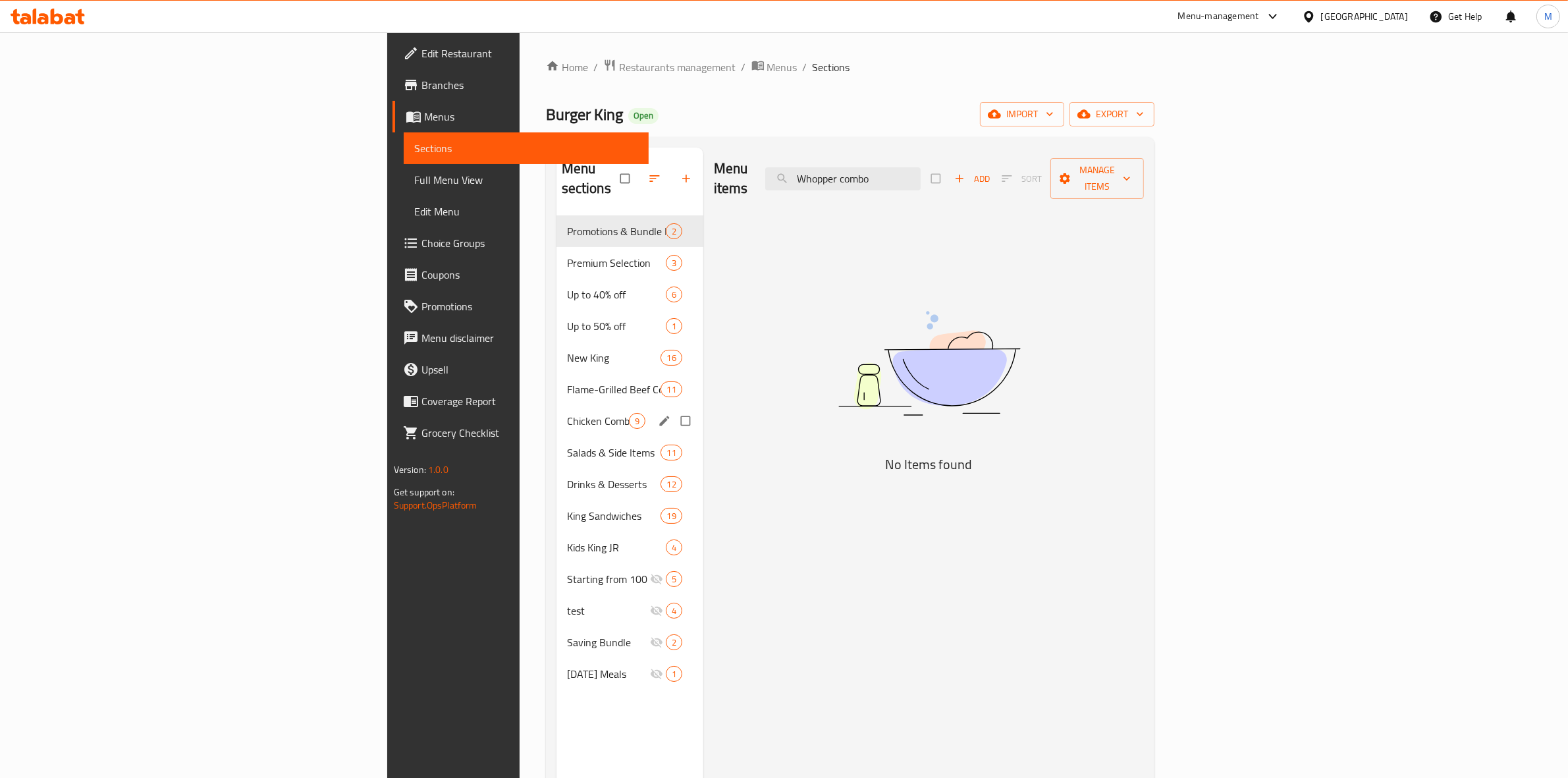
type input "Whopper combo"
click at [557, 412] on div "Chicken Combo 9" at bounding box center [630, 421] width 147 height 31
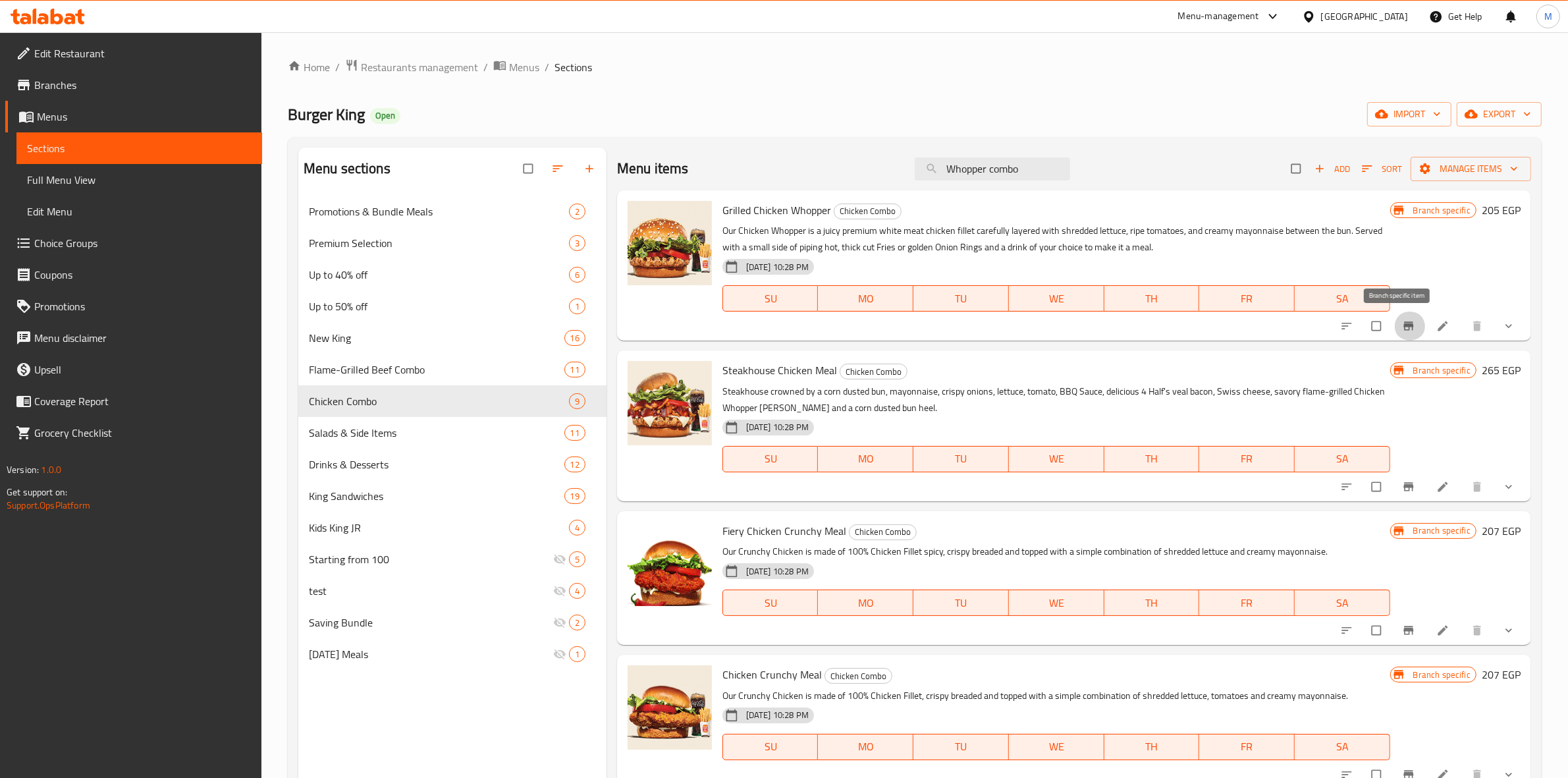
click at [1402, 324] on icon "Branch-specific-item" at bounding box center [1409, 326] width 14 height 14
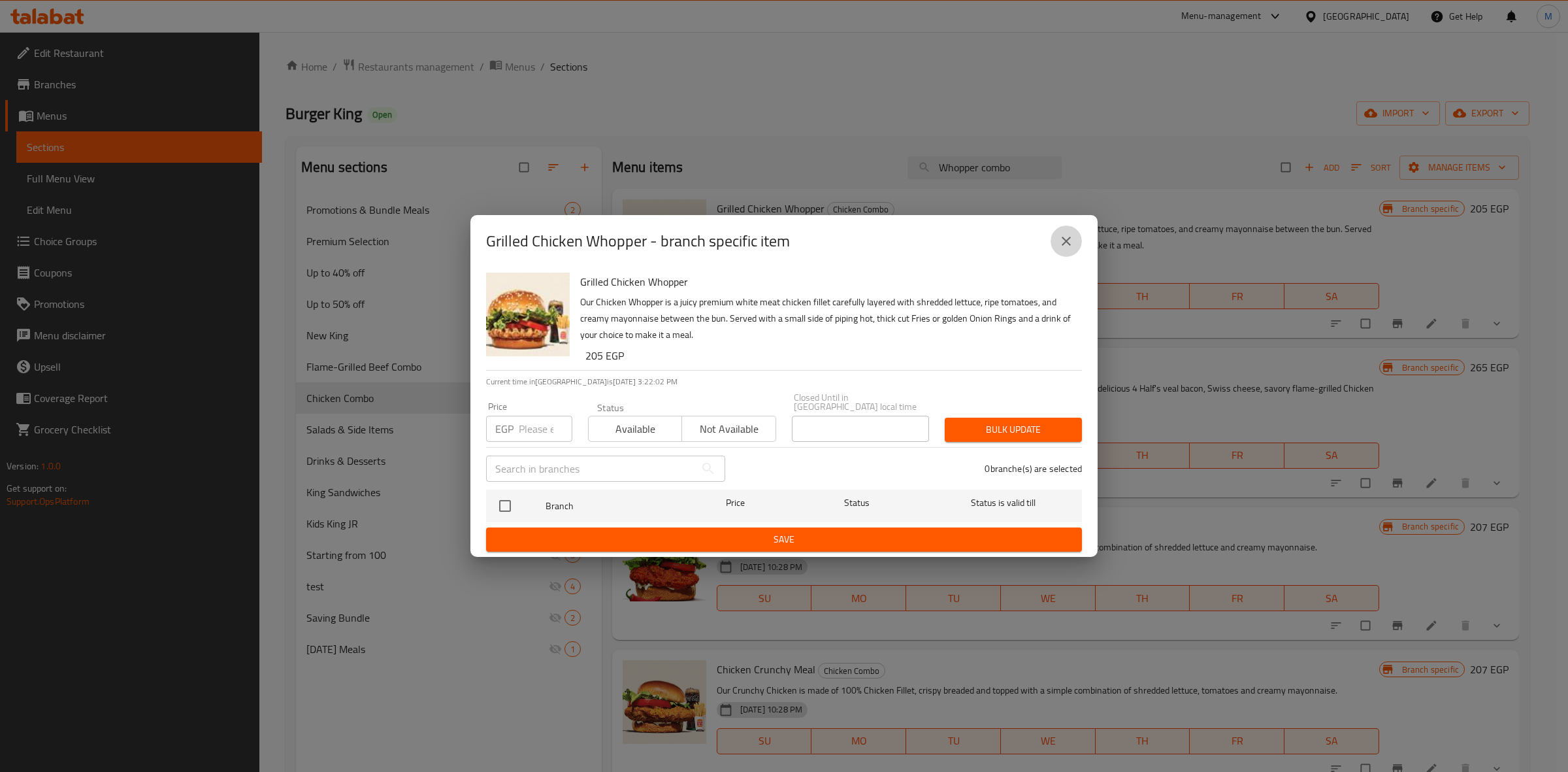
click at [1066, 247] on icon "close" at bounding box center [1066, 241] width 16 height 16
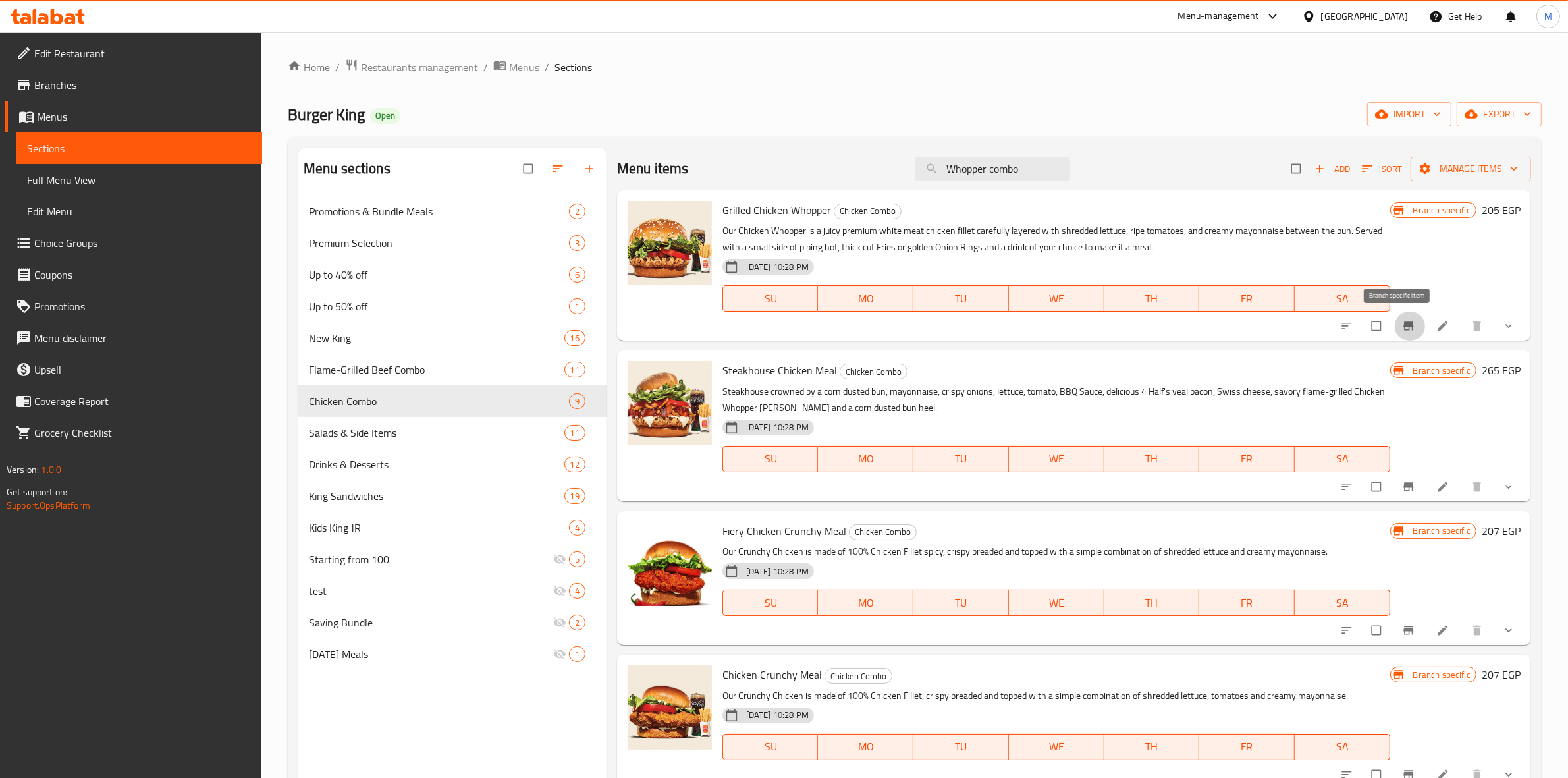
click at [1404, 325] on icon "Branch-specific-item" at bounding box center [1409, 326] width 10 height 9
click at [969, 171] on input "بن" at bounding box center [992, 169] width 156 height 23
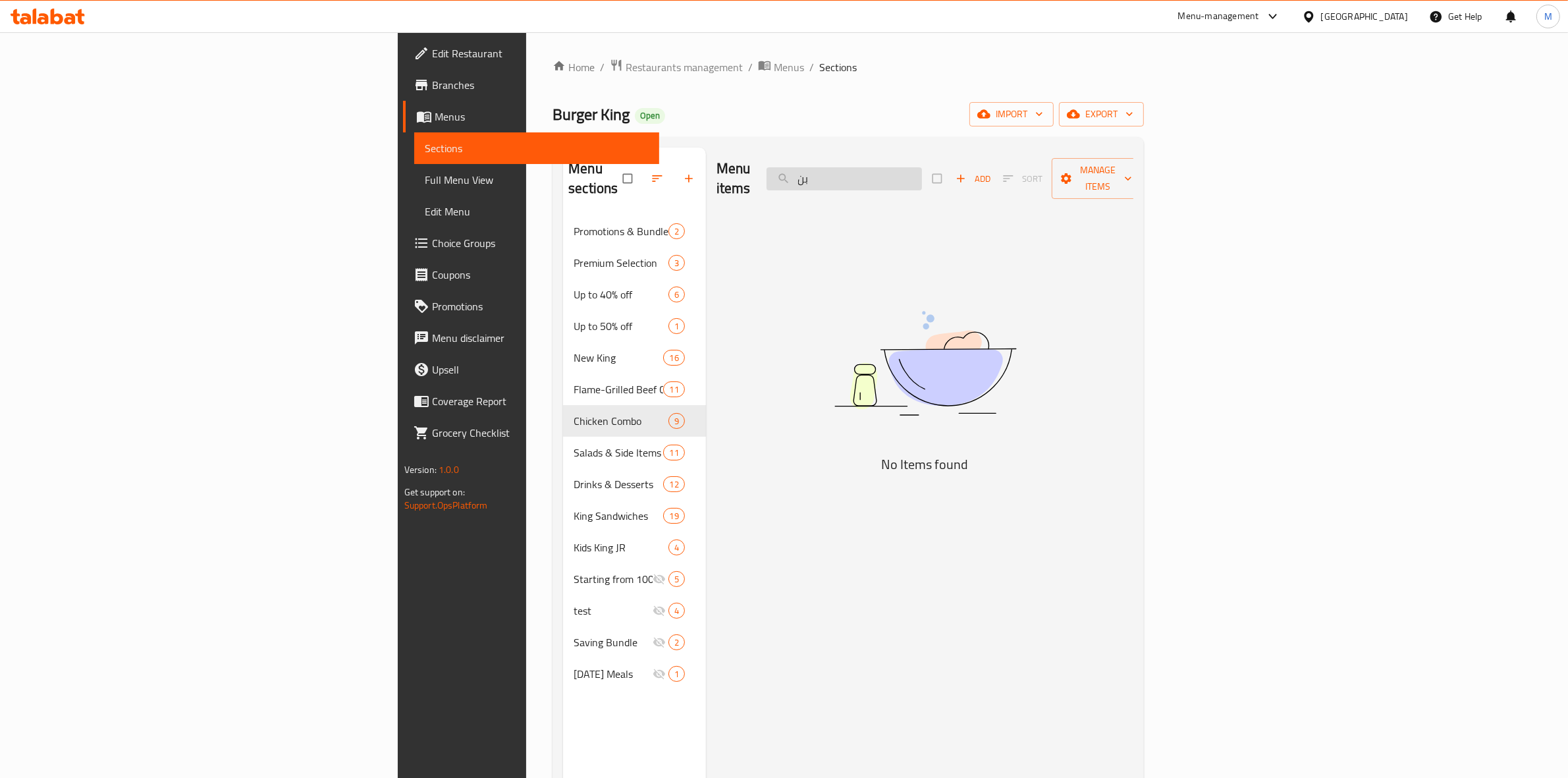
type input "ب"
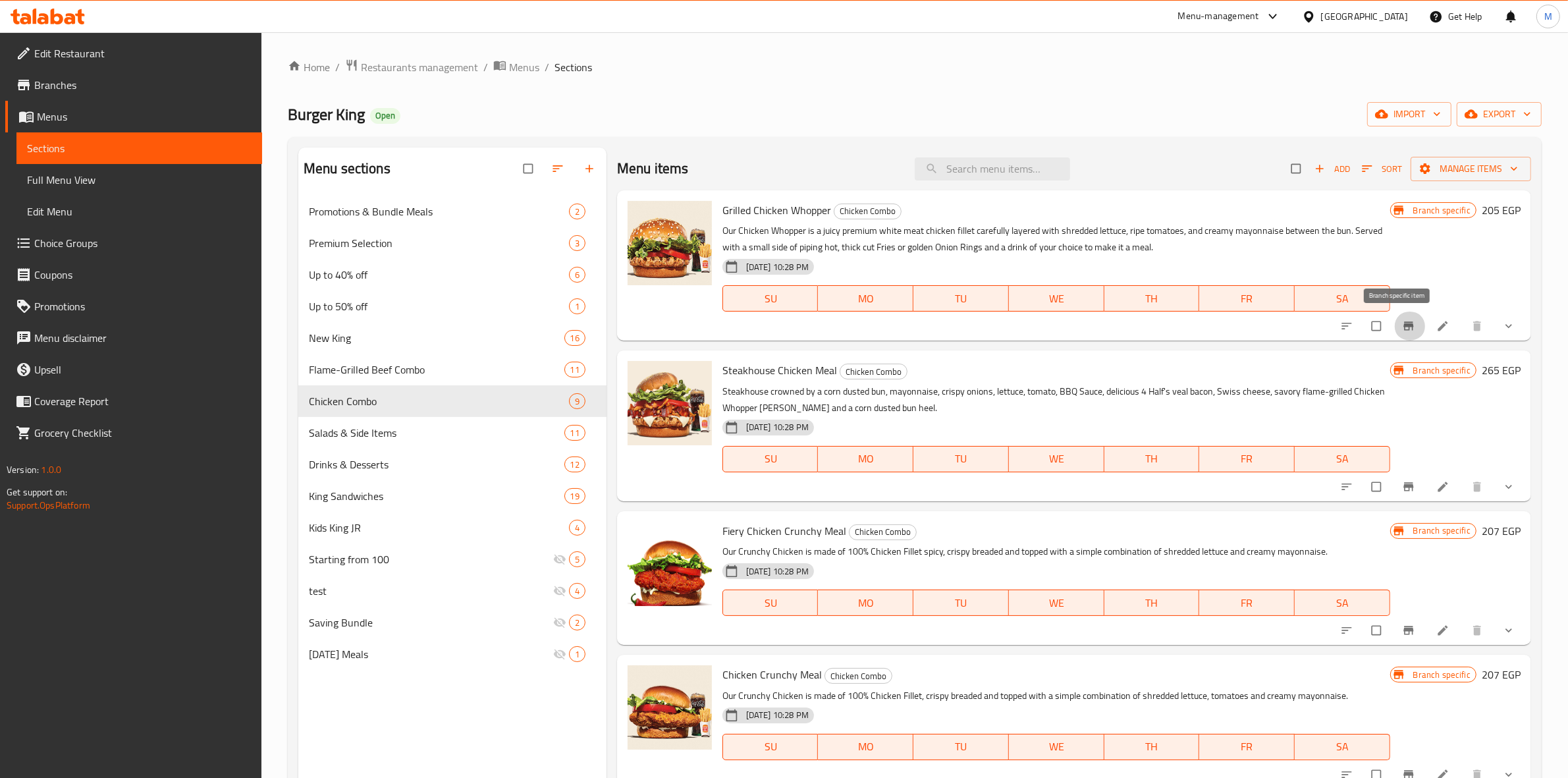
click at [1402, 329] on icon "Branch-specific-item" at bounding box center [1409, 326] width 14 height 14
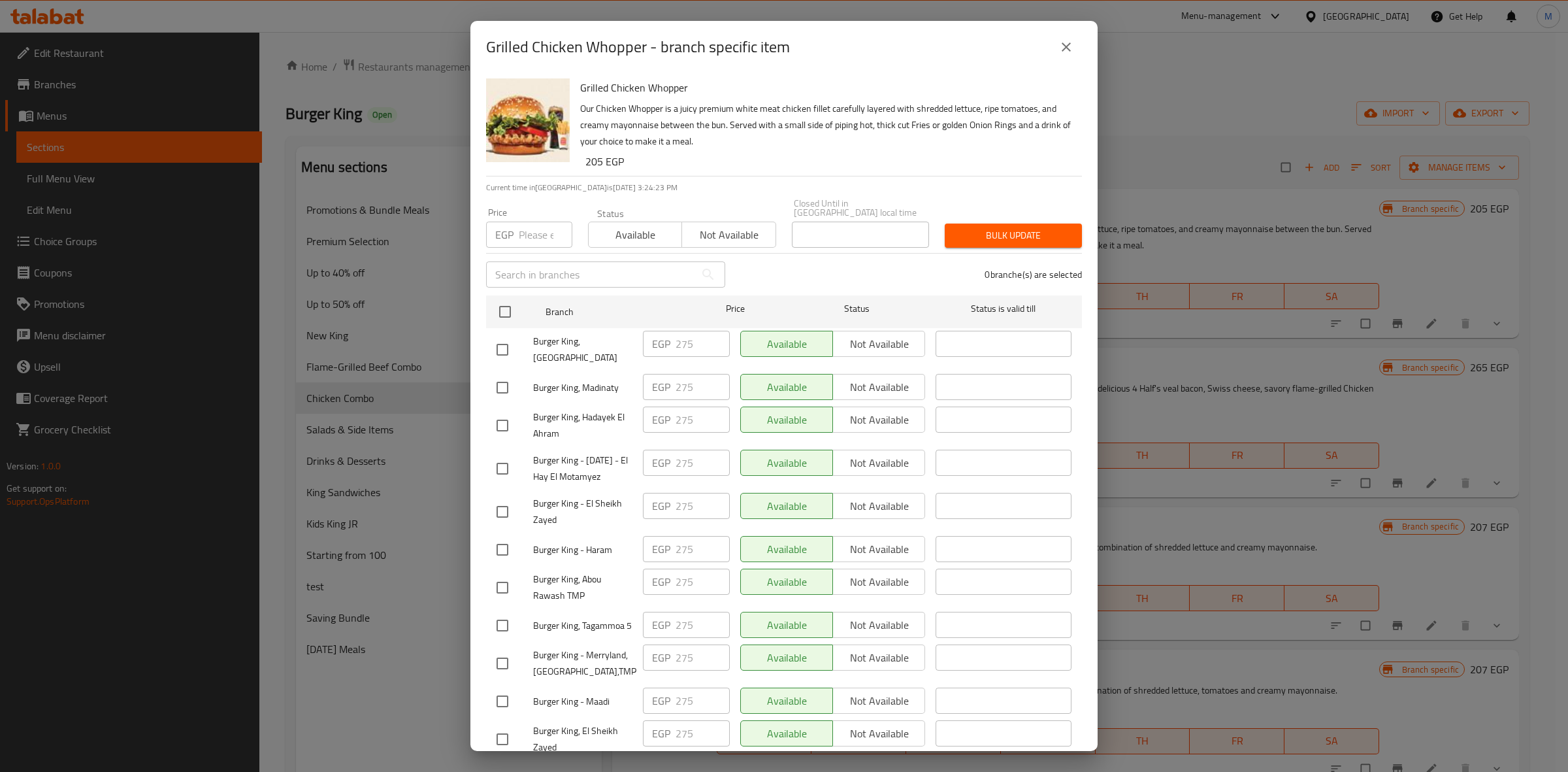
click at [536, 222] on input "number" at bounding box center [545, 234] width 54 height 26
type input "290"
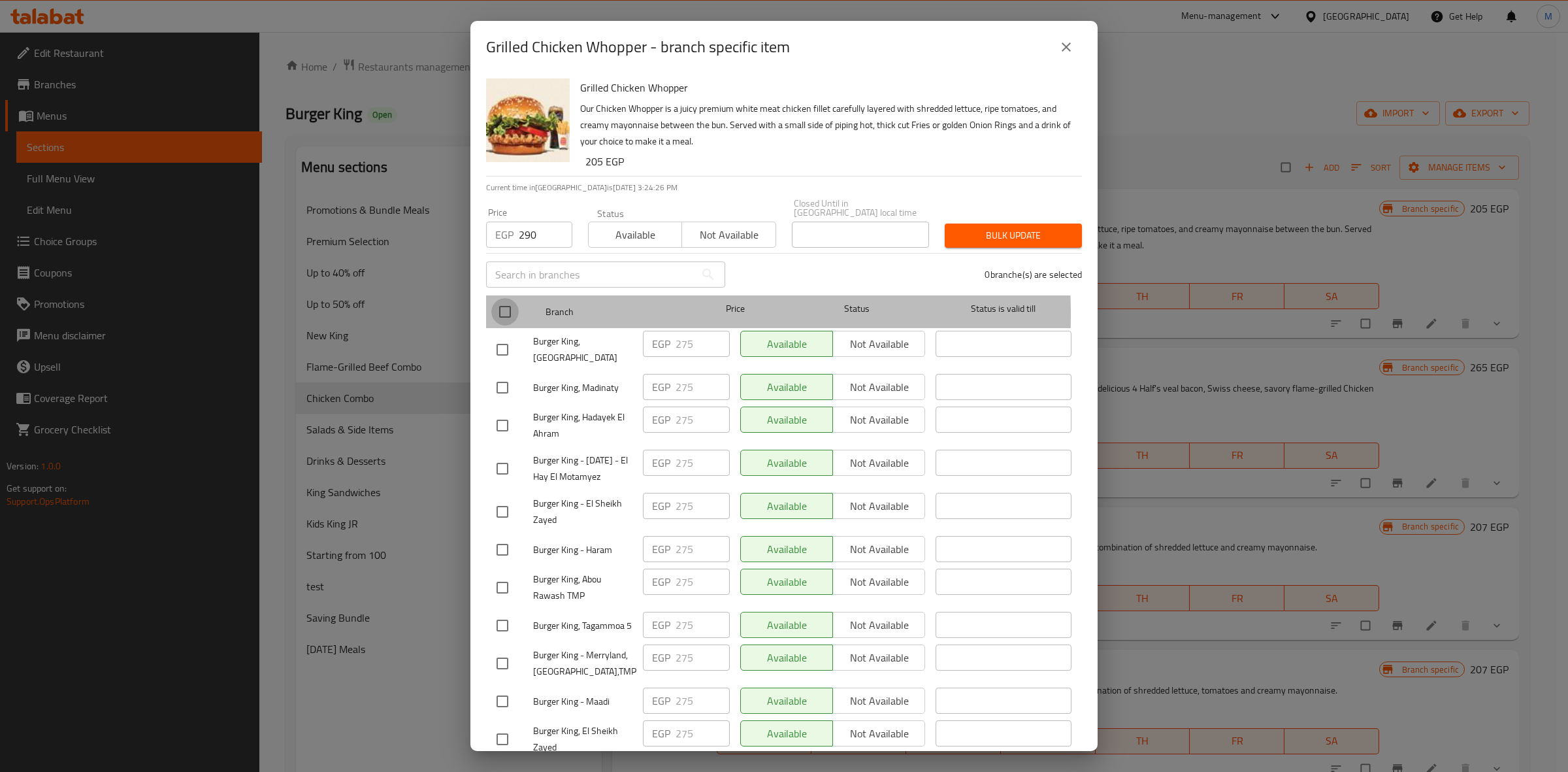
click at [510, 306] on input "checkbox" at bounding box center [505, 311] width 28 height 28
checkbox input "true"
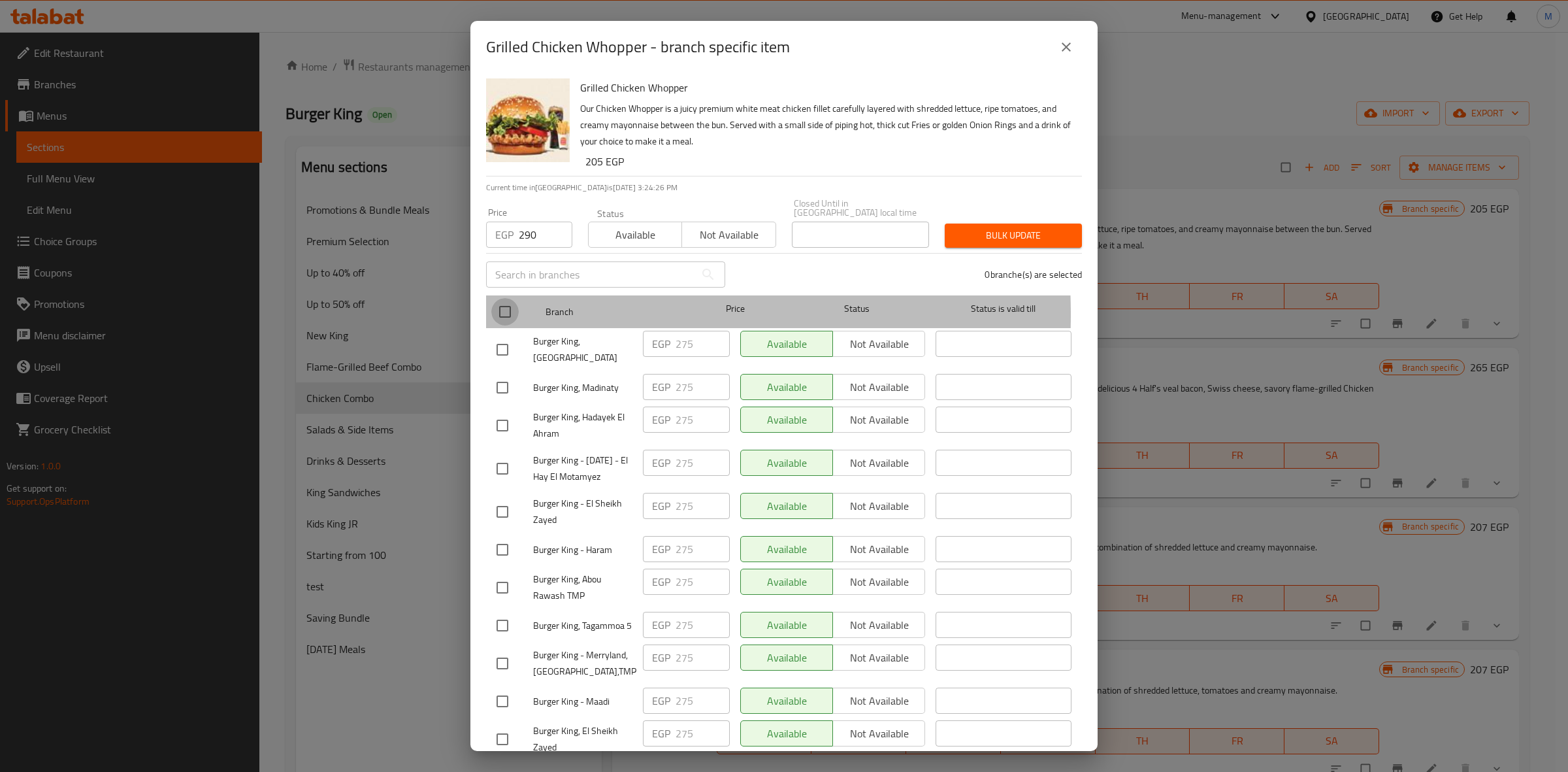
checkbox input "true"
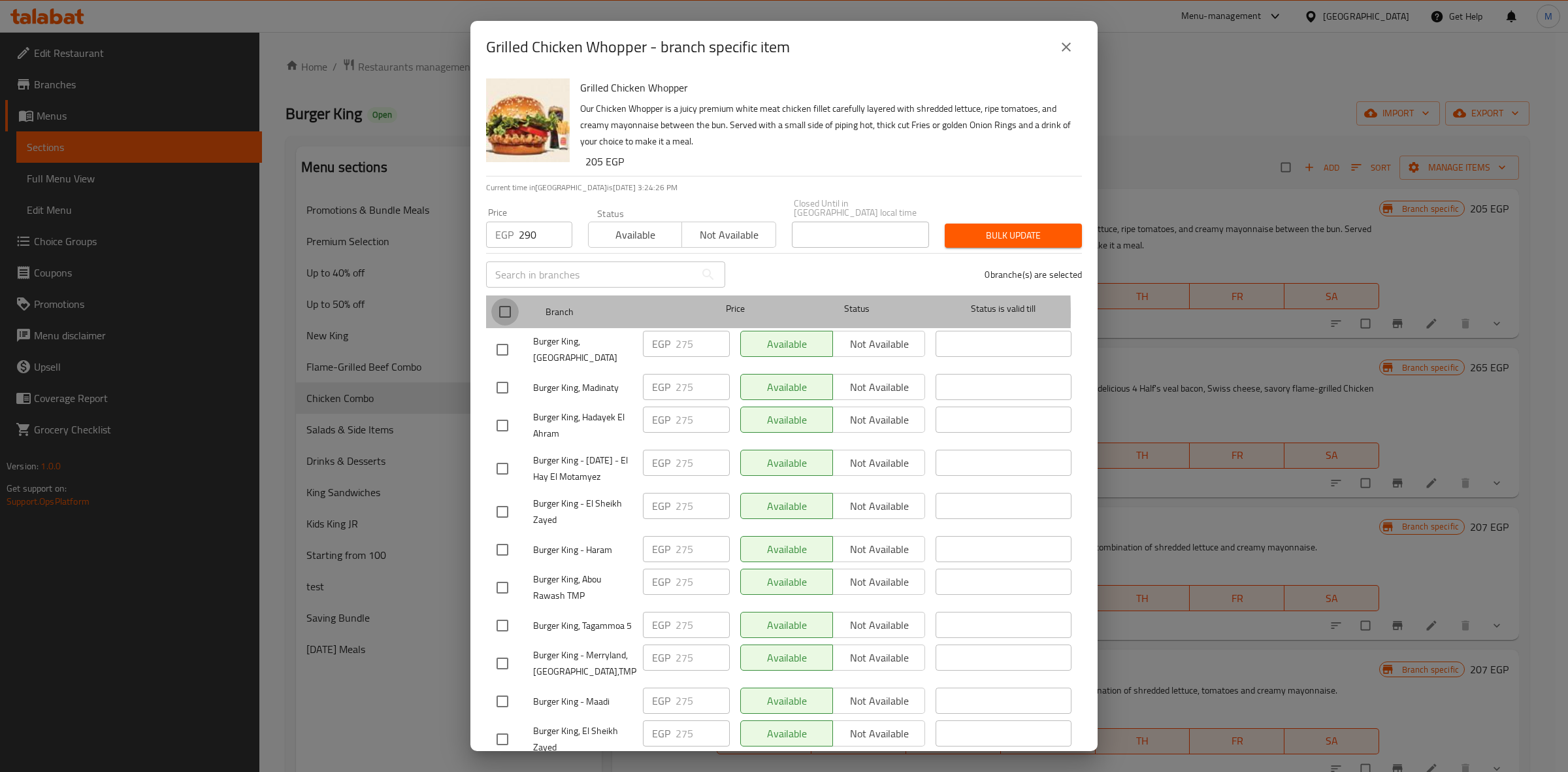
checkbox input "true"
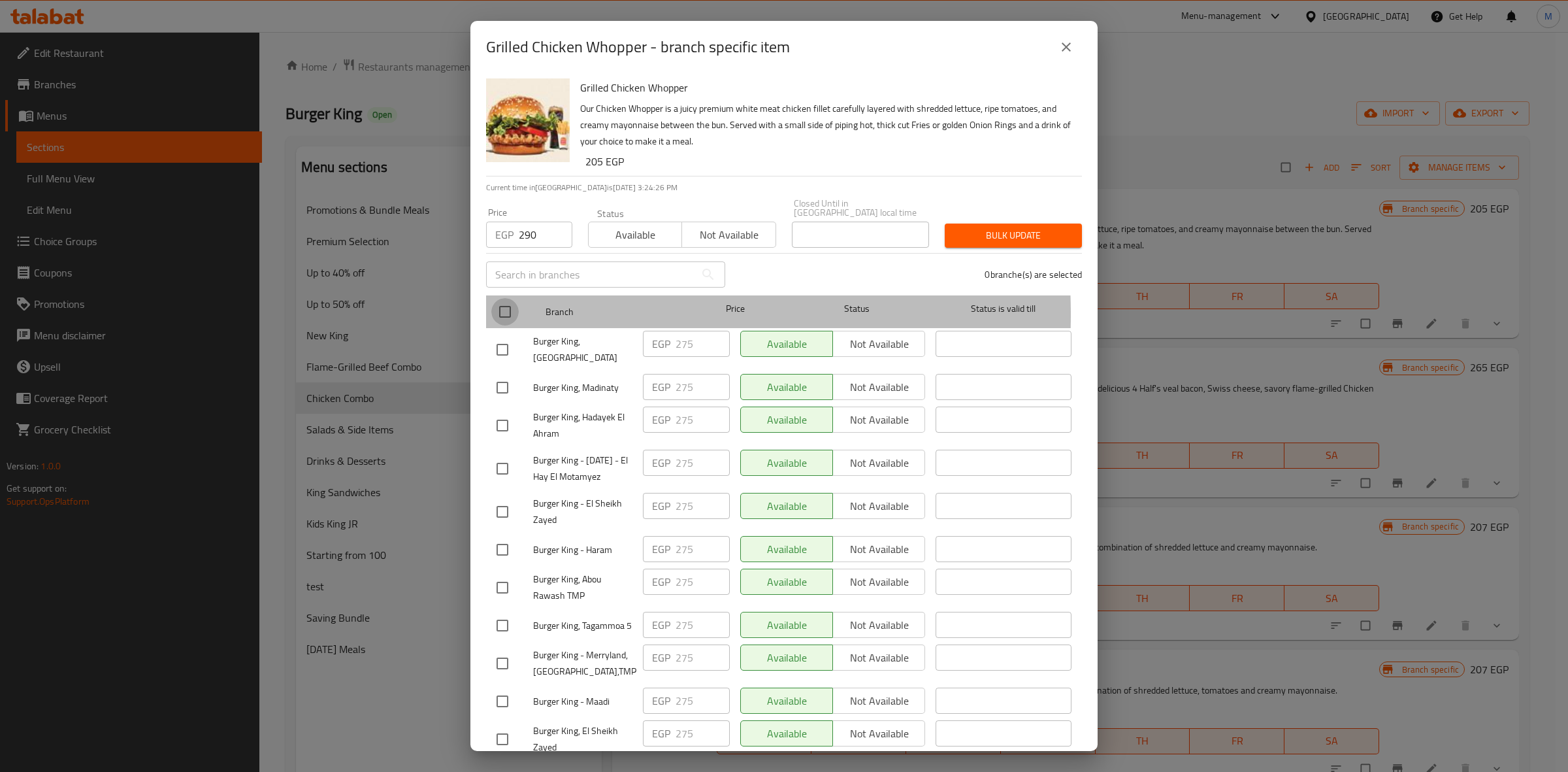
checkbox input "true"
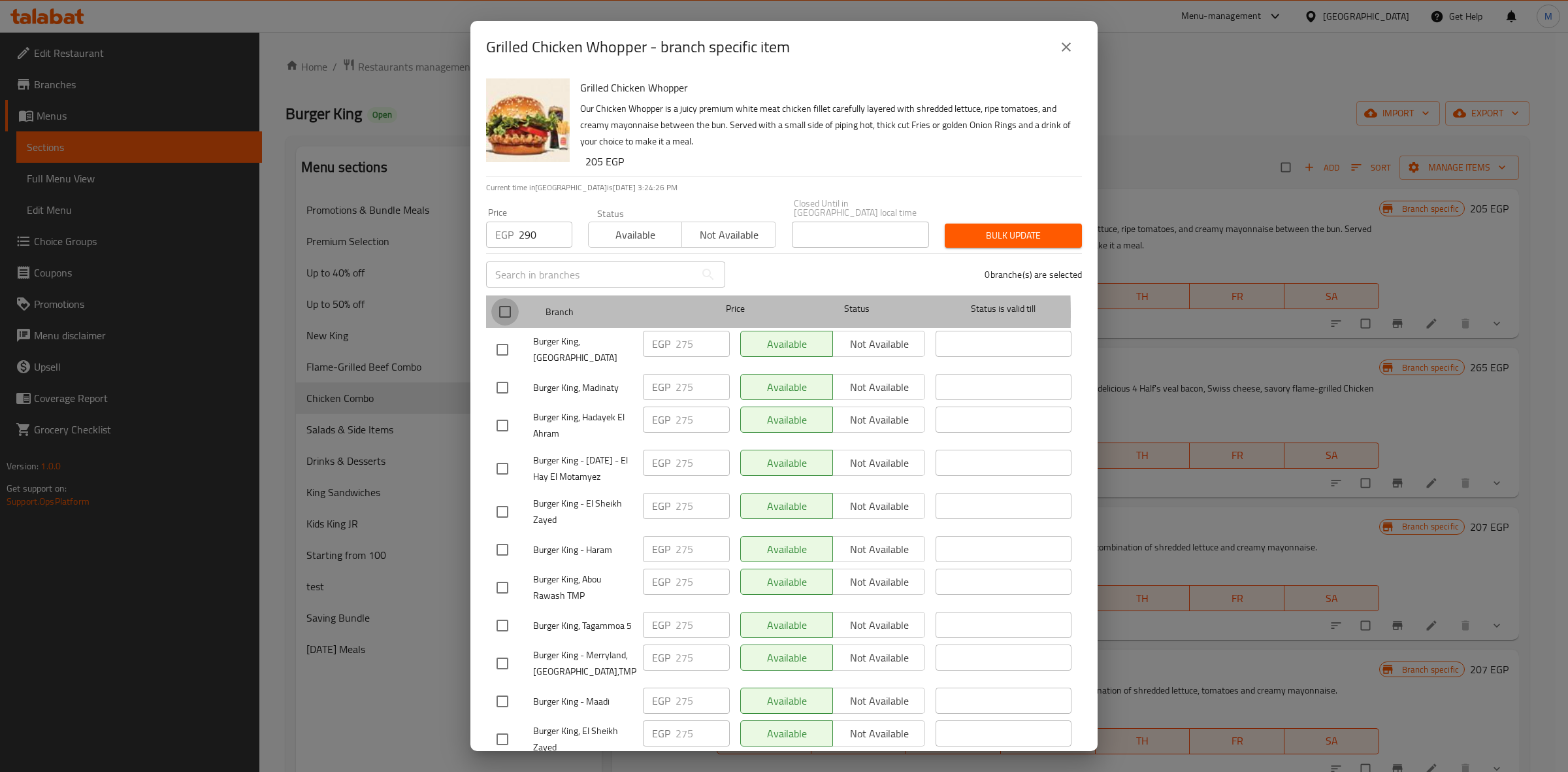
checkbox input "true"
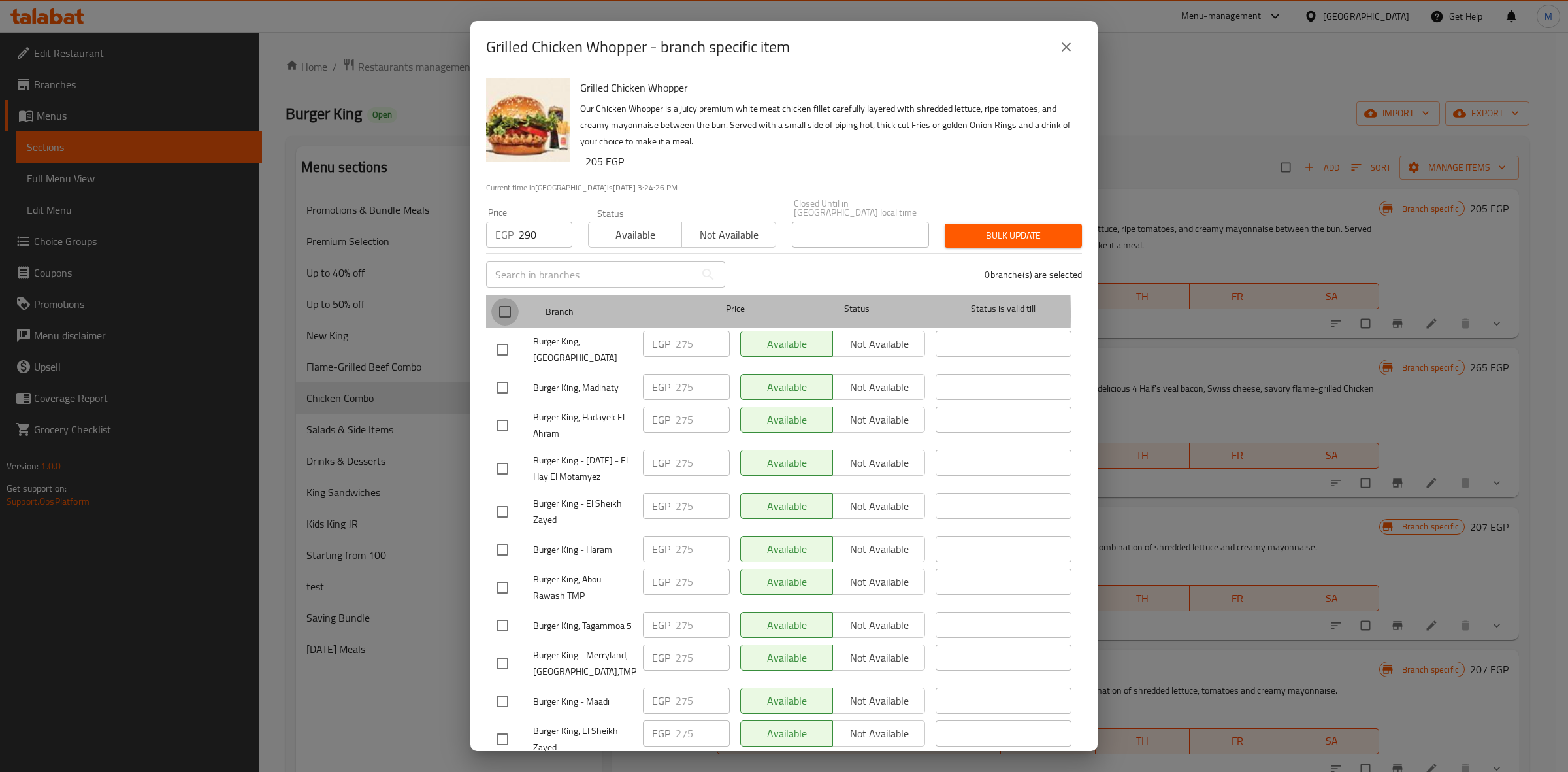
checkbox input "true"
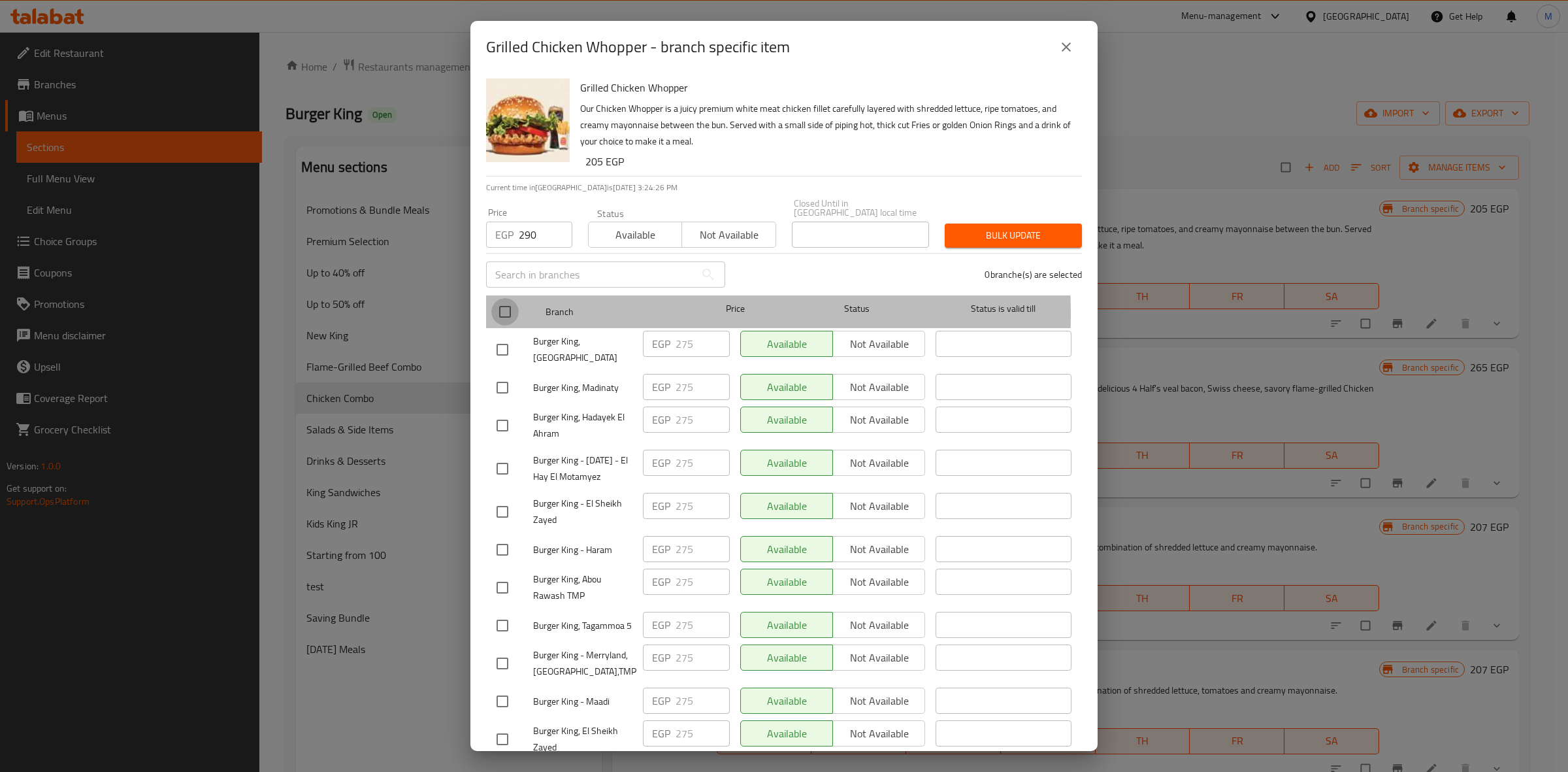
checkbox input "true"
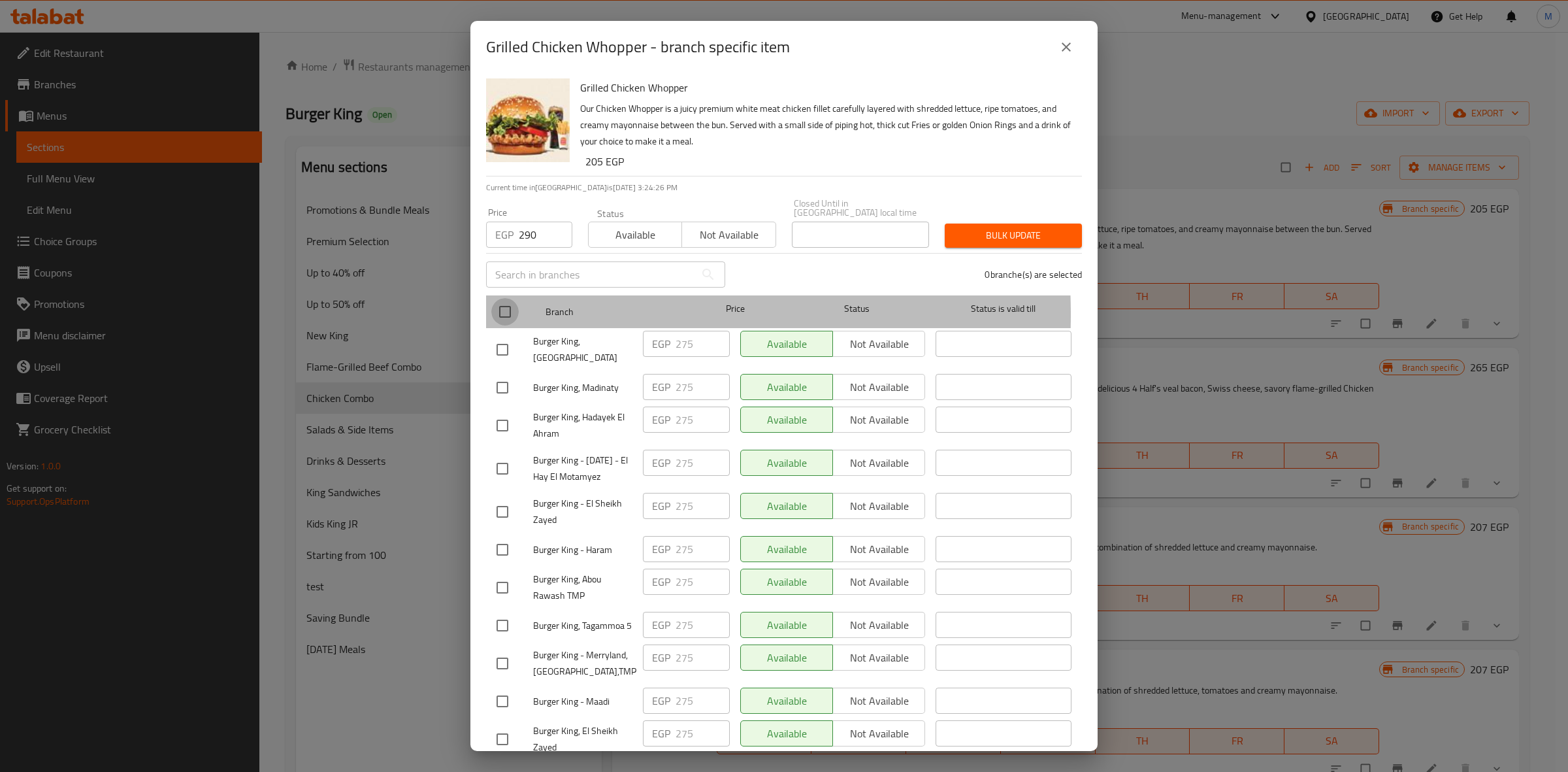
checkbox input "true"
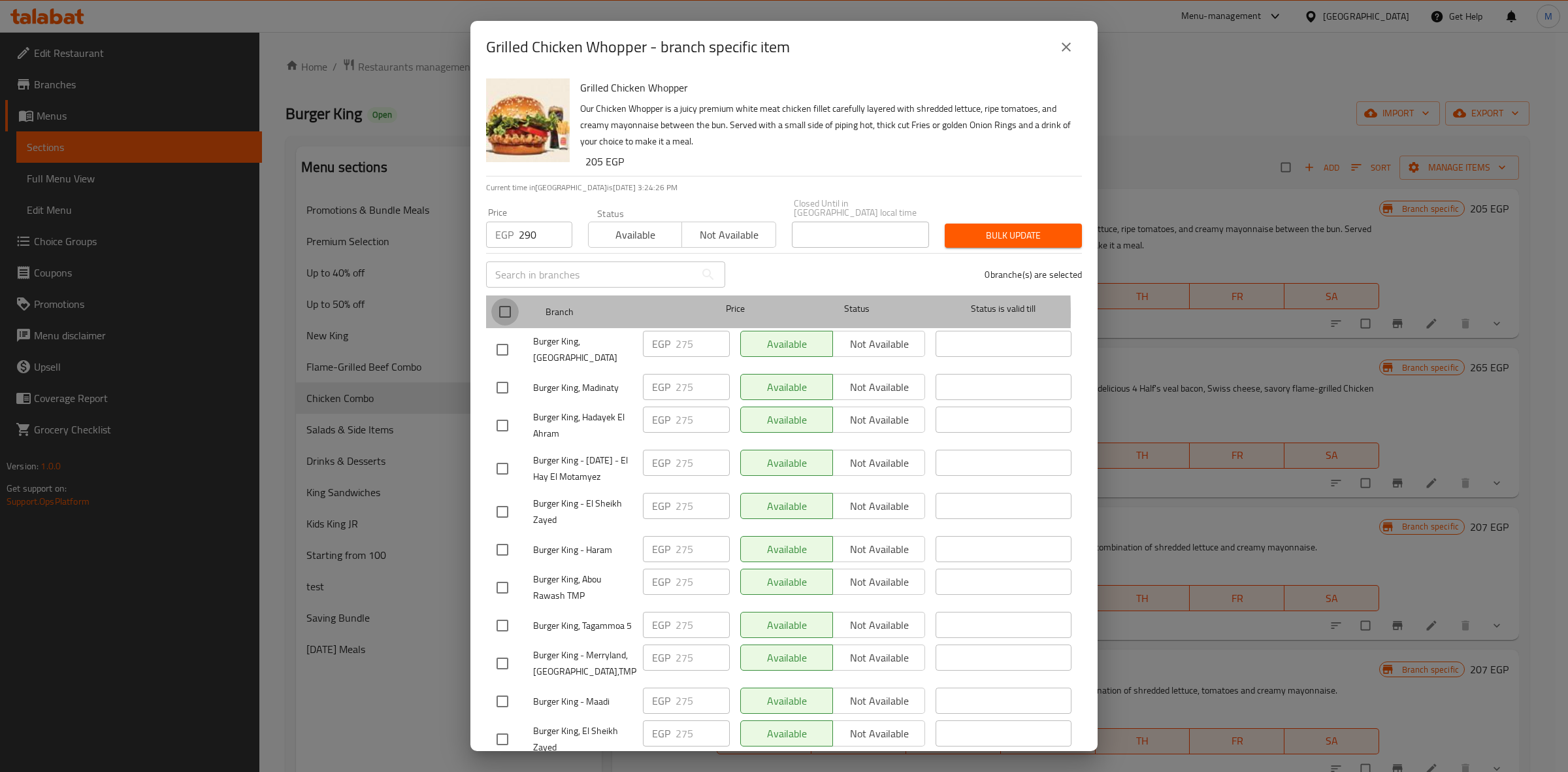
checkbox input "true"
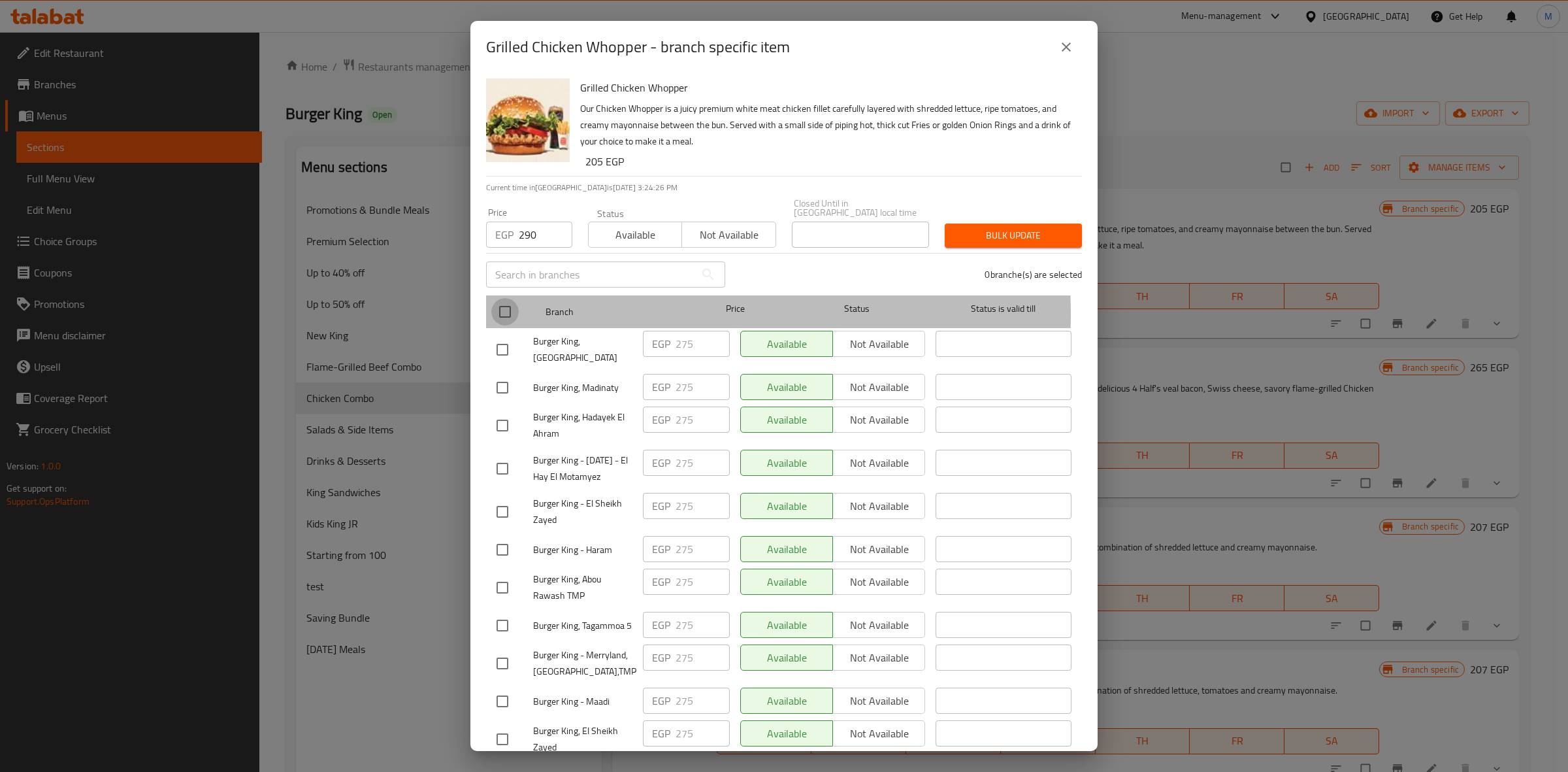
checkbox input "true"
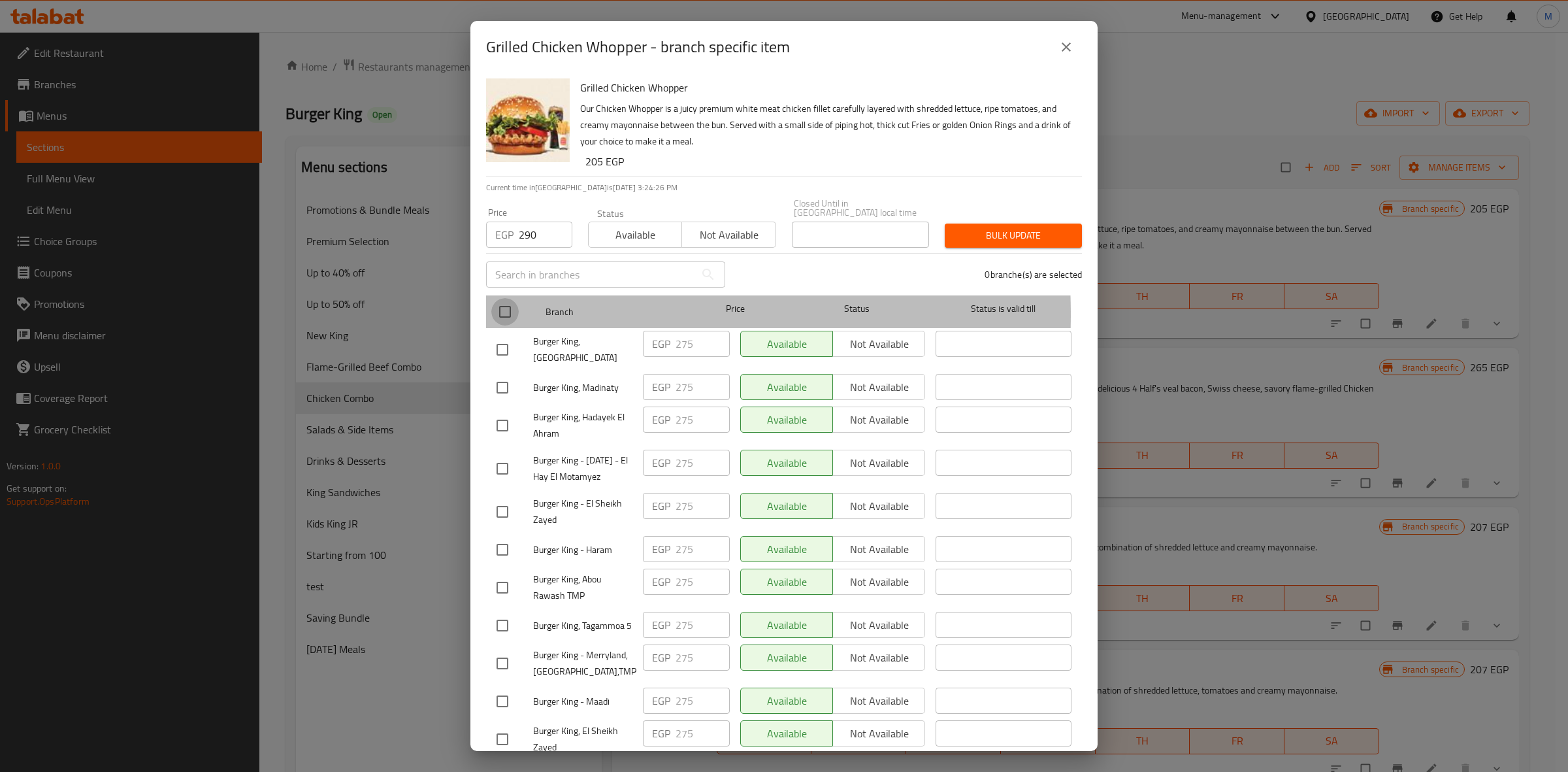
checkbox input "true"
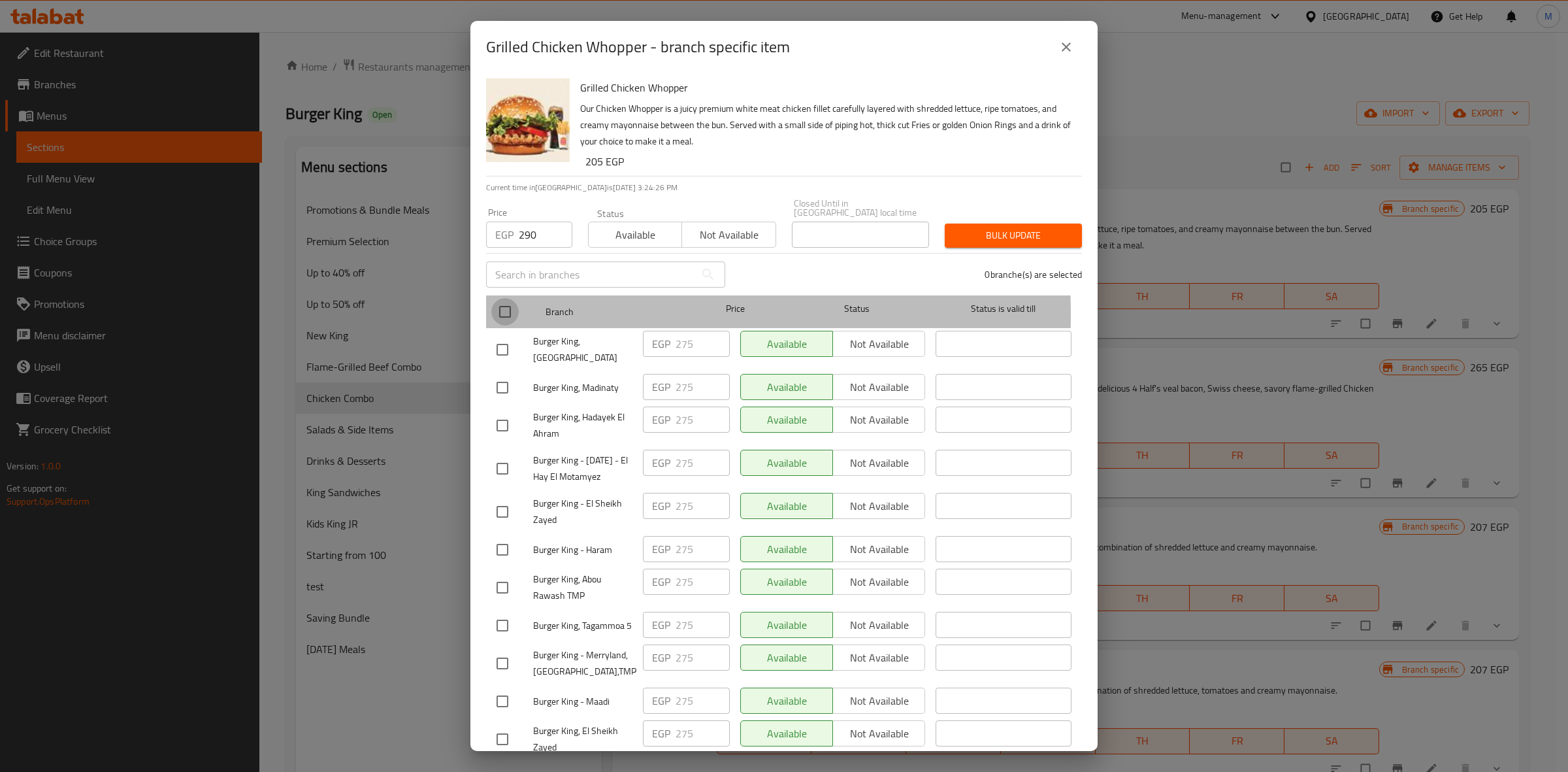
checkbox input "true"
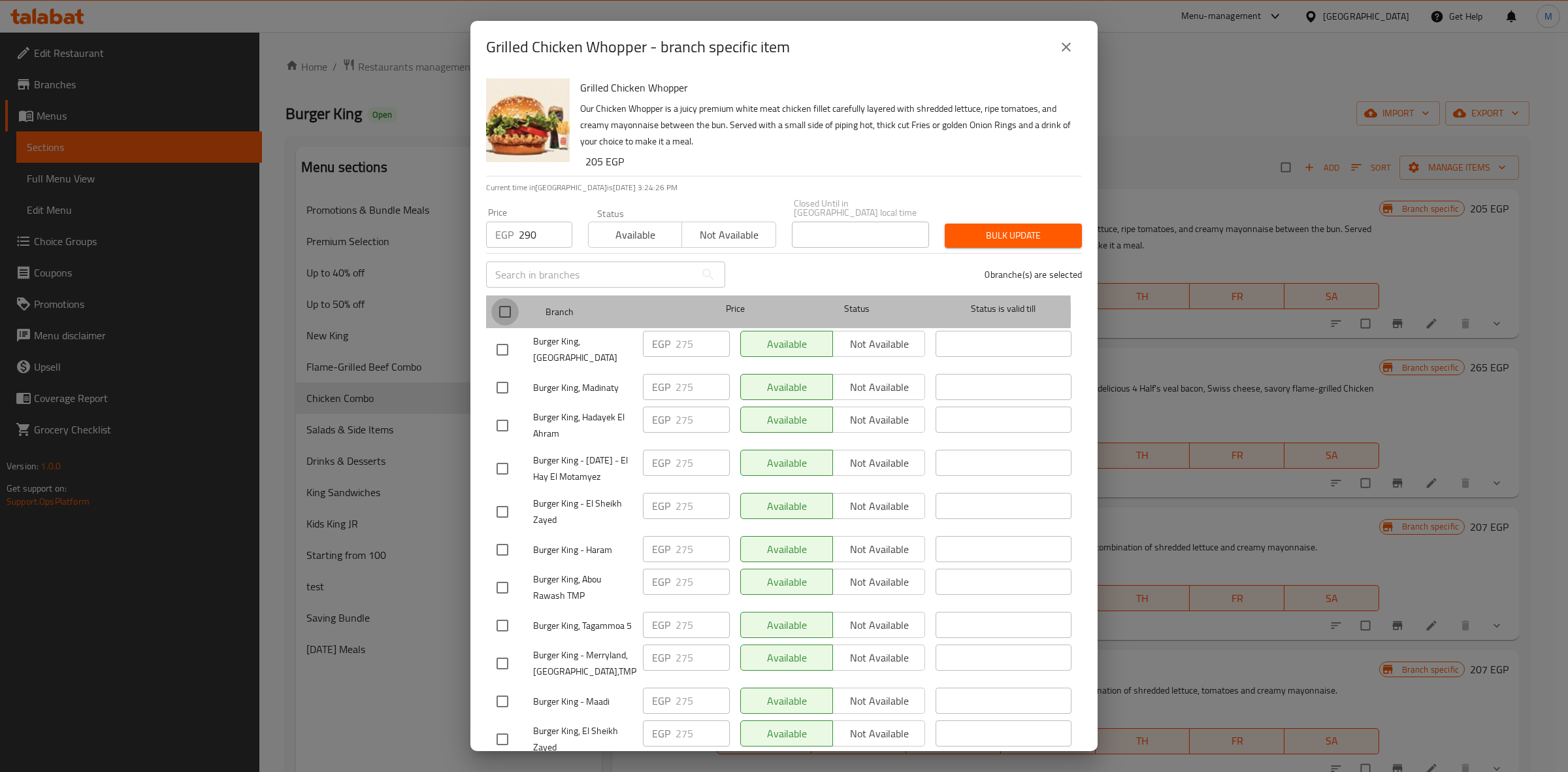
checkbox input "true"
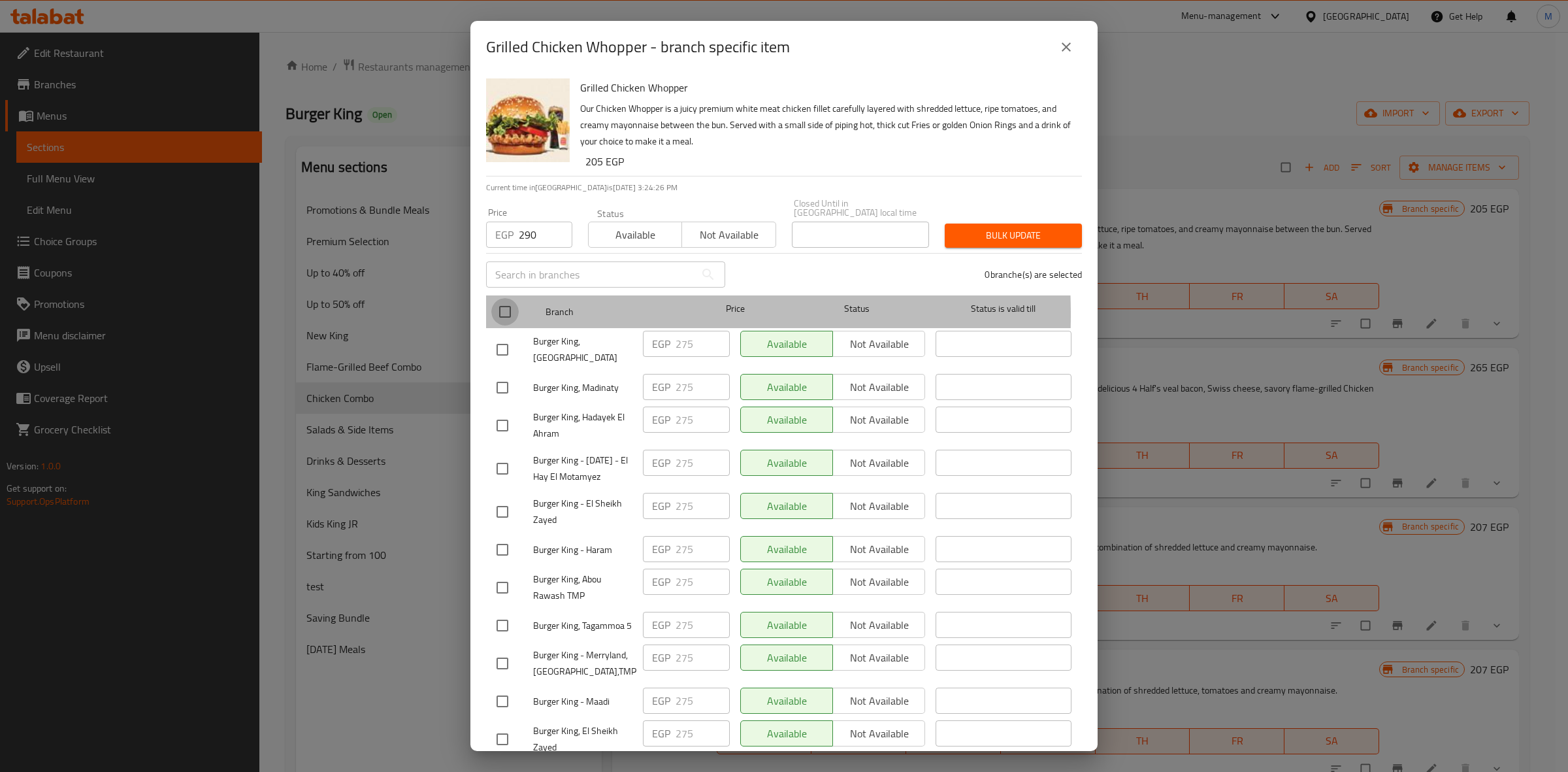
checkbox input "true"
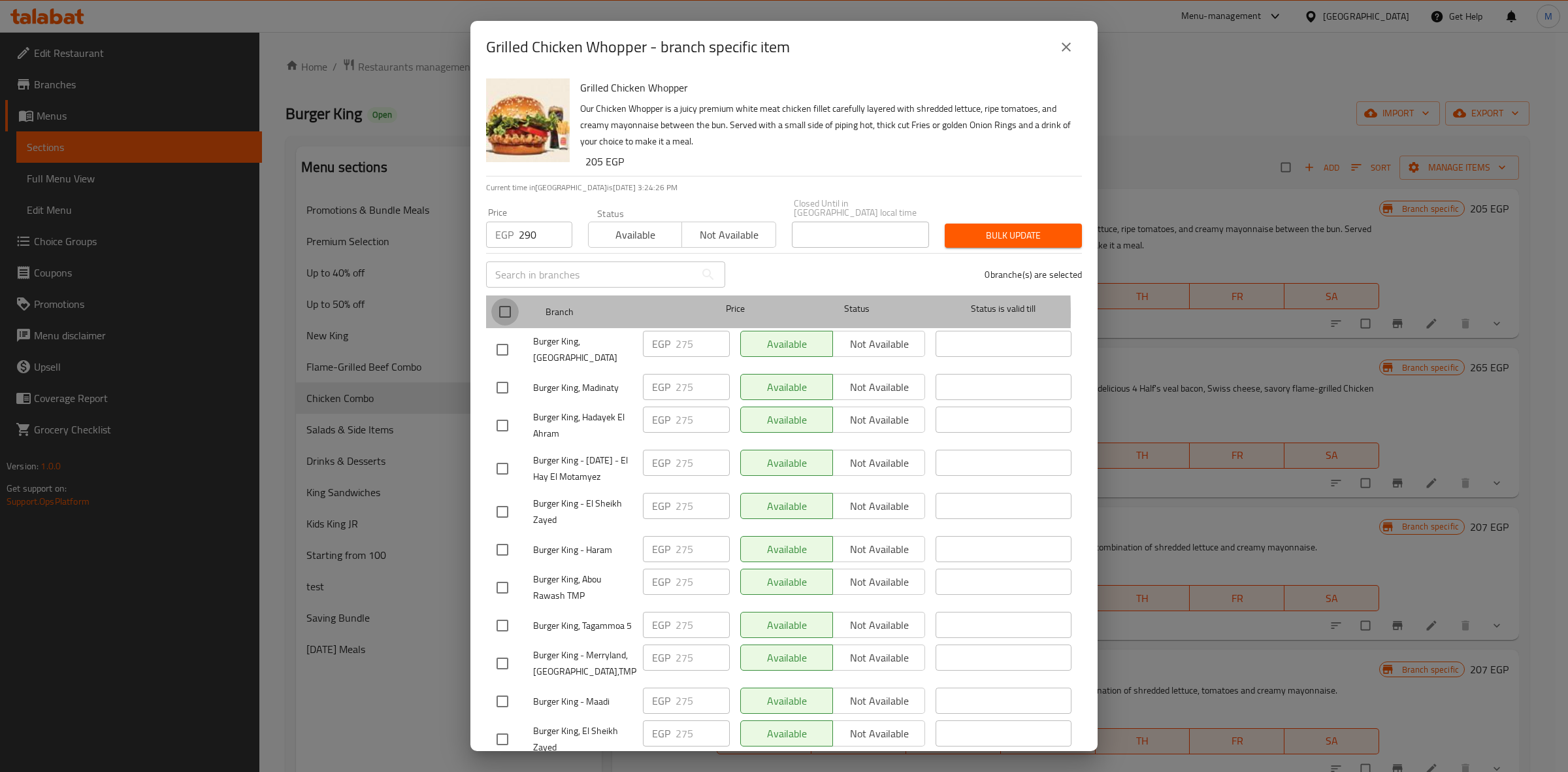
checkbox input "true"
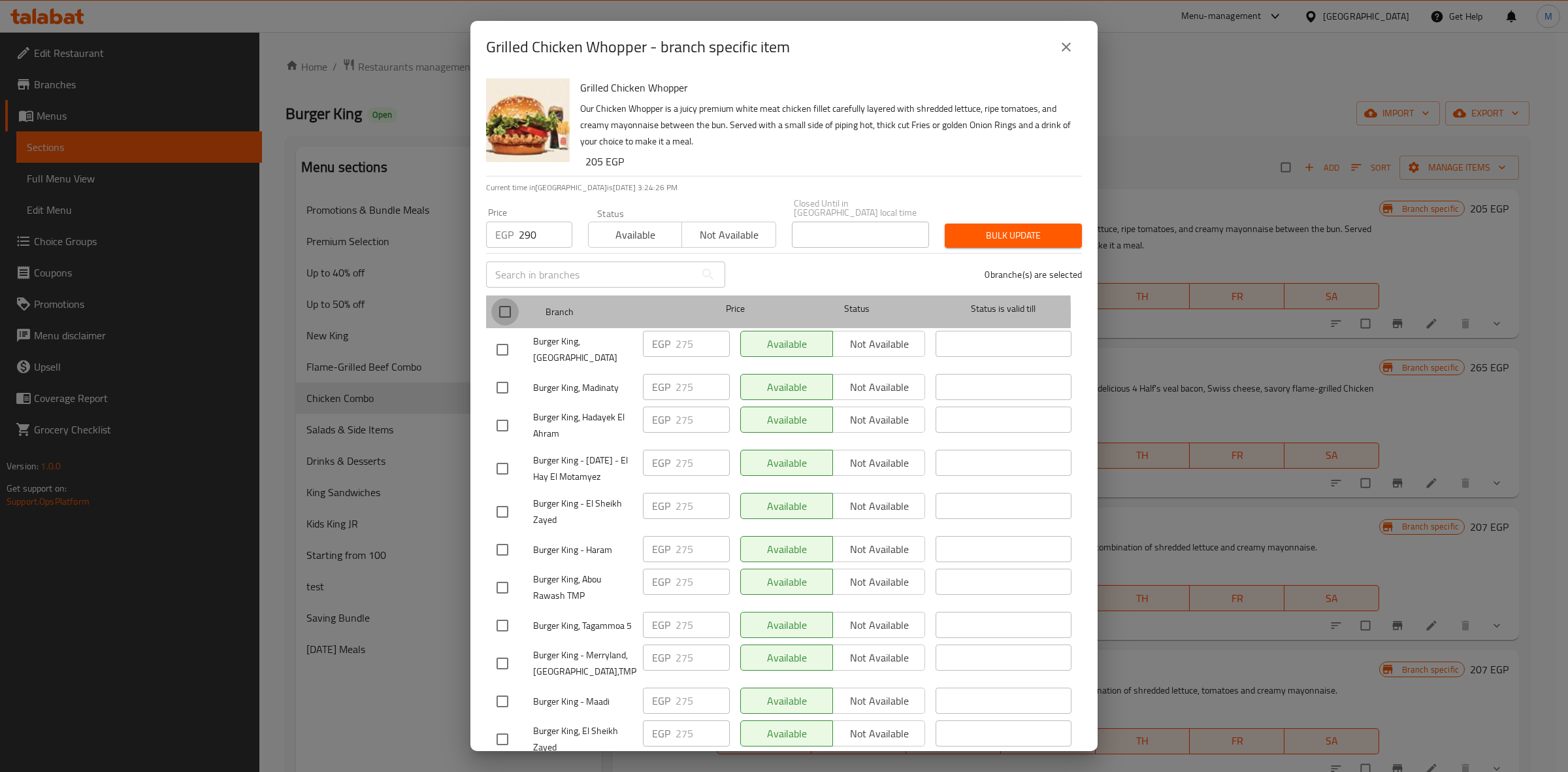
checkbox input "true"
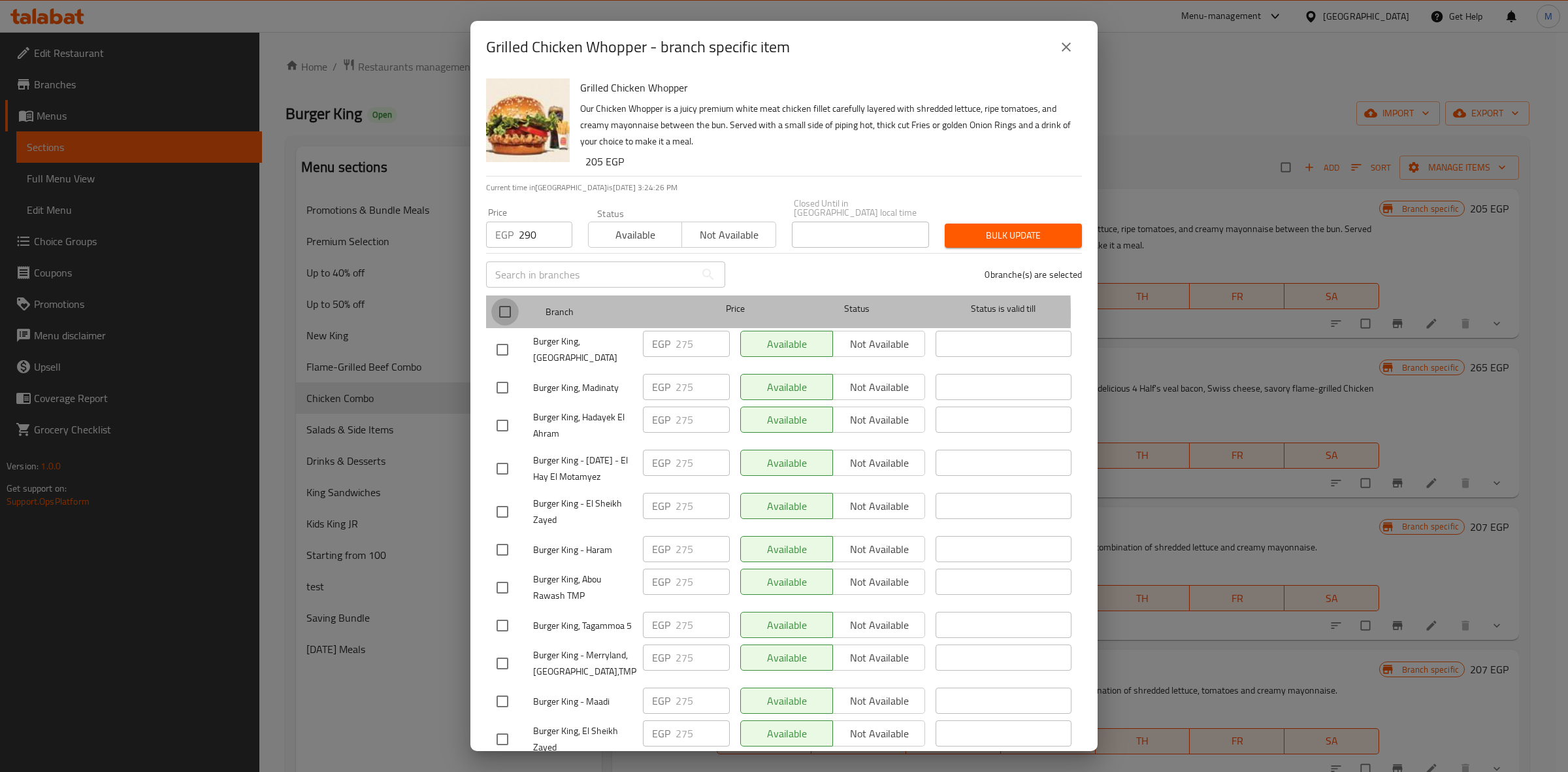
checkbox input "true"
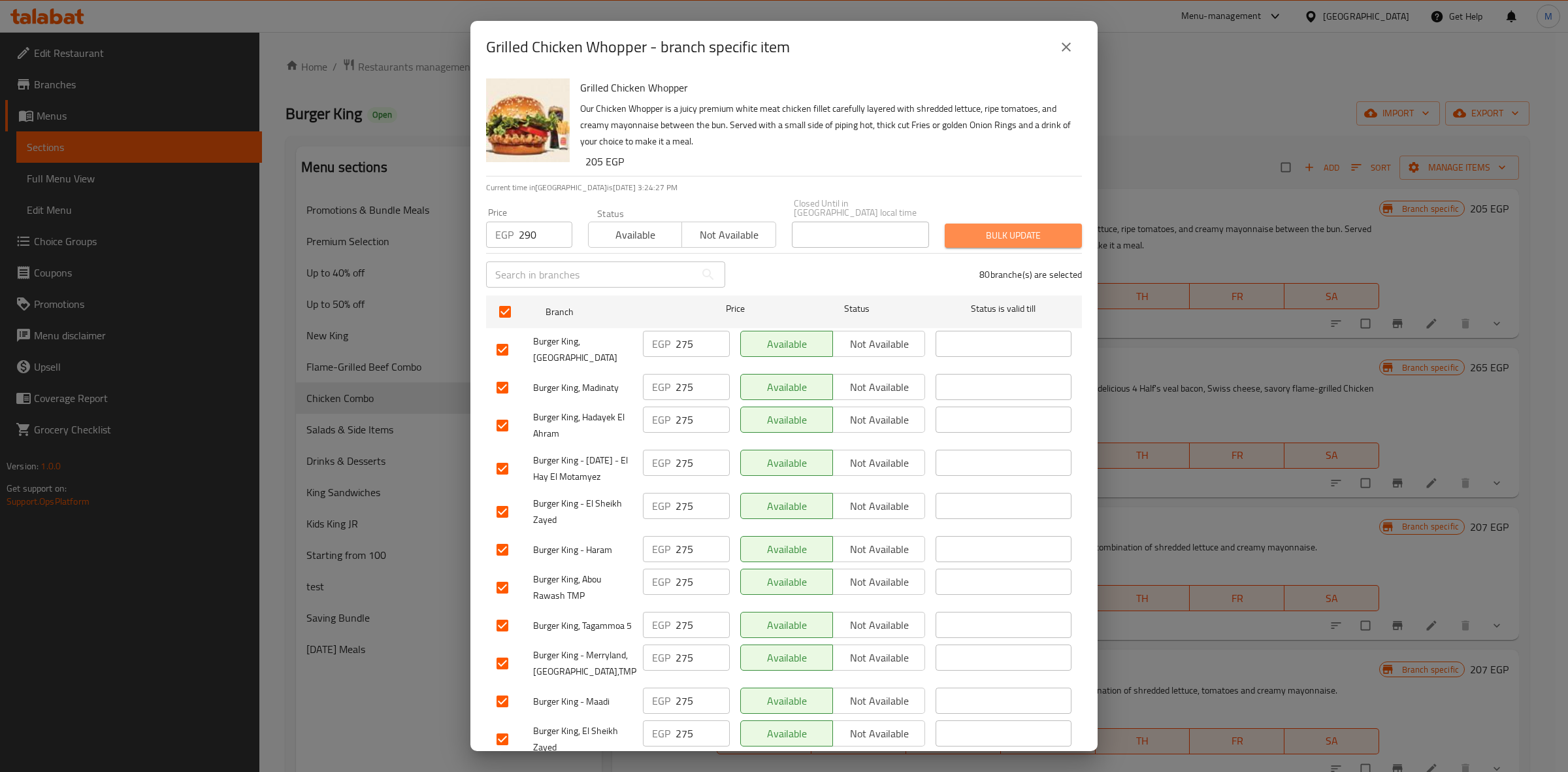
click at [1014, 229] on span "Bulk update" at bounding box center [1013, 235] width 116 height 16
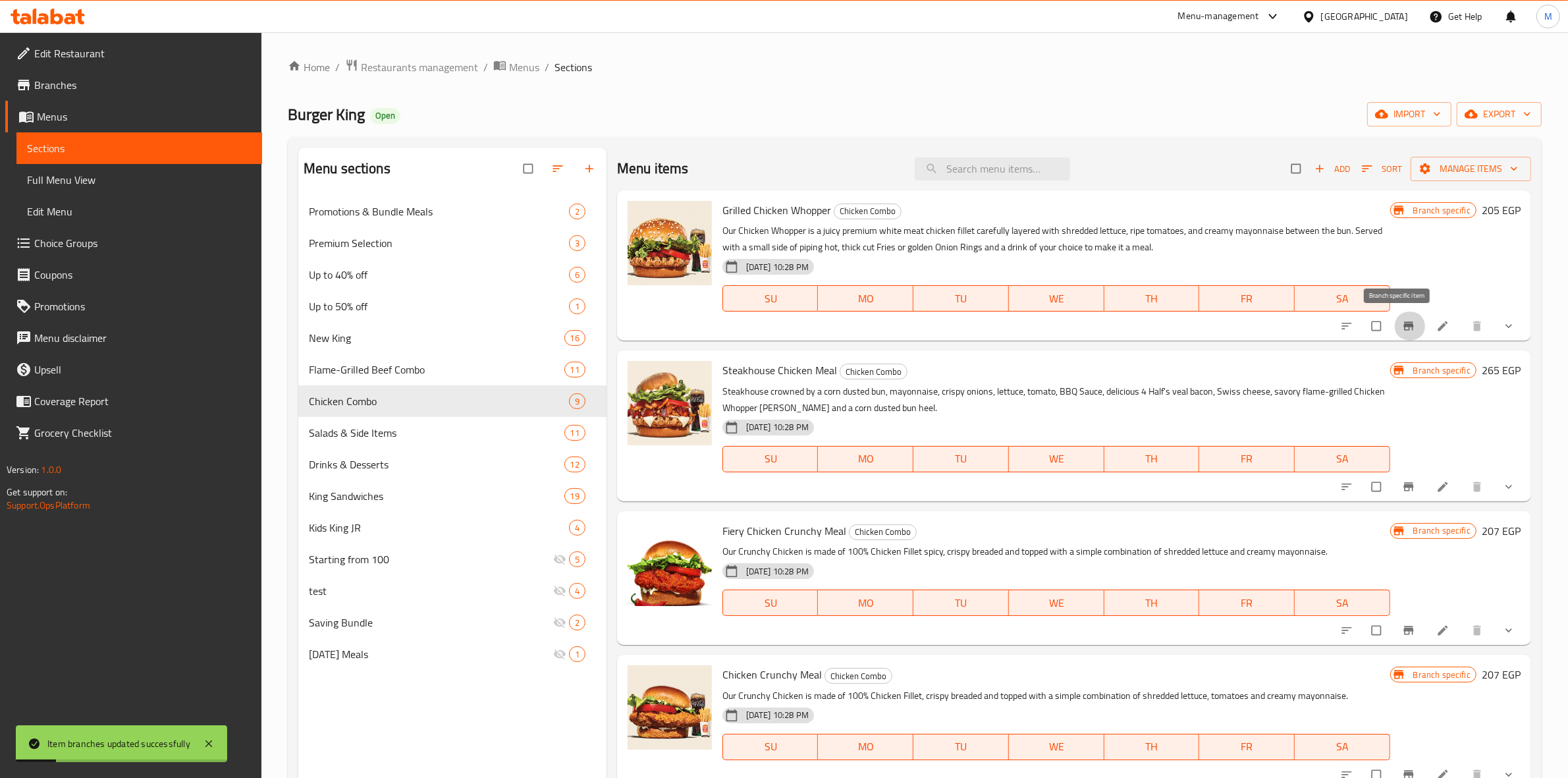
click at [1404, 326] on icon "Branch-specific-item" at bounding box center [1409, 326] width 10 height 9
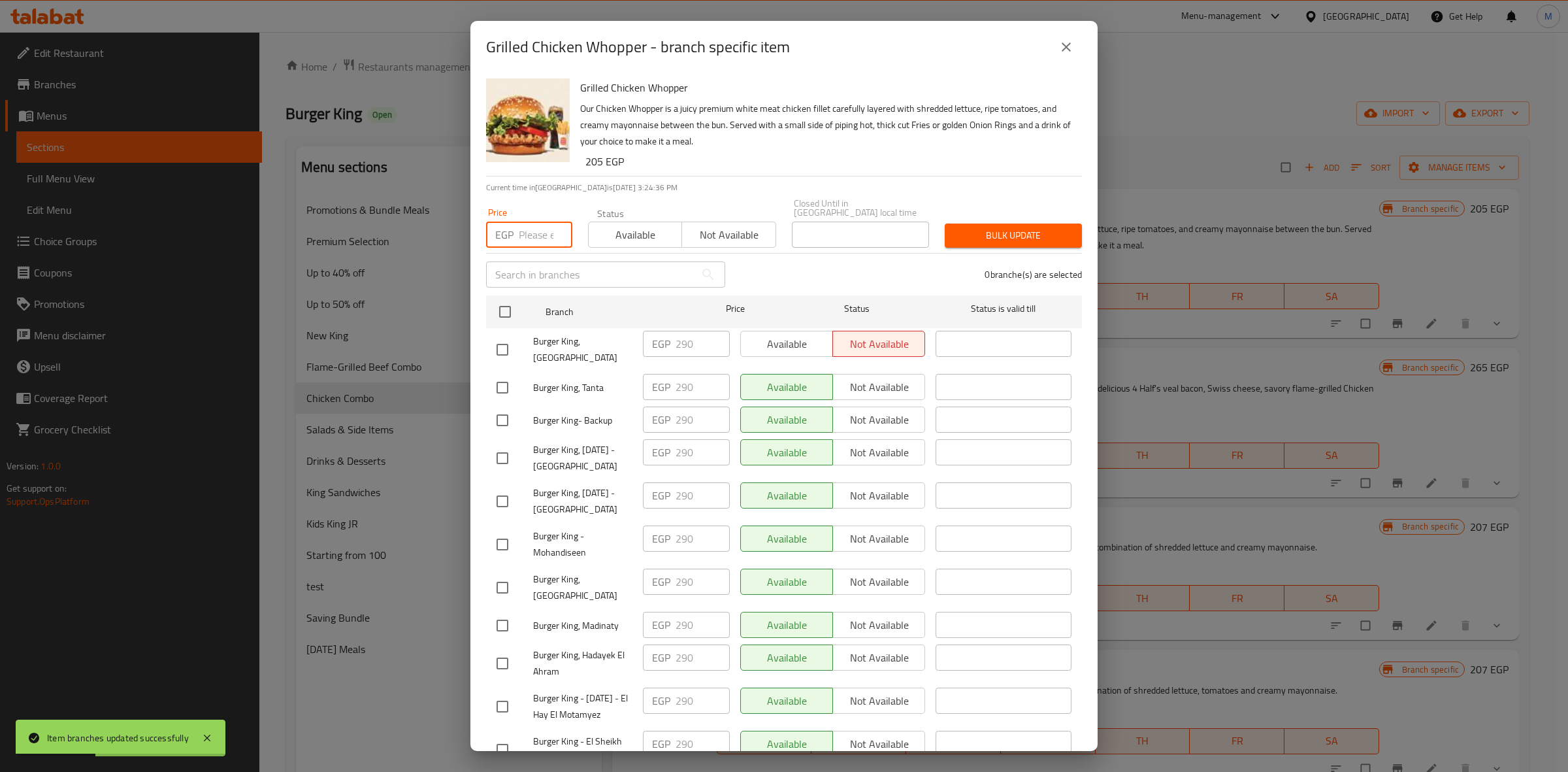
click at [537, 226] on input "number" at bounding box center [545, 234] width 54 height 26
type input "280"
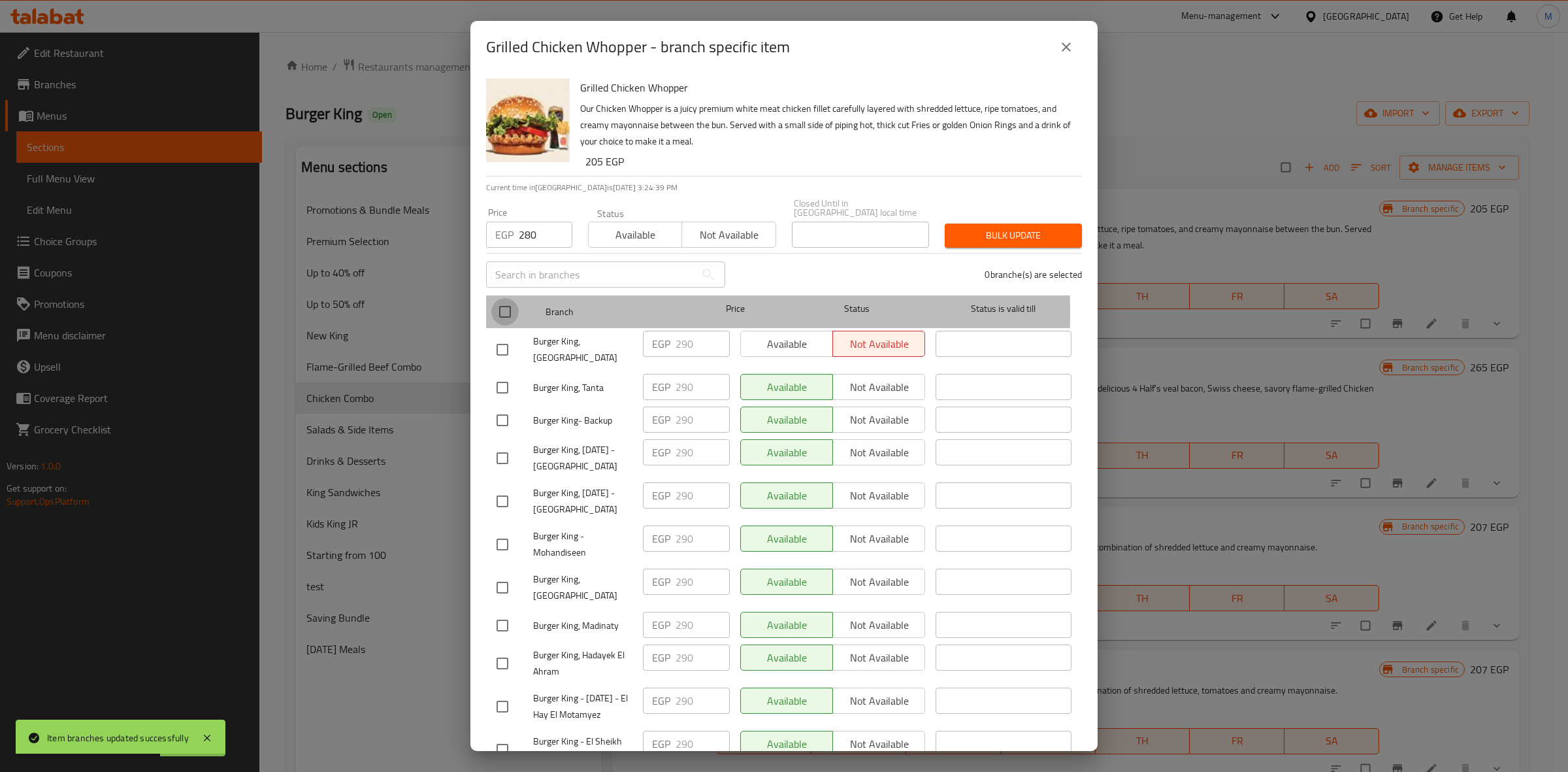
click at [509, 305] on input "checkbox" at bounding box center [505, 311] width 28 height 28
checkbox input "true"
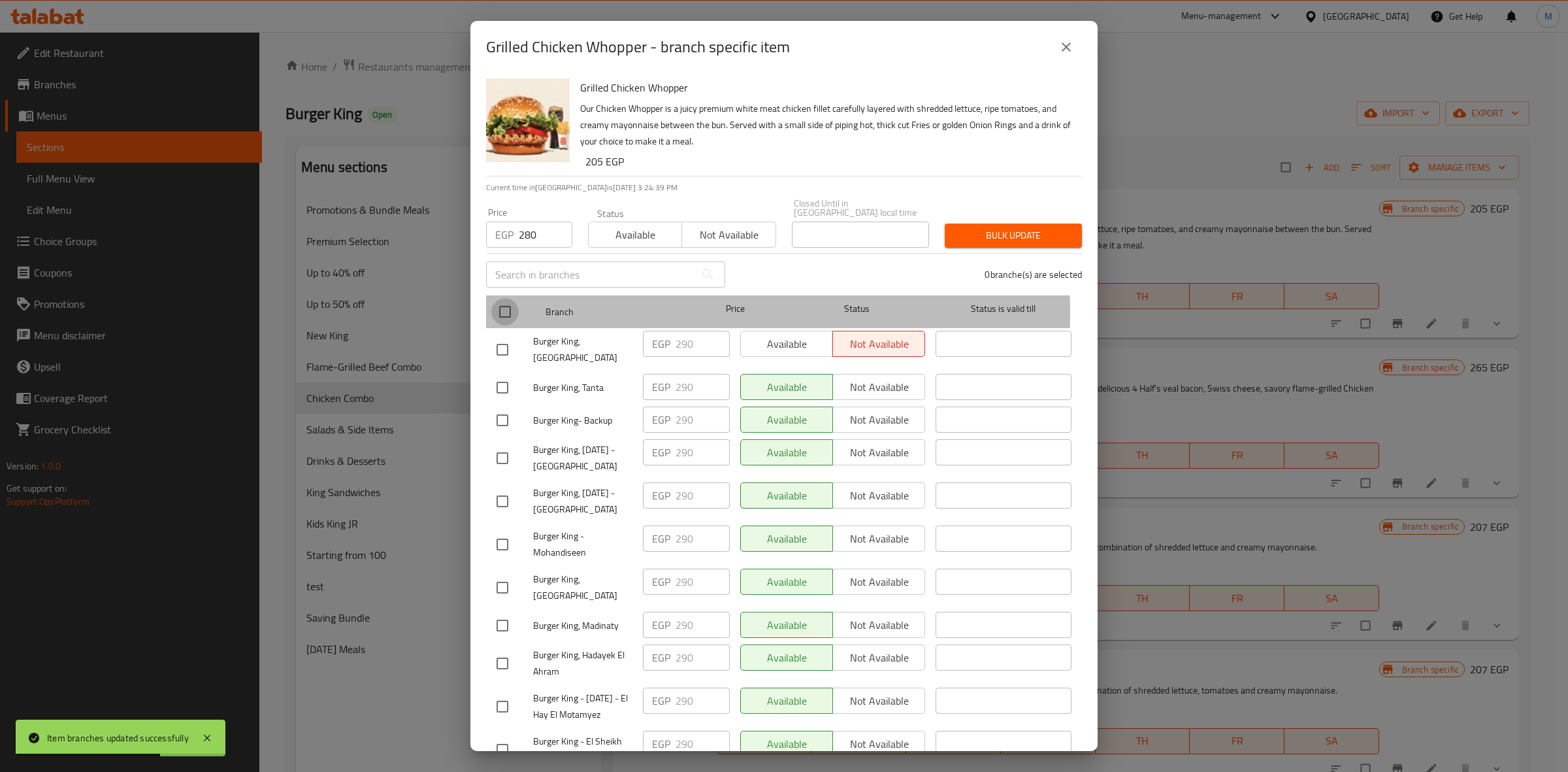
checkbox input "true"
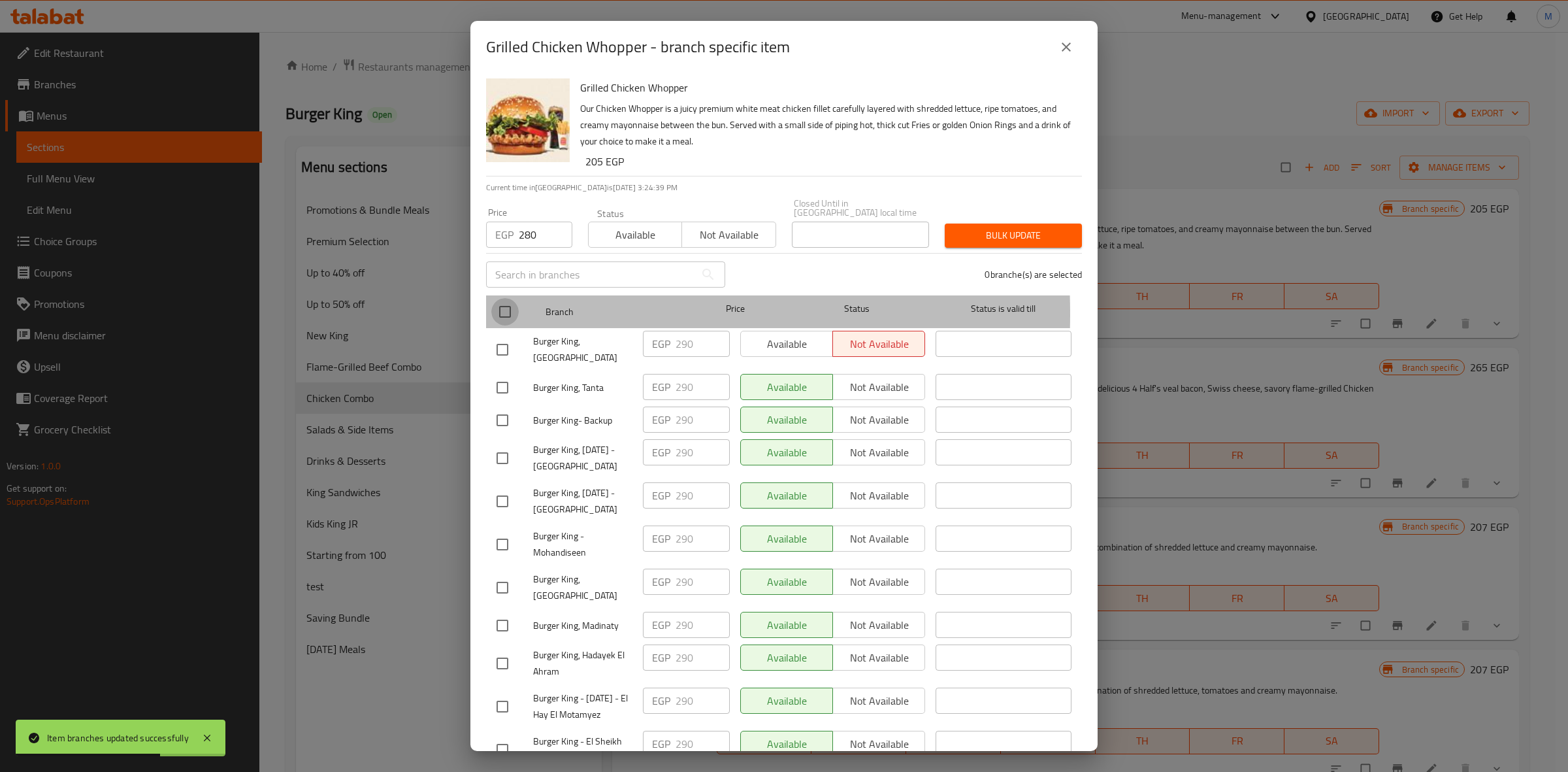
checkbox input "true"
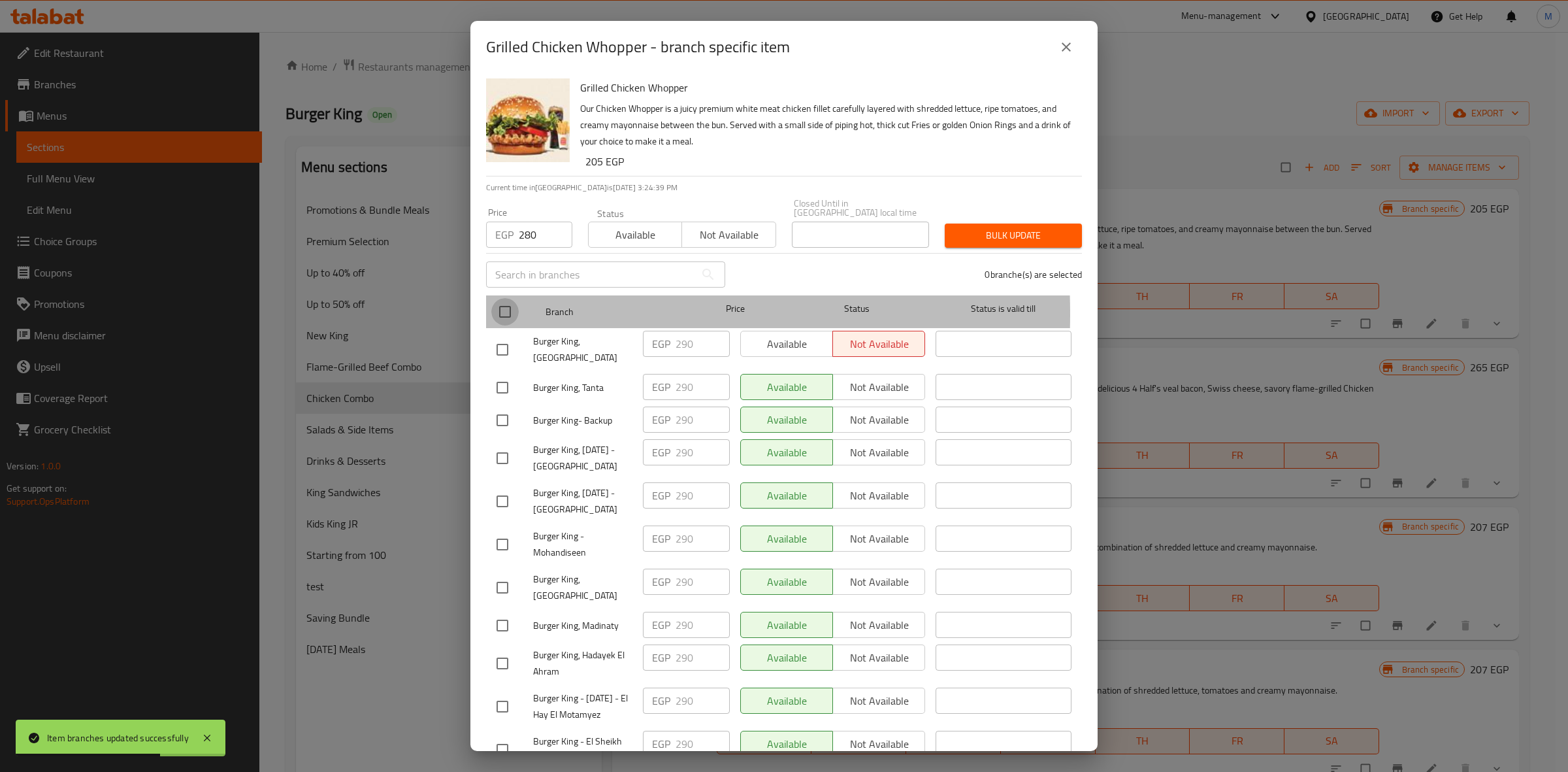
checkbox input "true"
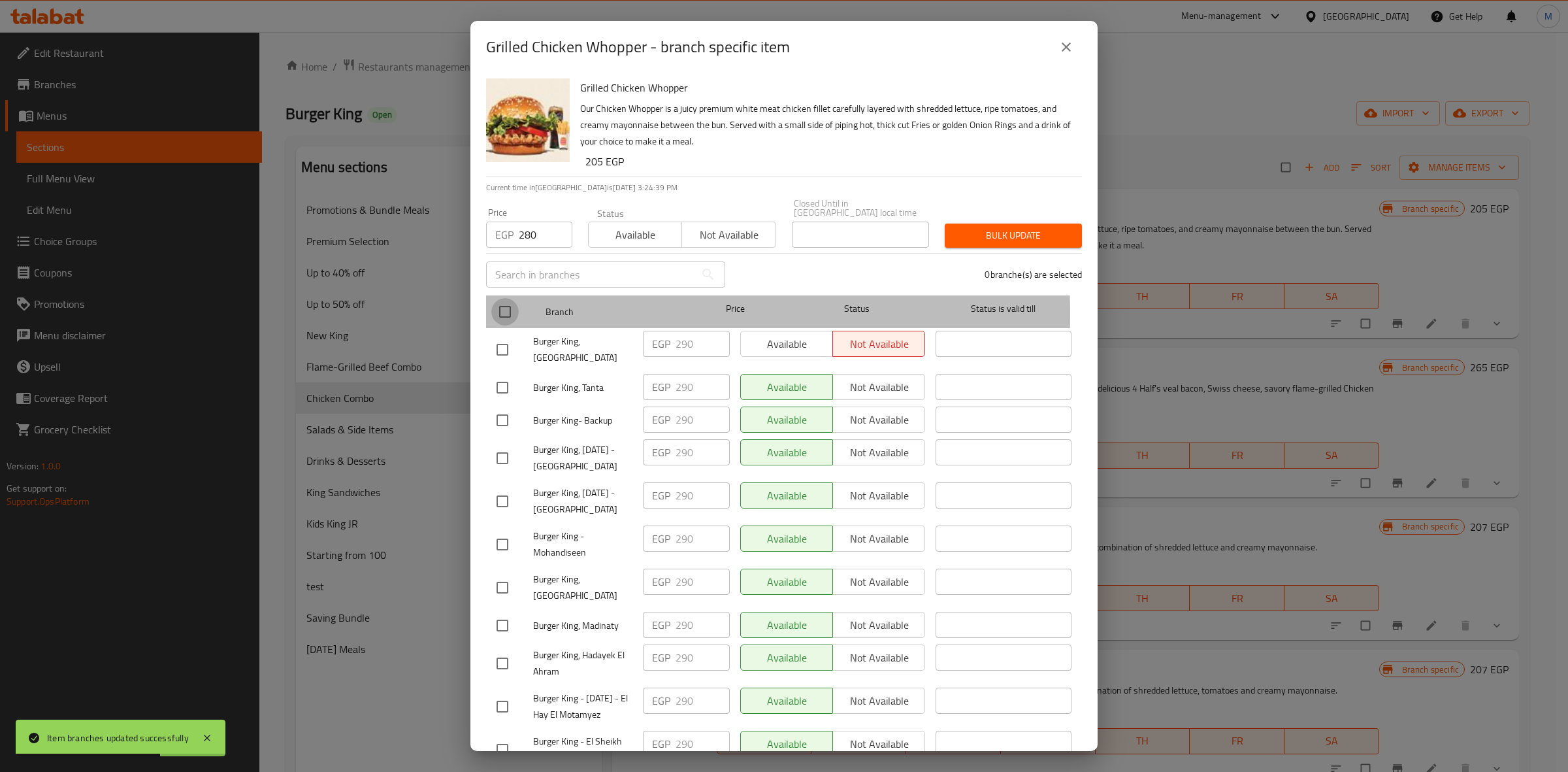
checkbox input "true"
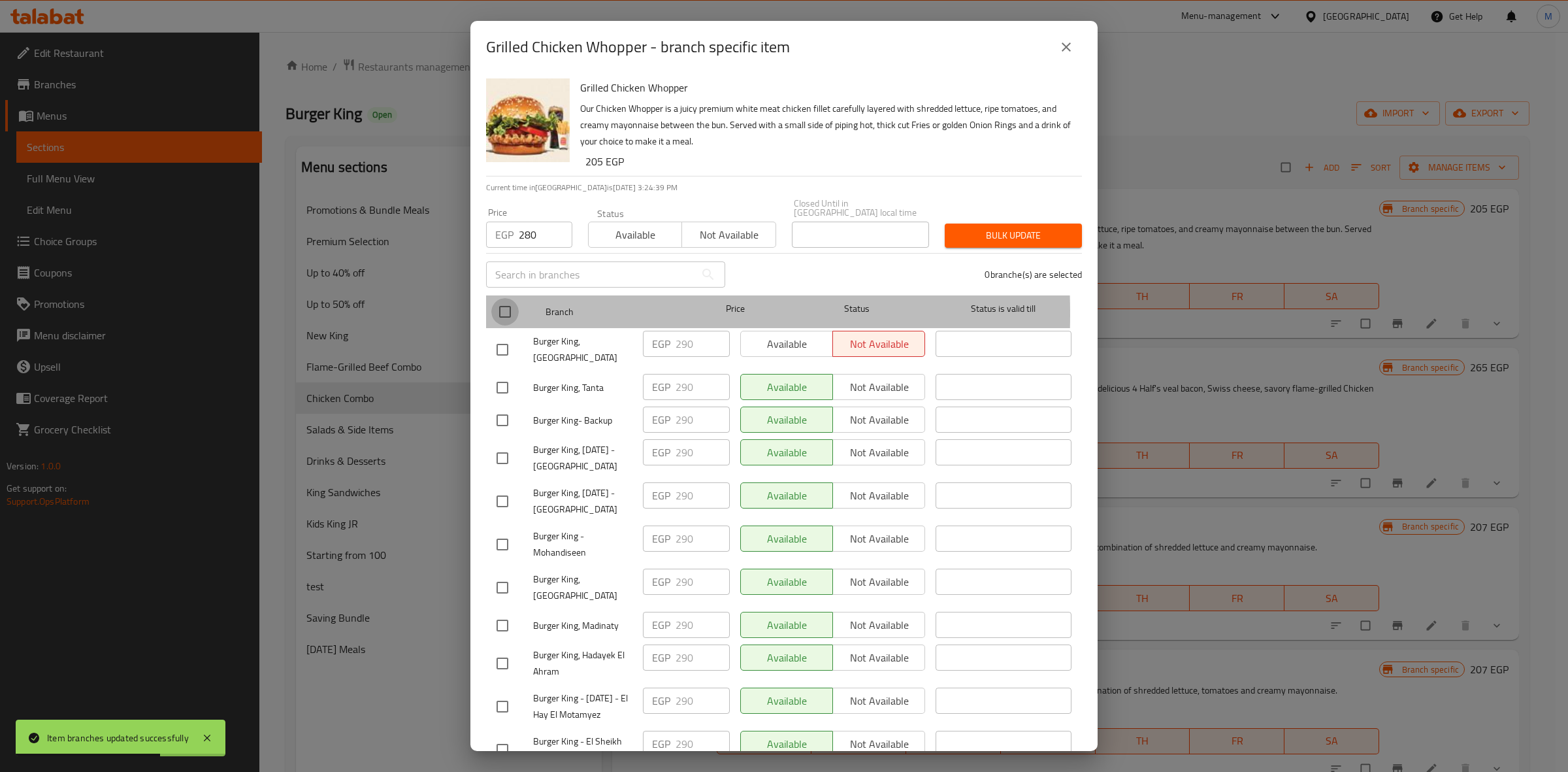
checkbox input "true"
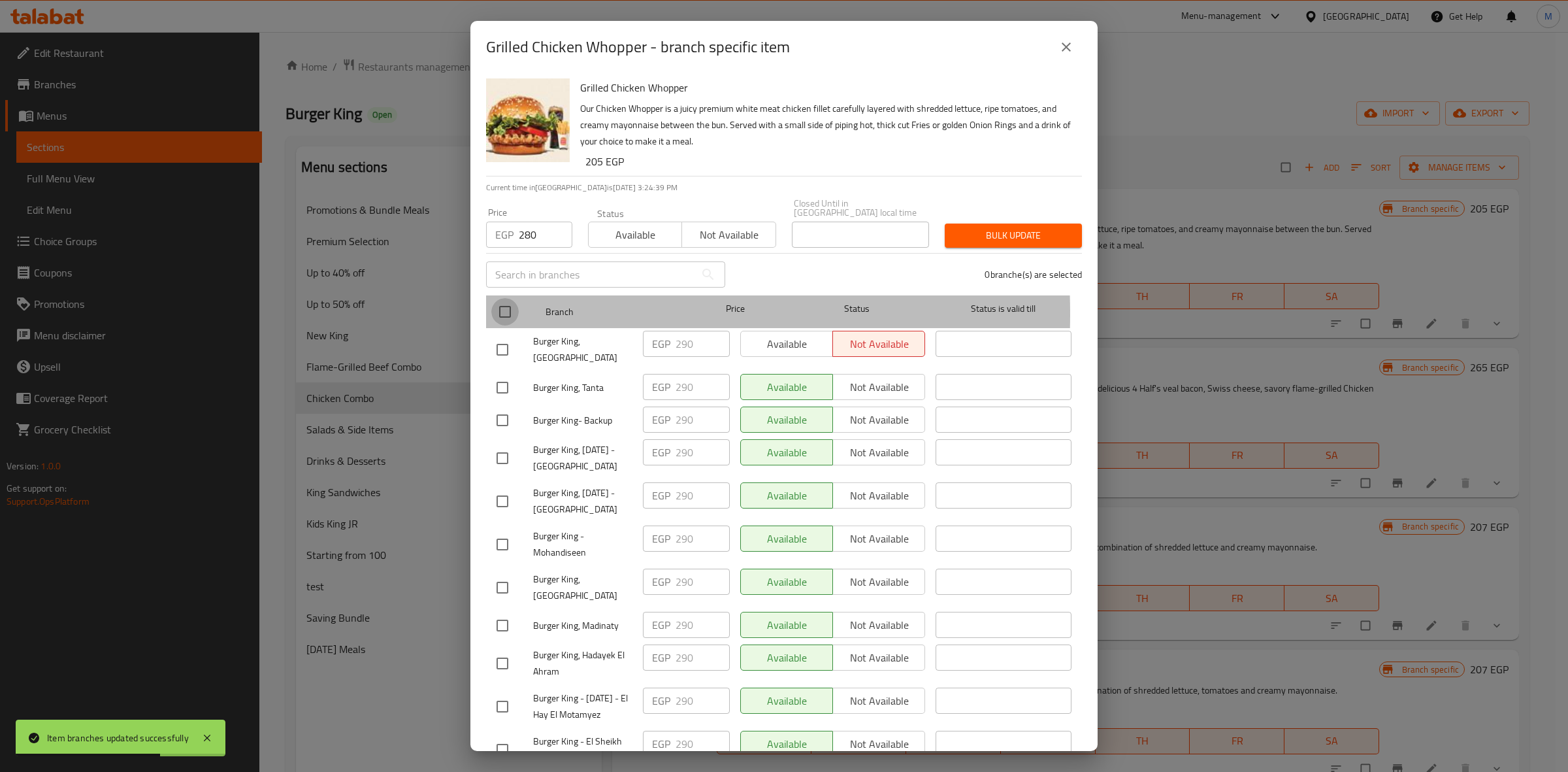
checkbox input "true"
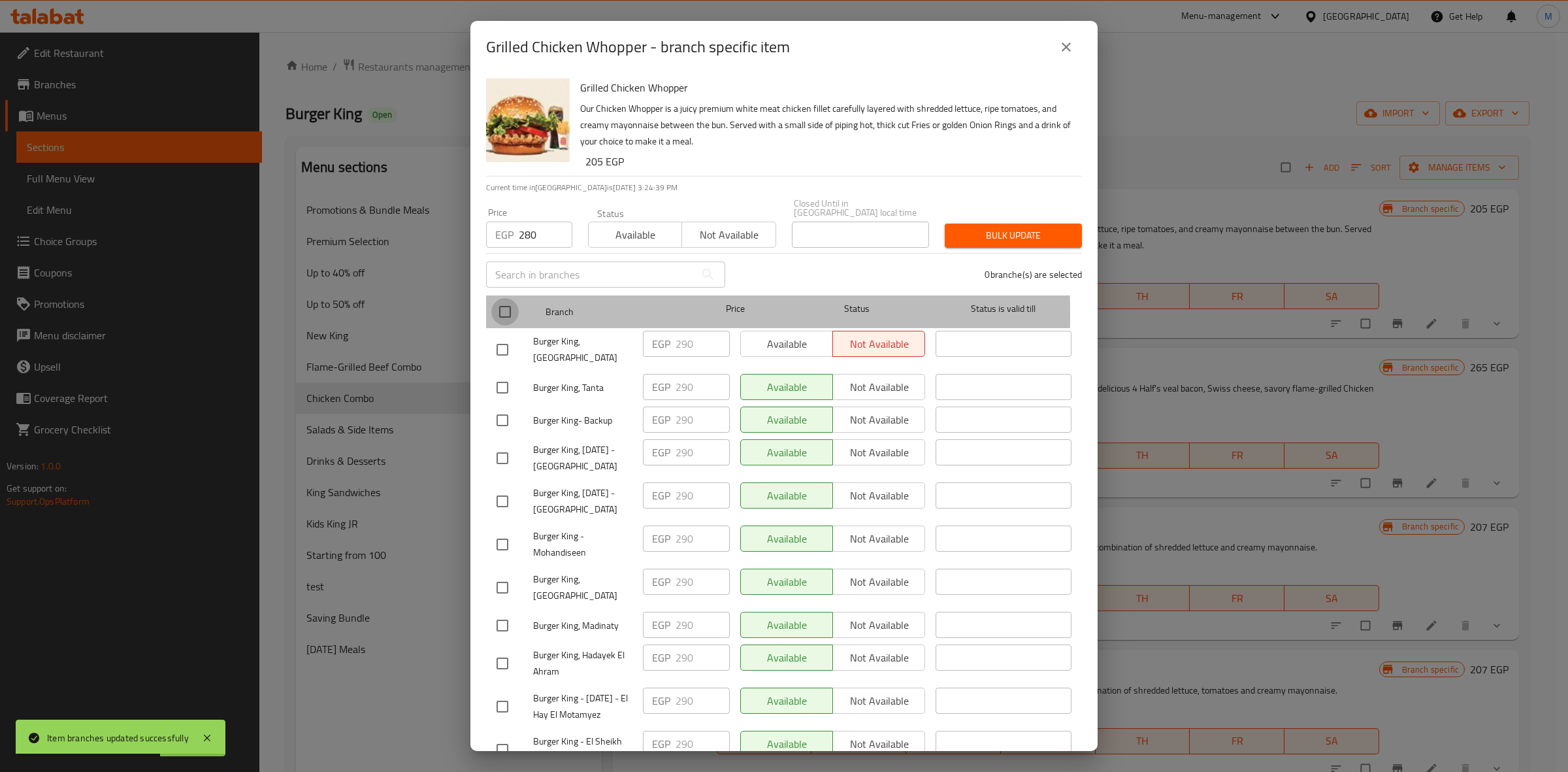
checkbox input "true"
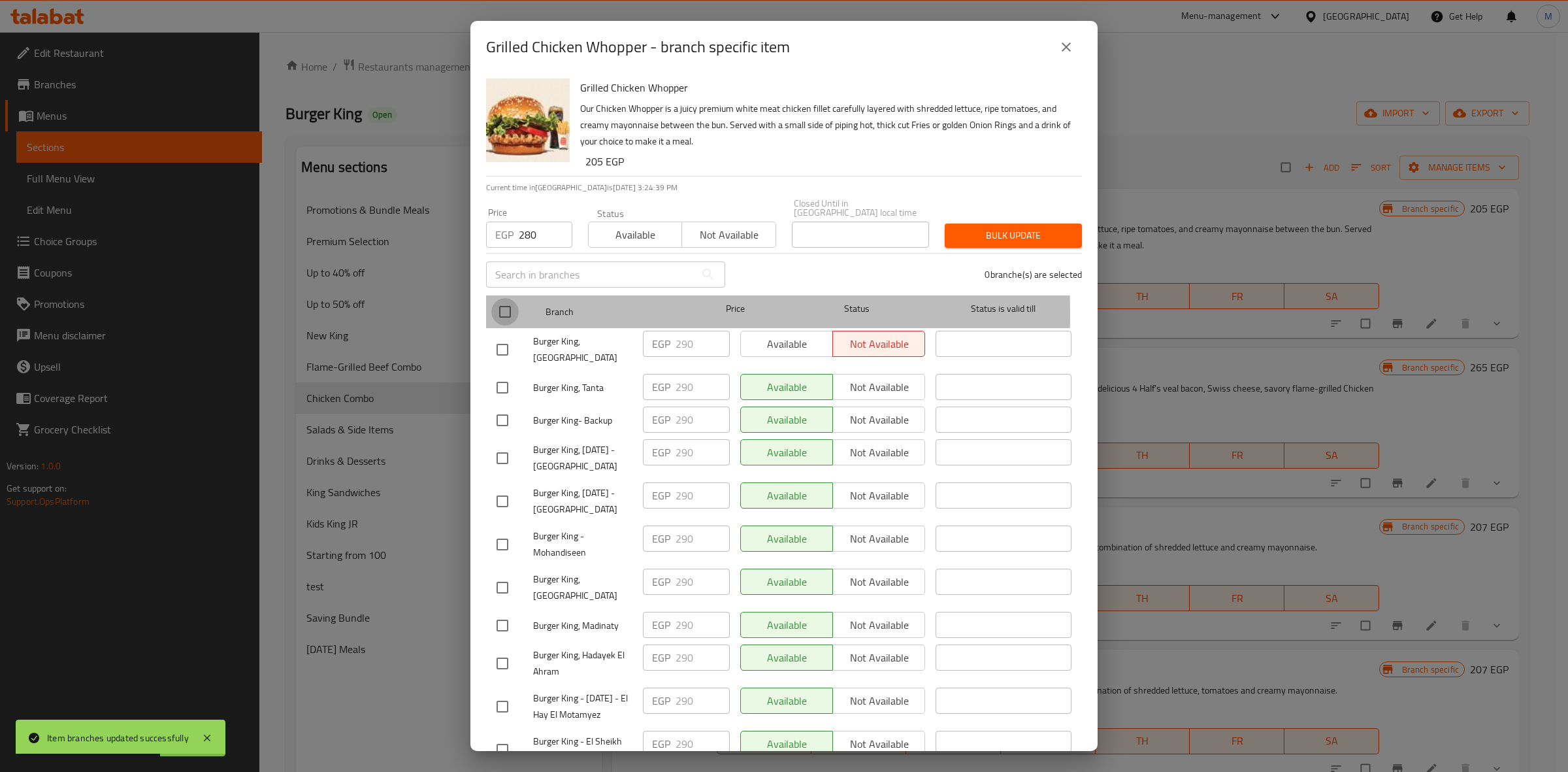
checkbox input "true"
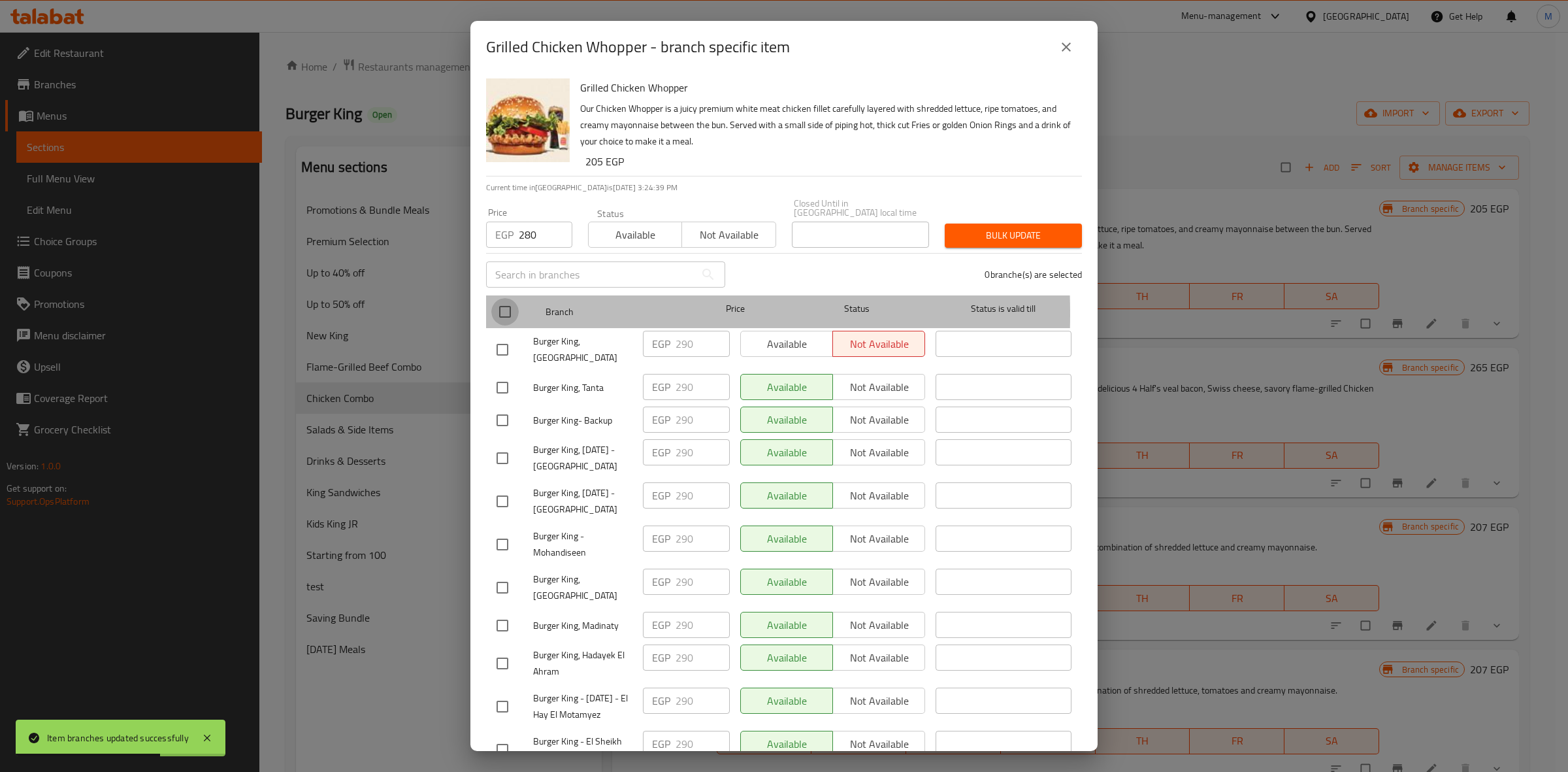
checkbox input "true"
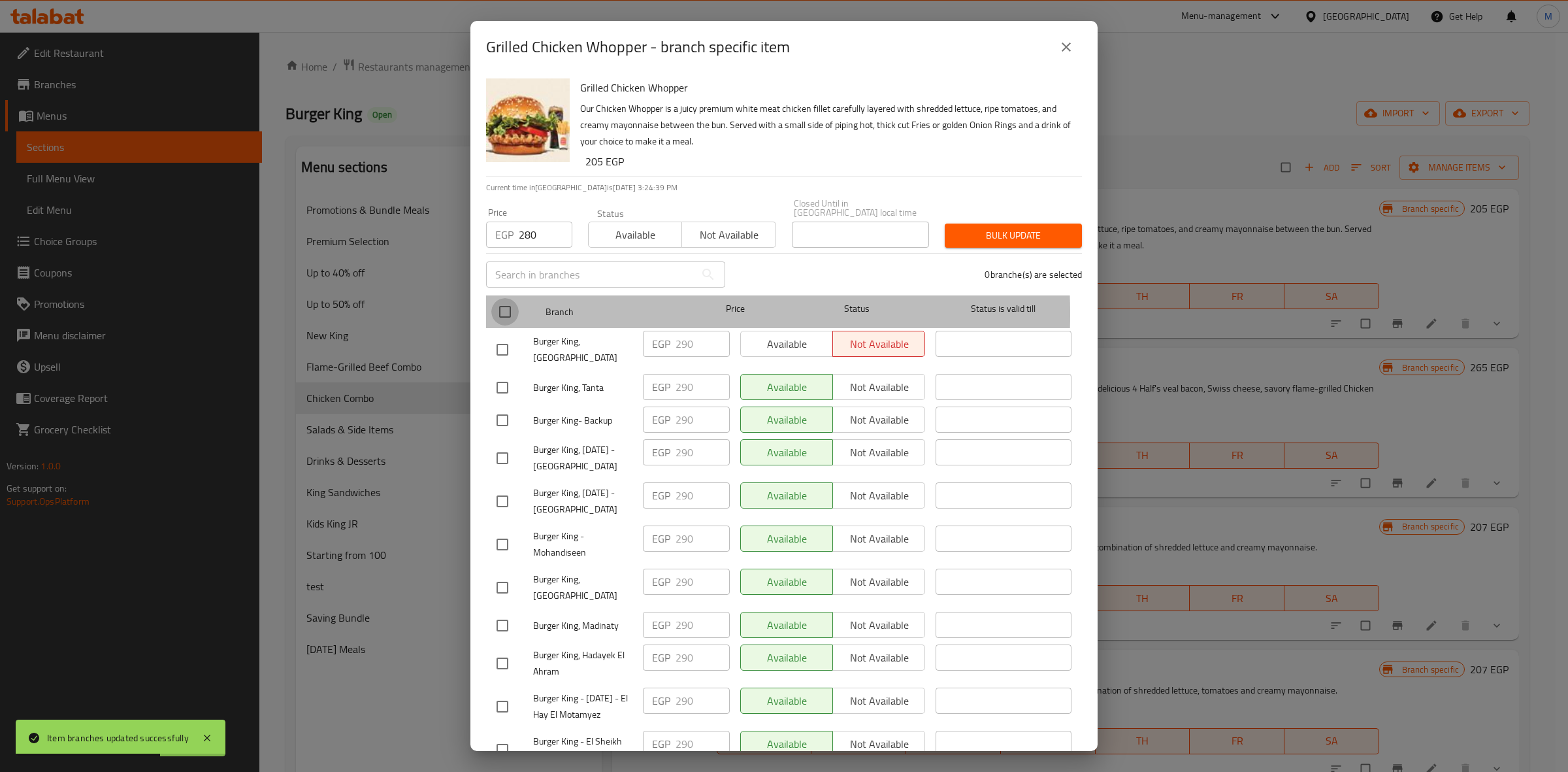
checkbox input "true"
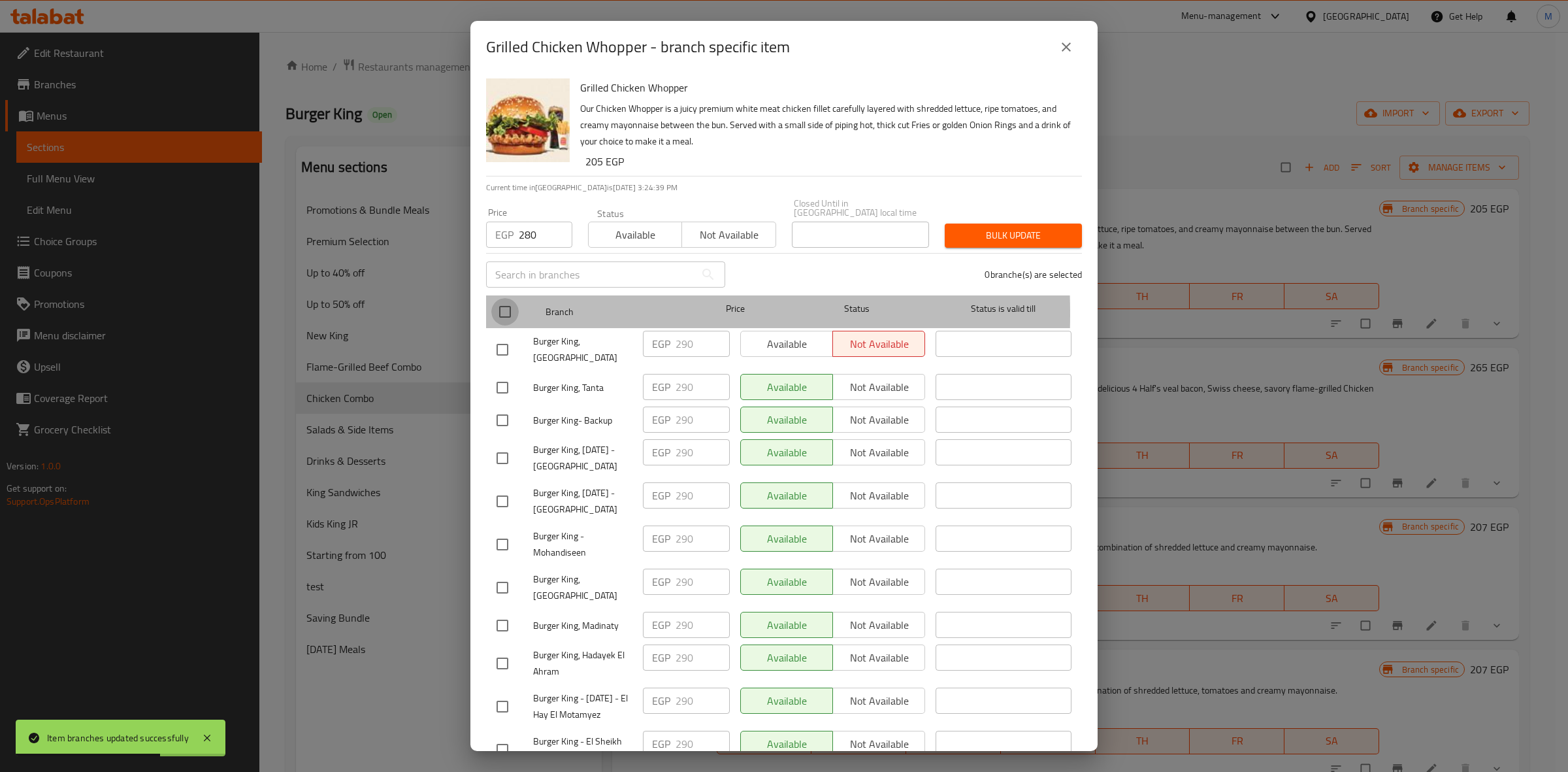
checkbox input "true"
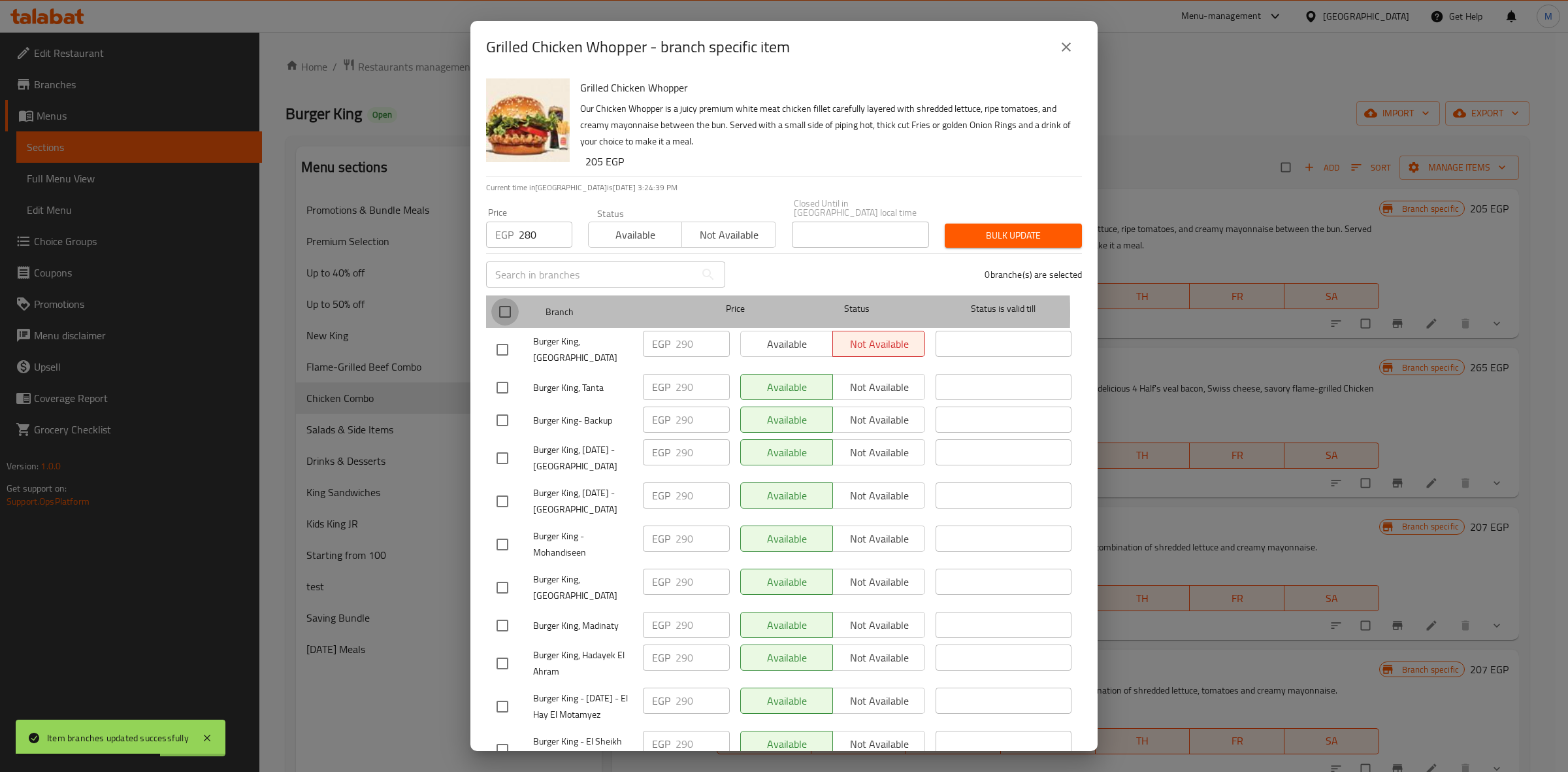
checkbox input "true"
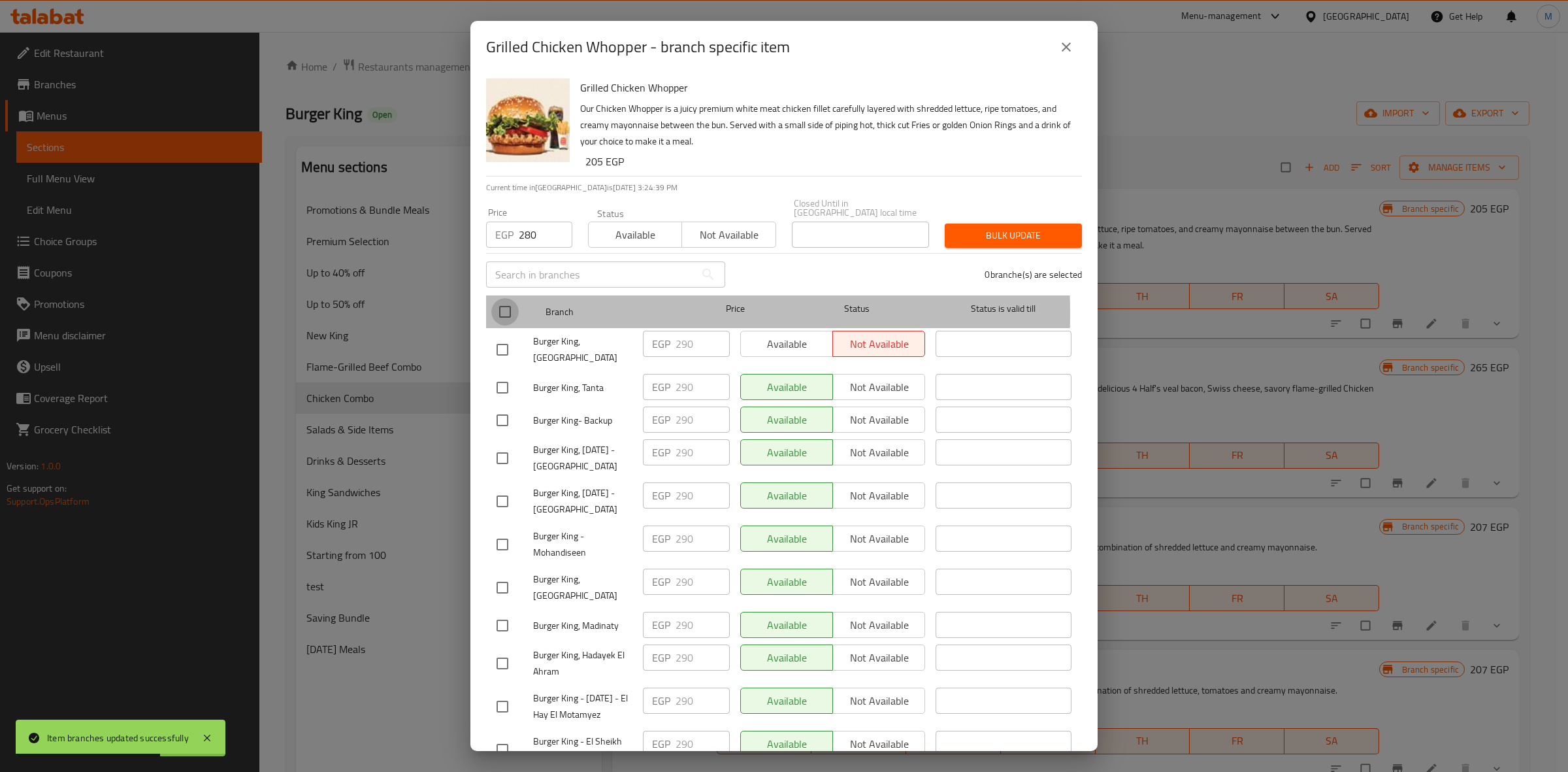
checkbox input "true"
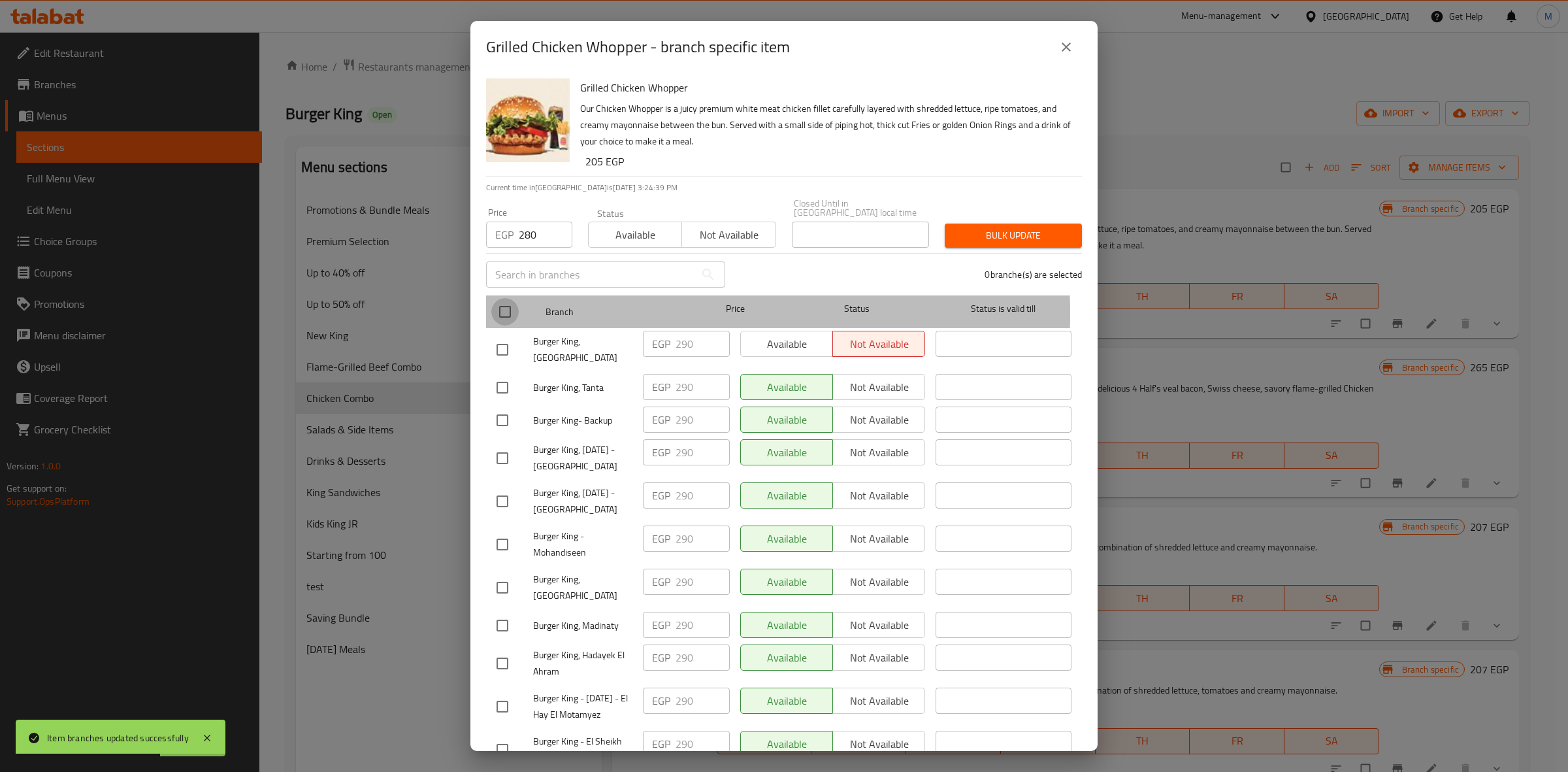
checkbox input "true"
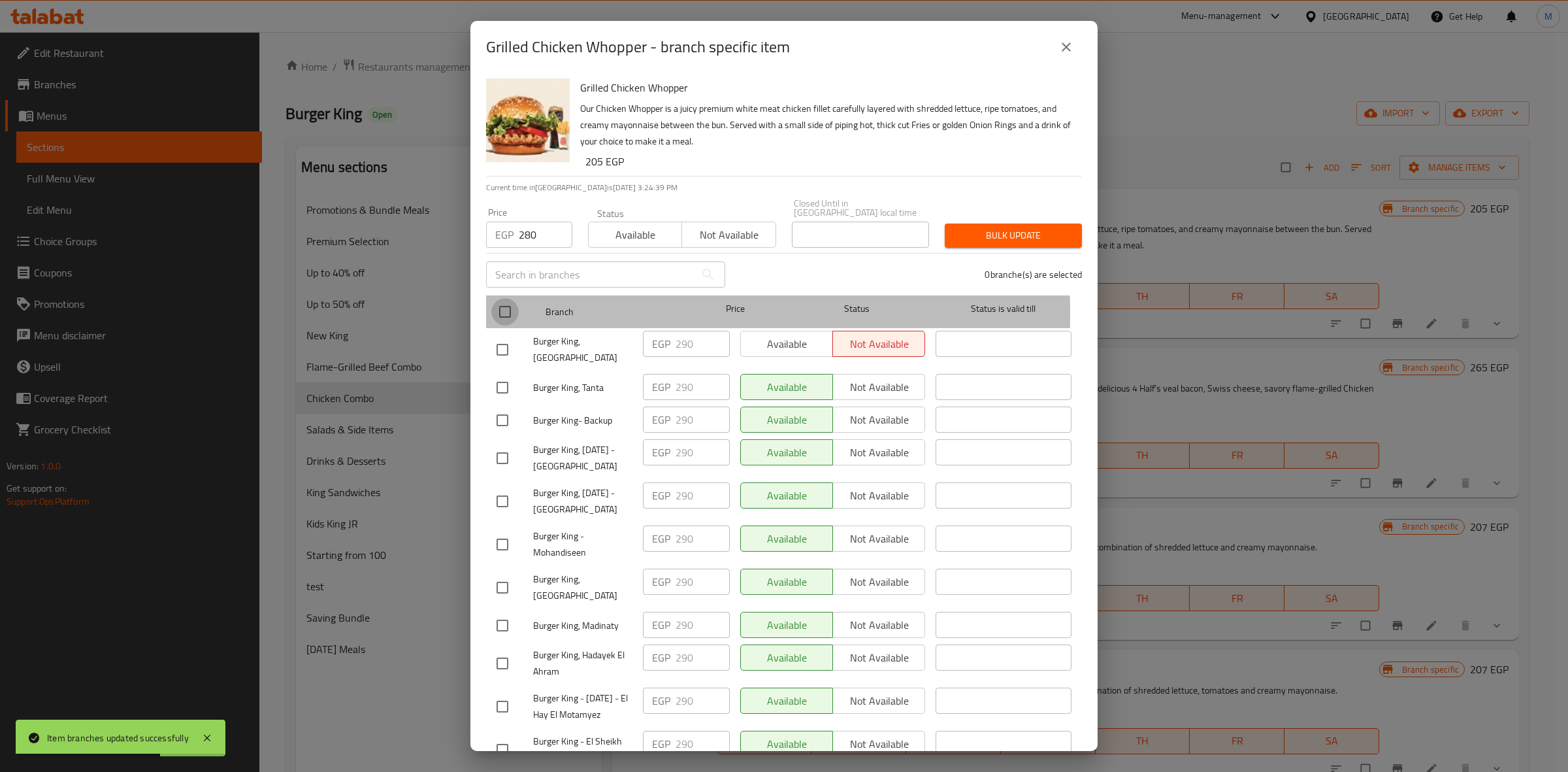
checkbox input "true"
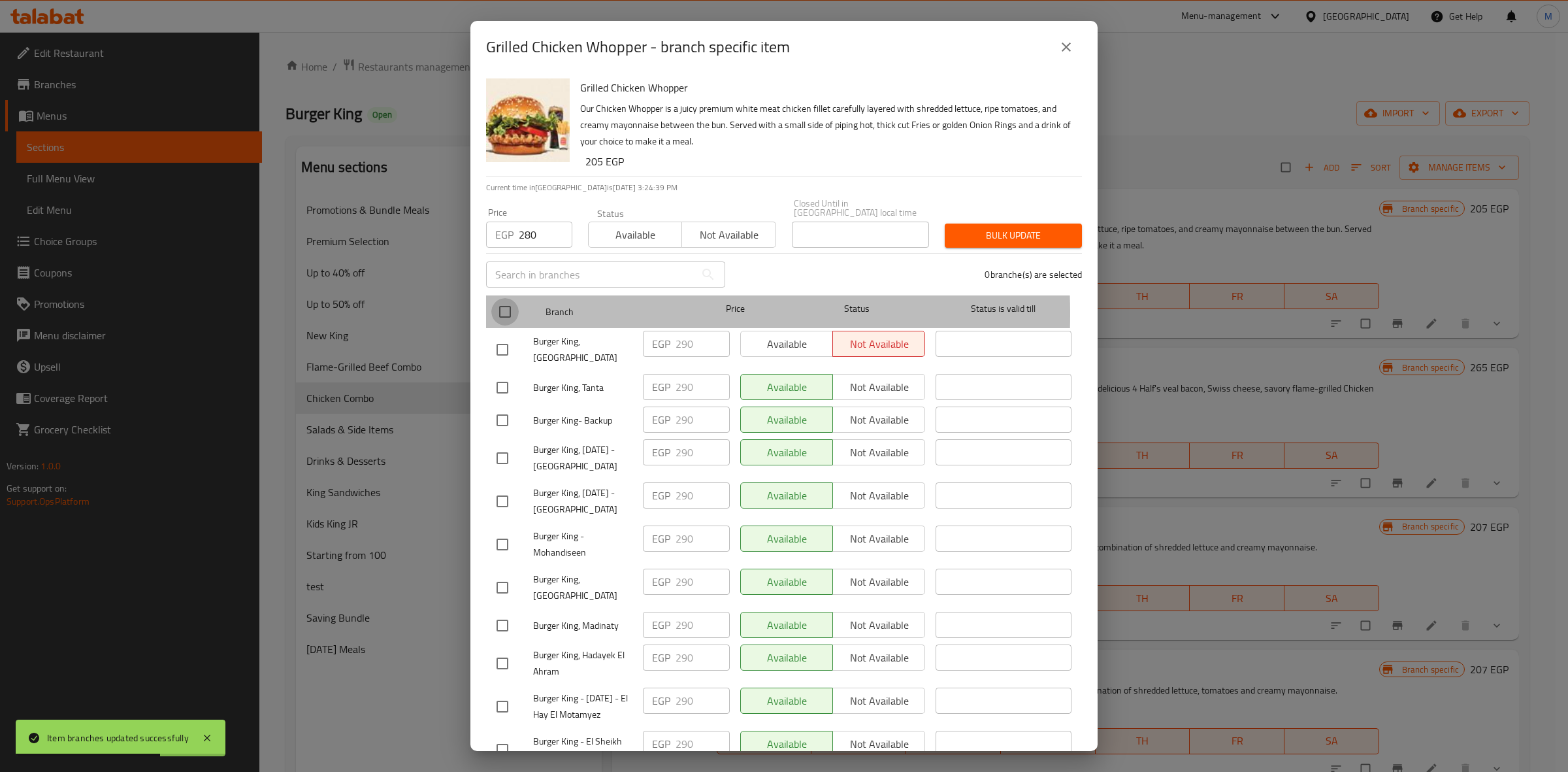
checkbox input "true"
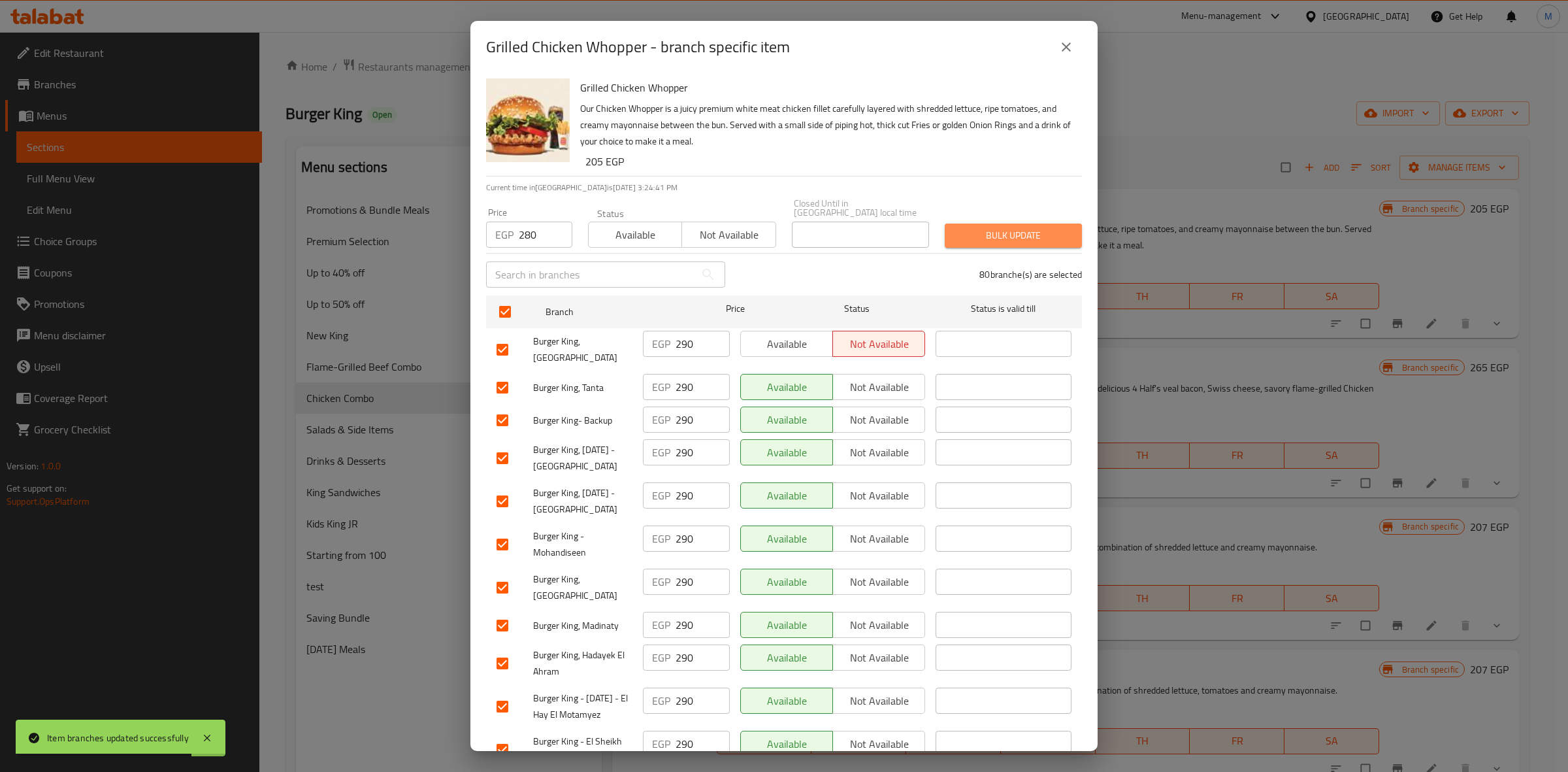
click at [1031, 229] on span "Bulk update" at bounding box center [1013, 235] width 116 height 16
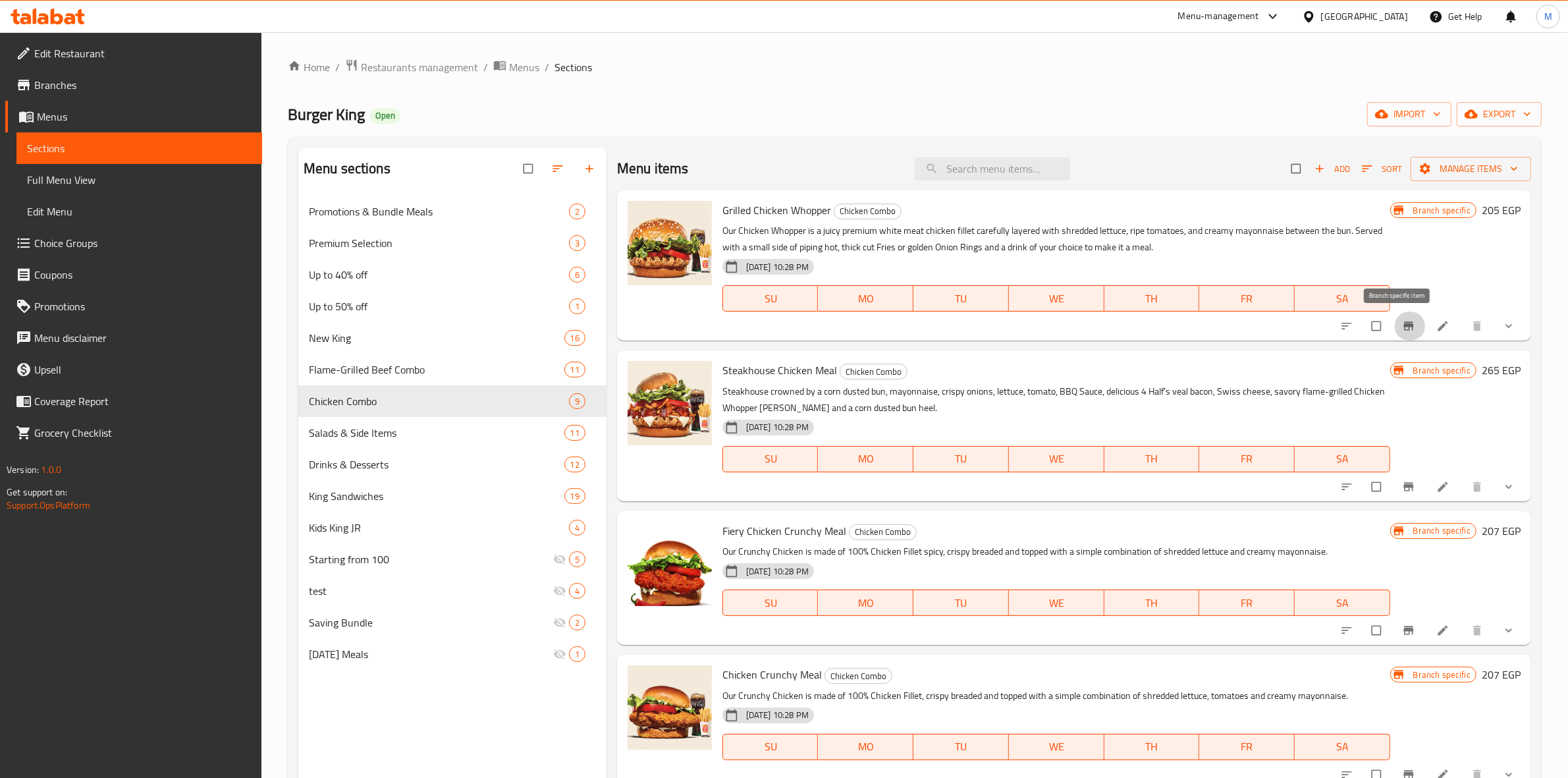
click at [1400, 317] on button "Branch-specific-item" at bounding box center [1410, 326] width 31 height 29
